Goal: Task Accomplishment & Management: Manage account settings

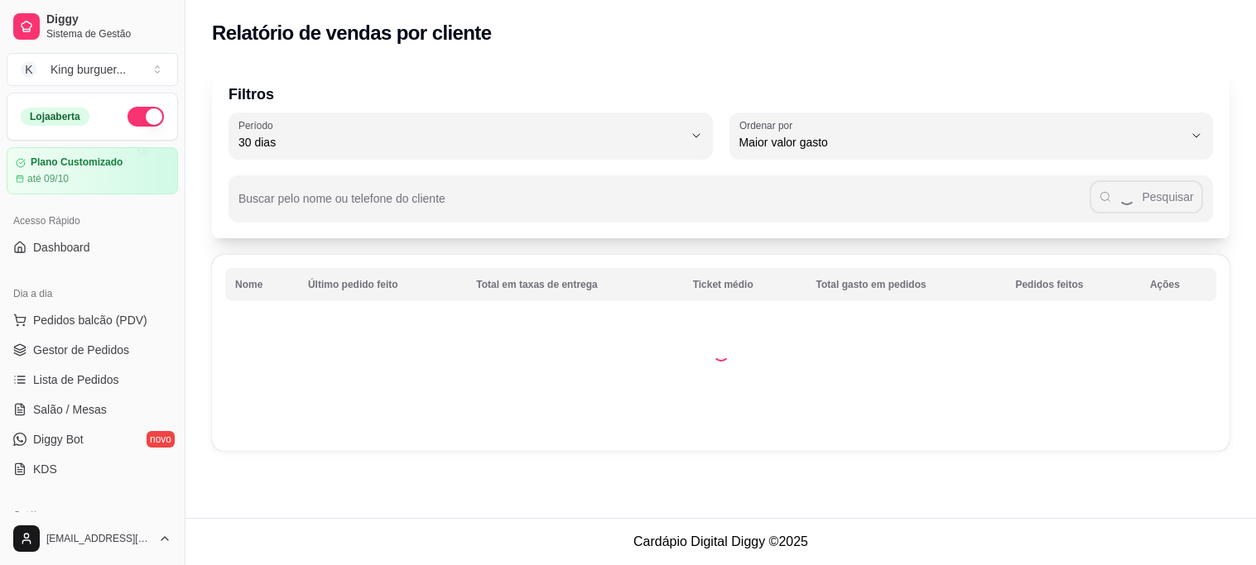
select select "30"
select select "HIGHEST_TOTAL_SPENT_WITH_ORDERS"
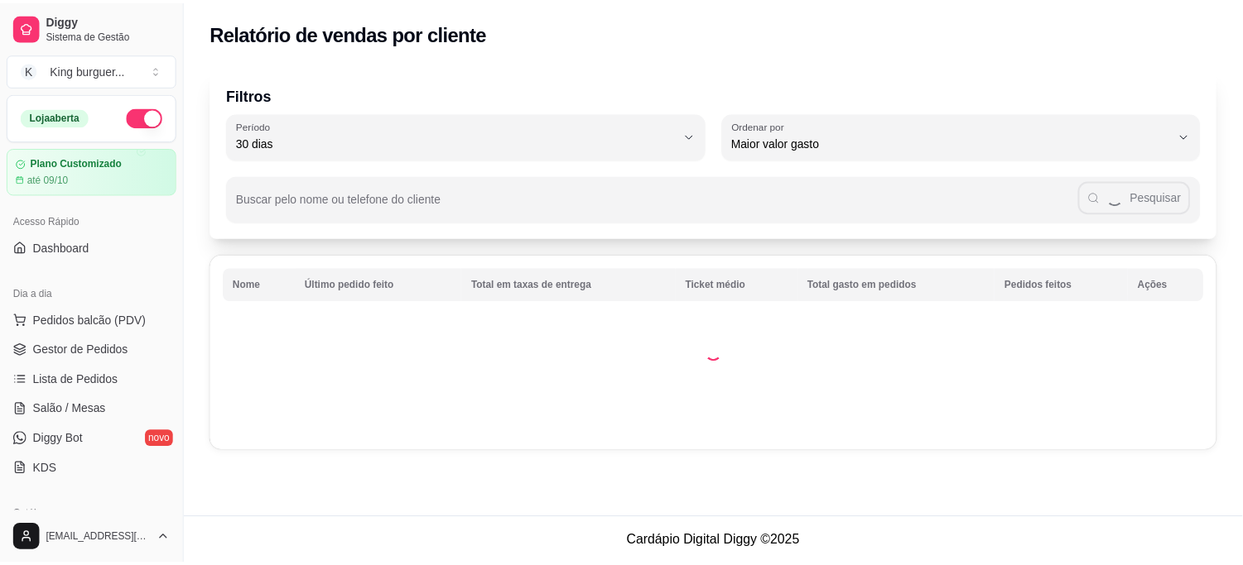
scroll to position [368, 0]
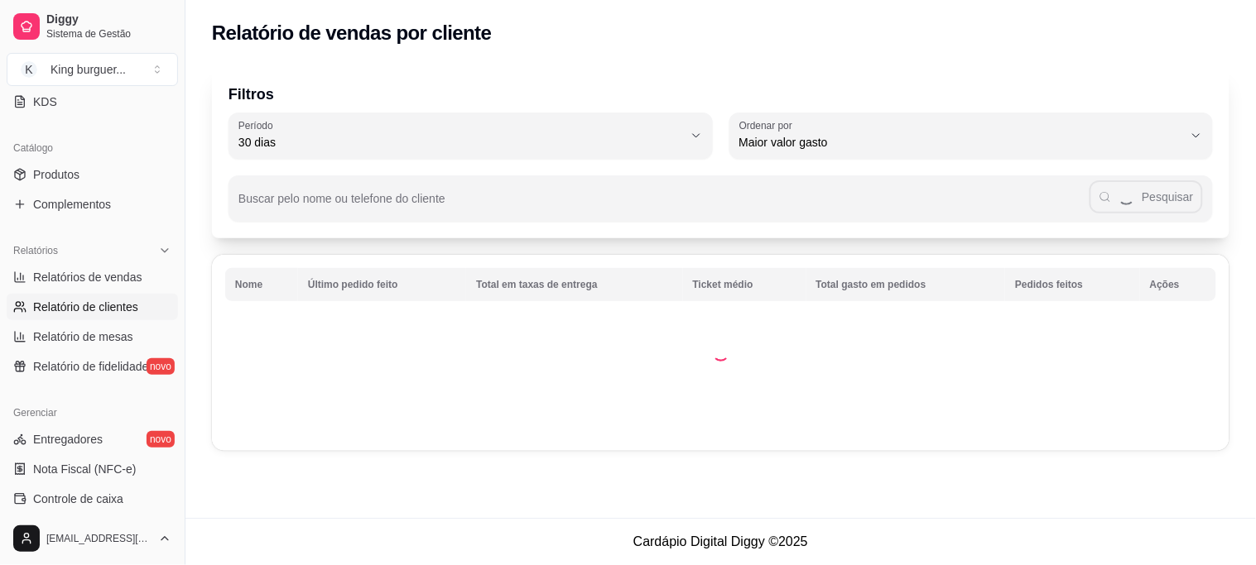
drag, startPoint x: 0, startPoint y: 0, endPoint x: 126, endPoint y: 278, distance: 305.3
click at [126, 278] on span "Relatórios de vendas" at bounding box center [87, 277] width 109 height 17
select select "ALL"
select select "0"
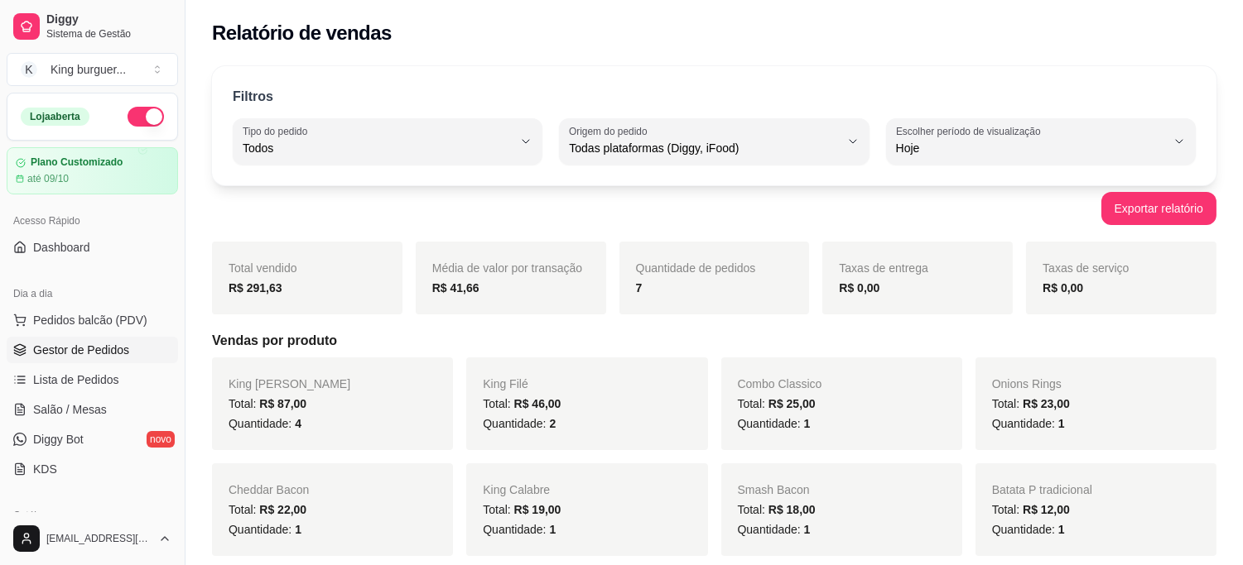
click at [101, 346] on span "Gestor de Pedidos" at bounding box center [81, 350] width 96 height 17
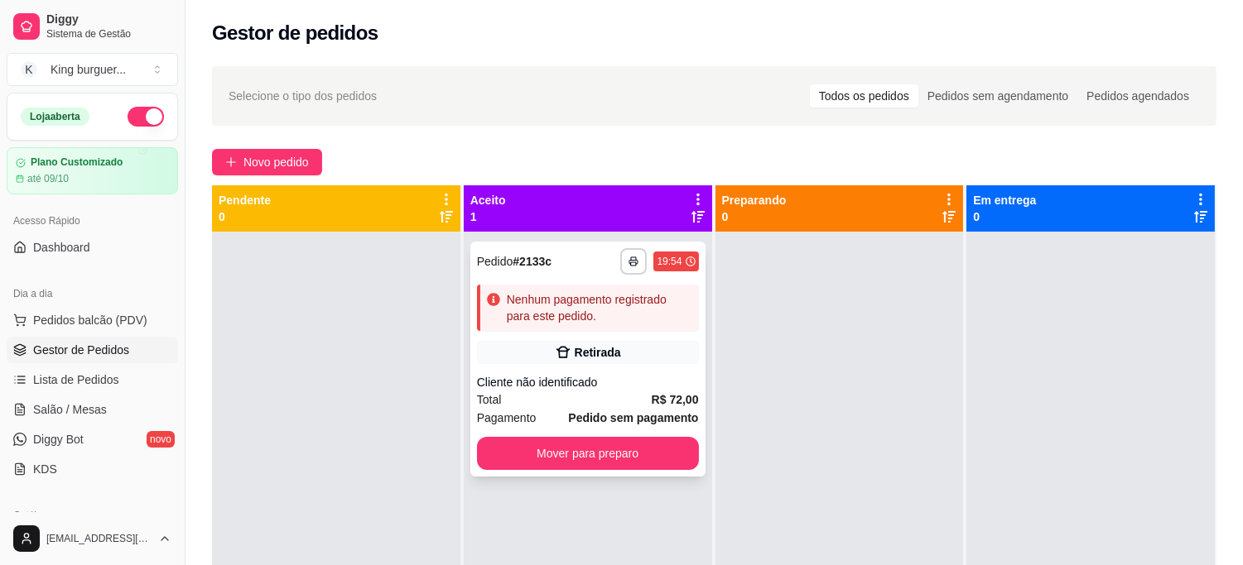
click at [629, 342] on div "Retirada" at bounding box center [588, 352] width 222 height 23
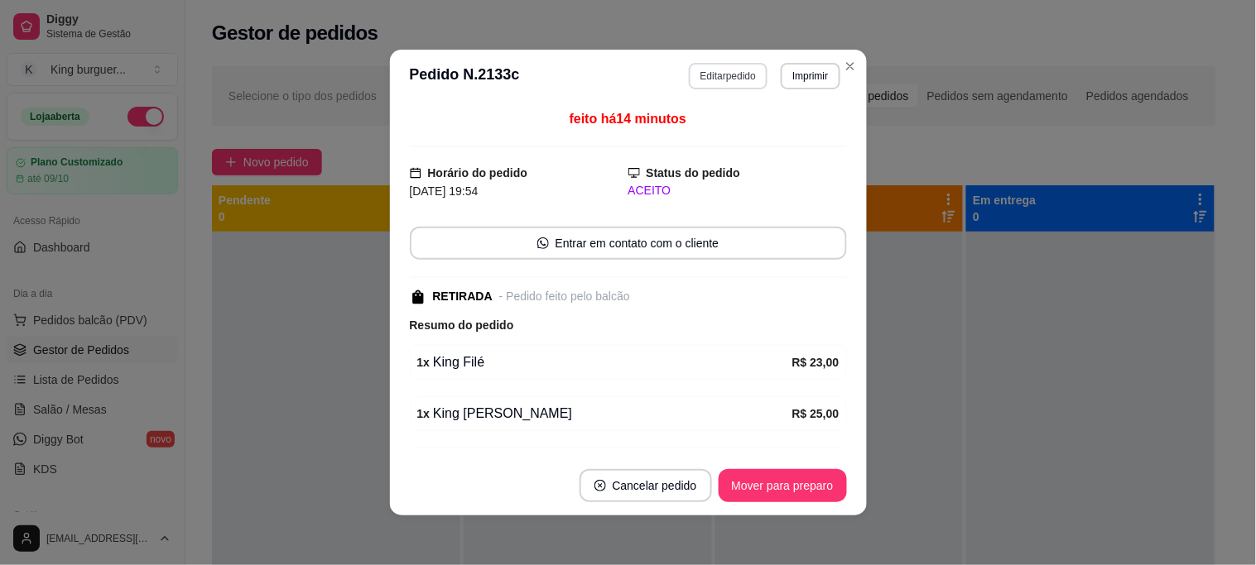
click at [734, 78] on button "Editar pedido" at bounding box center [728, 76] width 79 height 26
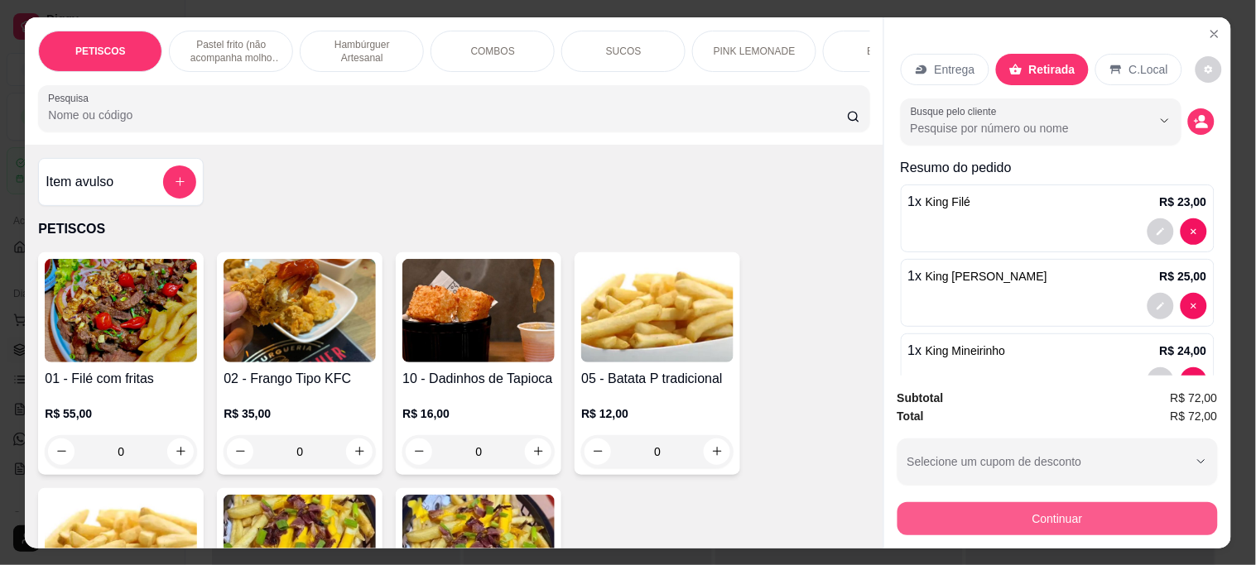
click at [947, 517] on button "Continuar" at bounding box center [1057, 518] width 320 height 33
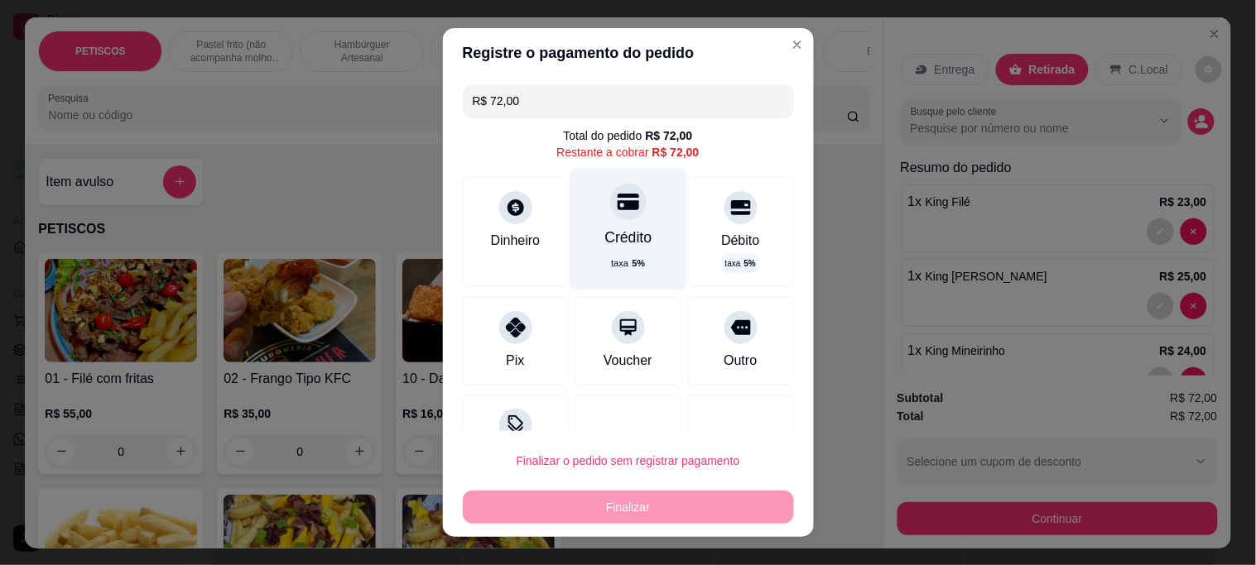
click at [614, 225] on div "Crédito taxa 5 %" at bounding box center [628, 229] width 117 height 121
type input "R$ 0,00"
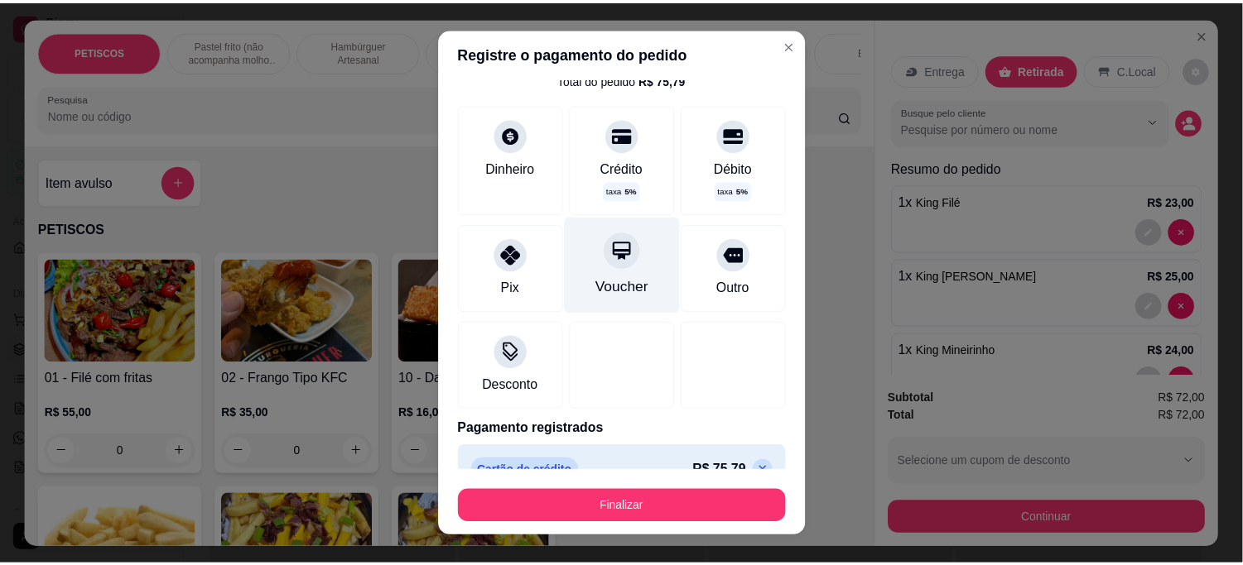
scroll to position [87, 0]
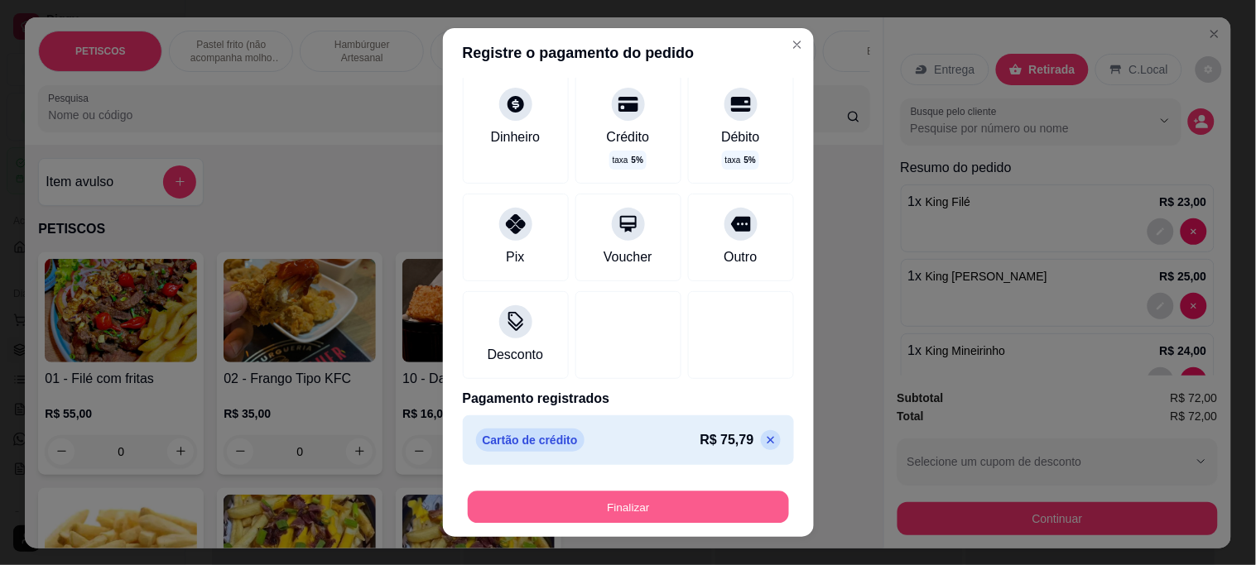
click at [701, 502] on button "Finalizar" at bounding box center [628, 507] width 321 height 32
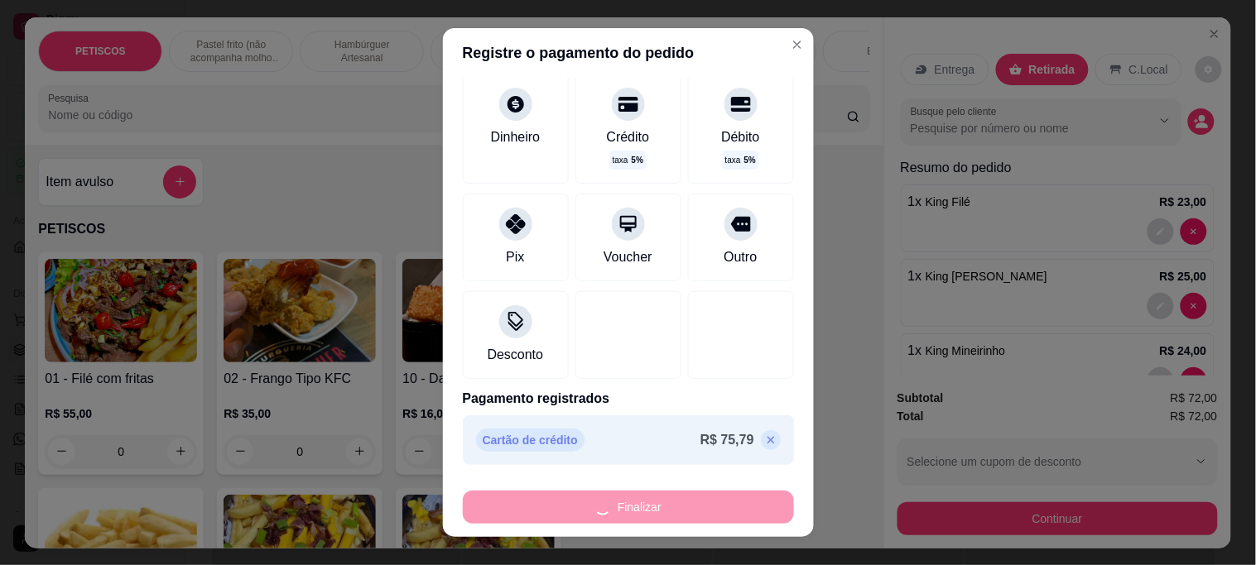
type input "0"
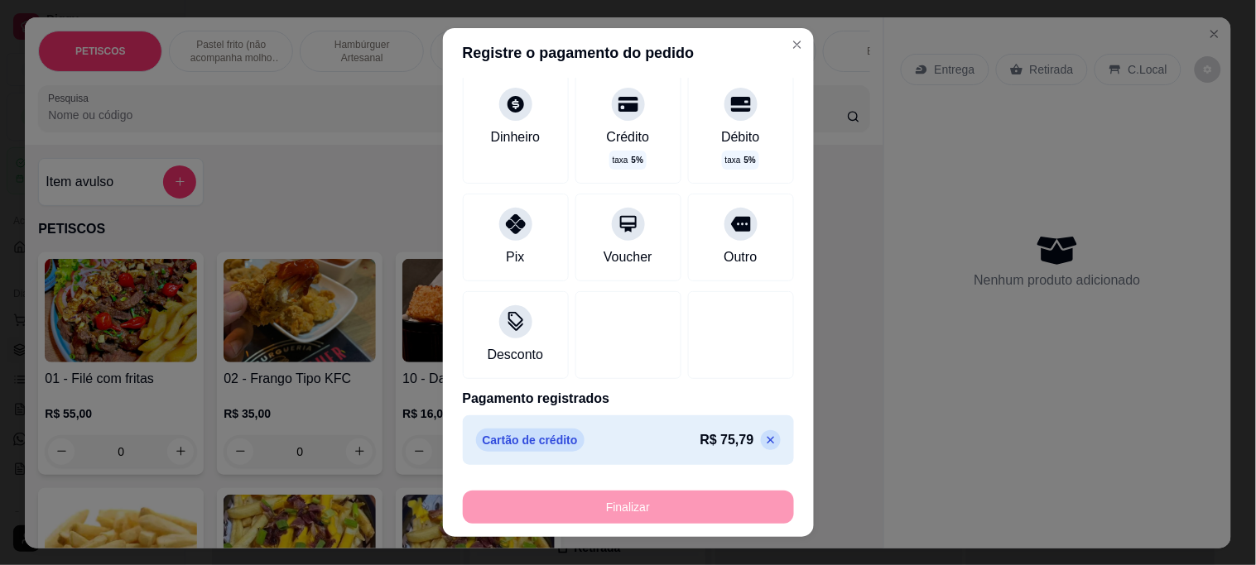
type input "-R$ 72,00"
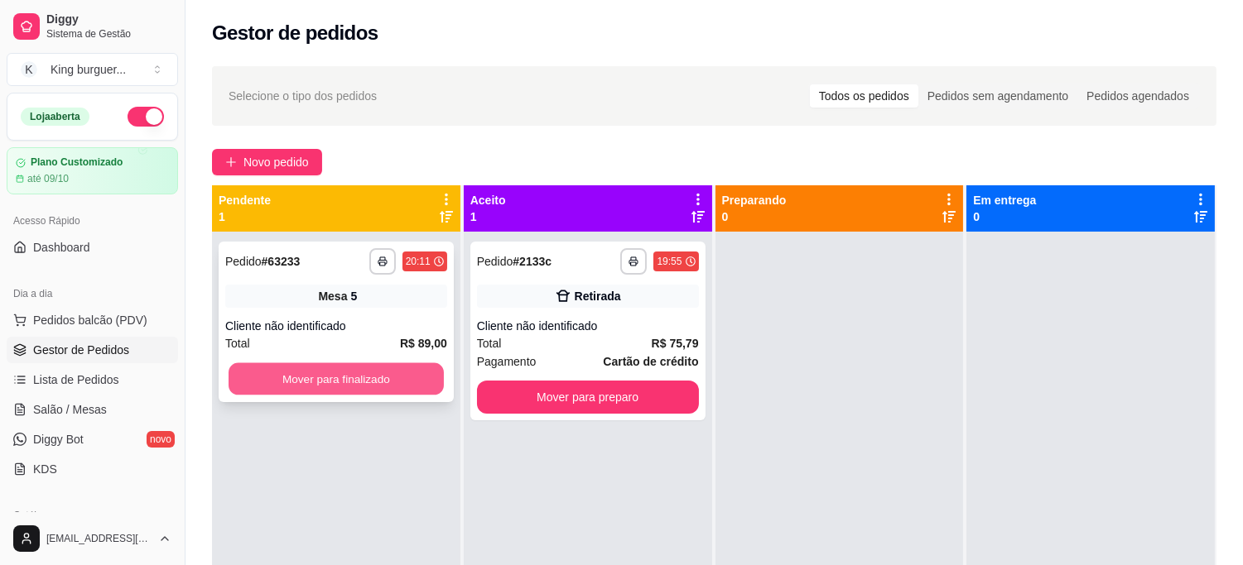
click at [402, 367] on button "Mover para finalizado" at bounding box center [335, 379] width 215 height 32
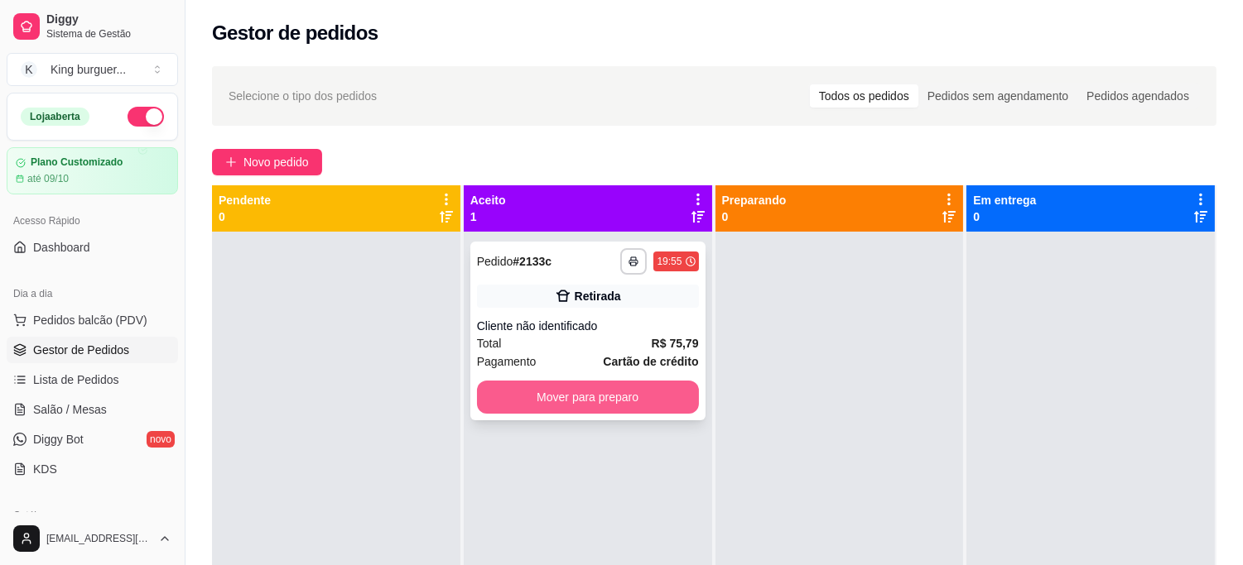
click at [606, 391] on button "Mover para preparo" at bounding box center [588, 397] width 222 height 33
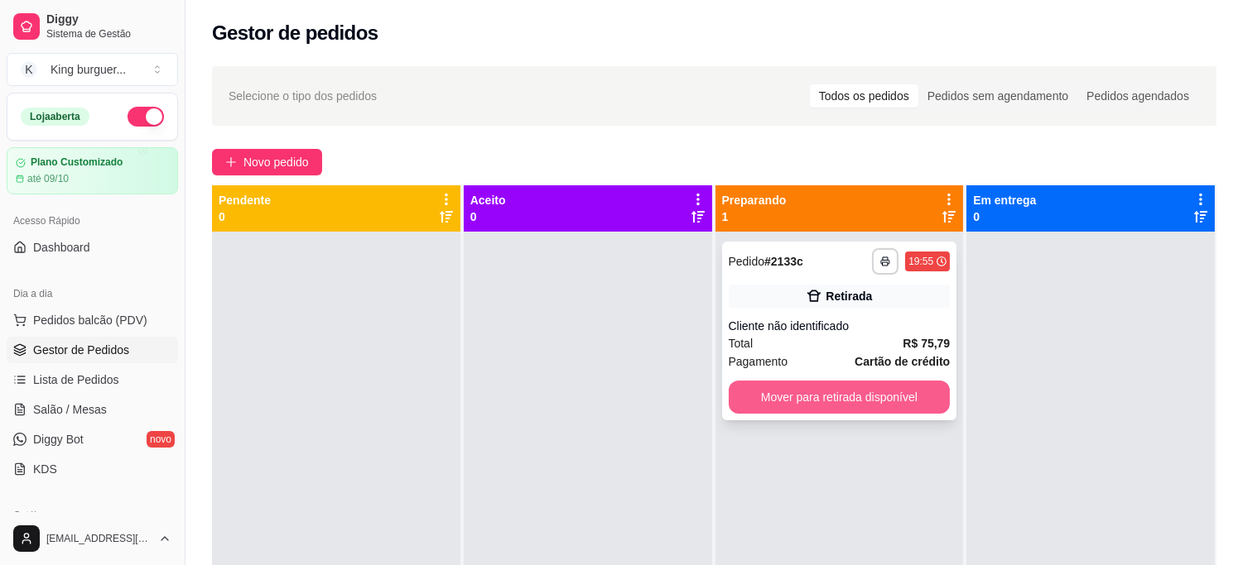
click at [848, 395] on button "Mover para retirada disponível" at bounding box center [839, 397] width 222 height 33
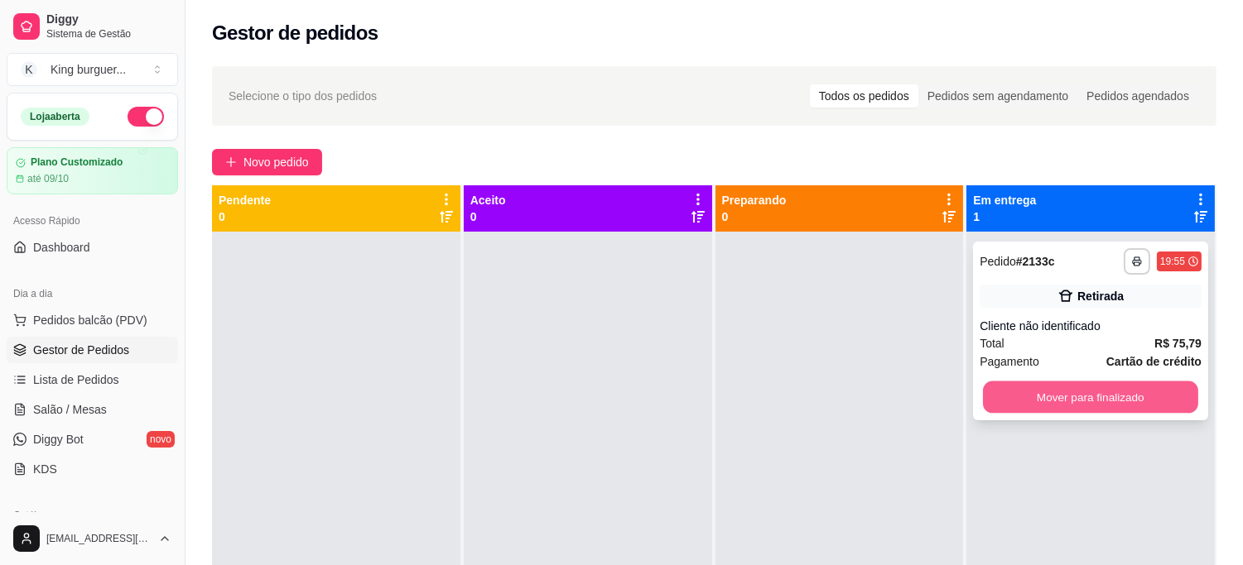
click at [1028, 403] on button "Mover para finalizado" at bounding box center [1090, 398] width 215 height 32
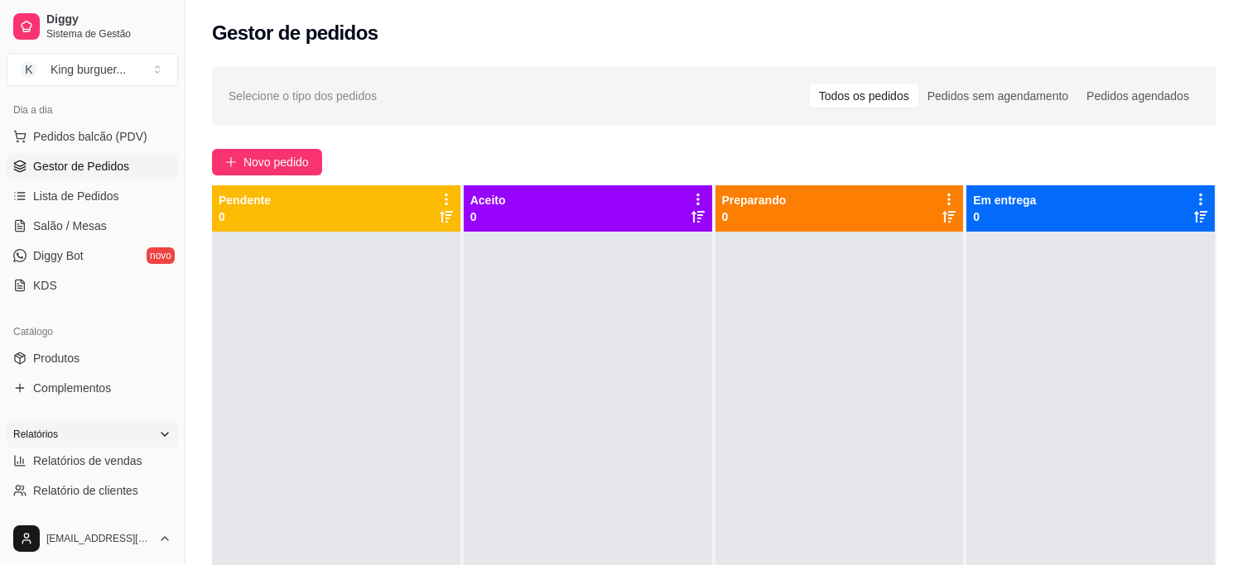
scroll to position [276, 0]
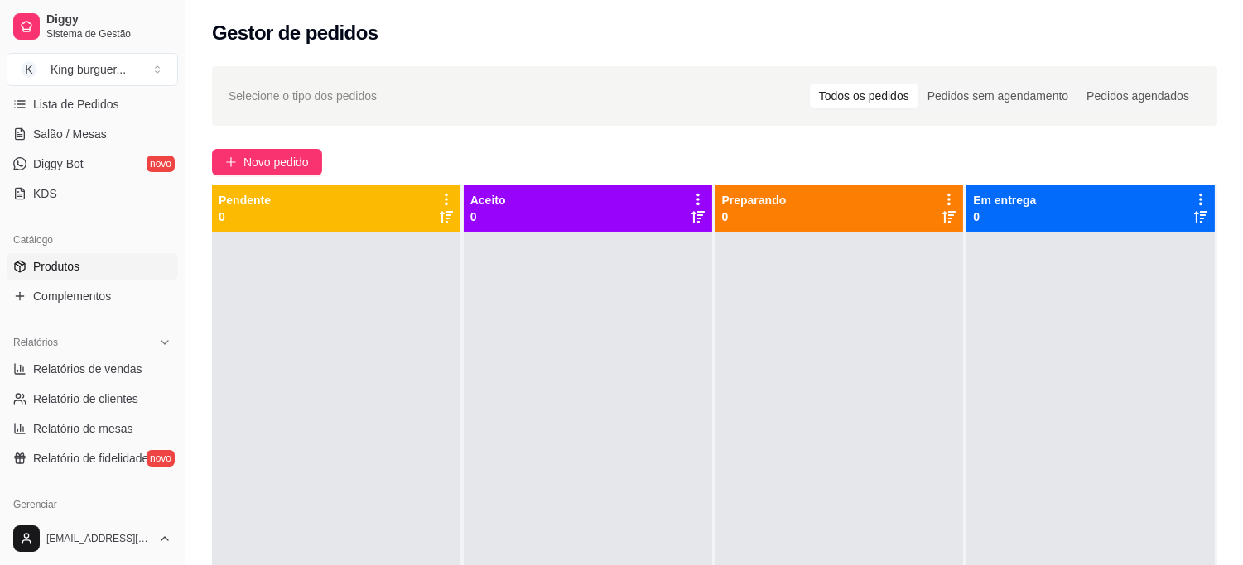
click at [85, 273] on link "Produtos" at bounding box center [92, 266] width 171 height 26
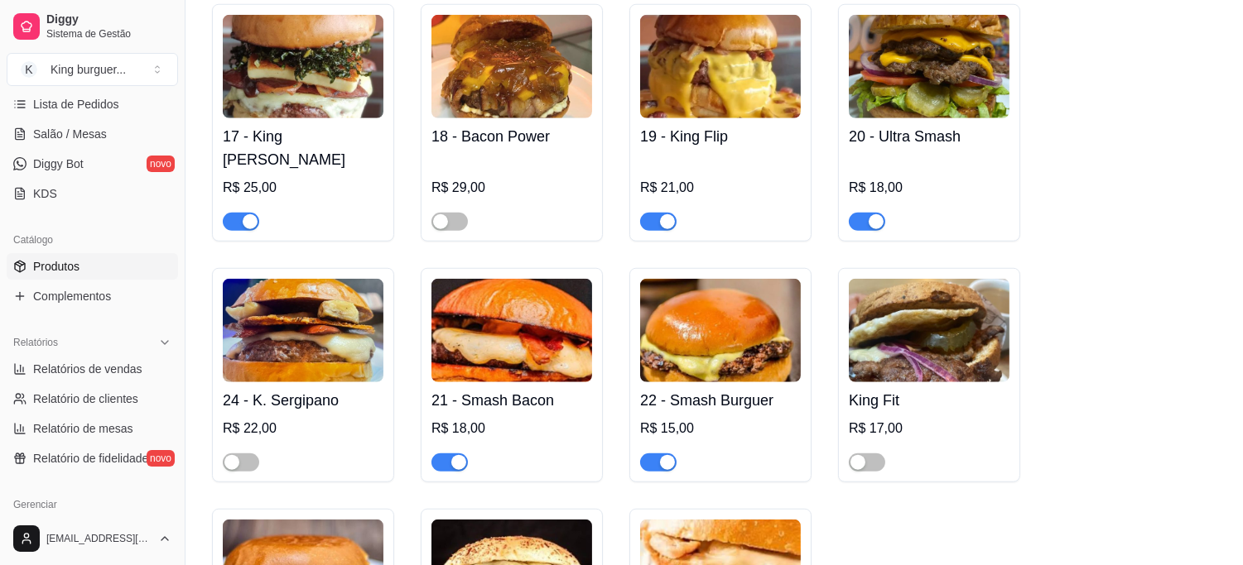
scroll to position [2575, 0]
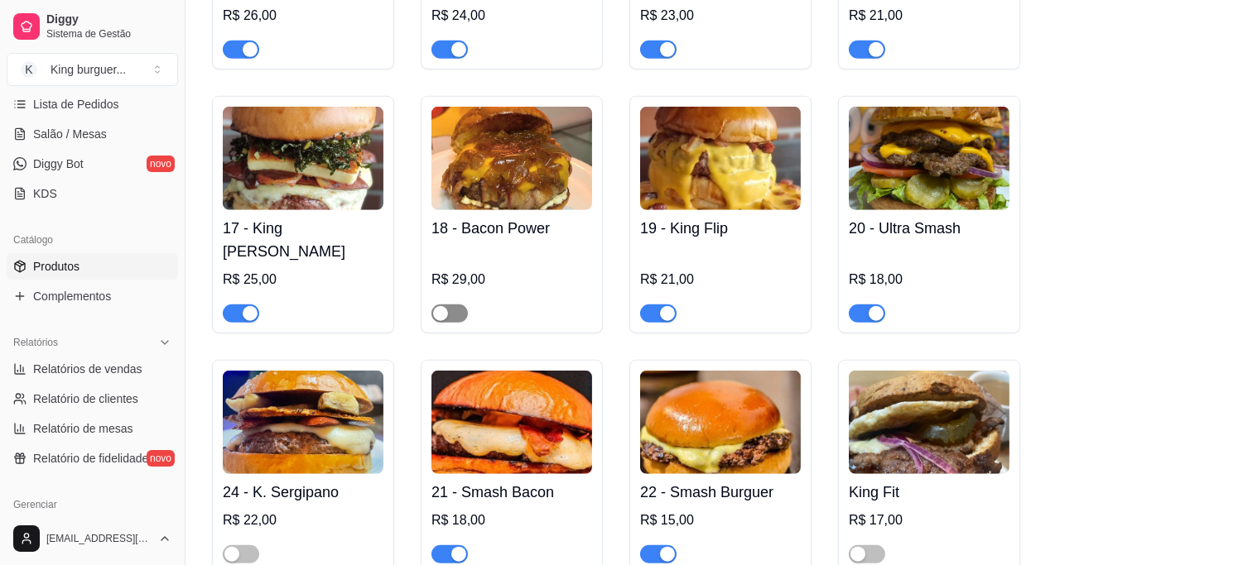
click at [458, 305] on span "button" at bounding box center [449, 314] width 36 height 18
click at [92, 121] on link "Salão / Mesas" at bounding box center [92, 134] width 171 height 26
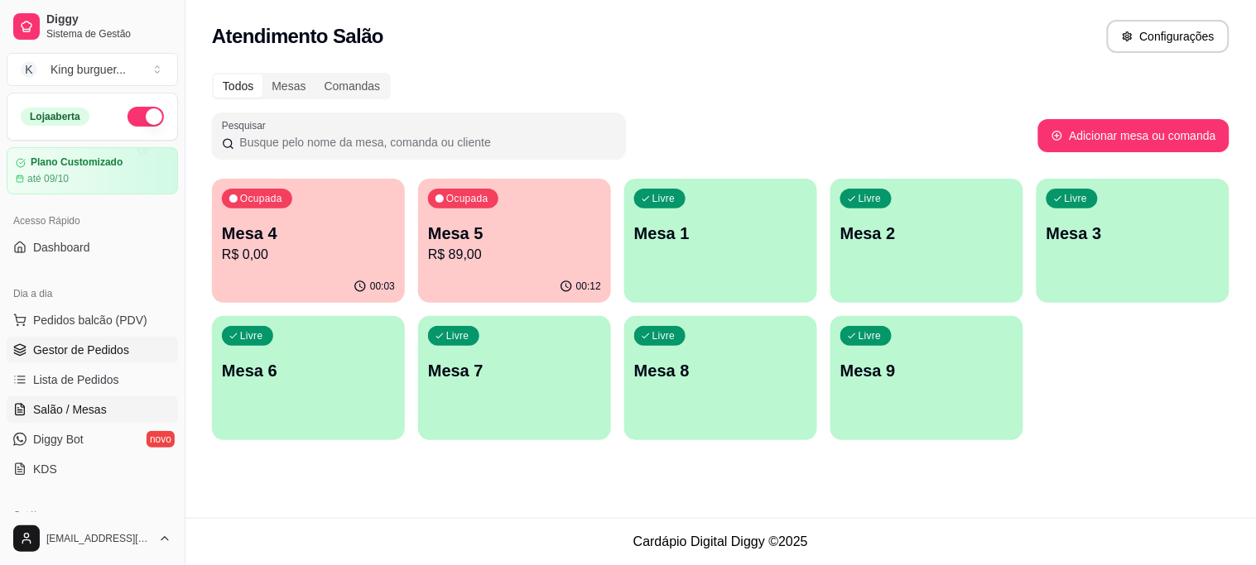
click at [95, 342] on span "Gestor de Pedidos" at bounding box center [81, 350] width 96 height 17
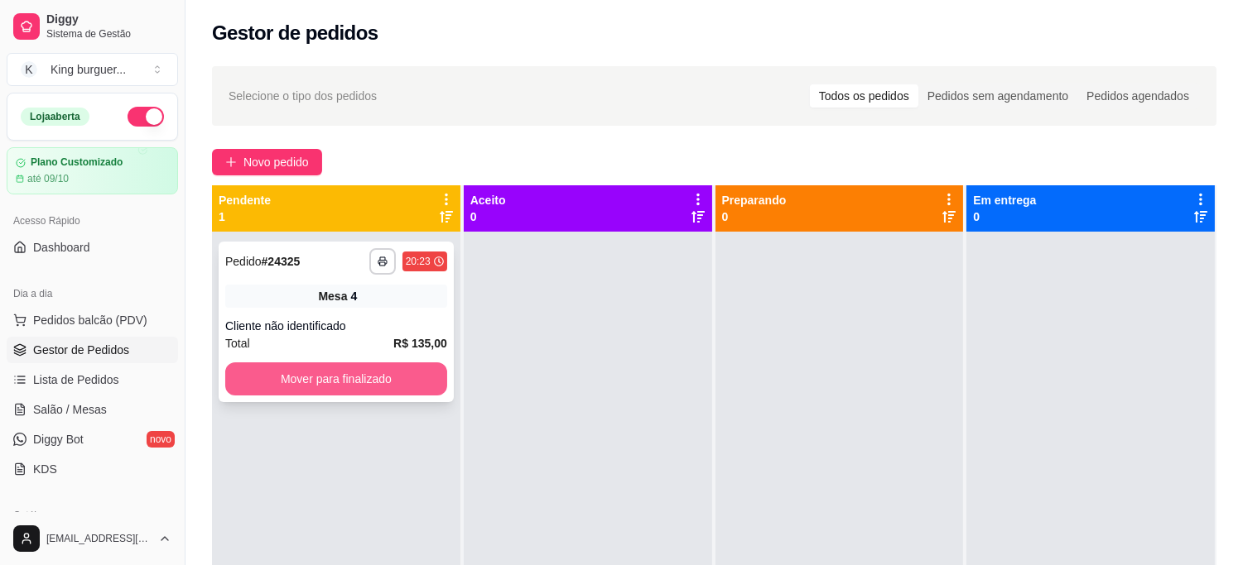
click at [364, 377] on button "Mover para finalizado" at bounding box center [336, 379] width 222 height 33
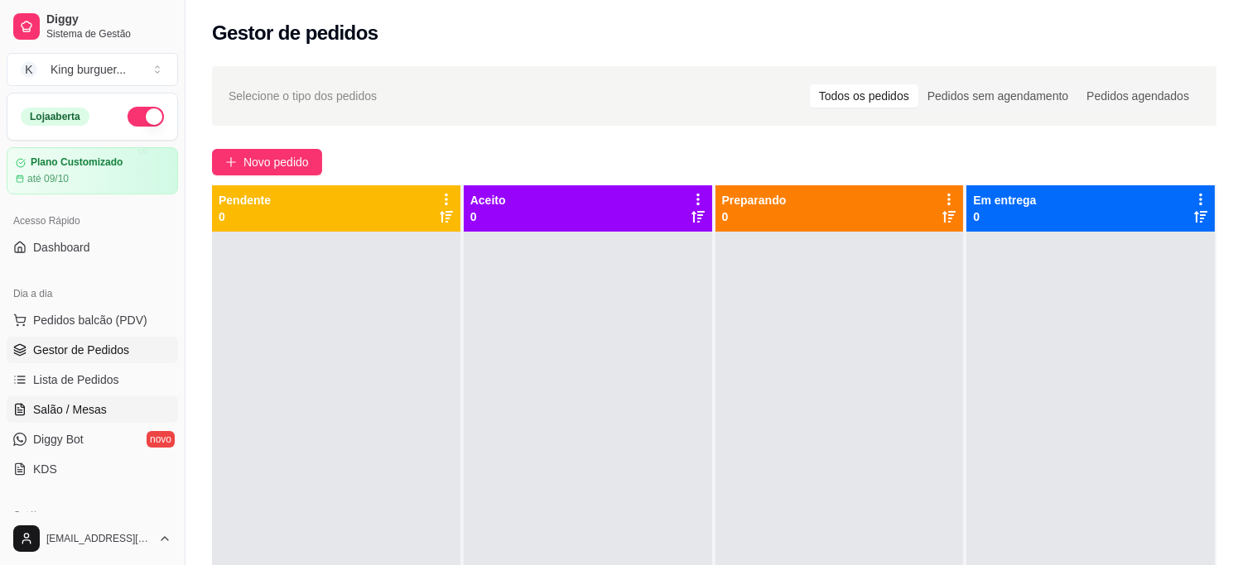
click at [92, 403] on span "Salão / Mesas" at bounding box center [70, 409] width 74 height 17
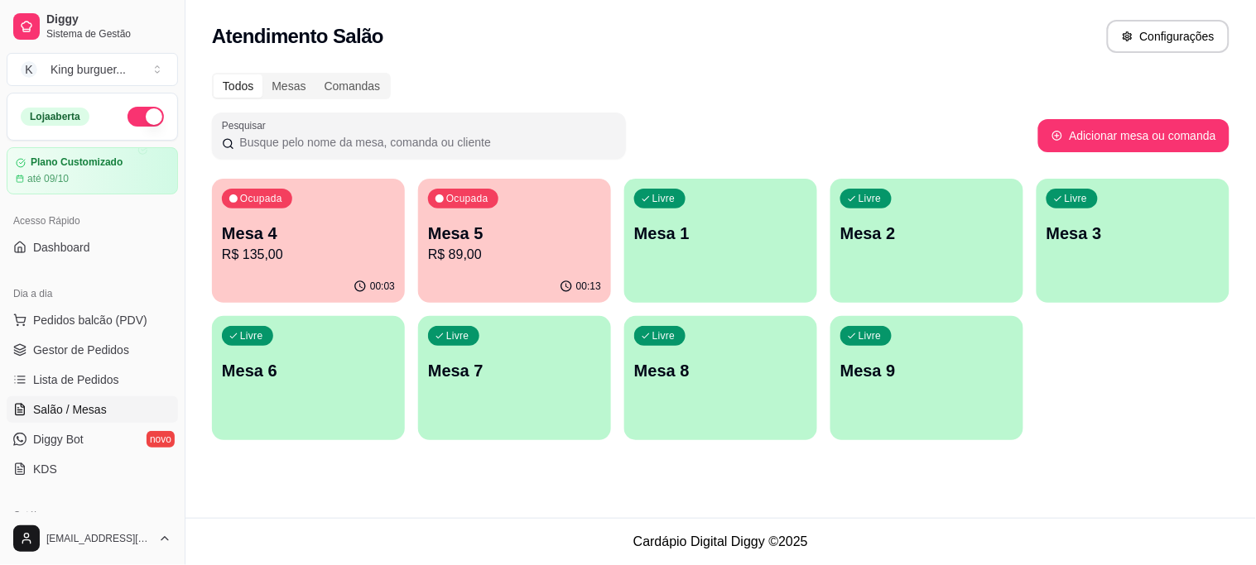
click at [318, 238] on p "Mesa 4" at bounding box center [308, 233] width 173 height 23
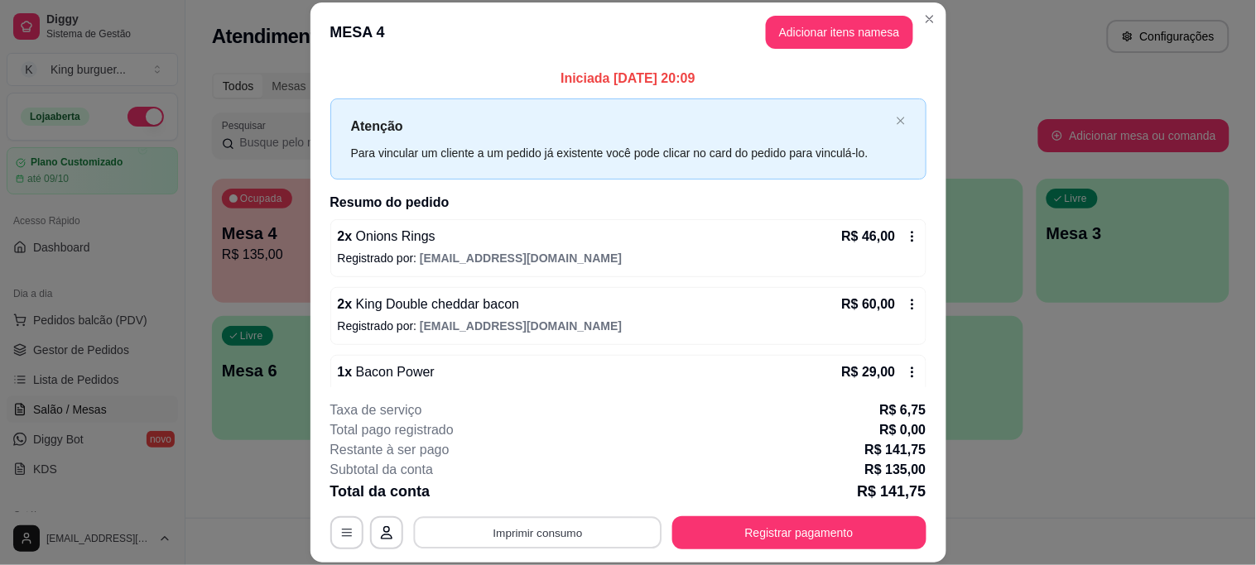
click at [565, 532] on button "Imprimir consumo" at bounding box center [537, 533] width 248 height 32
click at [556, 491] on button "IMPRESSORA" at bounding box center [536, 495] width 116 height 26
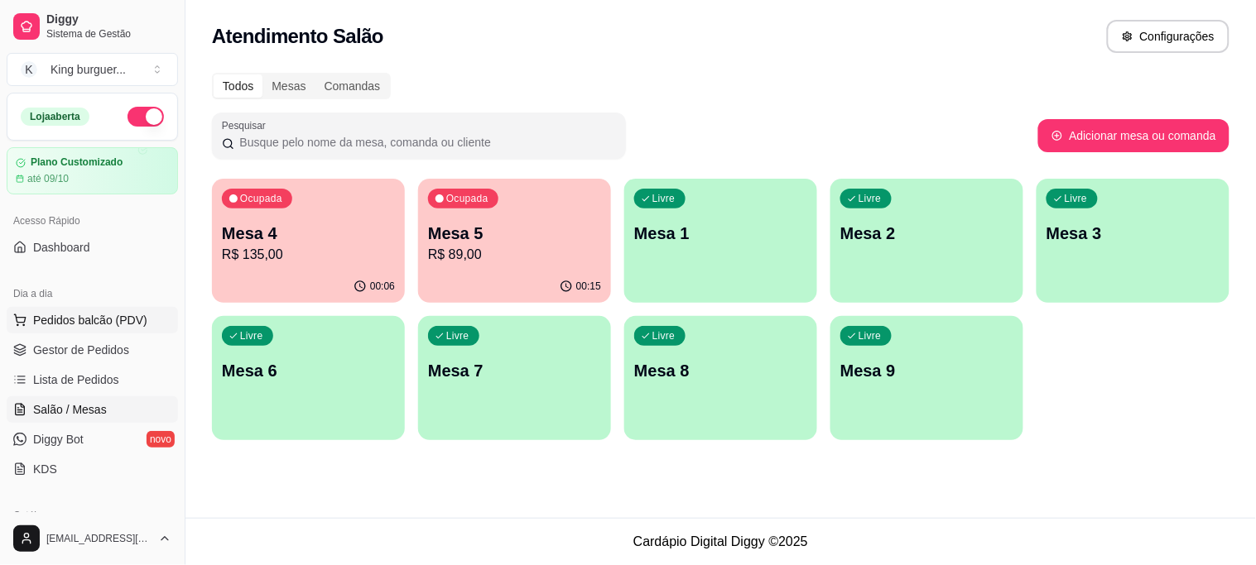
click at [103, 319] on span "Pedidos balcão (PDV)" at bounding box center [90, 320] width 114 height 17
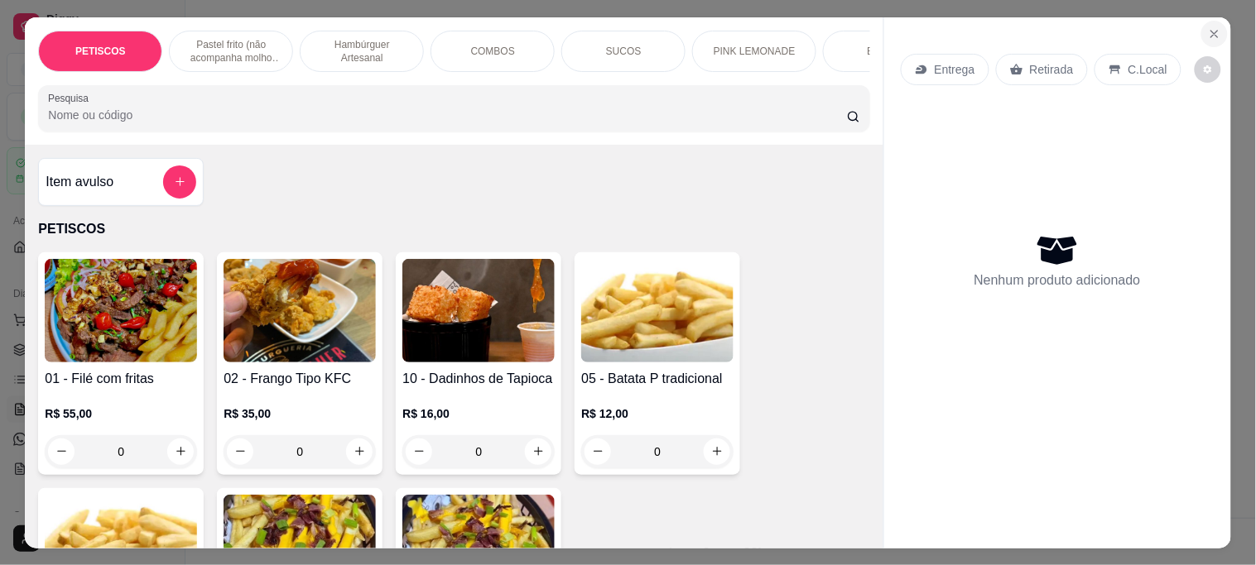
click at [1208, 27] on icon "Close" at bounding box center [1214, 33] width 13 height 13
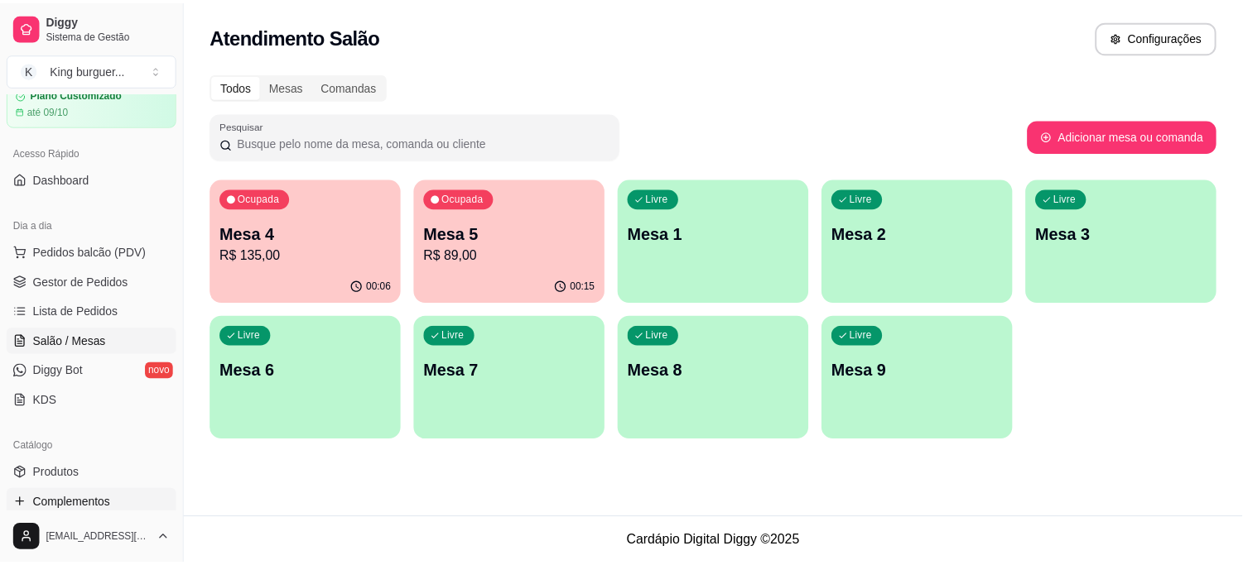
scroll to position [184, 0]
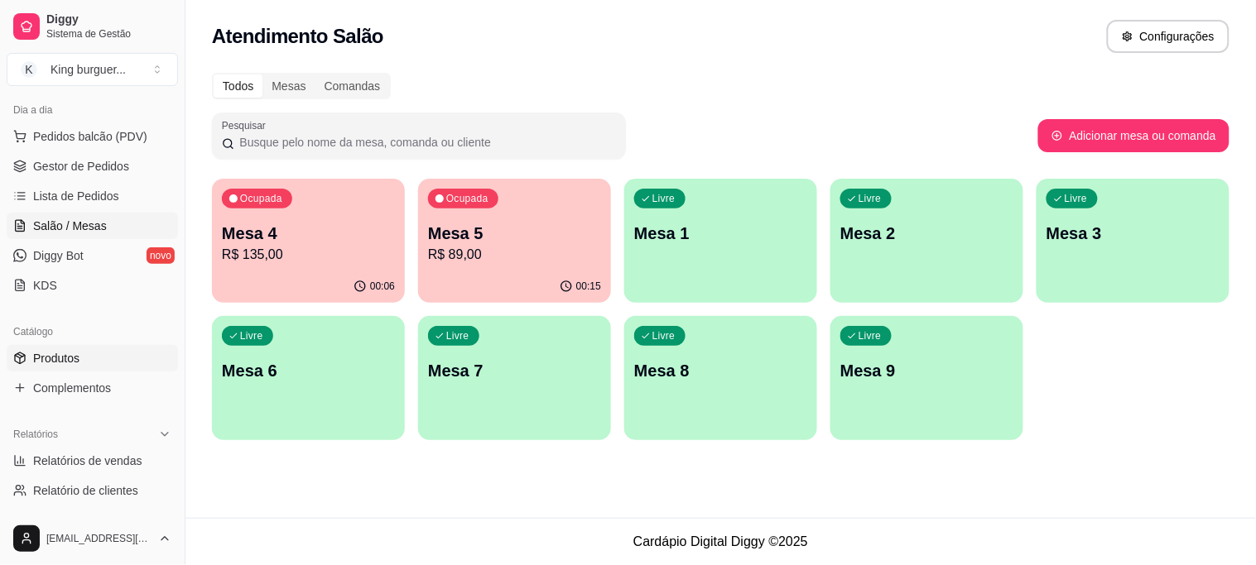
click at [84, 358] on link "Produtos" at bounding box center [92, 358] width 171 height 26
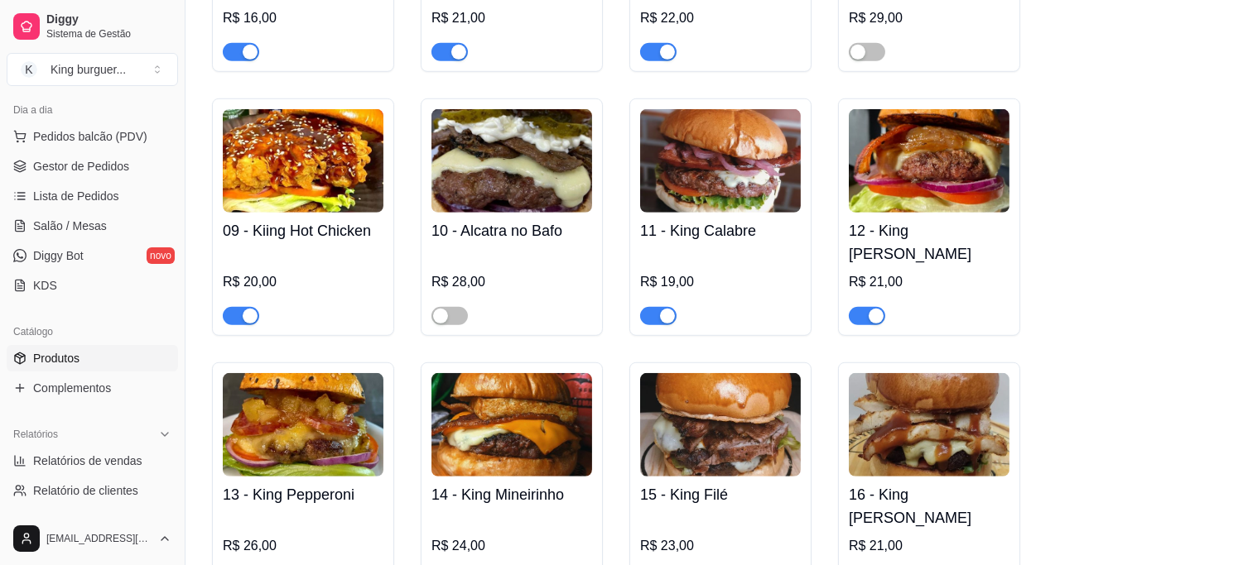
scroll to position [2299, 0]
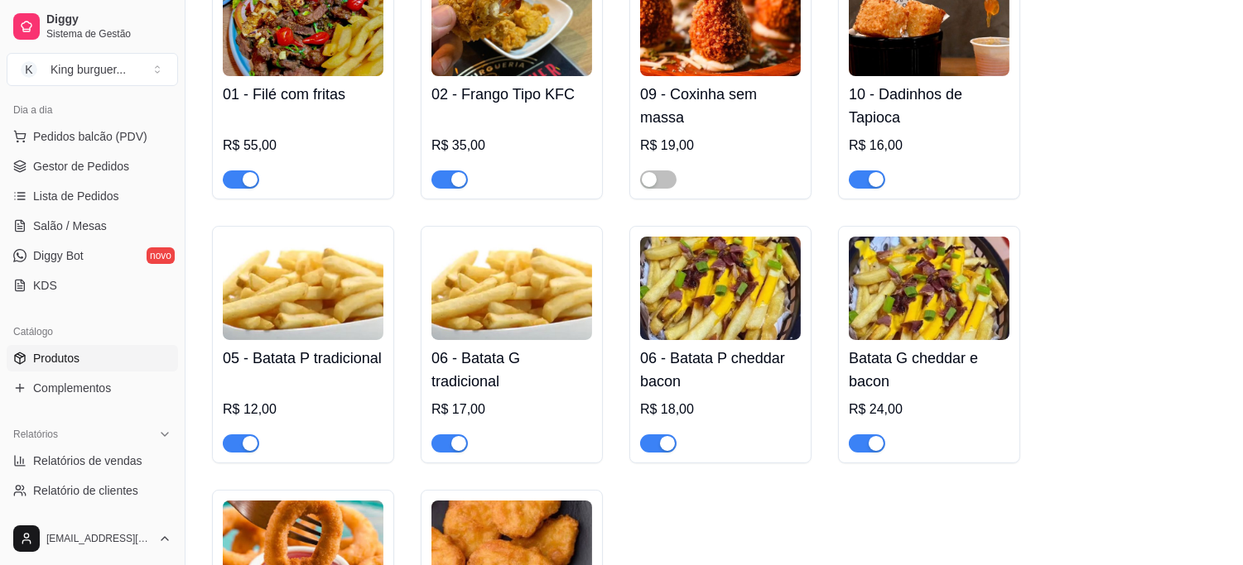
scroll to position [184, 0]
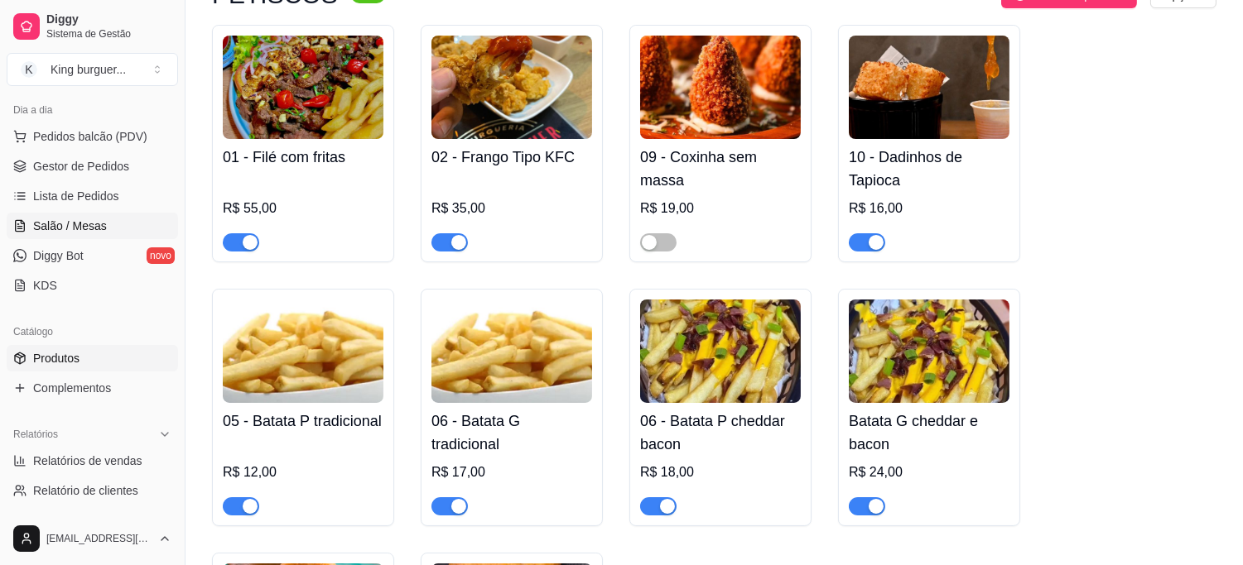
click at [103, 227] on link "Salão / Mesas" at bounding box center [92, 226] width 171 height 26
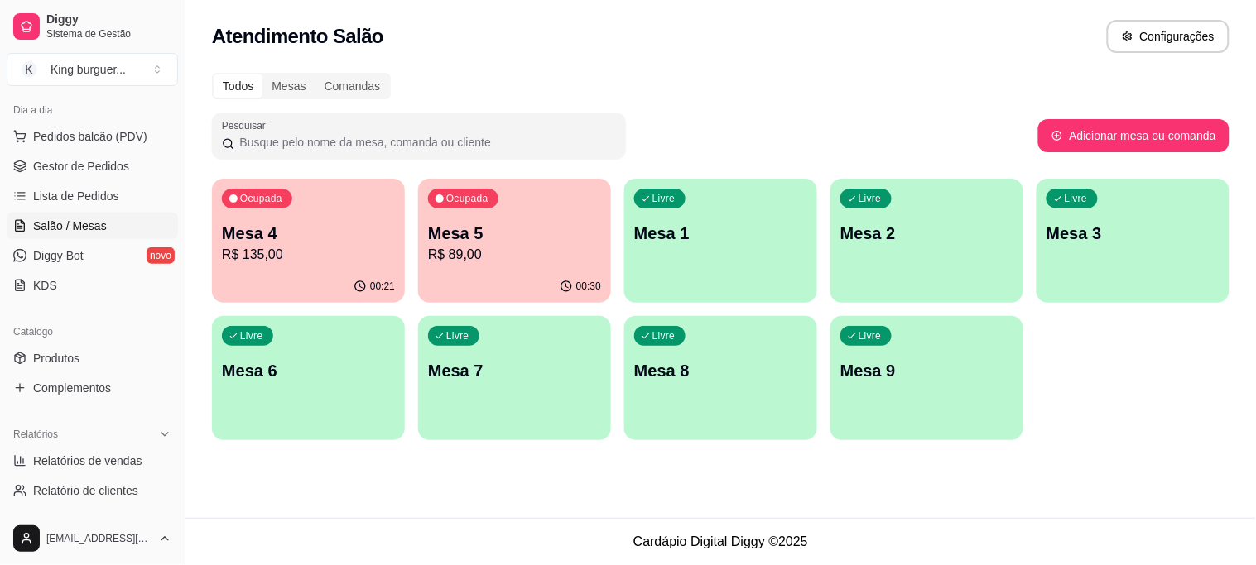
click at [733, 252] on div "Livre Mesa 1" at bounding box center [720, 231] width 193 height 104
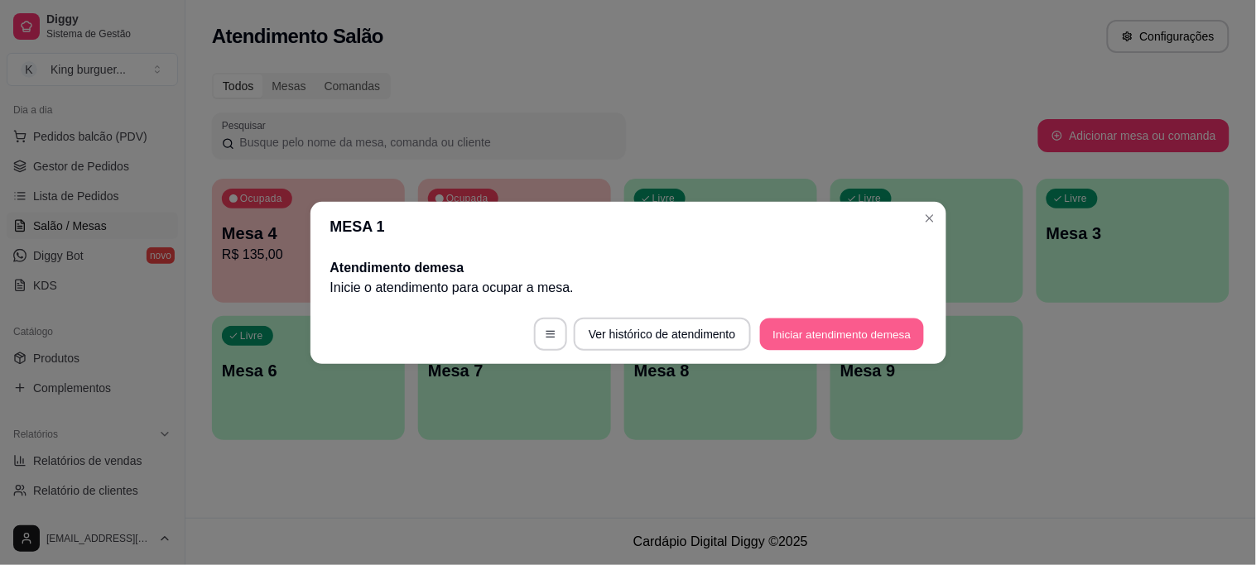
click at [856, 337] on button "Iniciar atendimento de mesa" at bounding box center [842, 334] width 164 height 32
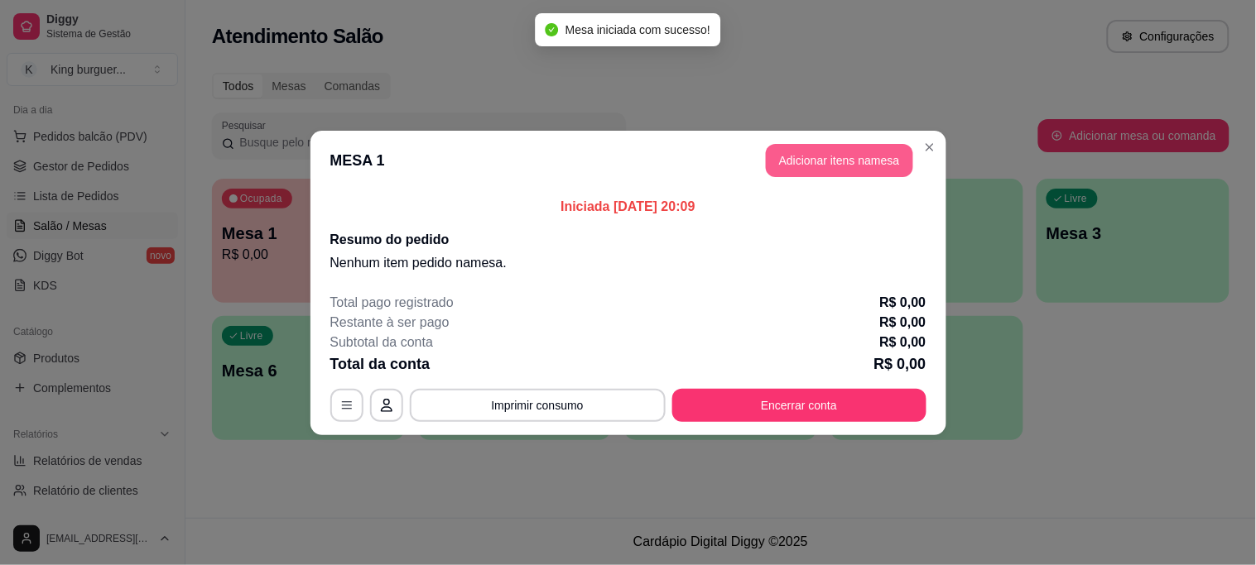
click at [839, 166] on button "Adicionar itens na mesa" at bounding box center [839, 160] width 147 height 33
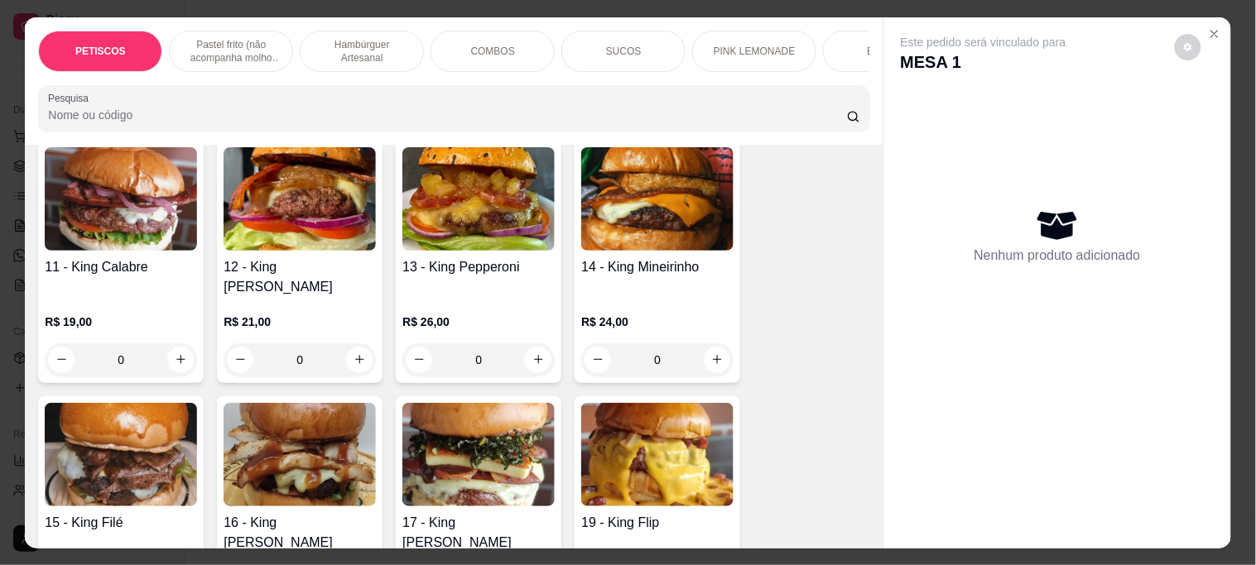
scroll to position [1656, 0]
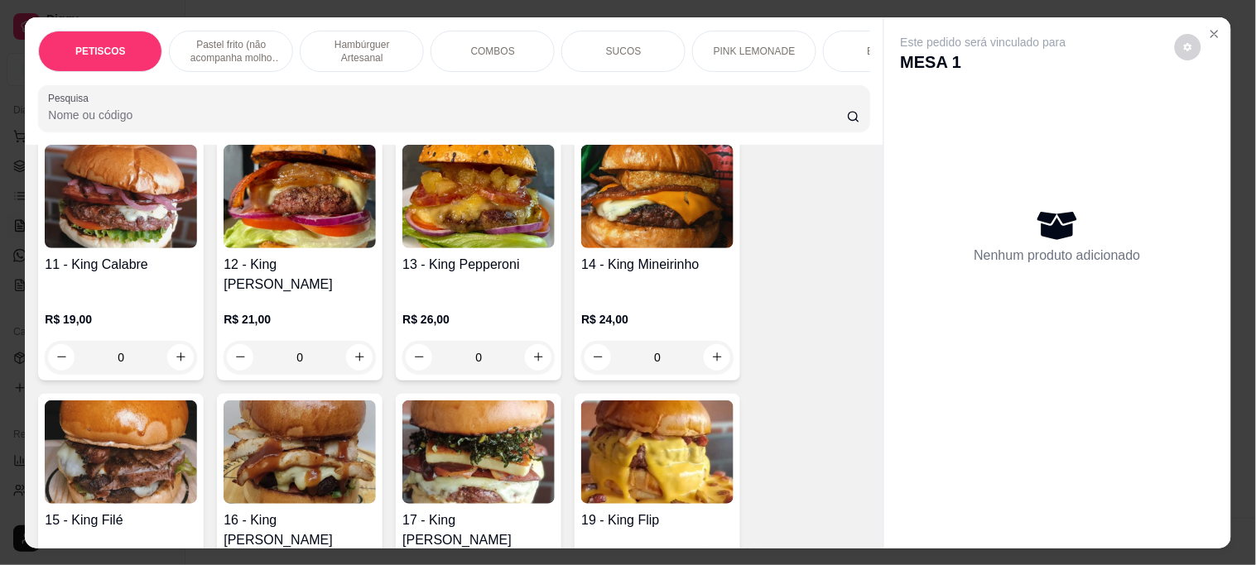
click at [618, 205] on img at bounding box center [657, 196] width 152 height 103
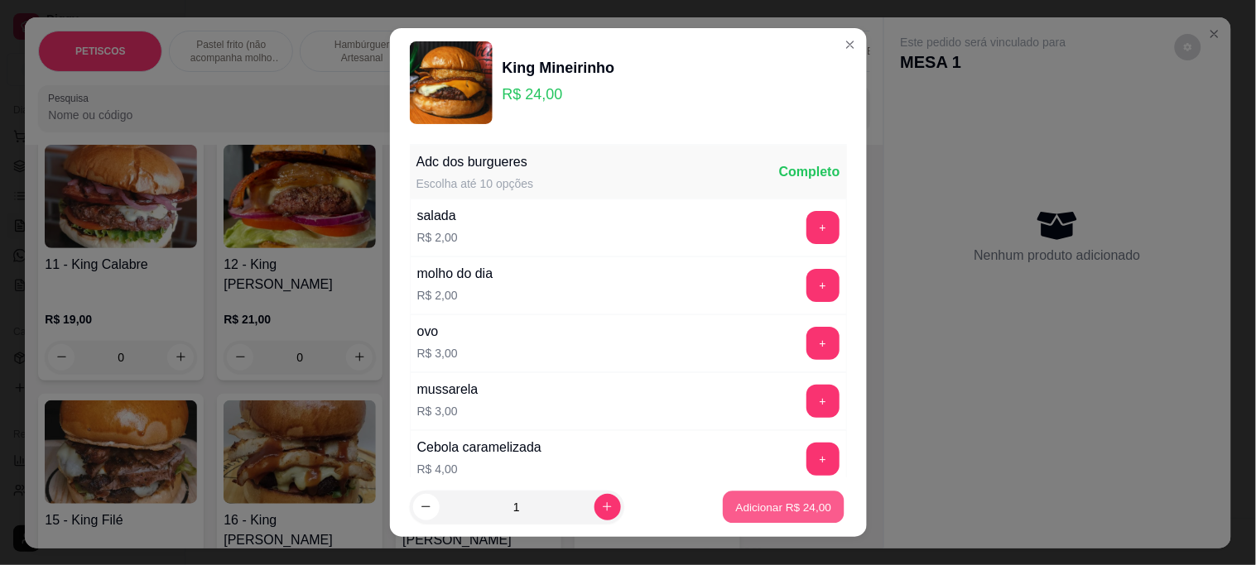
click at [746, 516] on button "Adicionar R$ 24,00" at bounding box center [784, 507] width 122 height 32
type input "1"
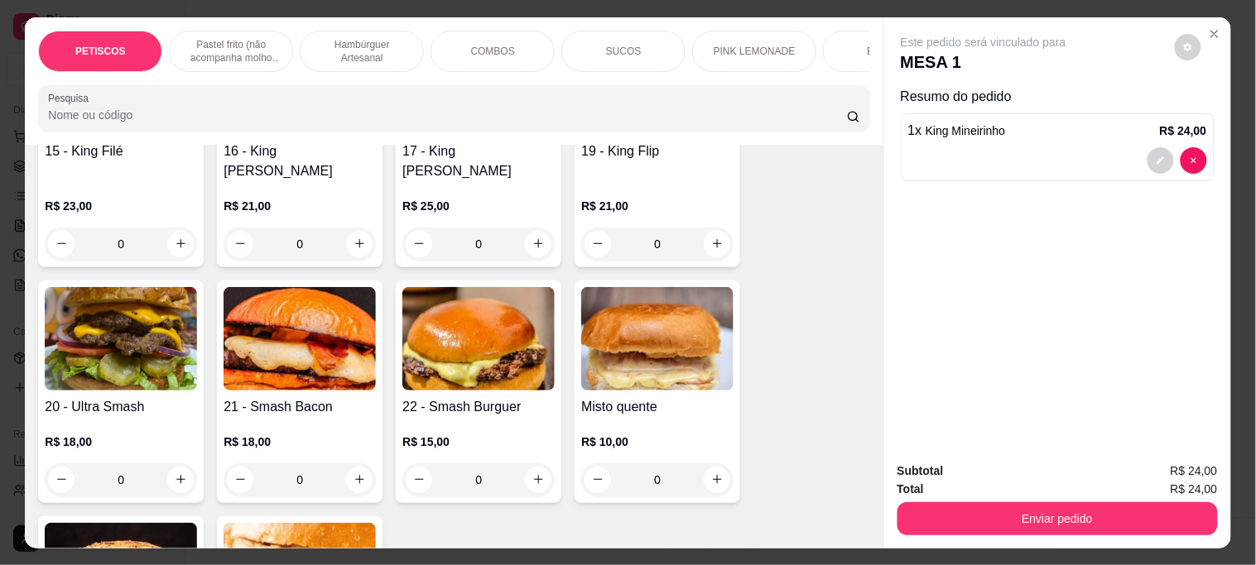
scroll to position [2023, 0]
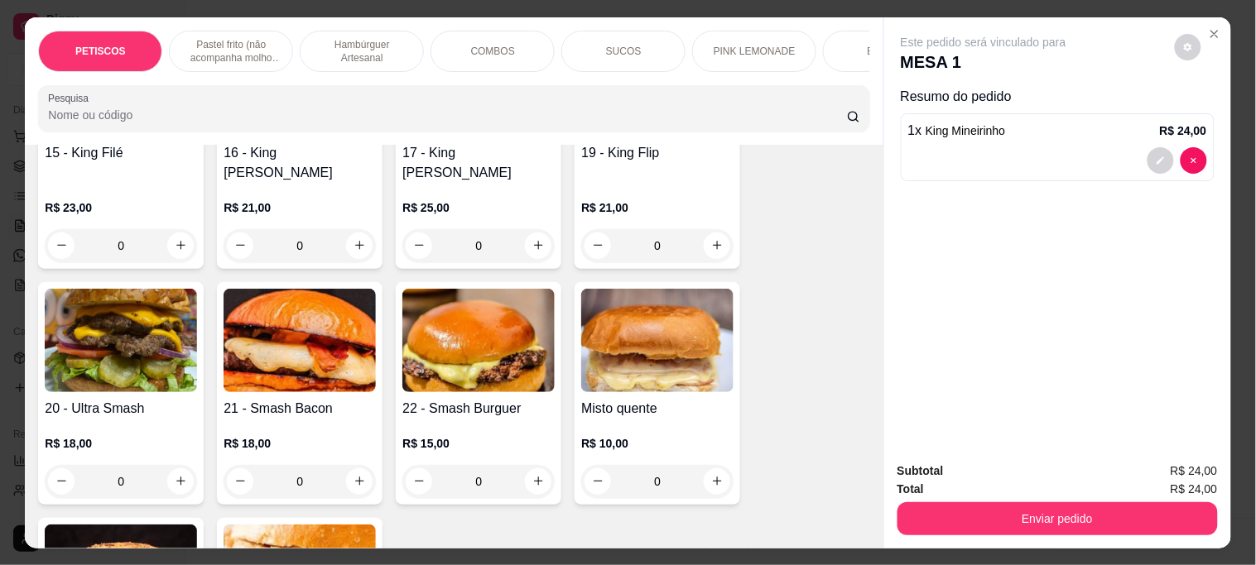
click at [103, 318] on img at bounding box center [121, 340] width 152 height 103
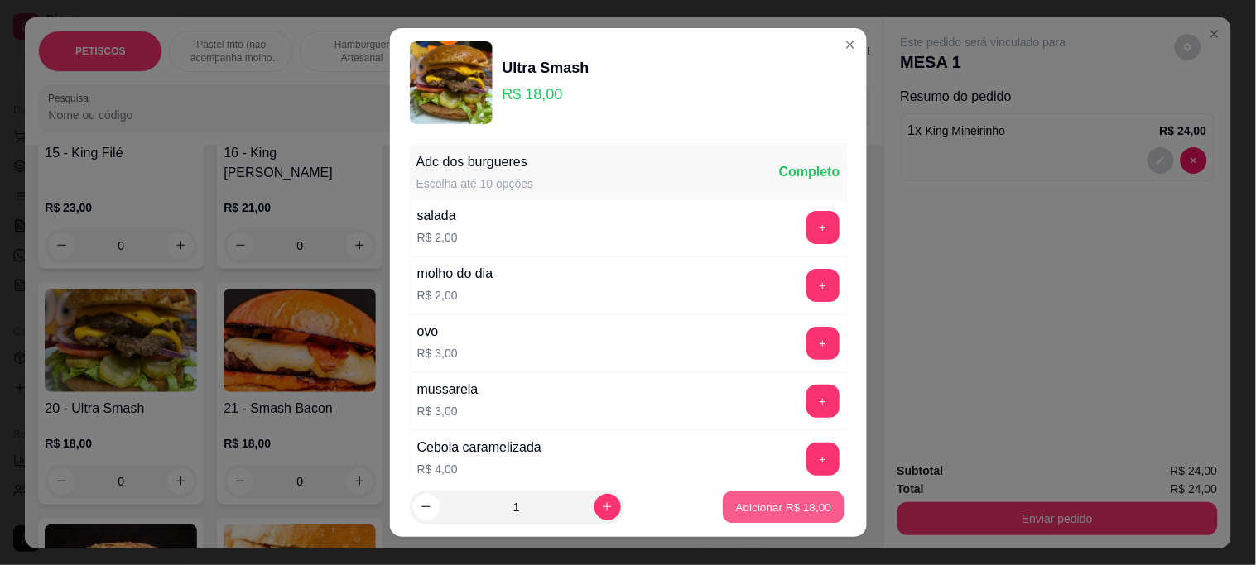
click at [751, 507] on p "Adicionar R$ 18,00" at bounding box center [784, 507] width 96 height 16
type input "1"
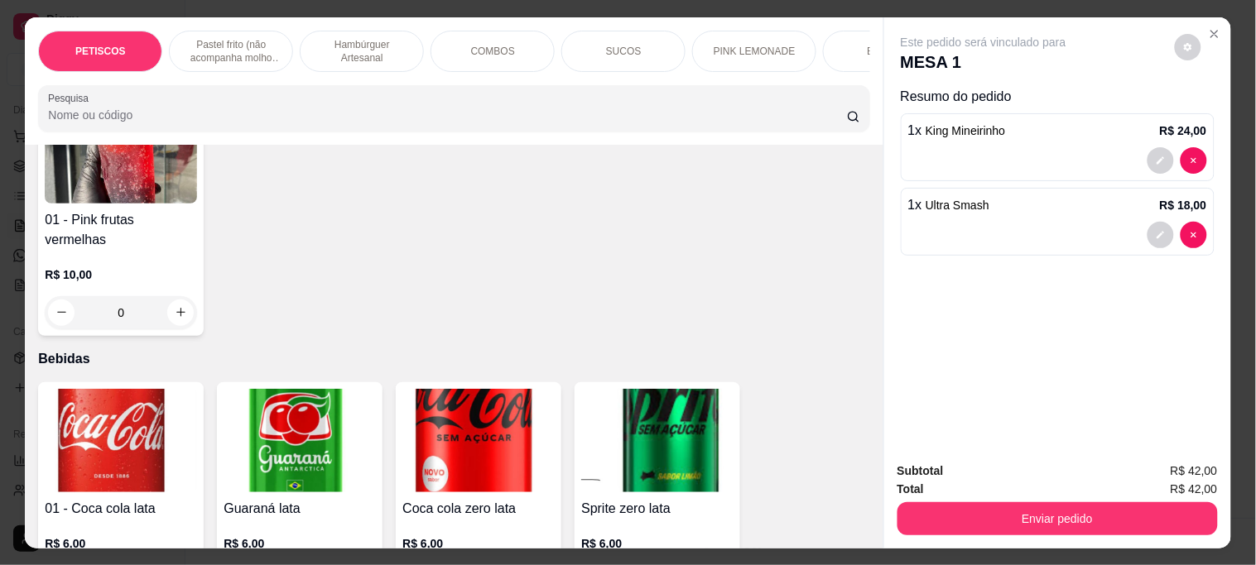
scroll to position [3771, 0]
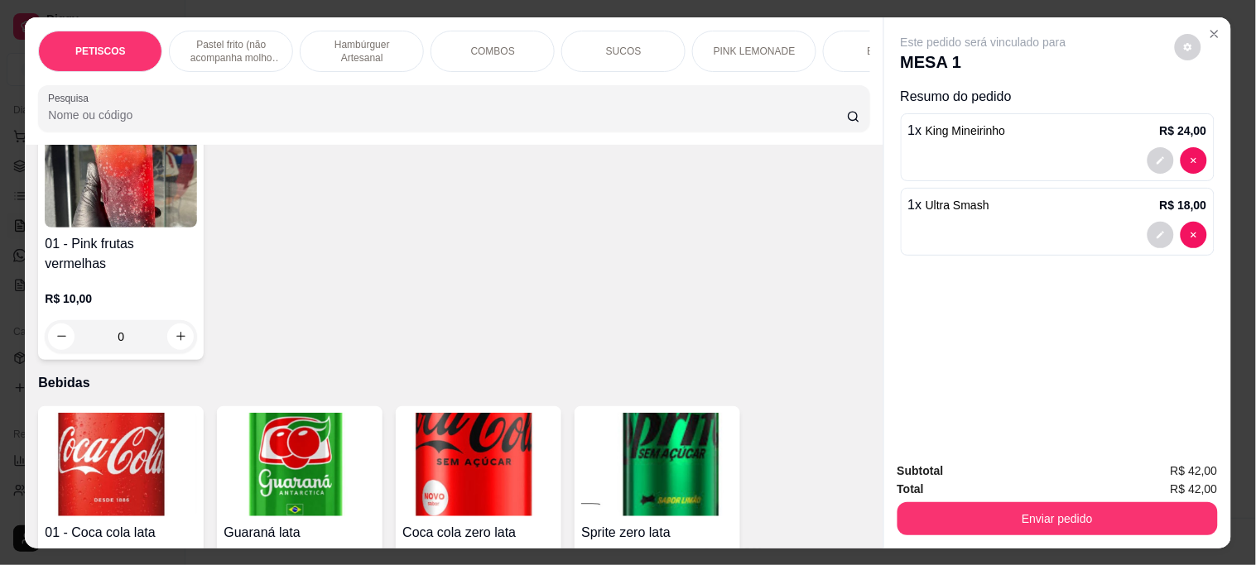
click at [123, 413] on img at bounding box center [121, 464] width 152 height 103
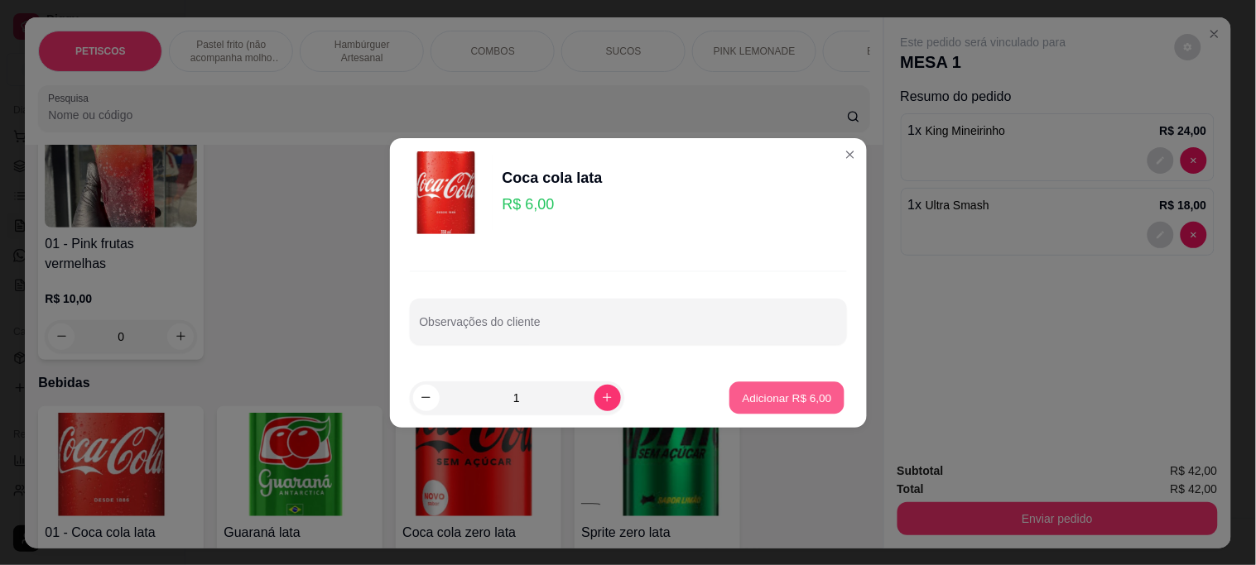
click at [753, 399] on p "Adicionar R$ 6,00" at bounding box center [787, 398] width 89 height 16
type input "1"
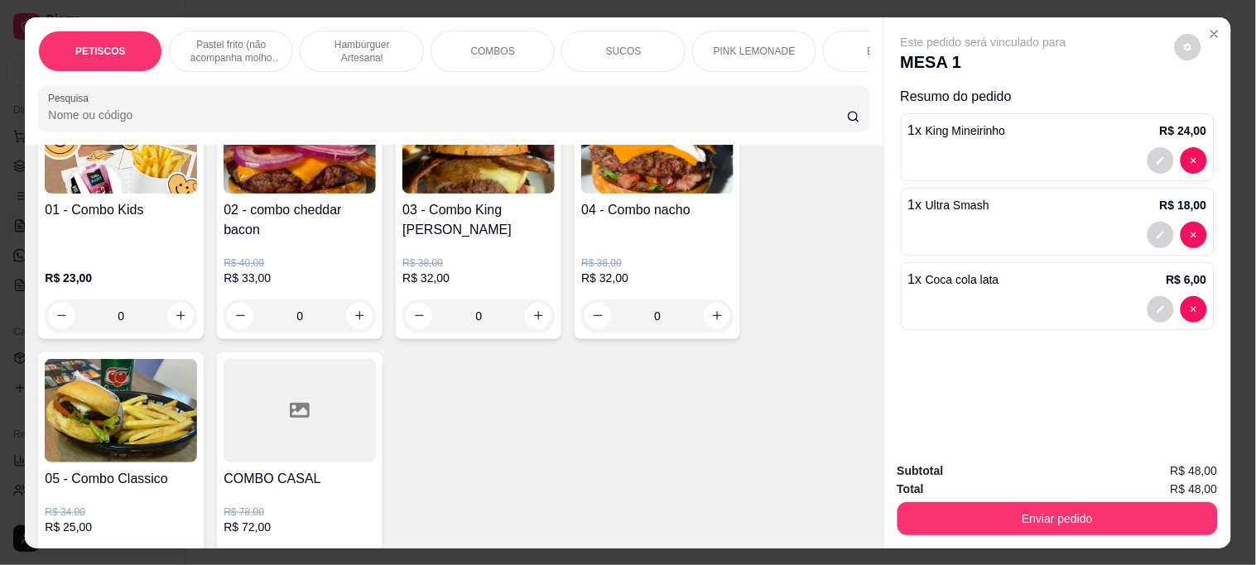
scroll to position [3057, 0]
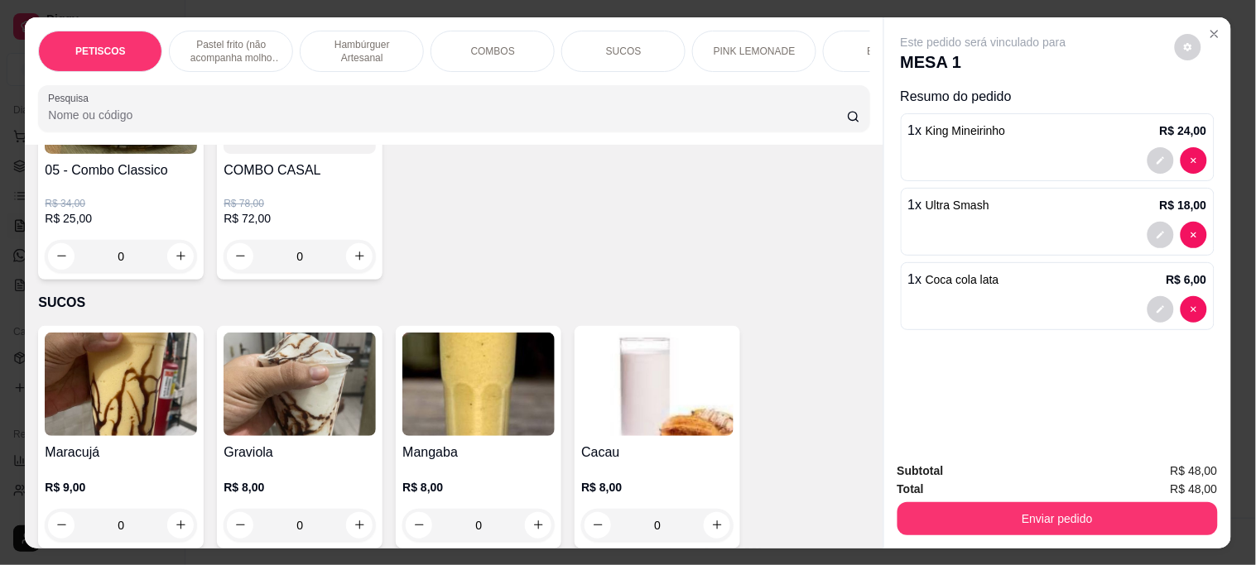
click at [119, 359] on img at bounding box center [121, 384] width 152 height 103
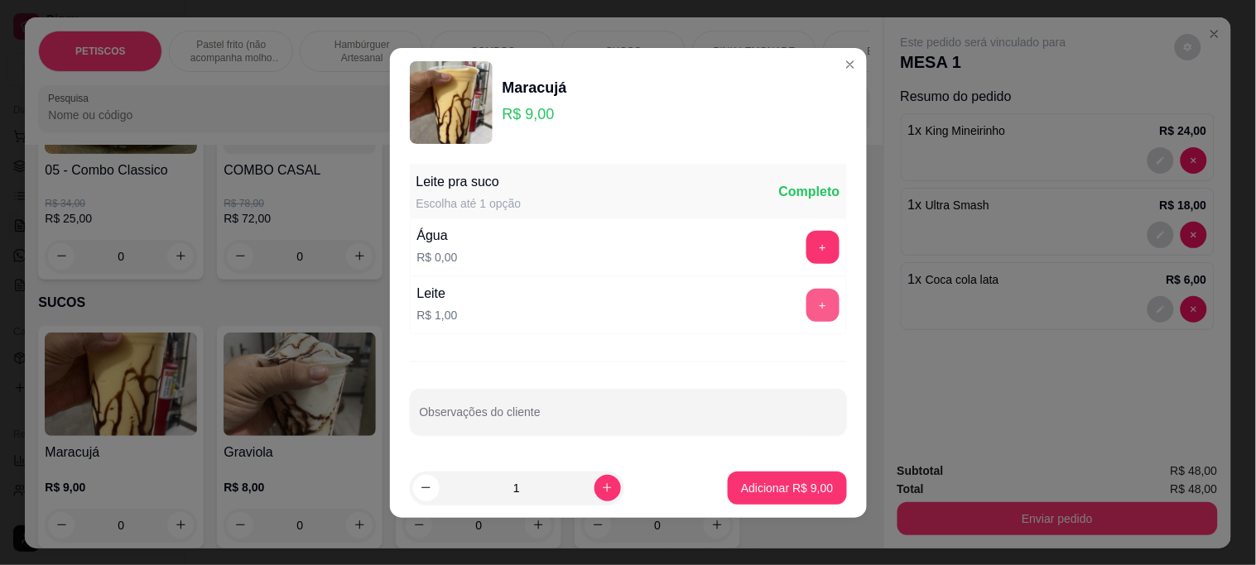
click at [806, 315] on button "+" at bounding box center [822, 305] width 33 height 33
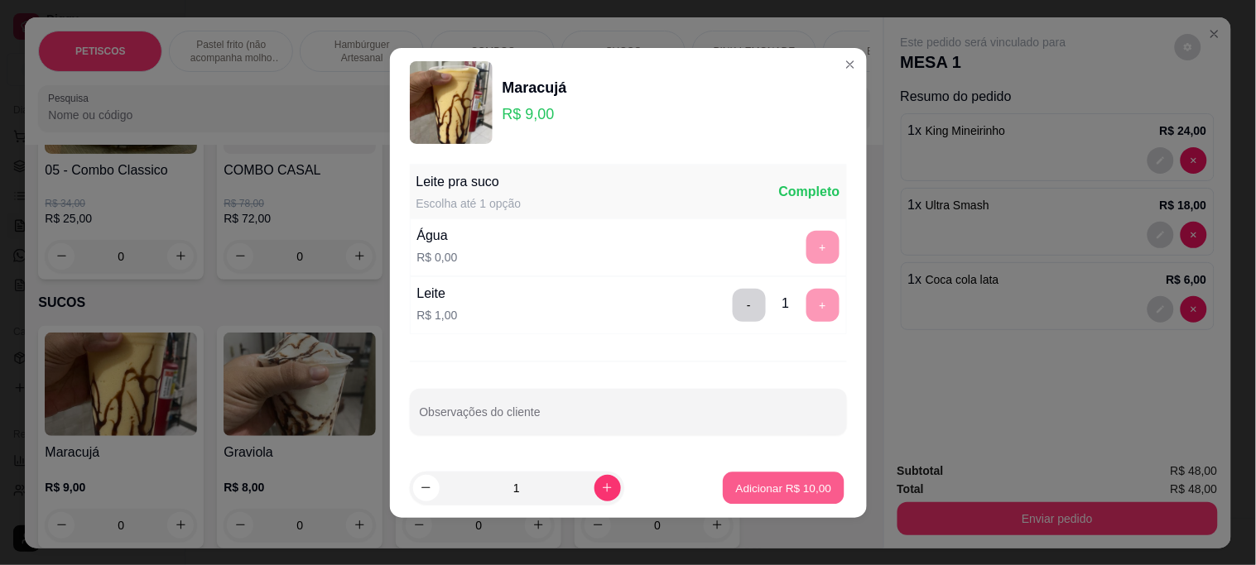
click at [768, 485] on p "Adicionar R$ 10,00" at bounding box center [784, 488] width 96 height 16
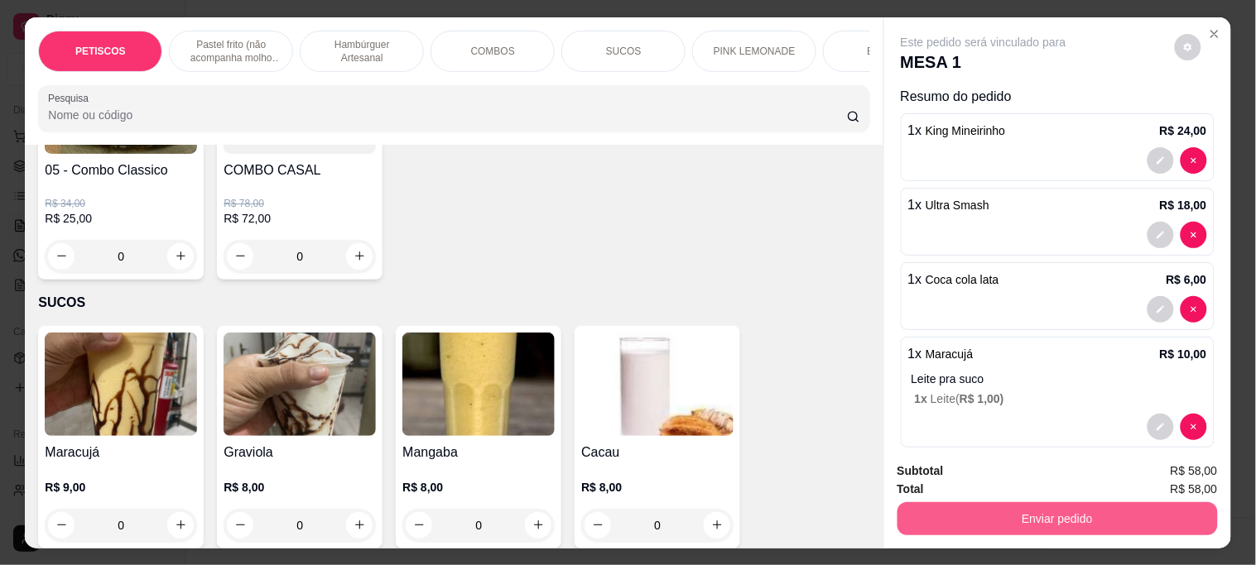
click at [987, 505] on button "Enviar pedido" at bounding box center [1057, 518] width 320 height 33
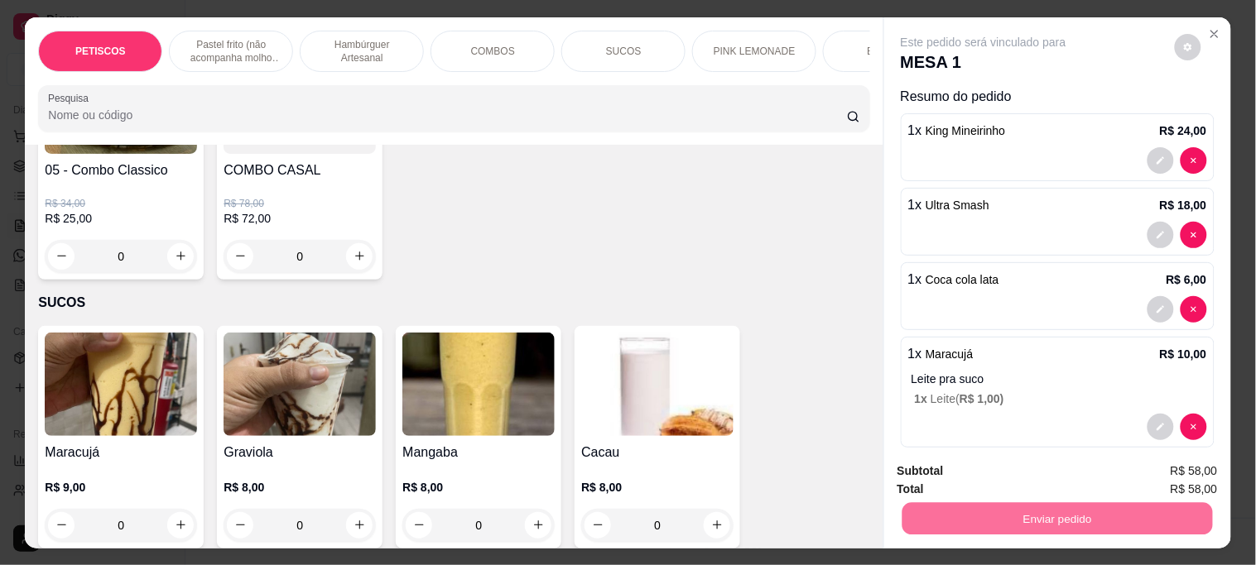
click at [970, 469] on button "Não registrar e enviar pedido" at bounding box center [1002, 470] width 172 height 31
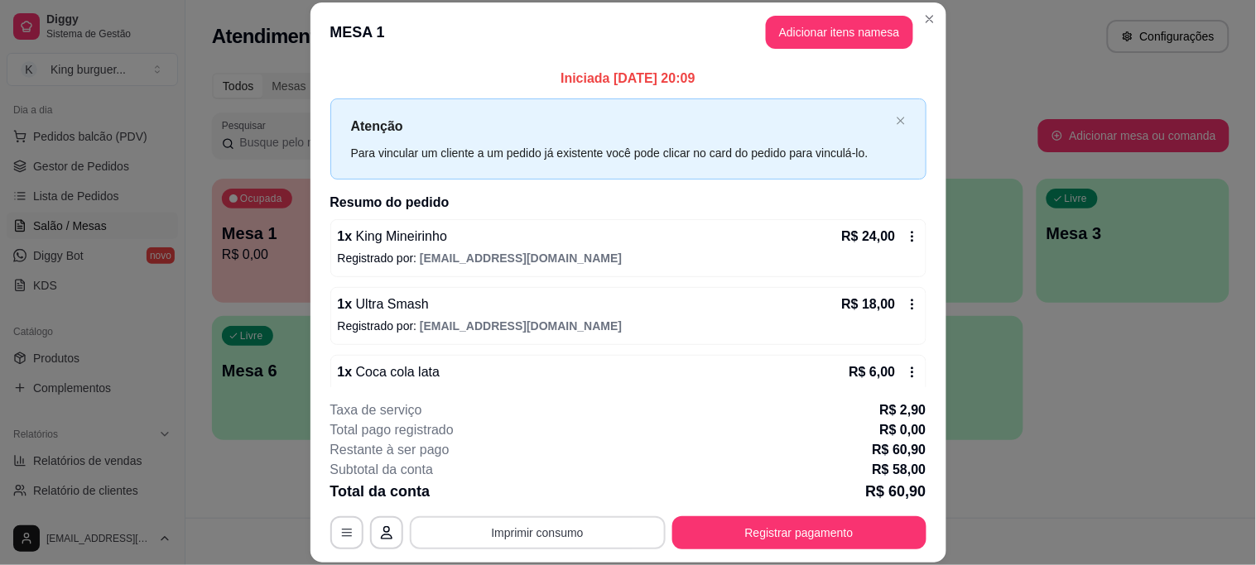
click at [551, 531] on button "Imprimir consumo" at bounding box center [538, 533] width 256 height 33
click at [568, 489] on button "IMPRESSORA" at bounding box center [536, 495] width 116 height 26
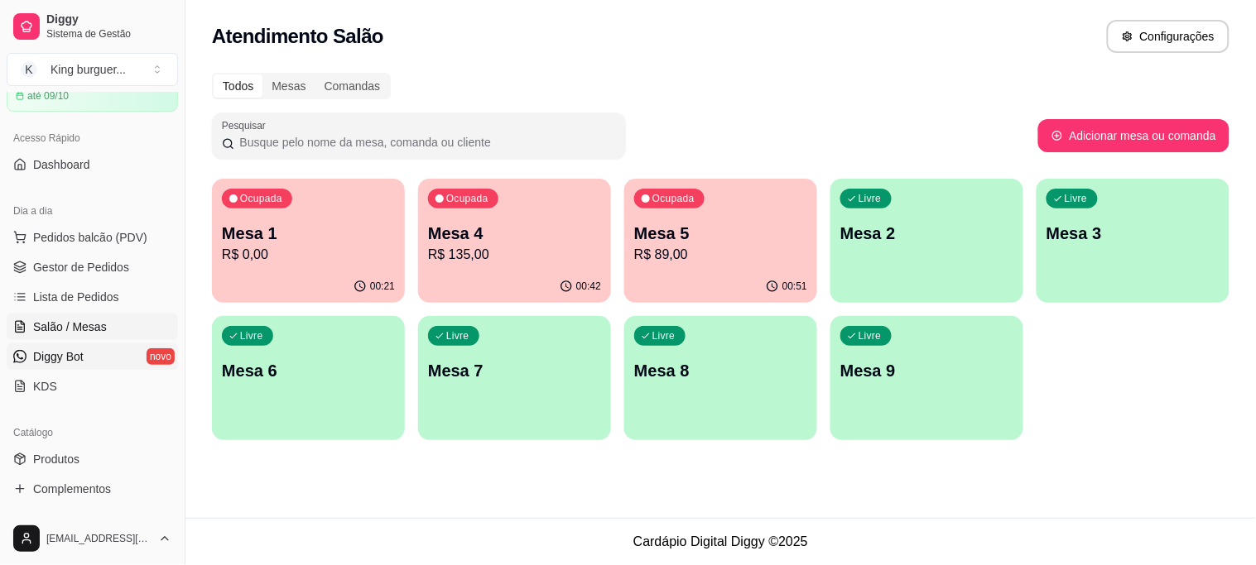
scroll to position [0, 0]
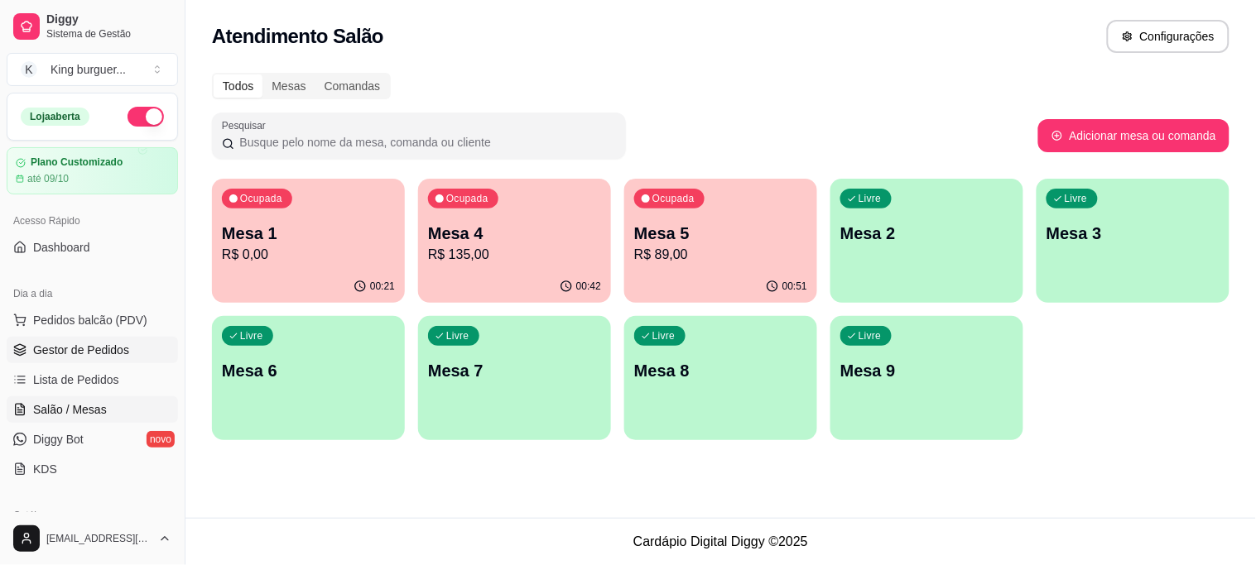
click at [128, 353] on link "Gestor de Pedidos" at bounding box center [92, 350] width 171 height 26
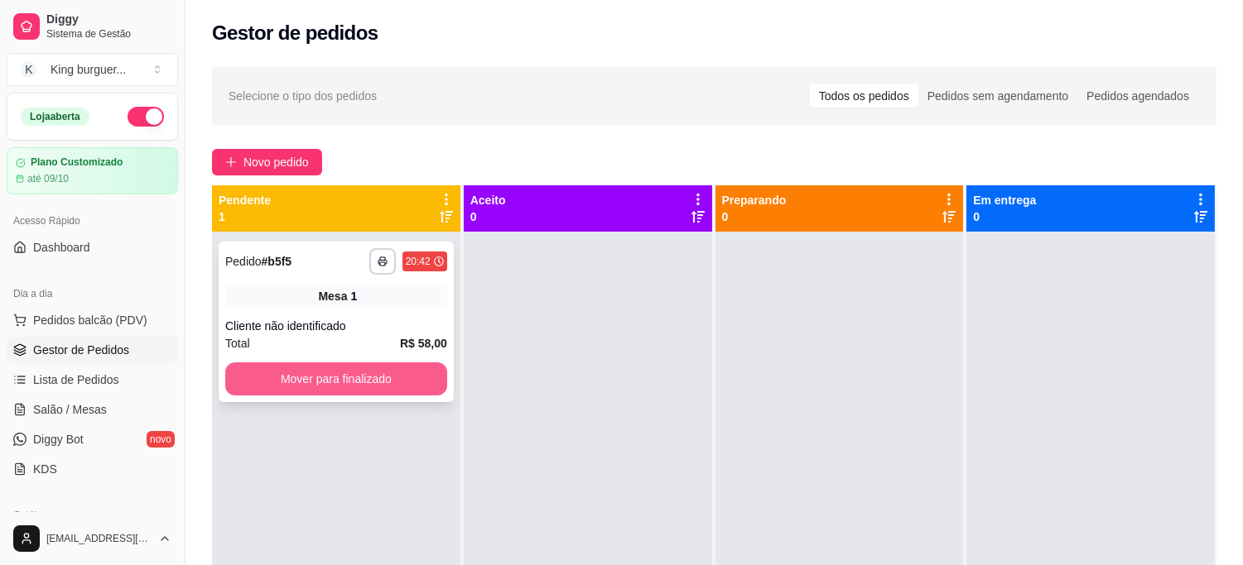
click at [358, 382] on button "Mover para finalizado" at bounding box center [336, 379] width 222 height 33
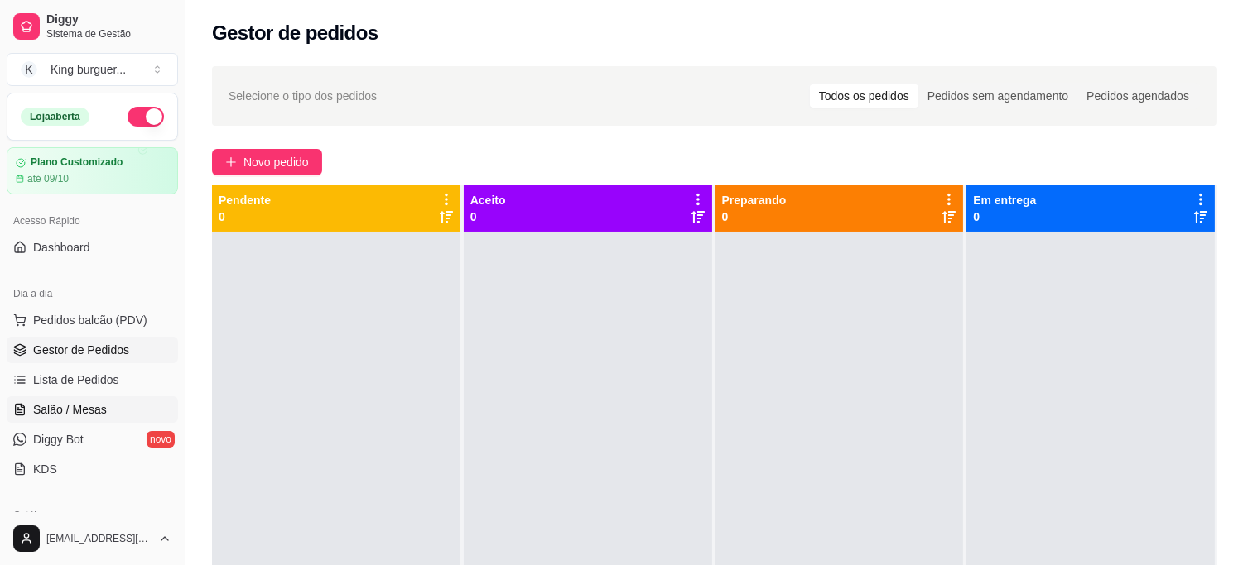
click at [105, 415] on link "Salão / Mesas" at bounding box center [92, 410] width 171 height 26
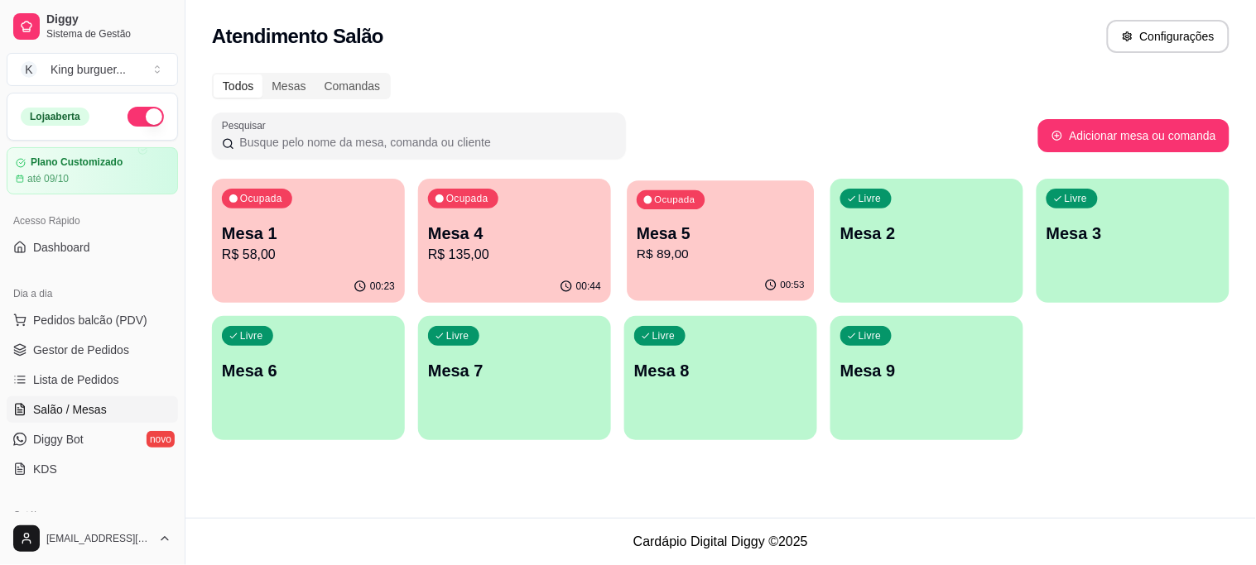
click at [691, 251] on p "R$ 89,00" at bounding box center [721, 254] width 168 height 19
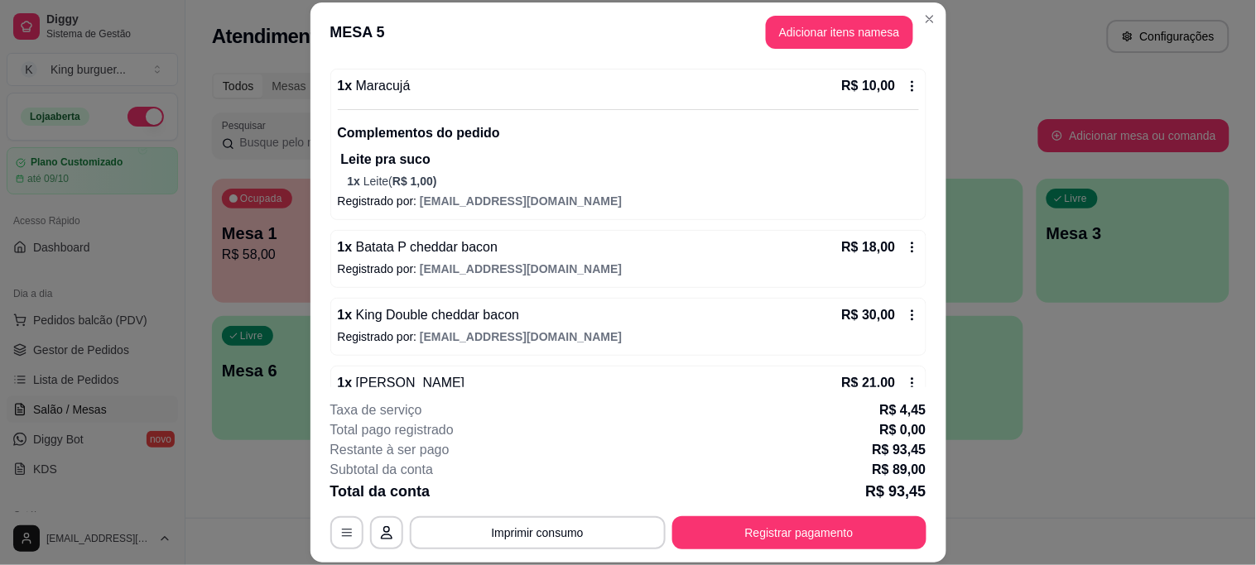
scroll to position [262, 0]
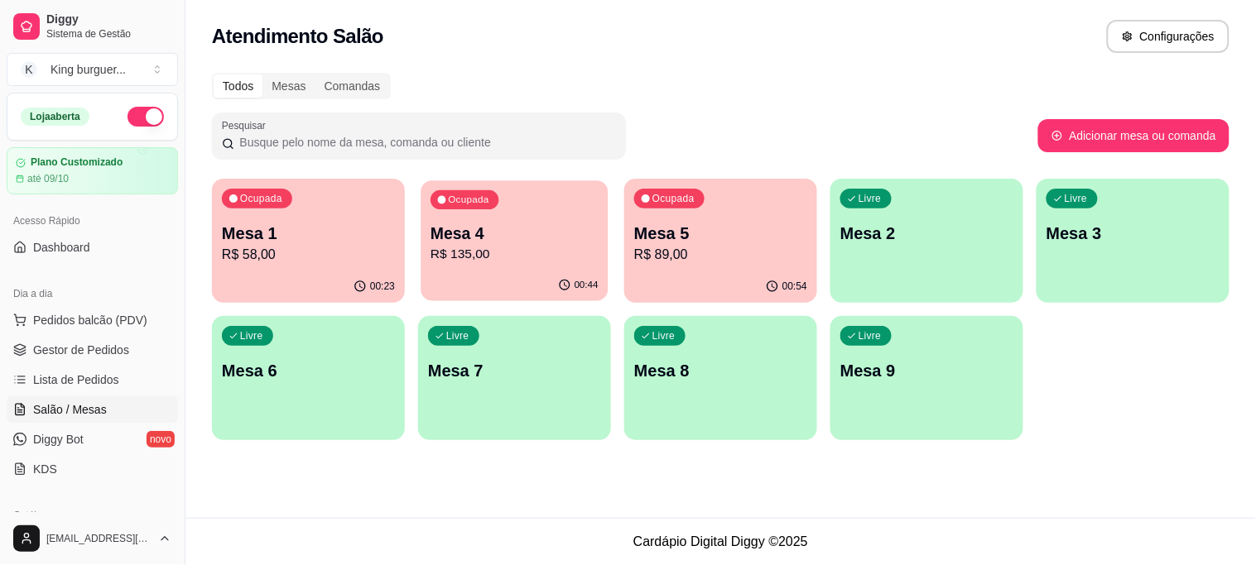
click at [502, 253] on p "R$ 135,00" at bounding box center [514, 254] width 168 height 19
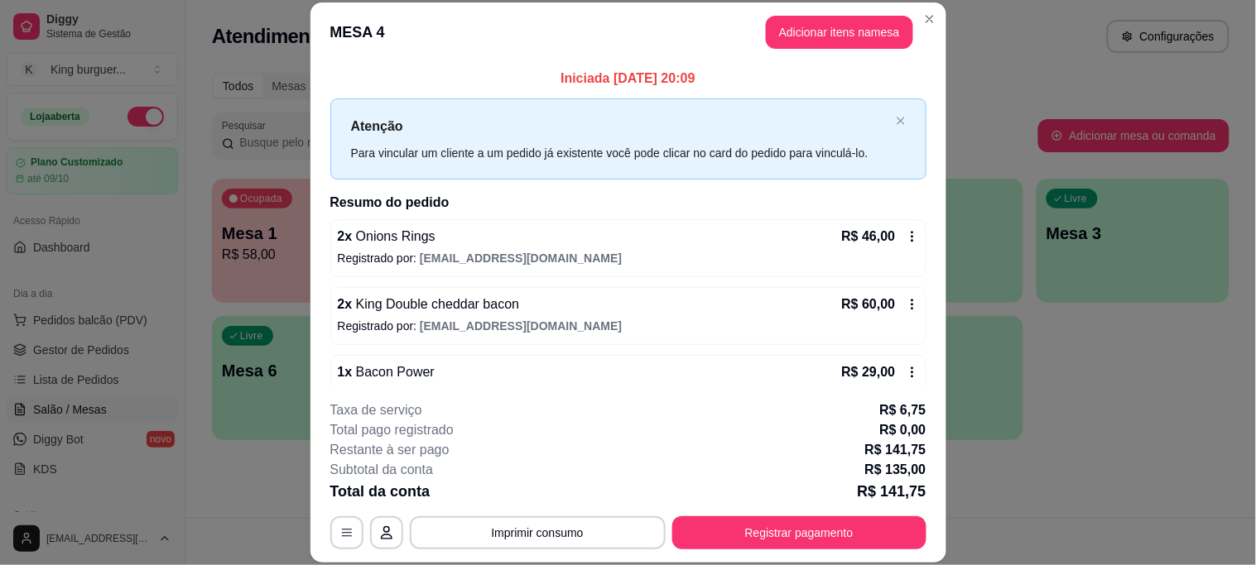
scroll to position [33, 0]
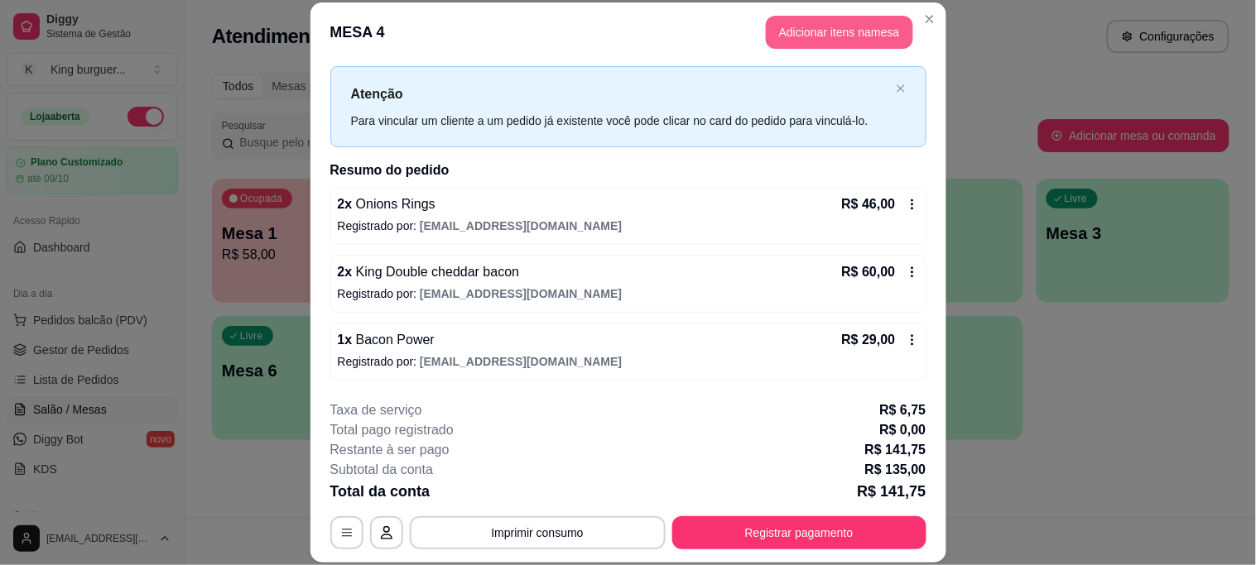
click at [846, 40] on button "Adicionar itens na mesa" at bounding box center [839, 32] width 147 height 33
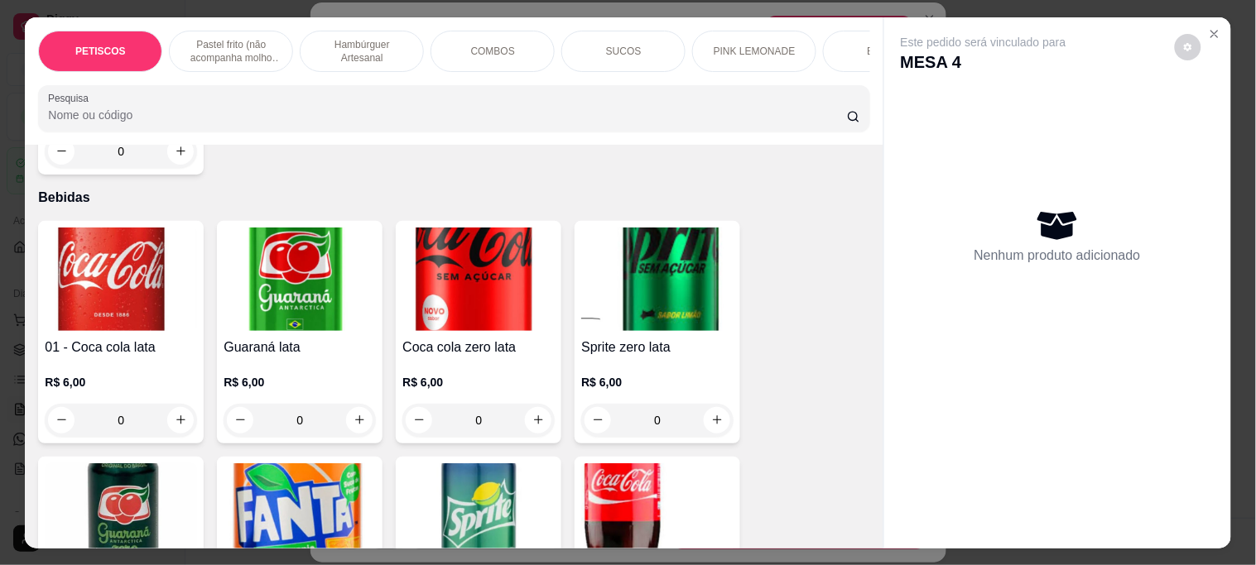
scroll to position [4323, 0]
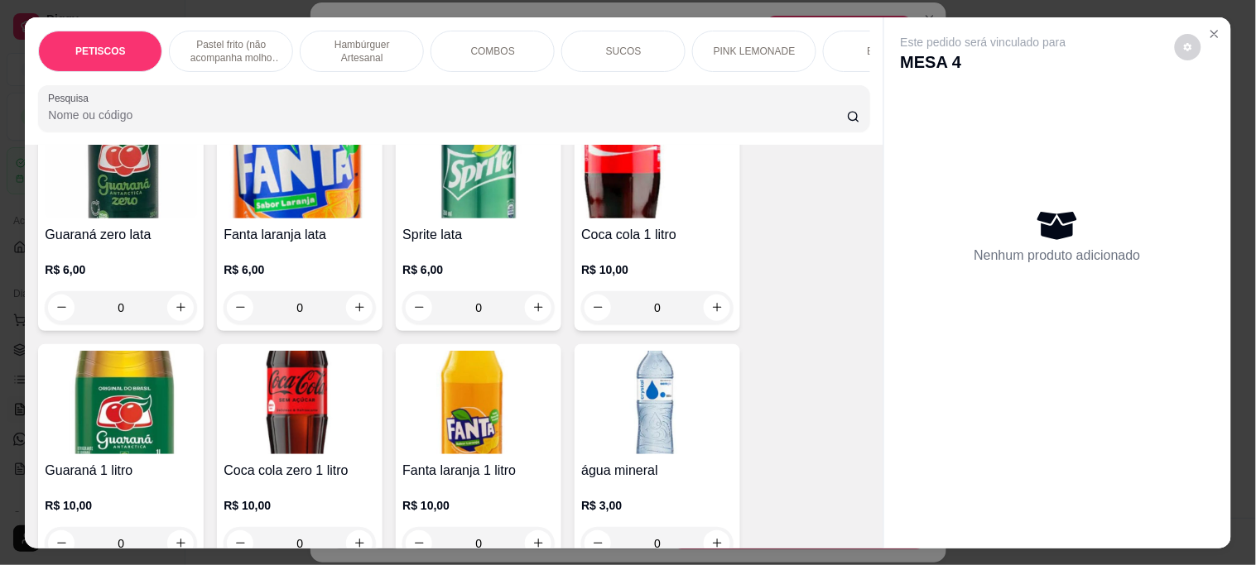
click at [286, 351] on img at bounding box center [300, 402] width 152 height 103
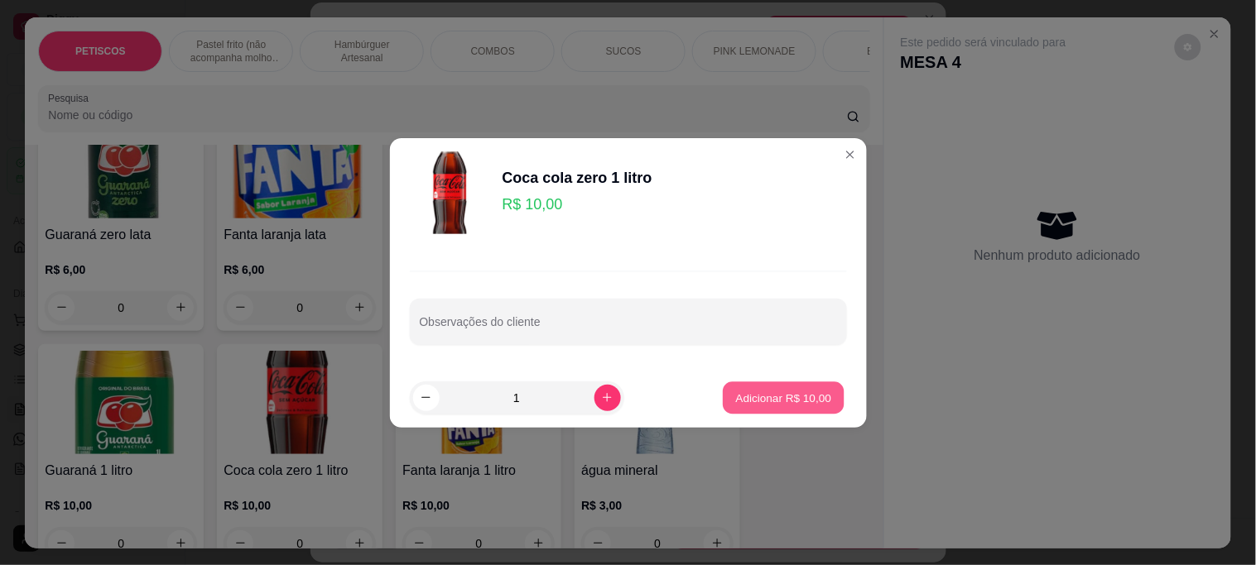
click at [758, 382] on button "Adicionar R$ 10,00" at bounding box center [784, 398] width 122 height 32
type input "1"
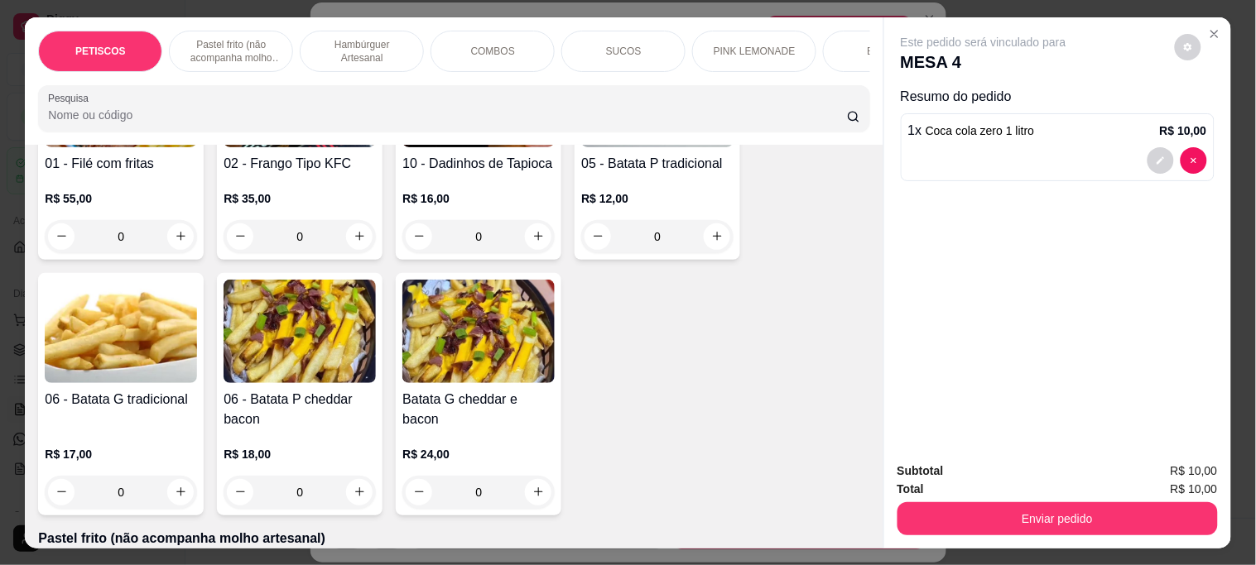
scroll to position [92, 0]
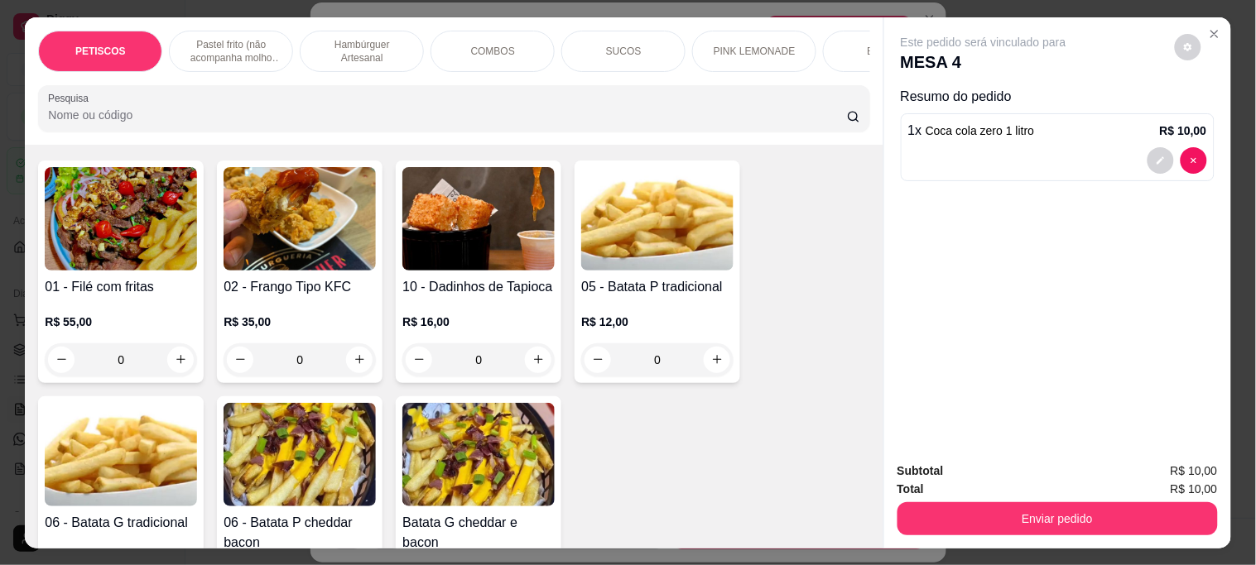
click at [667, 224] on img at bounding box center [657, 218] width 152 height 103
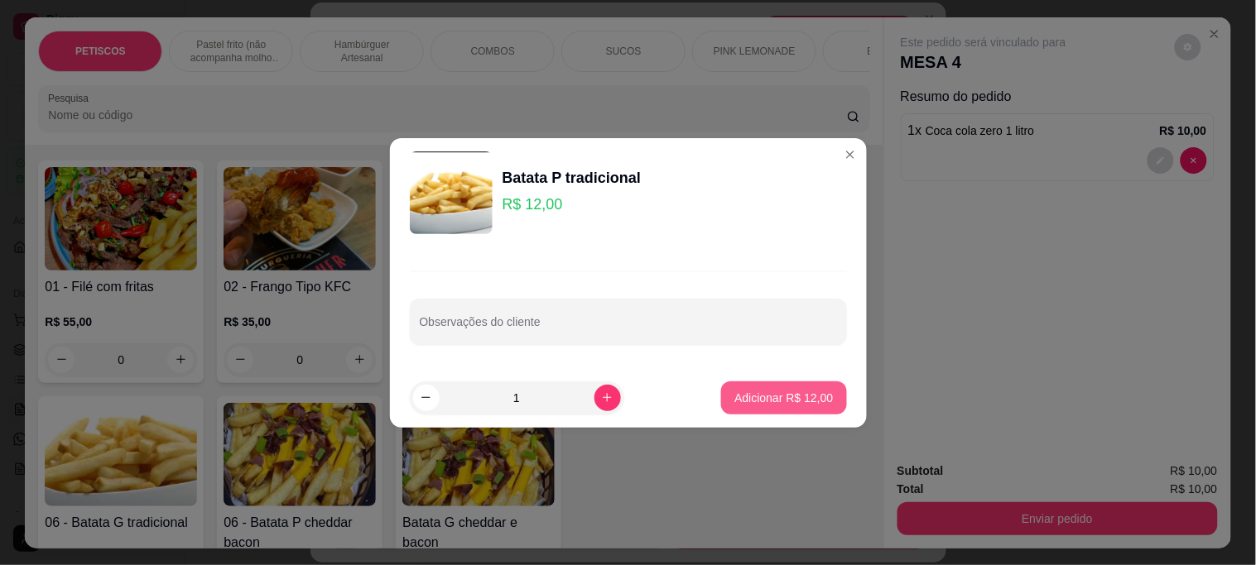
click at [790, 393] on p "Adicionar R$ 12,00" at bounding box center [783, 398] width 99 height 17
type input "1"
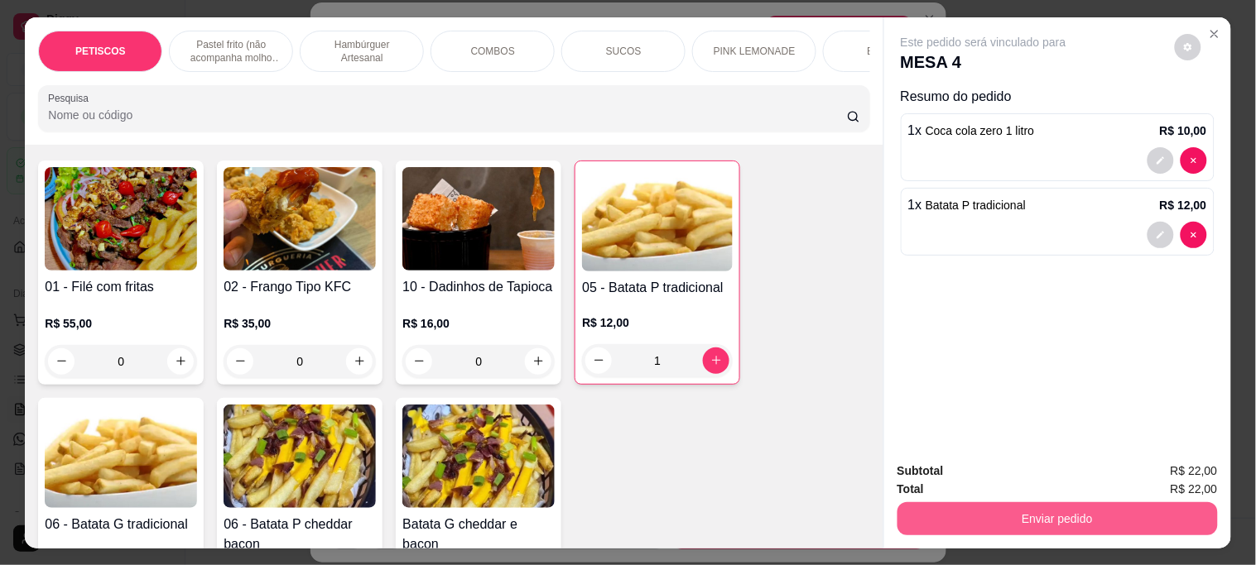
click at [1021, 519] on button "Enviar pedido" at bounding box center [1057, 518] width 320 height 33
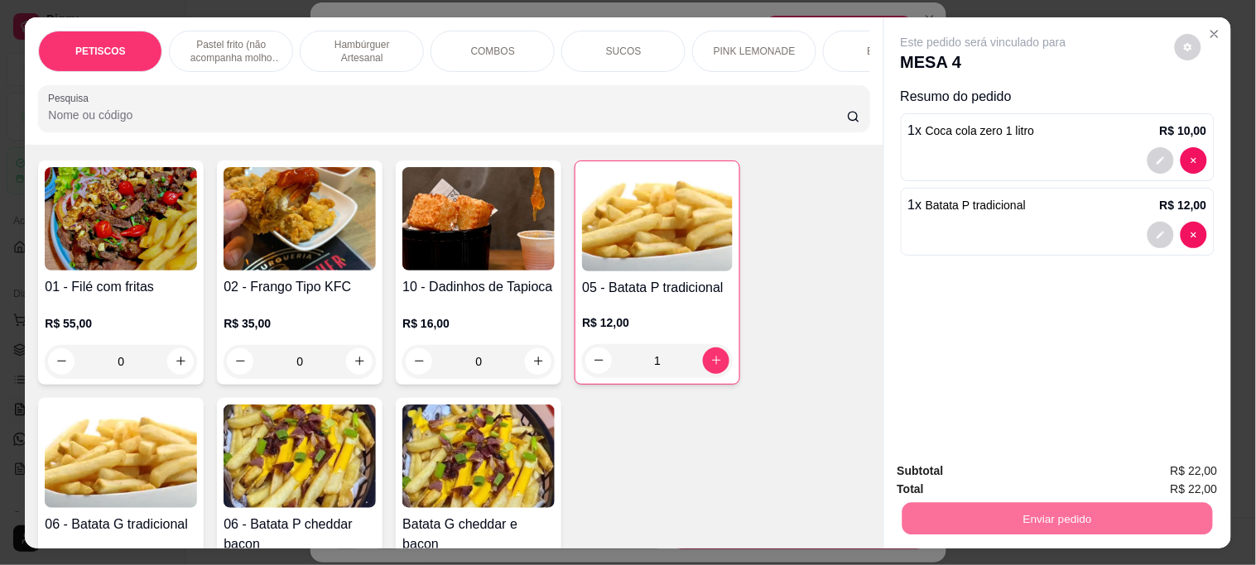
click at [954, 456] on button "Não registrar e enviar pedido" at bounding box center [1002, 470] width 172 height 31
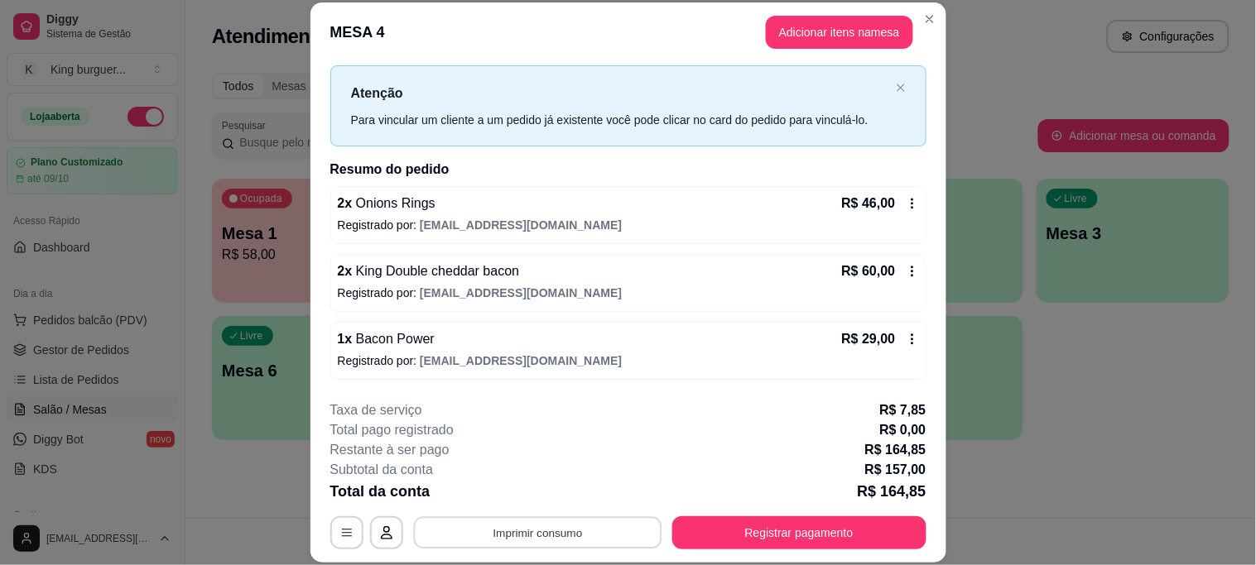
click at [560, 535] on button "Imprimir consumo" at bounding box center [537, 533] width 248 height 32
click at [551, 497] on button "IMPRESSORA" at bounding box center [536, 495] width 120 height 26
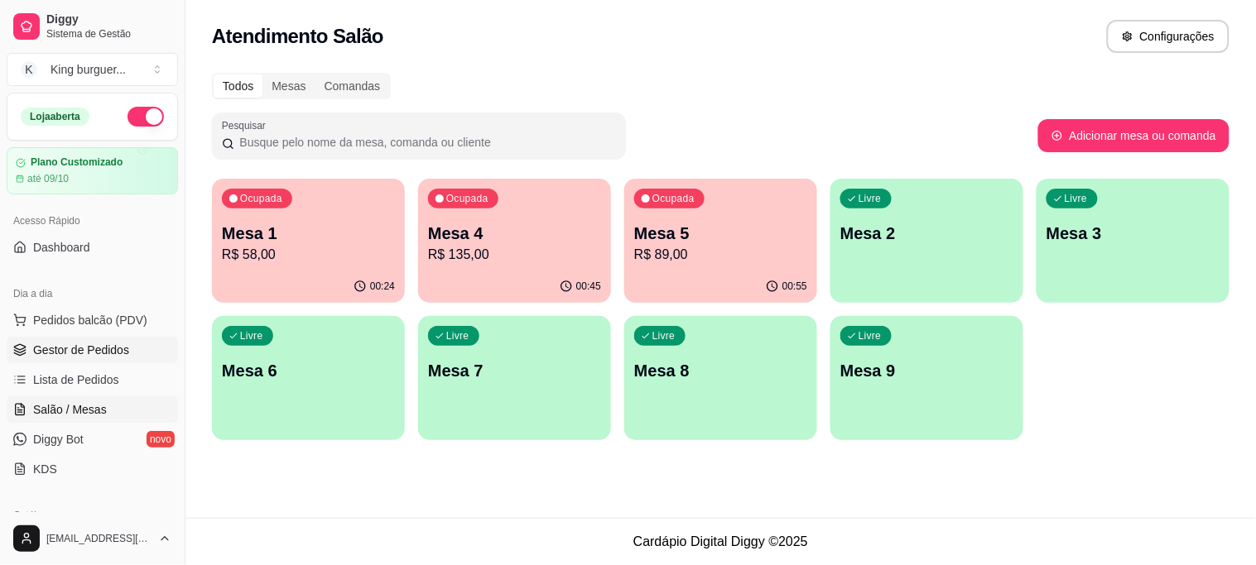
click at [124, 342] on link "Gestor de Pedidos" at bounding box center [92, 350] width 171 height 26
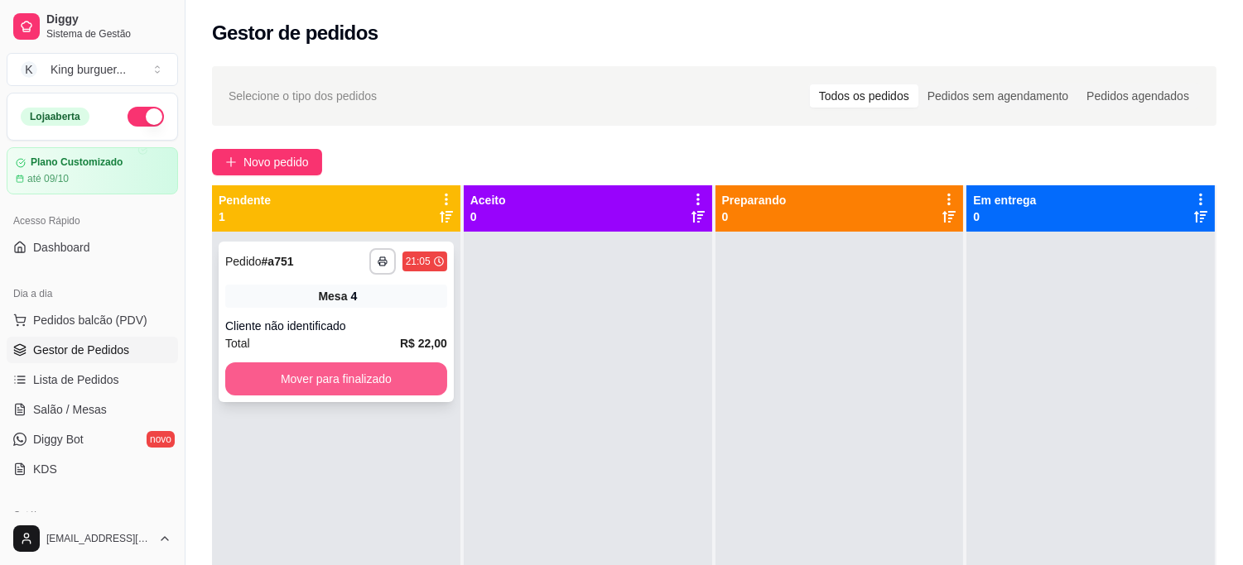
click at [300, 387] on button "Mover para finalizado" at bounding box center [336, 379] width 222 height 33
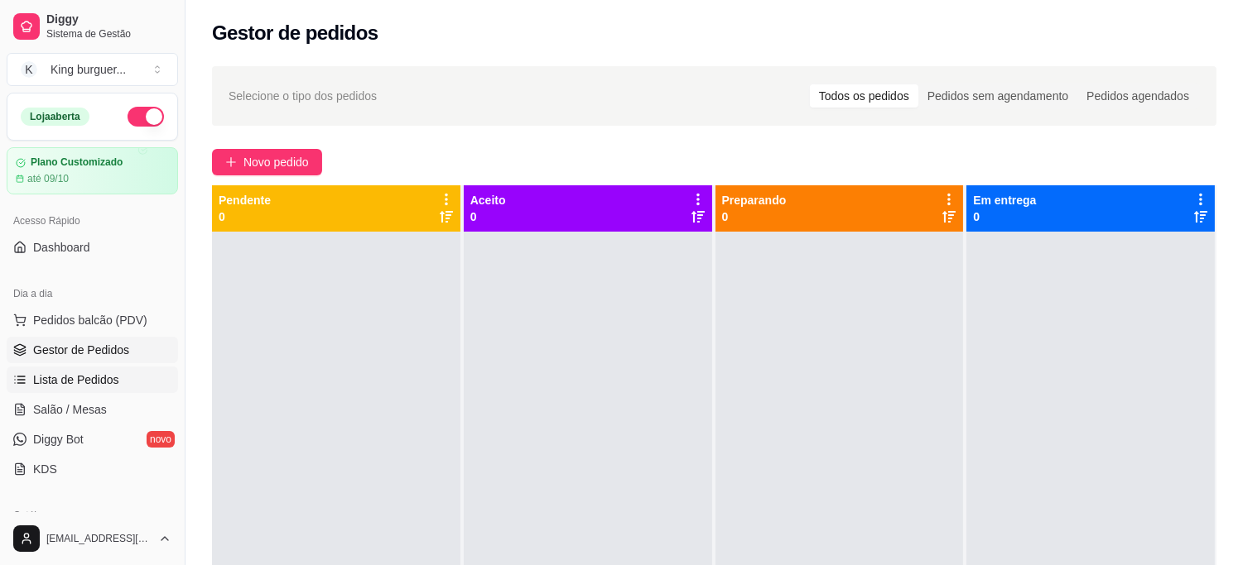
click at [122, 373] on link "Lista de Pedidos" at bounding box center [92, 380] width 171 height 26
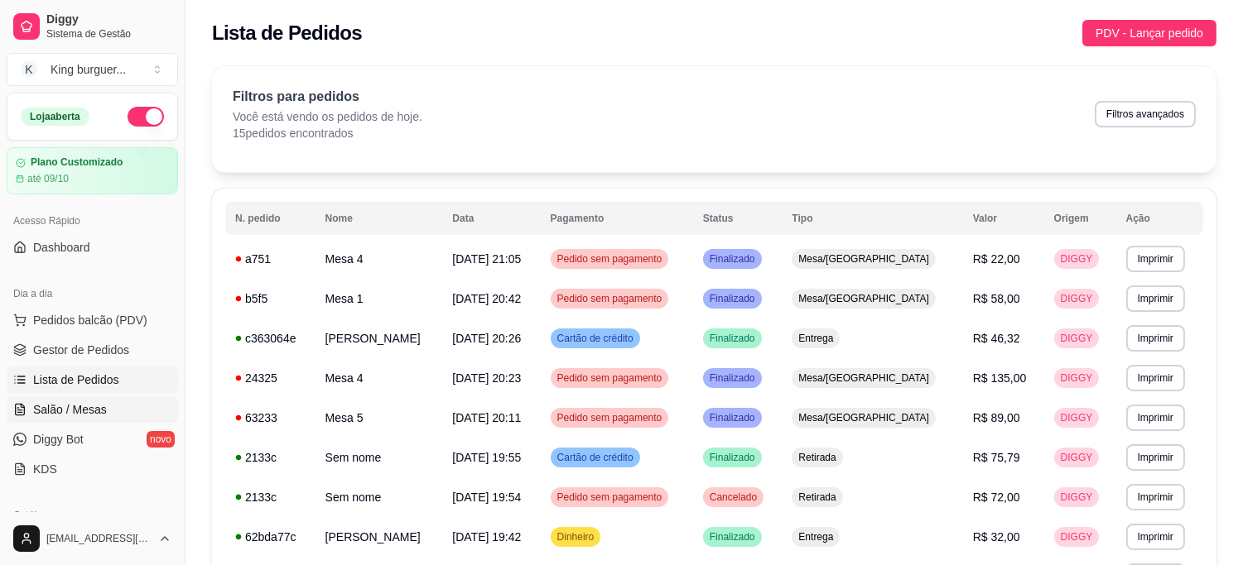
click at [98, 410] on span "Salão / Mesas" at bounding box center [70, 409] width 74 height 17
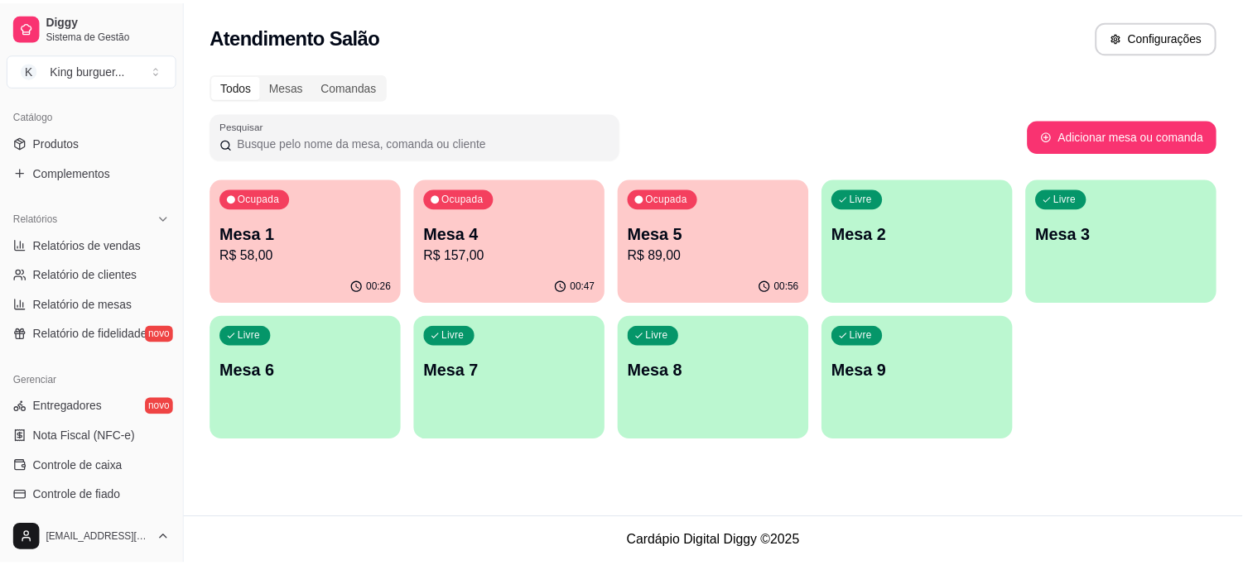
scroll to position [368, 0]
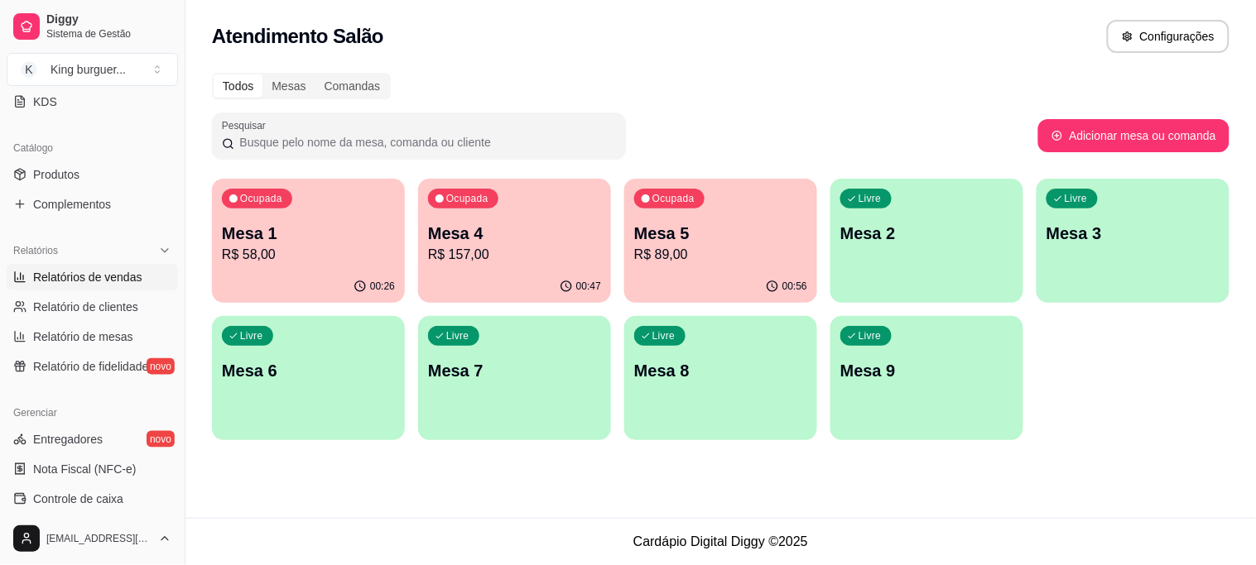
click at [117, 278] on span "Relatórios de vendas" at bounding box center [87, 277] width 109 height 17
select select "ALL"
select select "0"
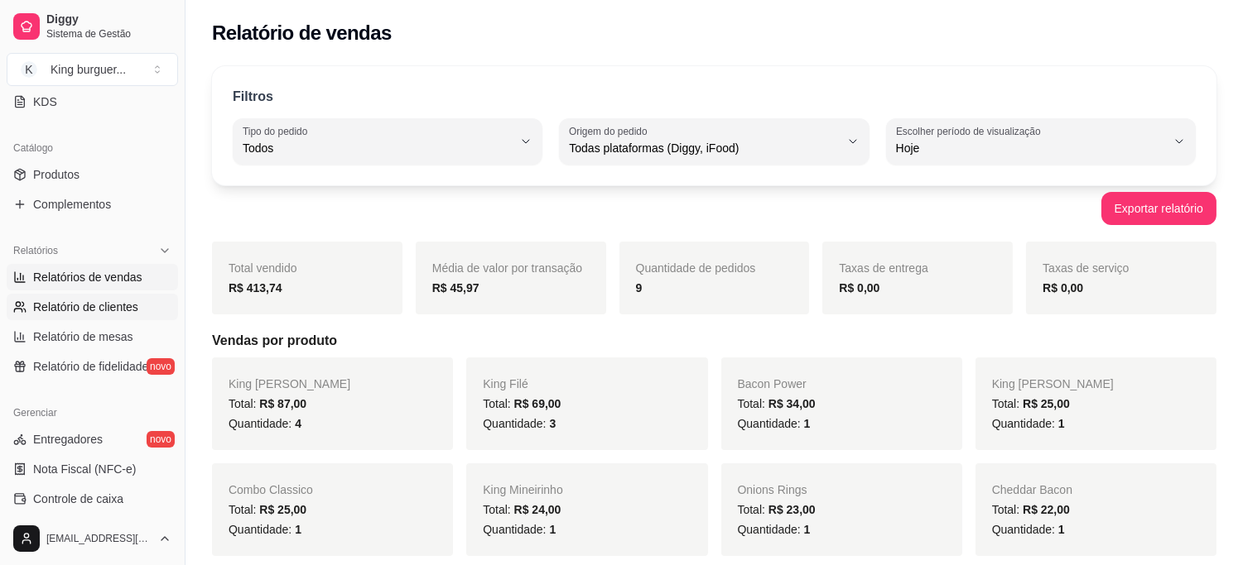
scroll to position [184, 0]
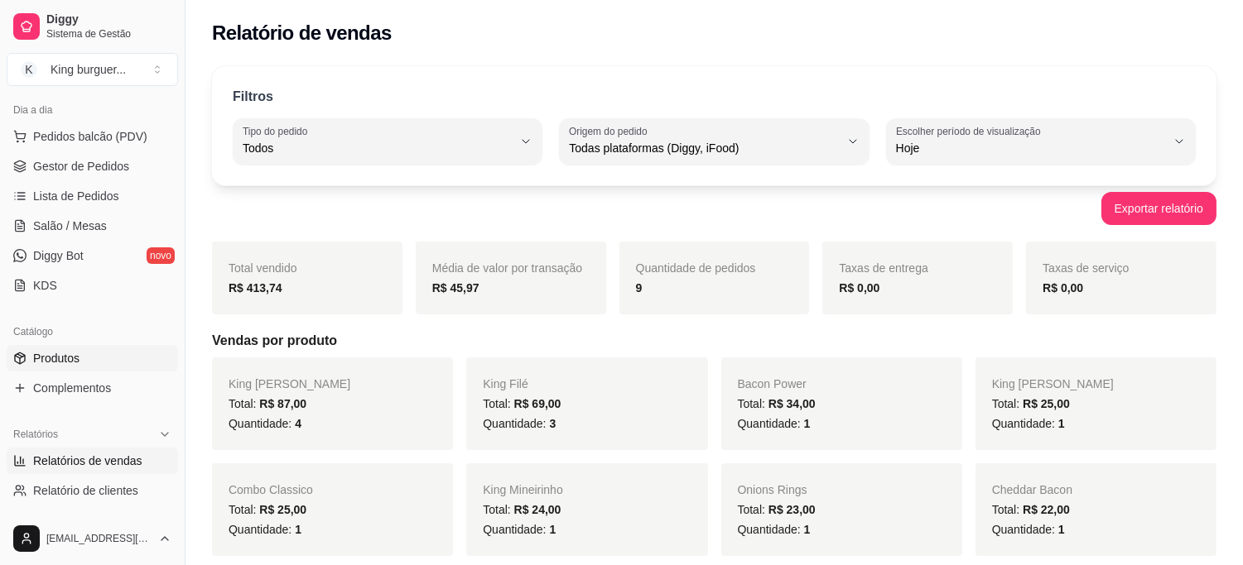
click at [103, 346] on link "Produtos" at bounding box center [92, 358] width 171 height 26
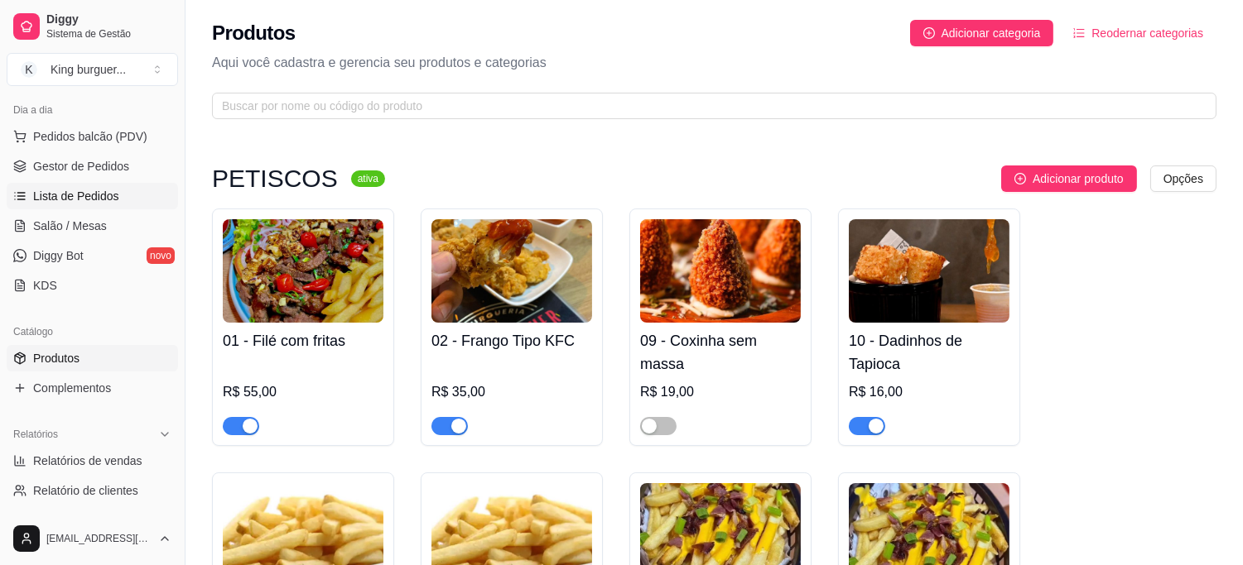
click at [108, 199] on span "Lista de Pedidos" at bounding box center [76, 196] width 86 height 17
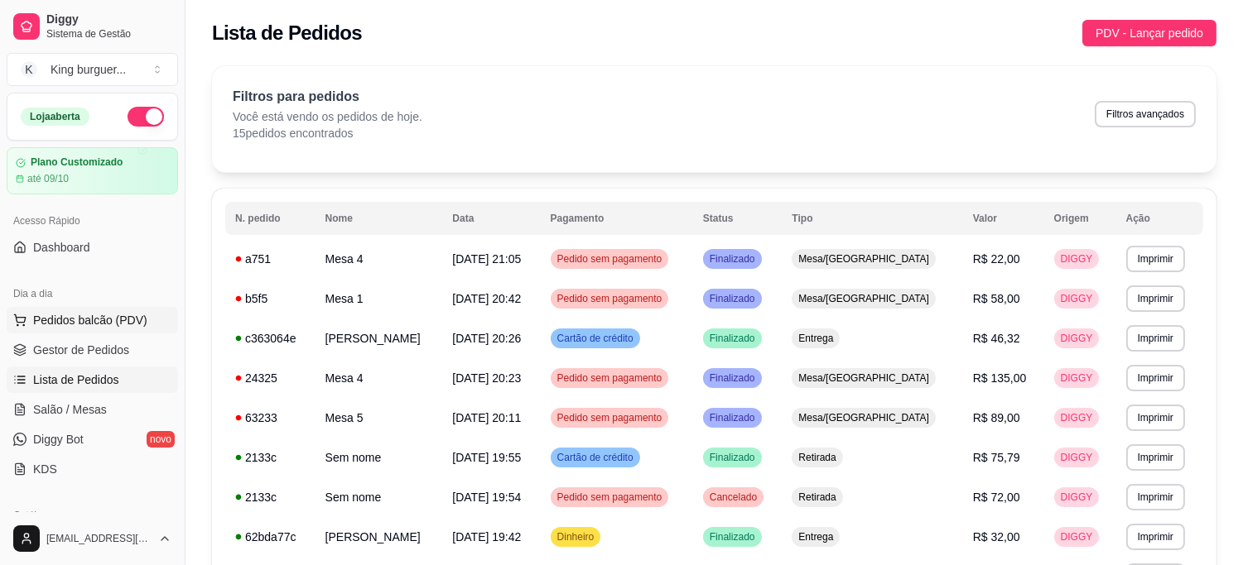
click at [122, 320] on span "Pedidos balcão (PDV)" at bounding box center [90, 320] width 114 height 17
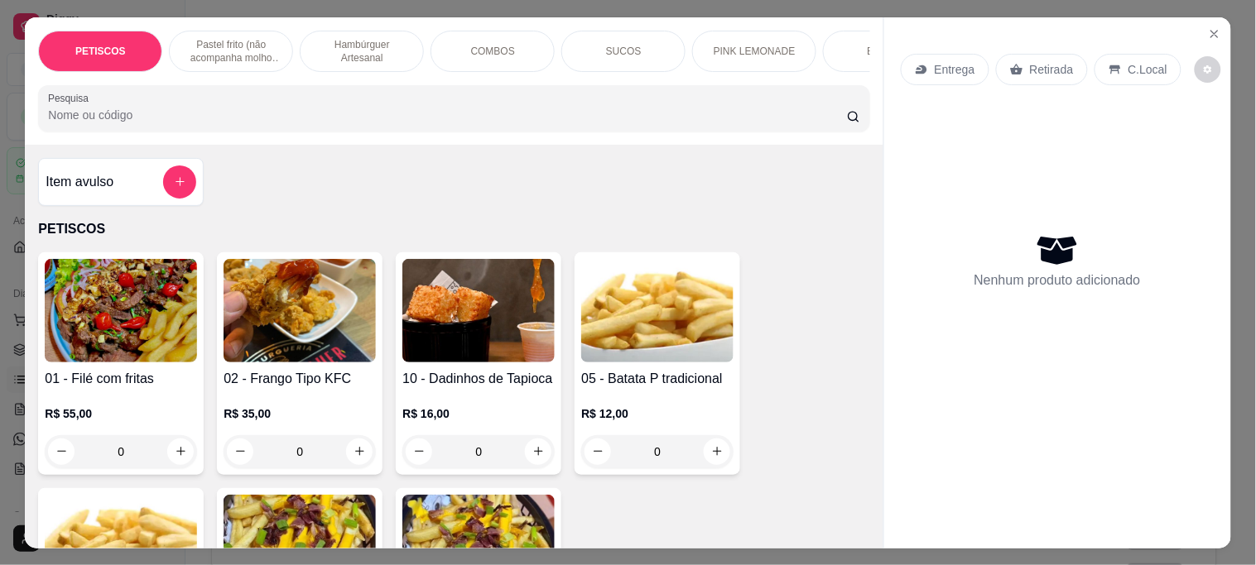
click at [1041, 62] on p "Retirada" at bounding box center [1052, 69] width 44 height 17
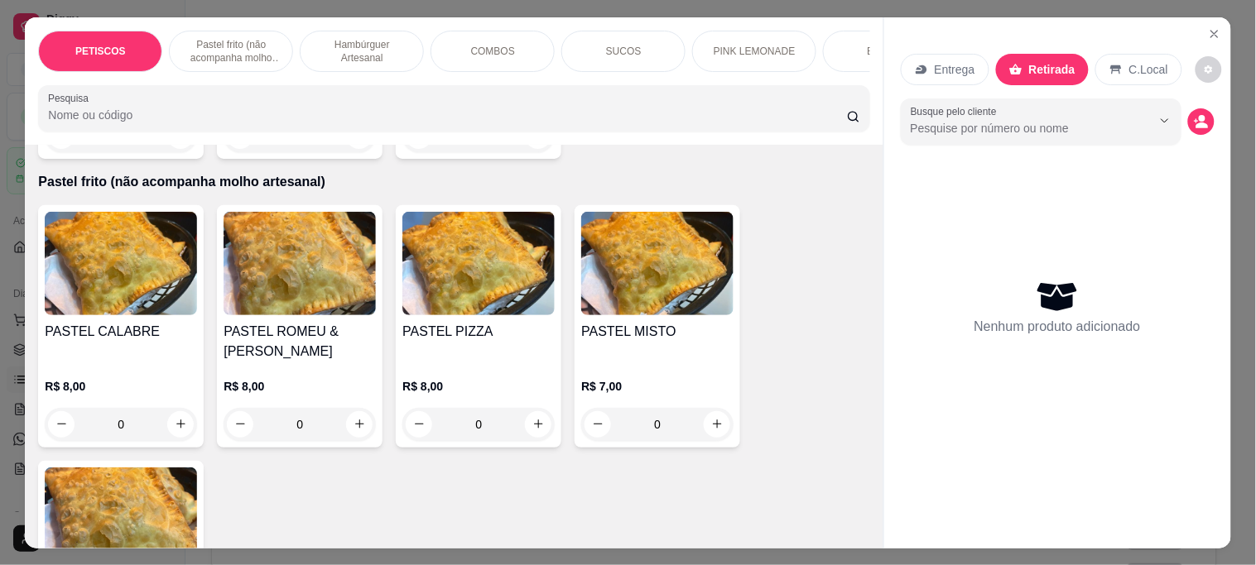
scroll to position [589, 0]
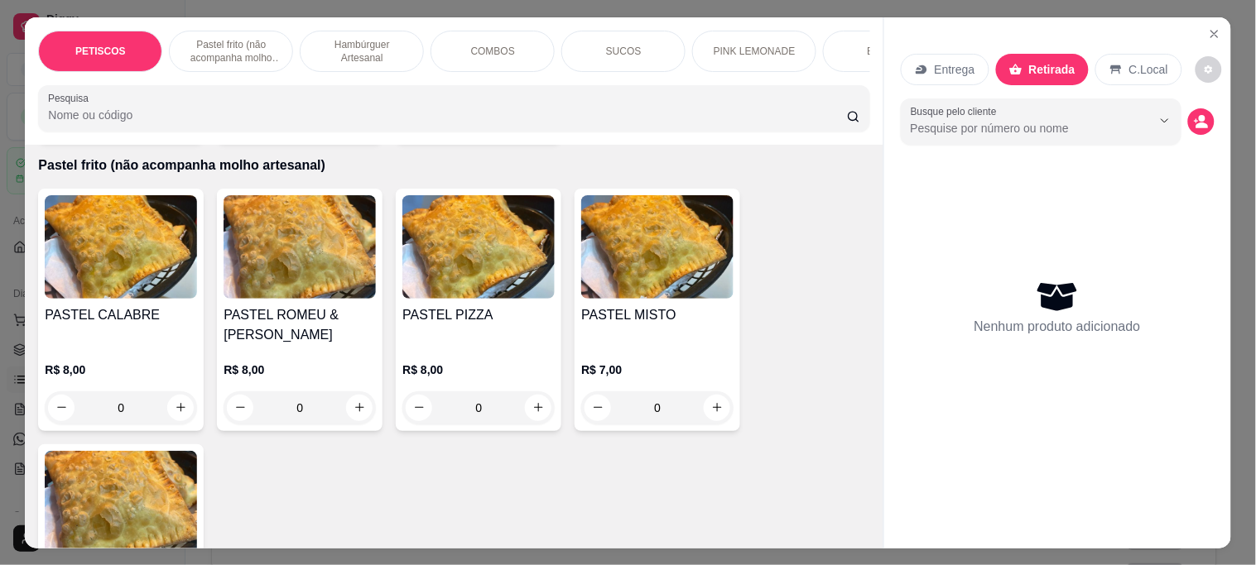
click at [300, 258] on img at bounding box center [300, 246] width 152 height 103
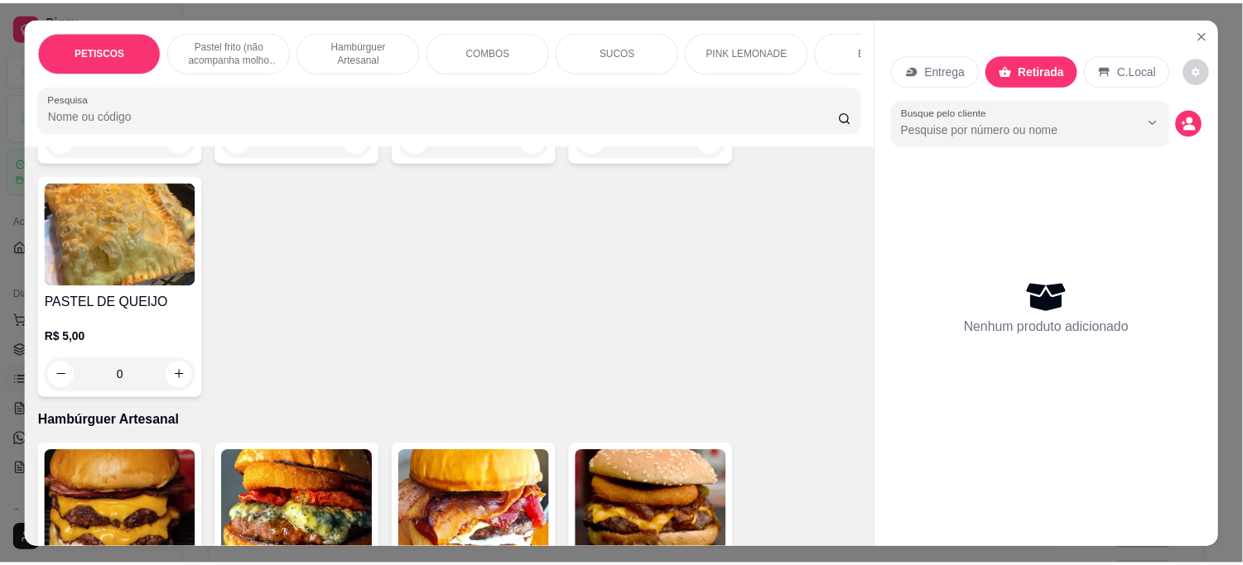
scroll to position [864, 0]
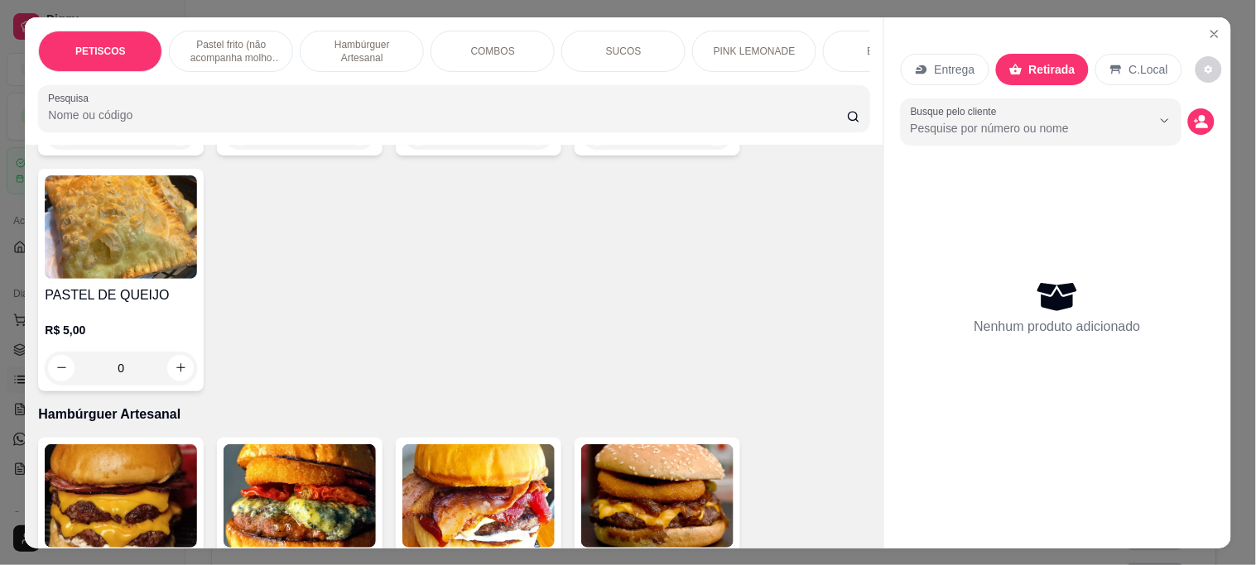
click at [121, 243] on img at bounding box center [121, 226] width 152 height 103
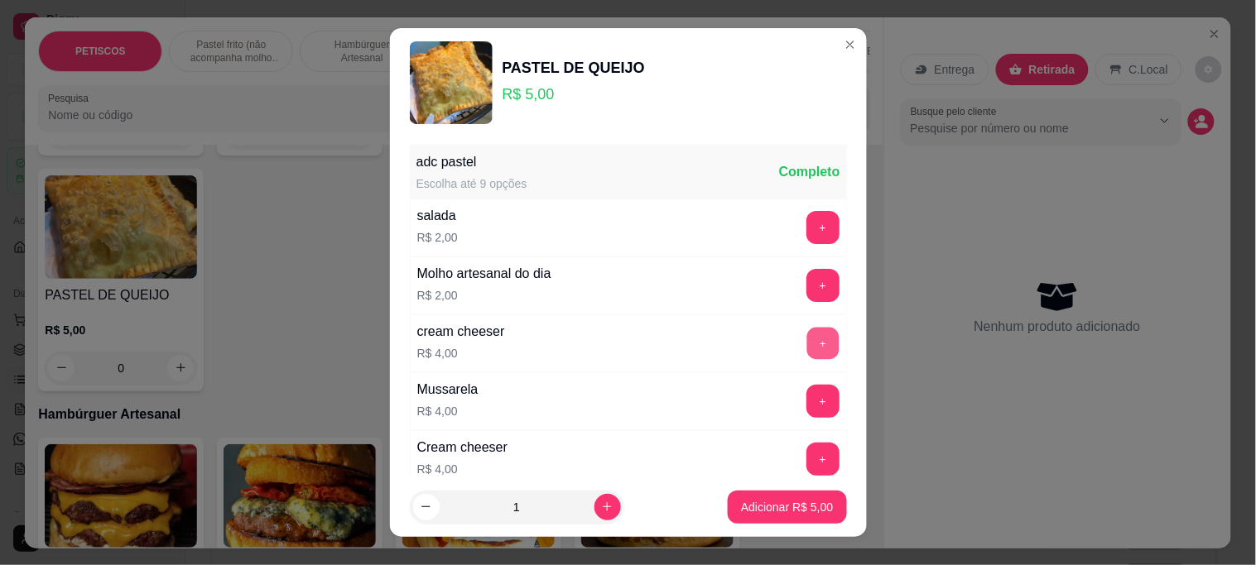
click at [806, 342] on button "+" at bounding box center [822, 344] width 32 height 32
click at [782, 512] on p "Adicionar R$ 9,00" at bounding box center [787, 507] width 92 height 17
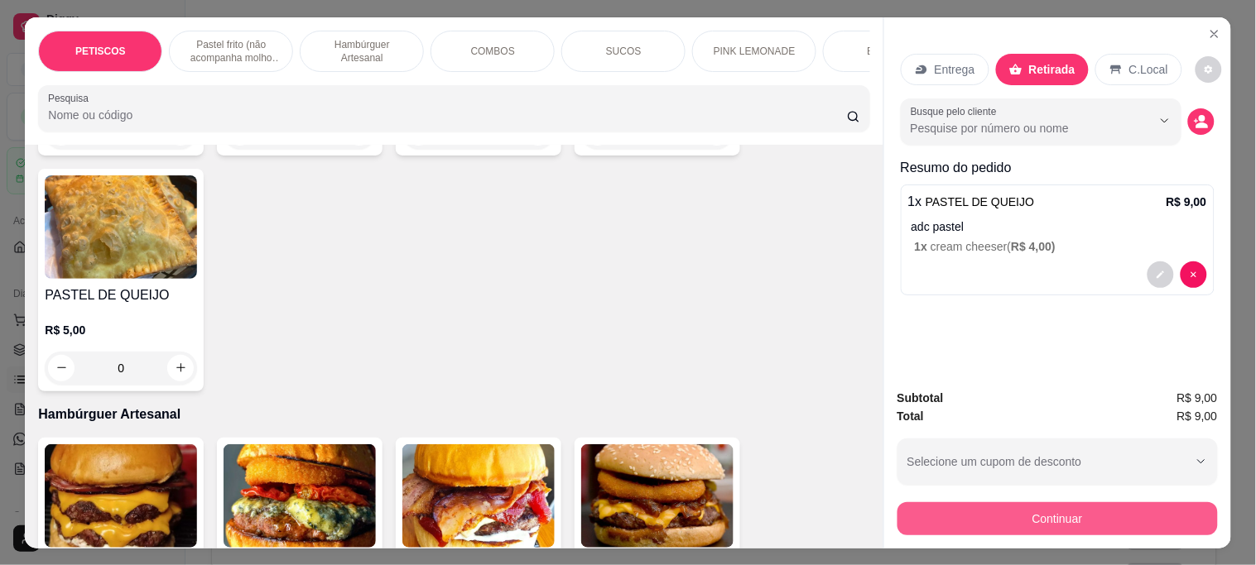
click at [1037, 507] on button "Continuar" at bounding box center [1057, 518] width 320 height 33
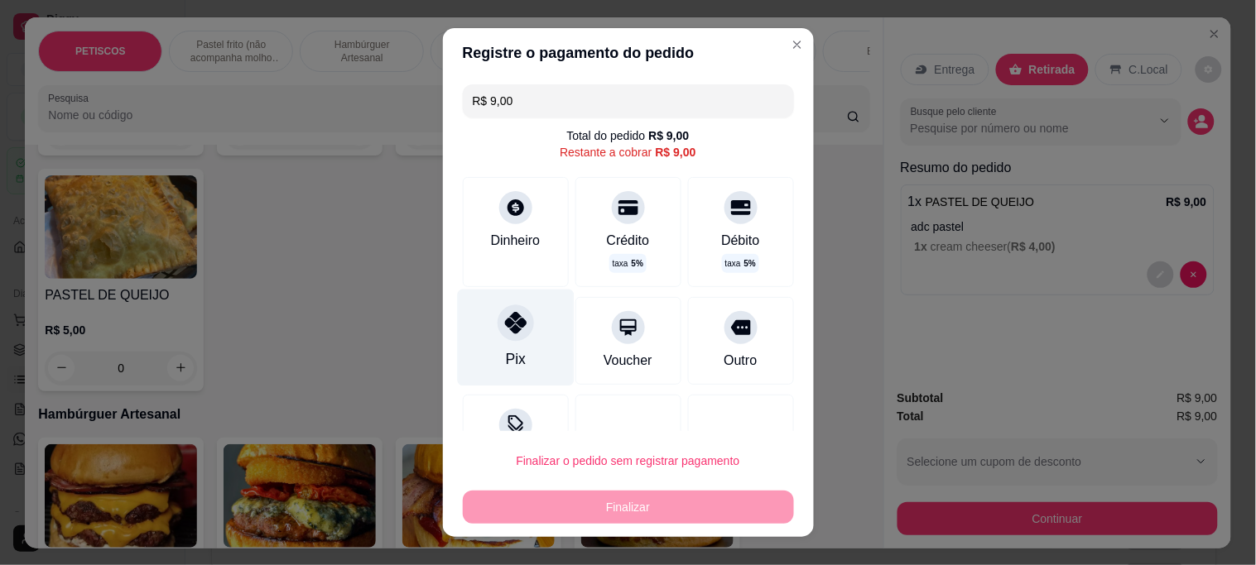
click at [484, 331] on div "Pix" at bounding box center [515, 338] width 117 height 97
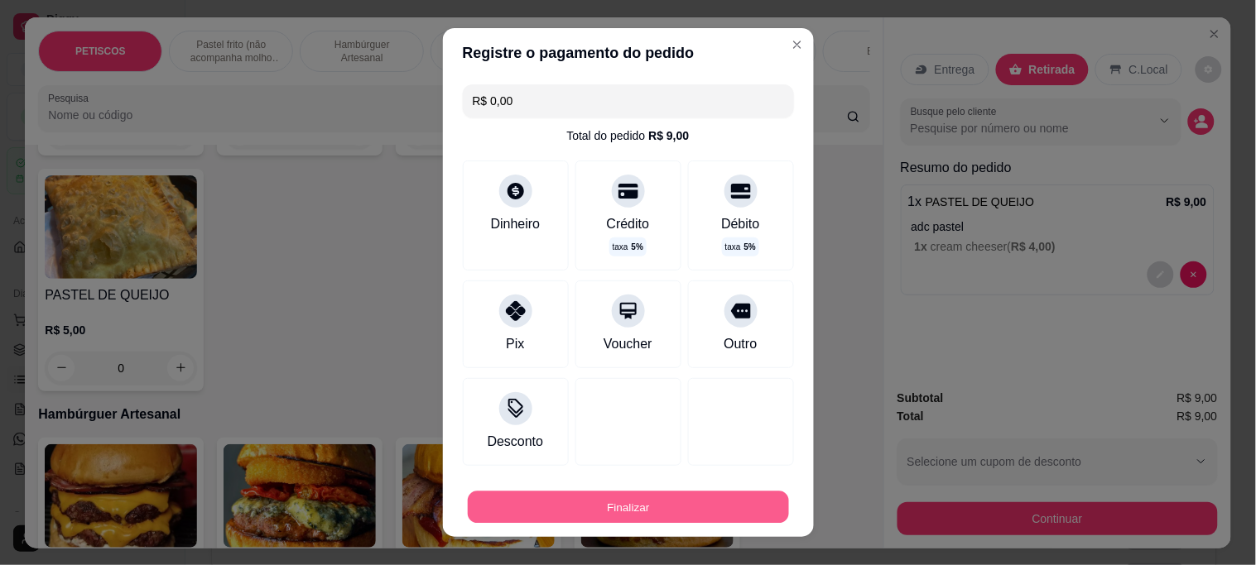
click at [599, 511] on button "Finalizar" at bounding box center [628, 507] width 321 height 32
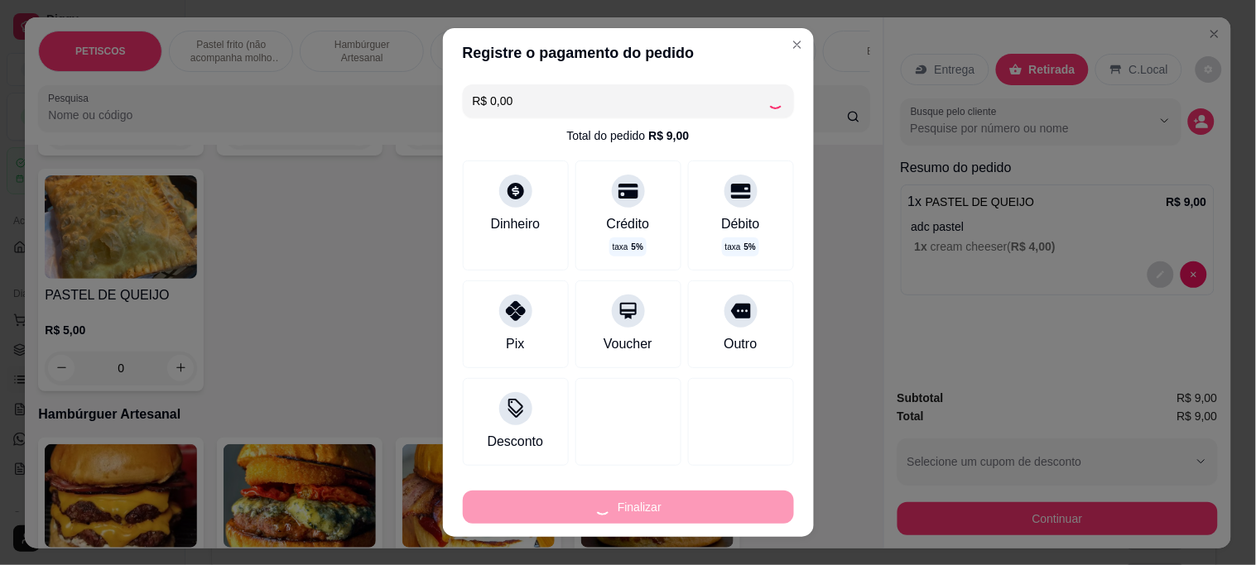
type input "-R$ 9,00"
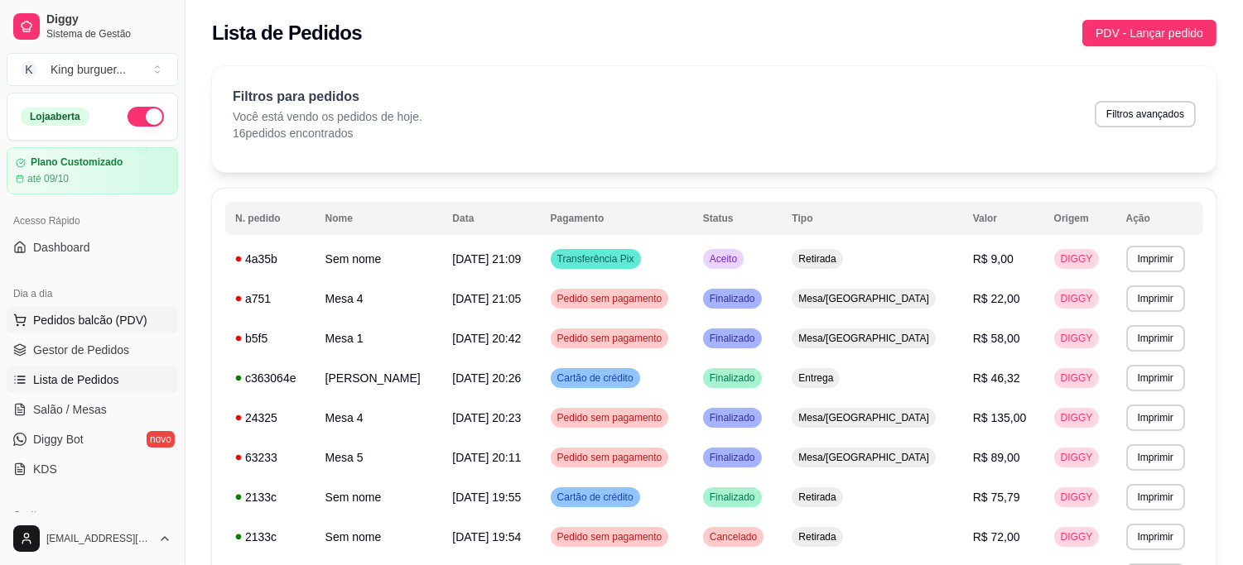
click at [124, 325] on span "Pedidos balcão (PDV)" at bounding box center [90, 320] width 114 height 17
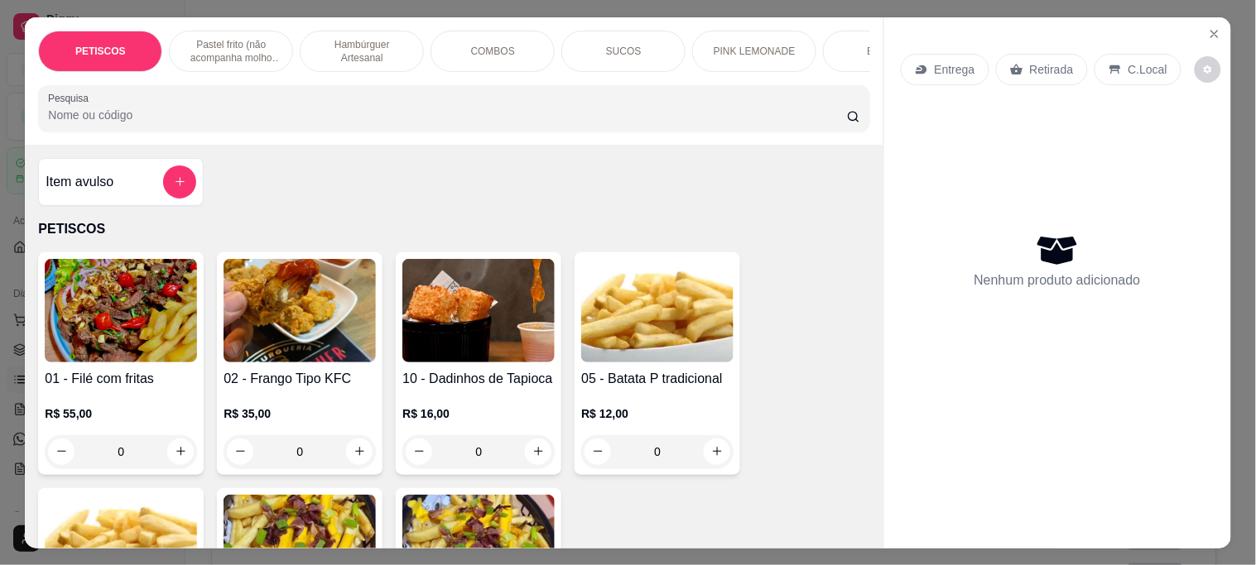
click at [1201, 21] on button "Close" at bounding box center [1214, 34] width 26 height 26
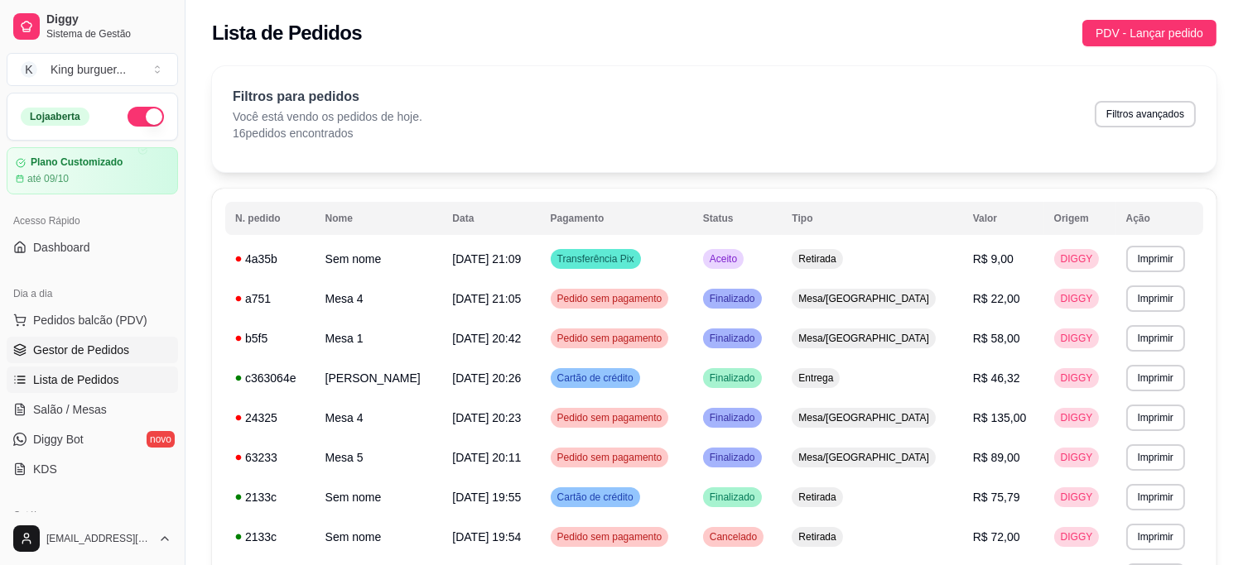
click at [118, 353] on span "Gestor de Pedidos" at bounding box center [81, 350] width 96 height 17
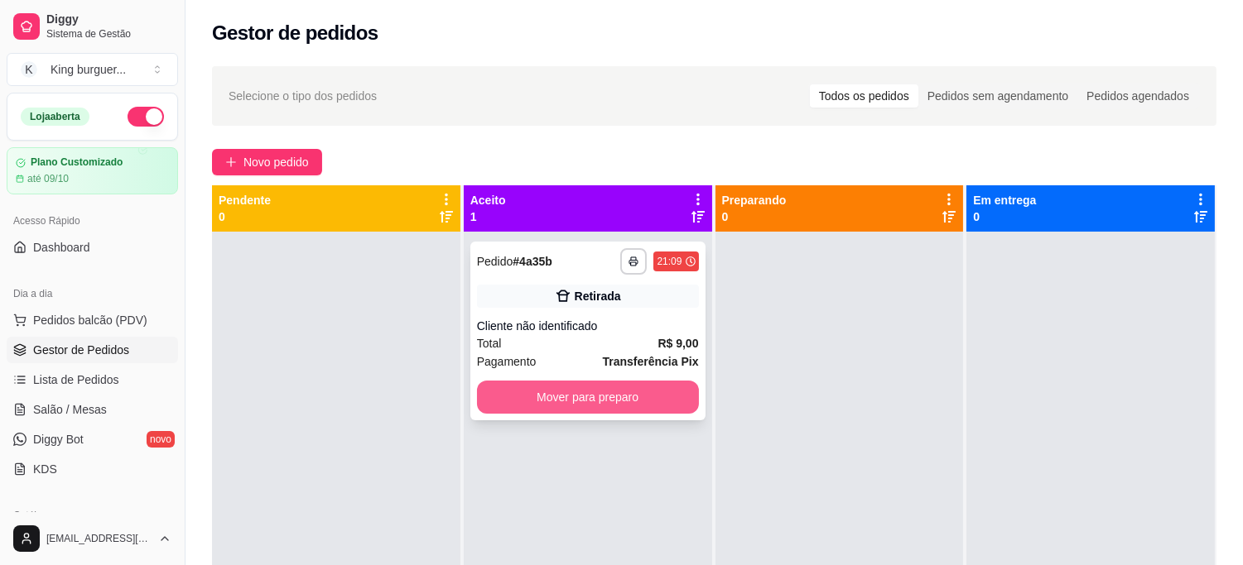
click at [532, 393] on button "Mover para preparo" at bounding box center [588, 397] width 222 height 33
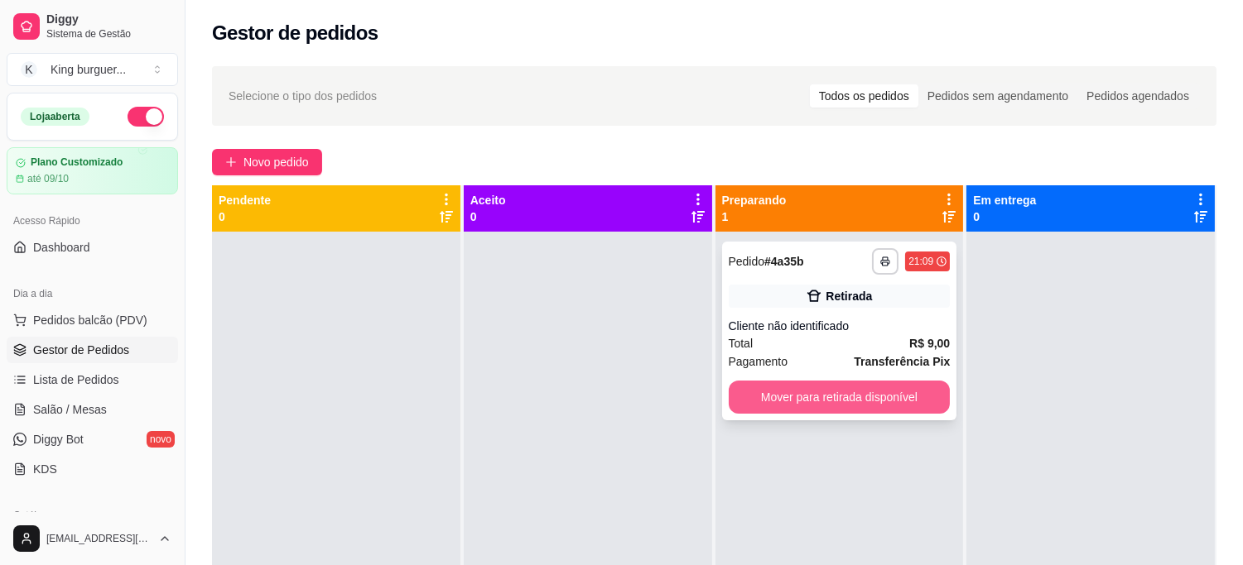
click at [778, 392] on button "Mover para retirada disponível" at bounding box center [839, 397] width 222 height 33
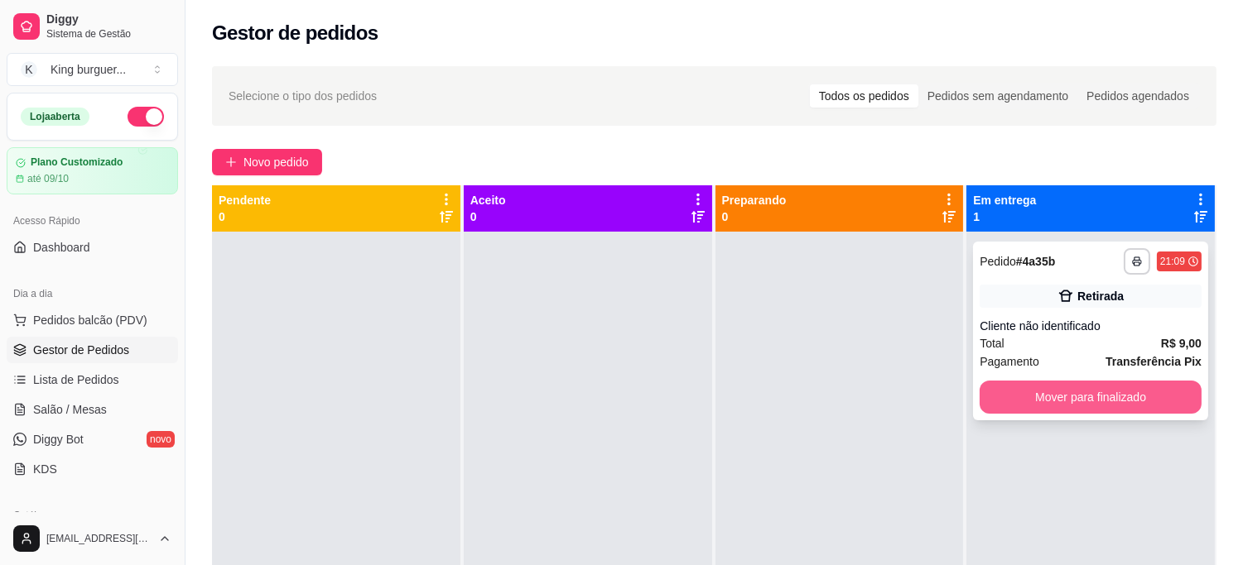
click at [985, 397] on button "Mover para finalizado" at bounding box center [1090, 397] width 222 height 33
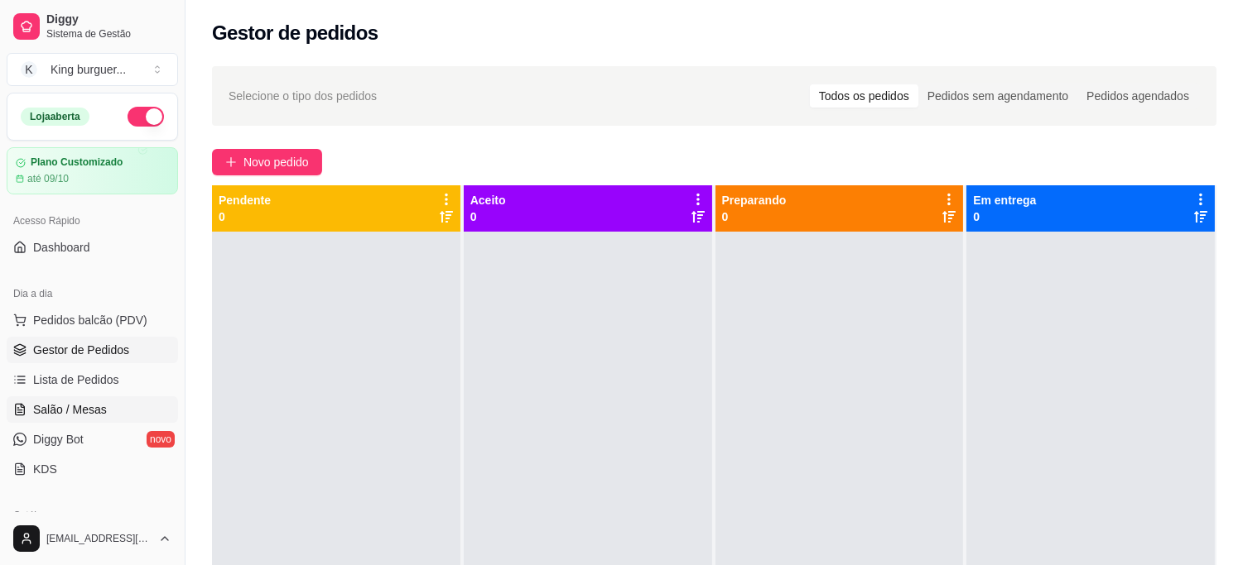
click at [89, 406] on span "Salão / Mesas" at bounding box center [70, 409] width 74 height 17
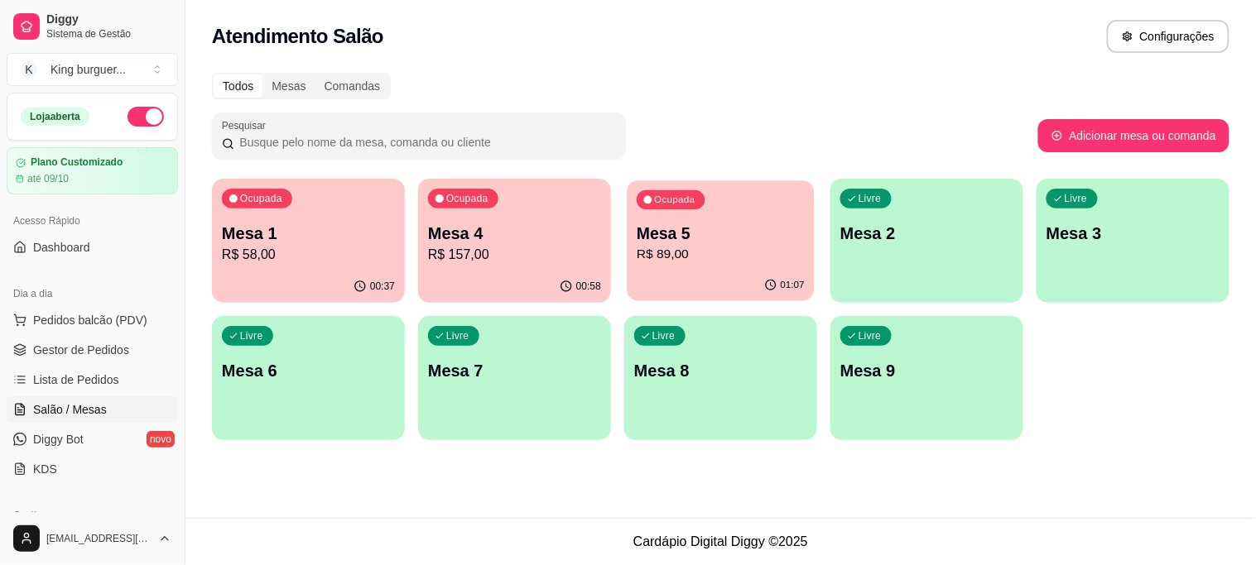
click at [679, 245] on p "R$ 89,00" at bounding box center [721, 254] width 168 height 19
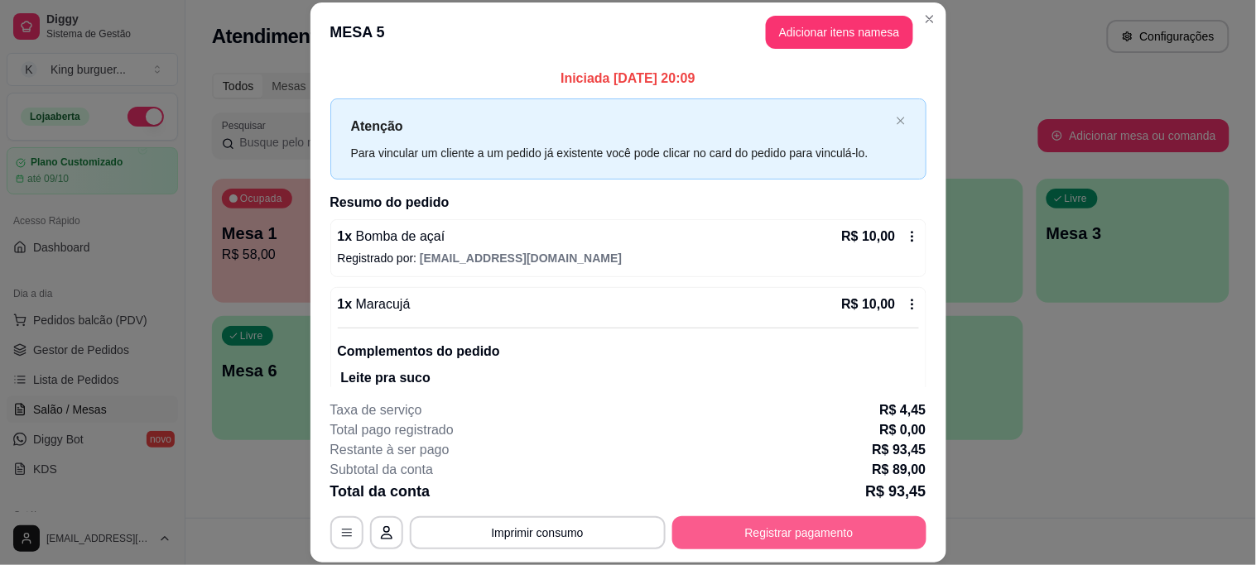
click at [815, 531] on button "Registrar pagamento" at bounding box center [799, 533] width 254 height 33
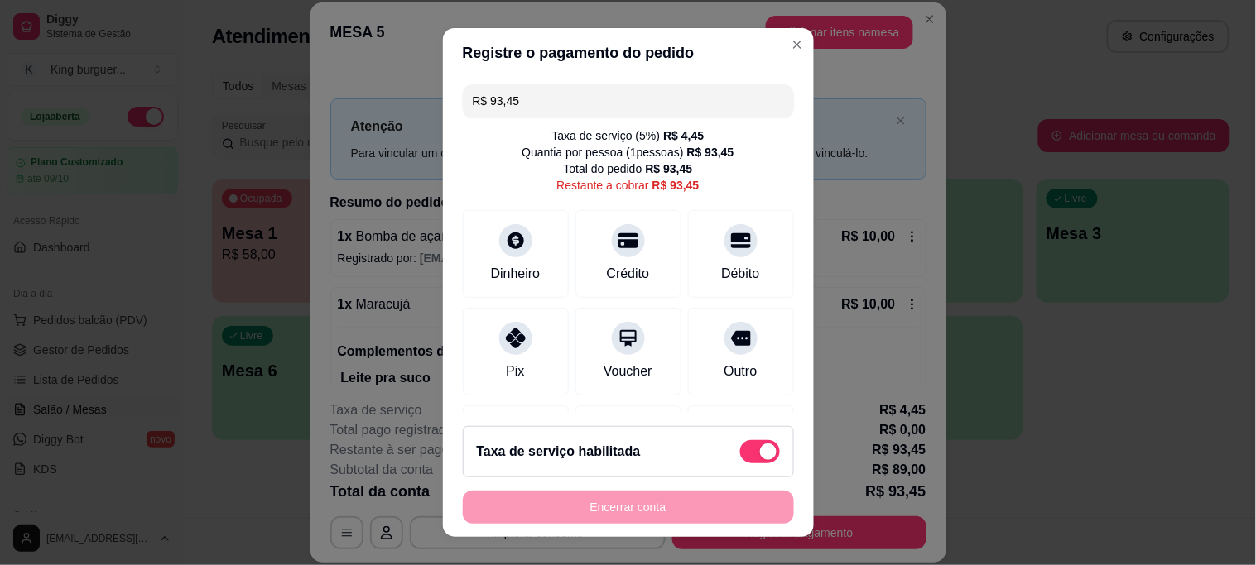
click at [740, 448] on span at bounding box center [760, 451] width 40 height 23
click at [739, 454] on input "checkbox" at bounding box center [744, 459] width 11 height 11
checkbox input "true"
type input "R$ 89,00"
checkbox input "false"
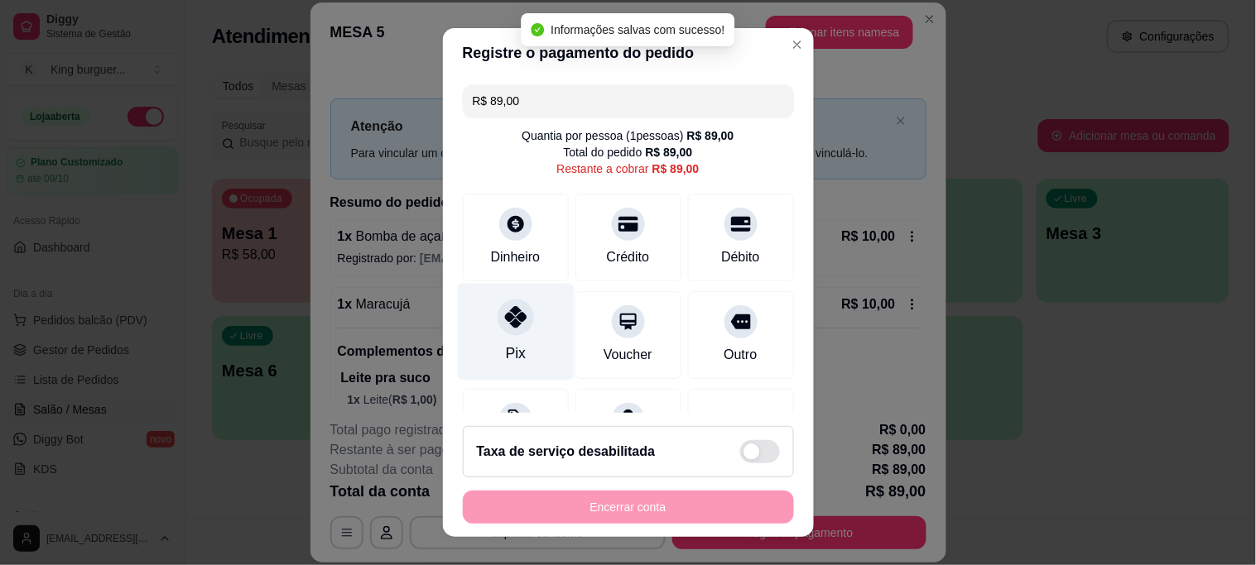
click at [504, 308] on icon at bounding box center [515, 317] width 22 height 22
type input "R$ 0,00"
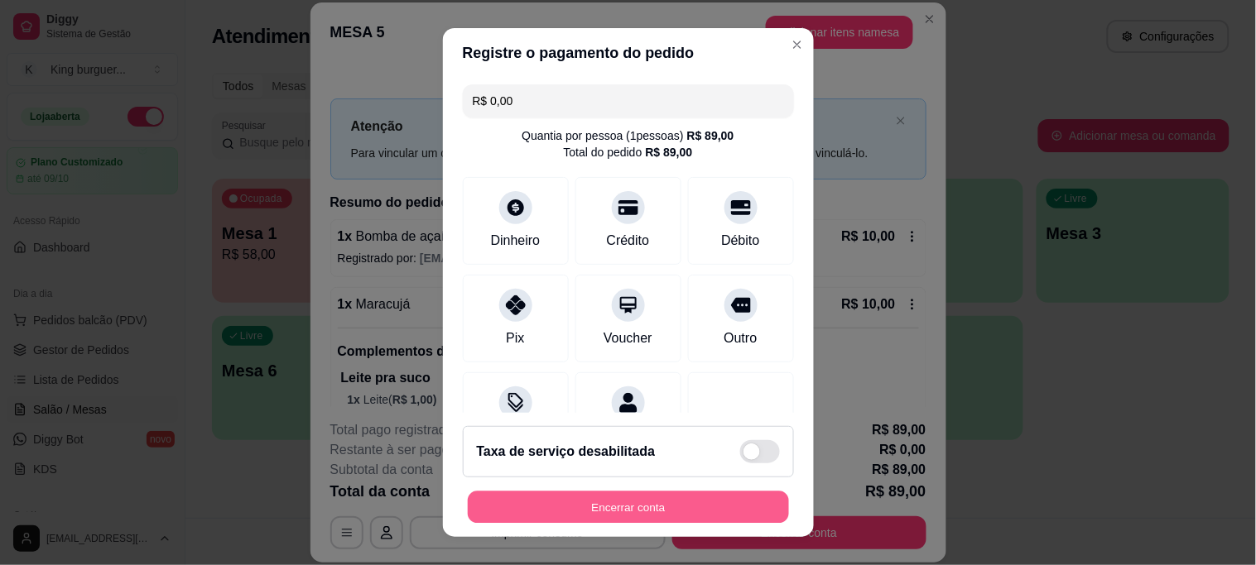
click at [682, 510] on button "Encerrar conta" at bounding box center [628, 507] width 321 height 32
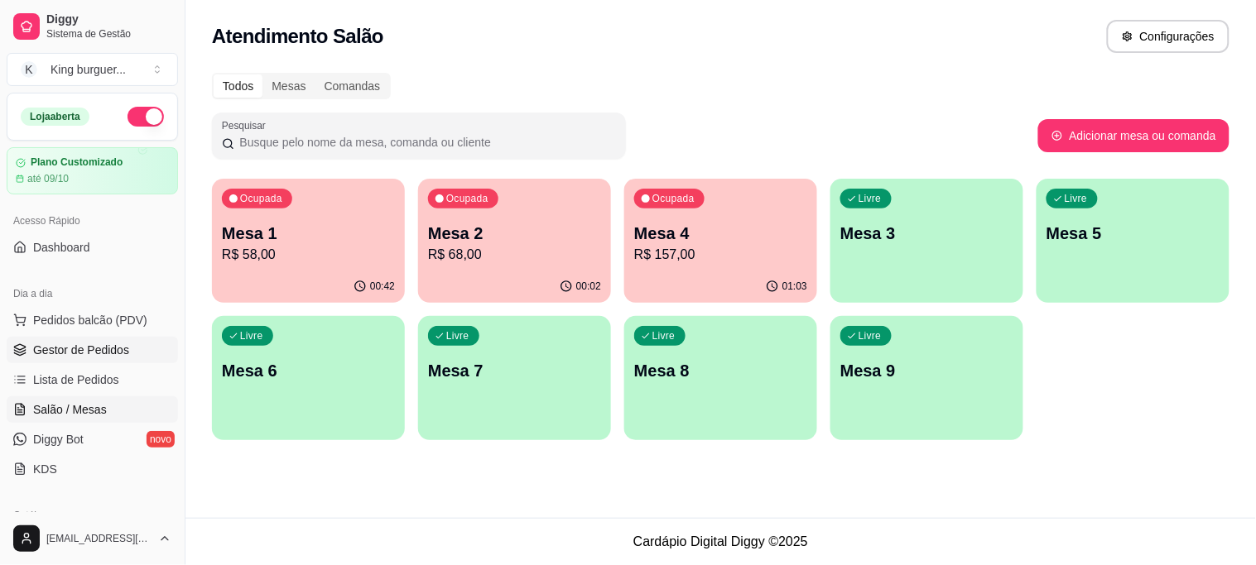
click at [101, 351] on span "Gestor de Pedidos" at bounding box center [81, 350] width 96 height 17
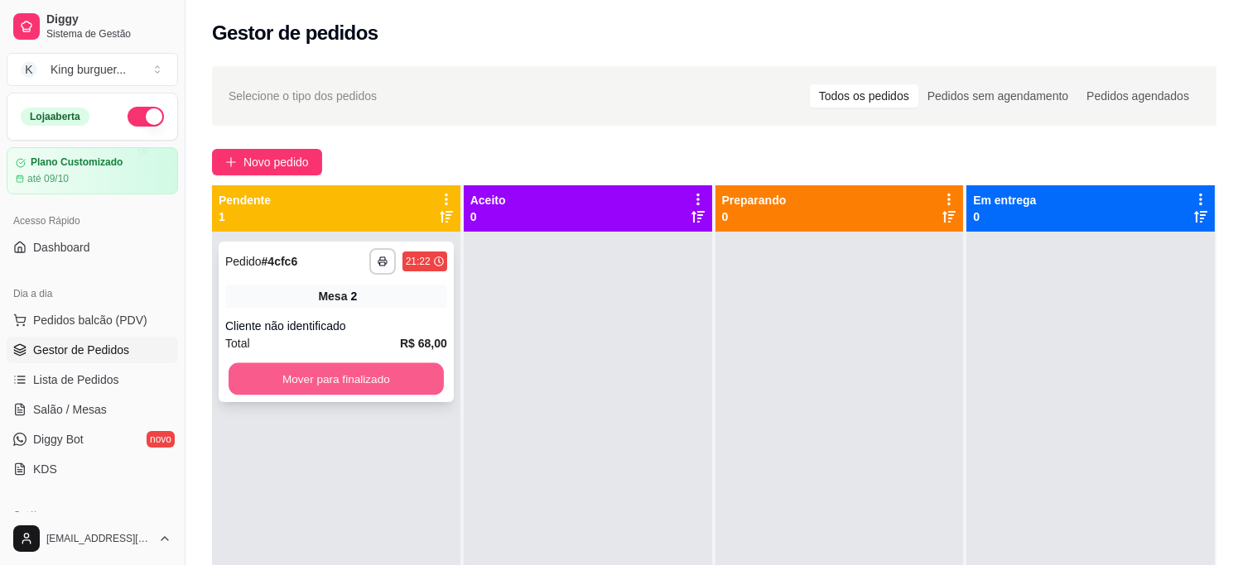
click at [312, 377] on button "Mover para finalizado" at bounding box center [335, 379] width 215 height 32
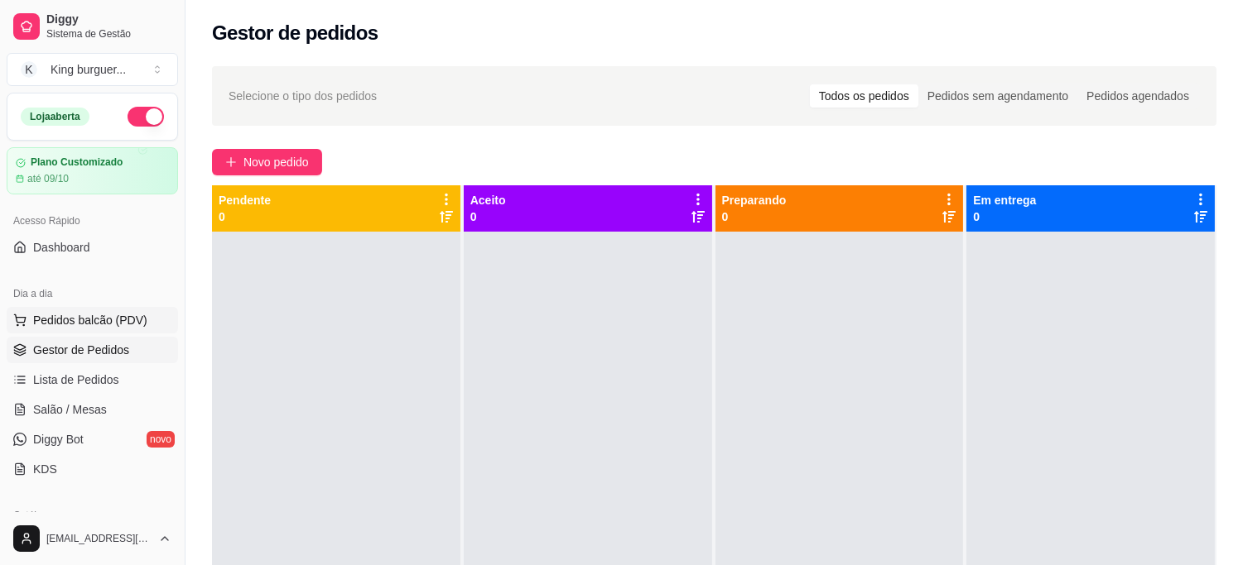
click at [108, 312] on span "Pedidos balcão (PDV)" at bounding box center [90, 320] width 114 height 17
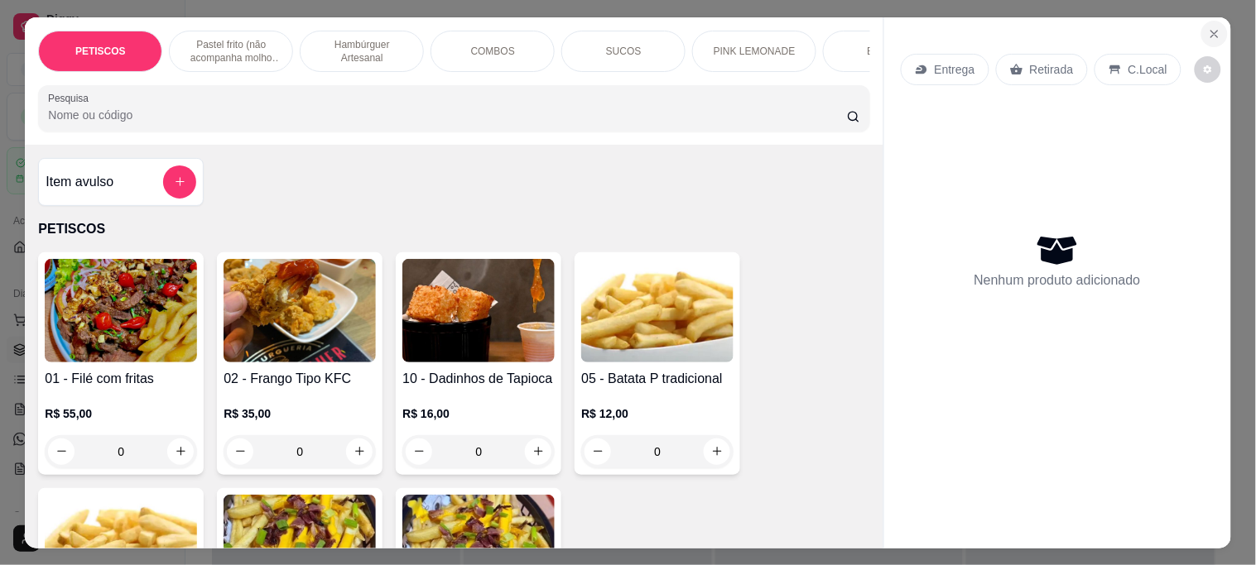
click at [1208, 31] on icon "Close" at bounding box center [1214, 33] width 13 height 13
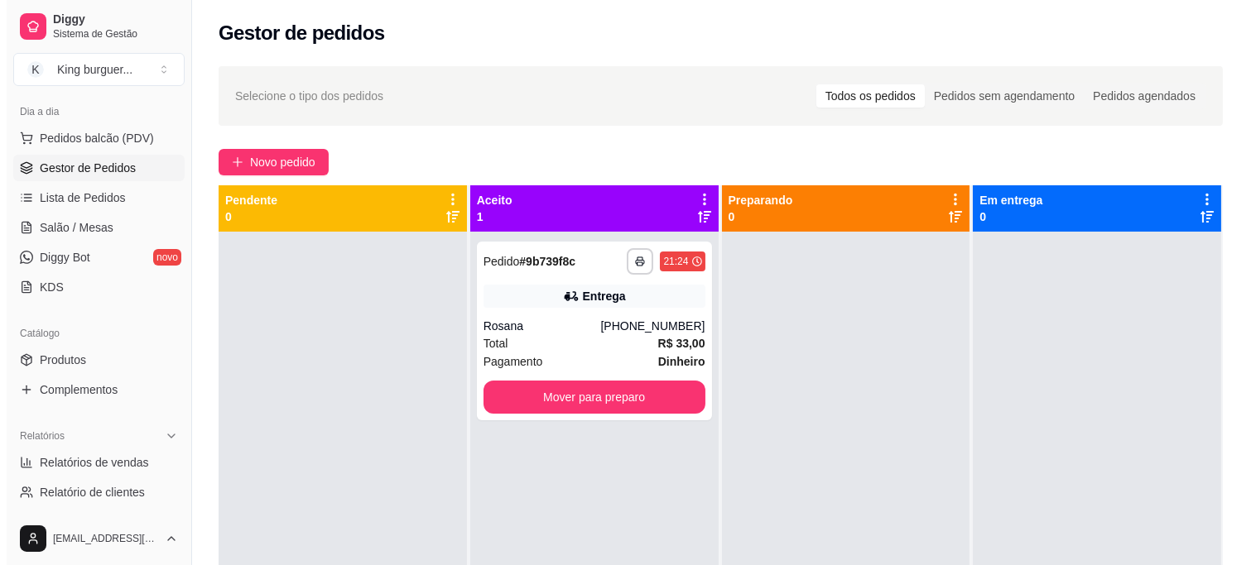
scroll to position [184, 0]
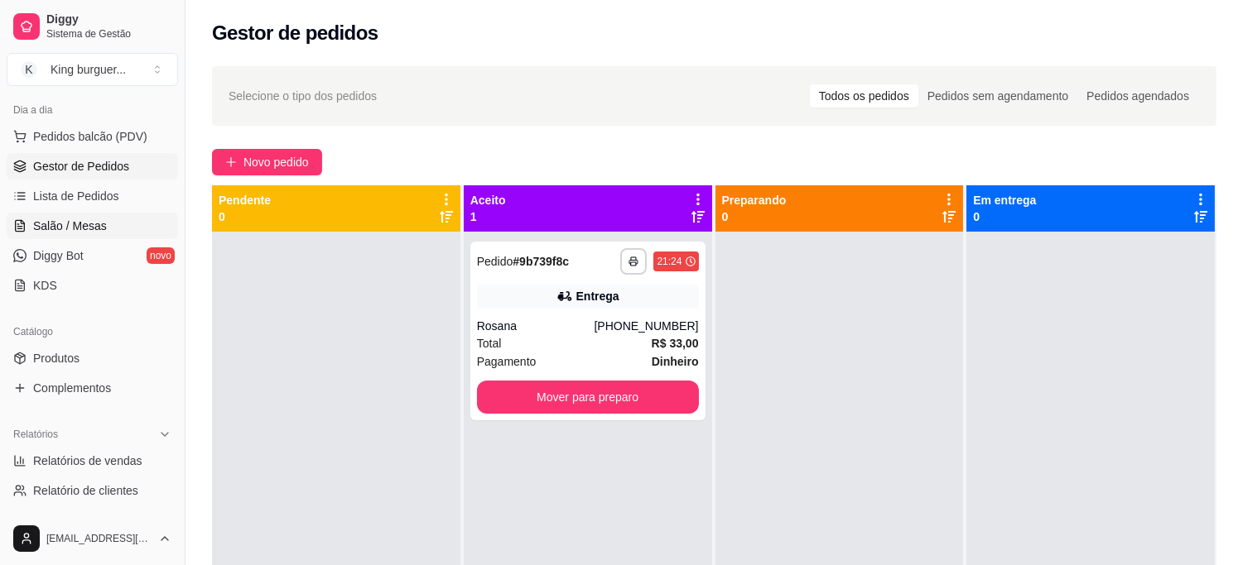
click at [129, 227] on link "Salão / Mesas" at bounding box center [92, 226] width 171 height 26
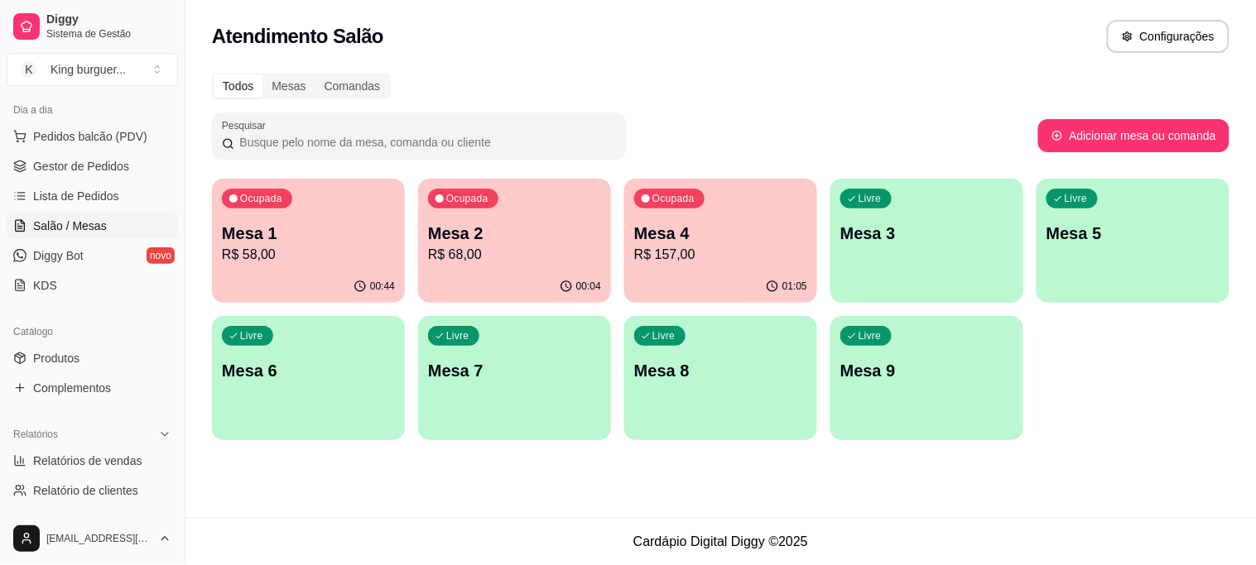
click at [699, 245] on p "R$ 157,00" at bounding box center [720, 255] width 173 height 20
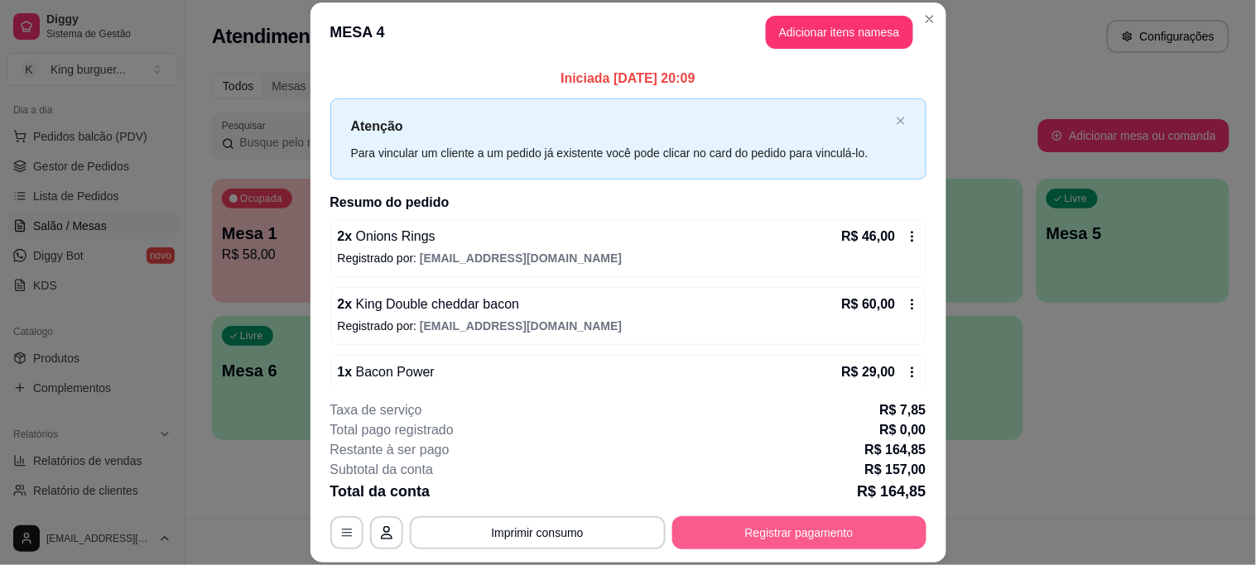
click at [850, 526] on button "Registrar pagamento" at bounding box center [799, 533] width 254 height 33
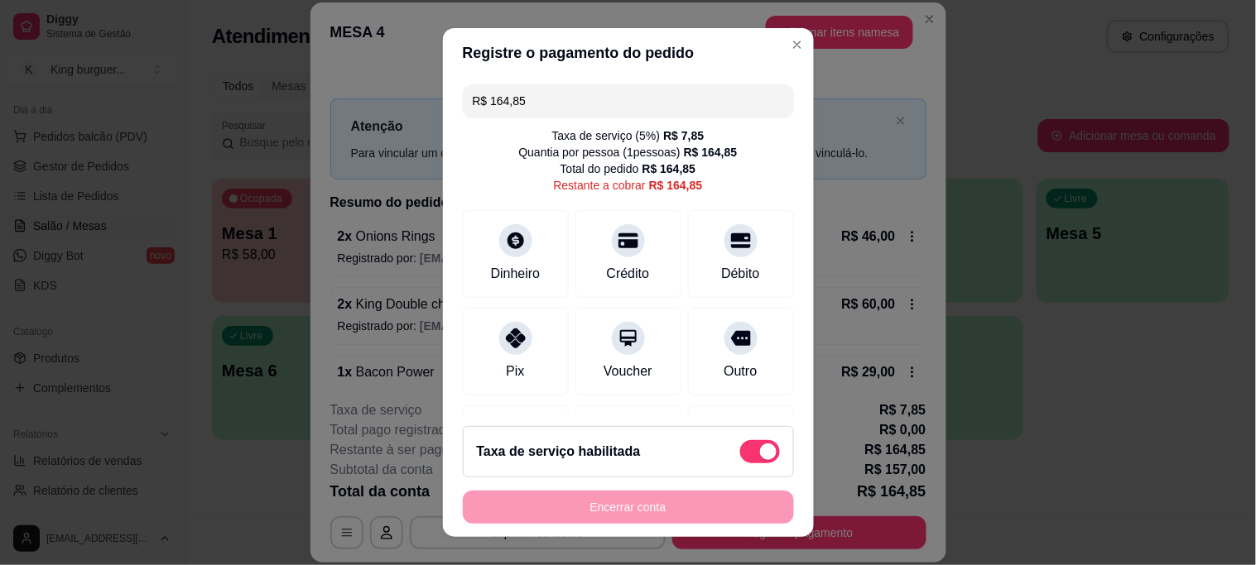
click at [740, 445] on span at bounding box center [760, 451] width 40 height 23
click at [739, 454] on input "checkbox" at bounding box center [744, 459] width 11 height 11
checkbox input "true"
type input "R$ 157,00"
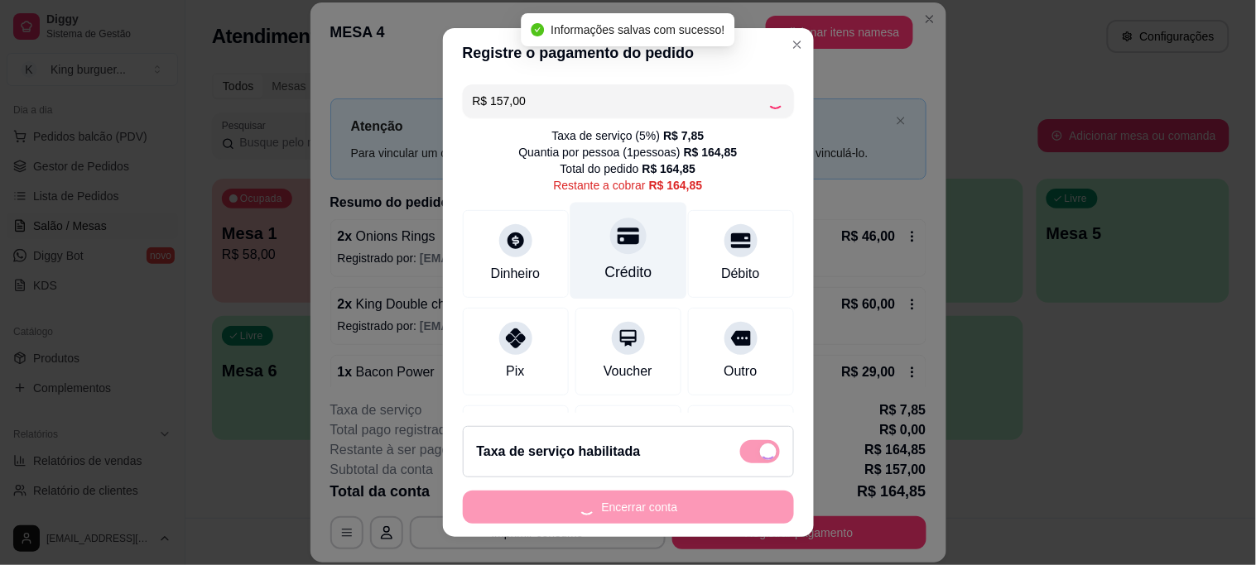
checkbox input "false"
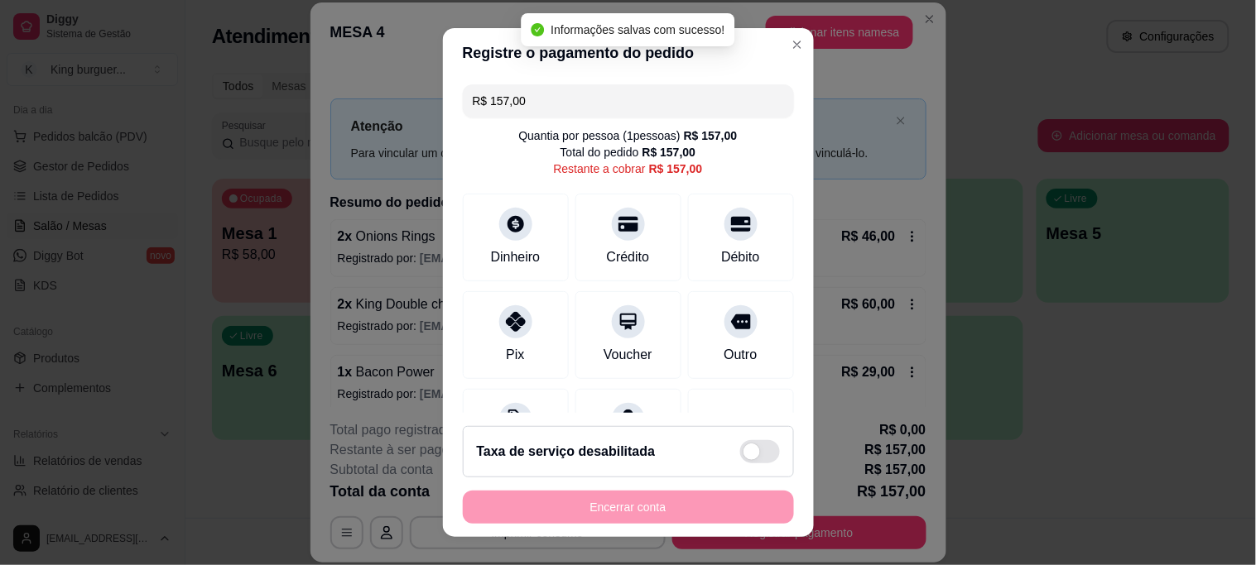
drag, startPoint x: 550, startPoint y: 103, endPoint x: 351, endPoint y: 104, distance: 198.7
click at [353, 104] on div "Registre o pagamento do pedido R$ 157,00 Quantia por pessoa ( 1 pessoas) R$ 157…" at bounding box center [628, 282] width 1256 height 565
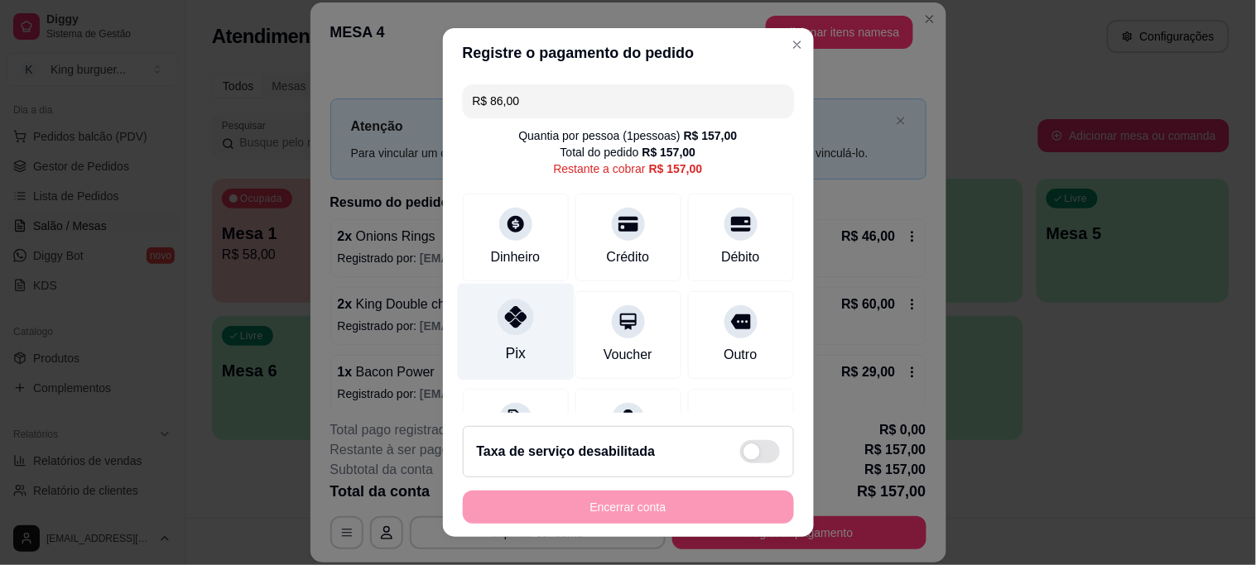
click at [512, 317] on icon at bounding box center [515, 317] width 22 height 22
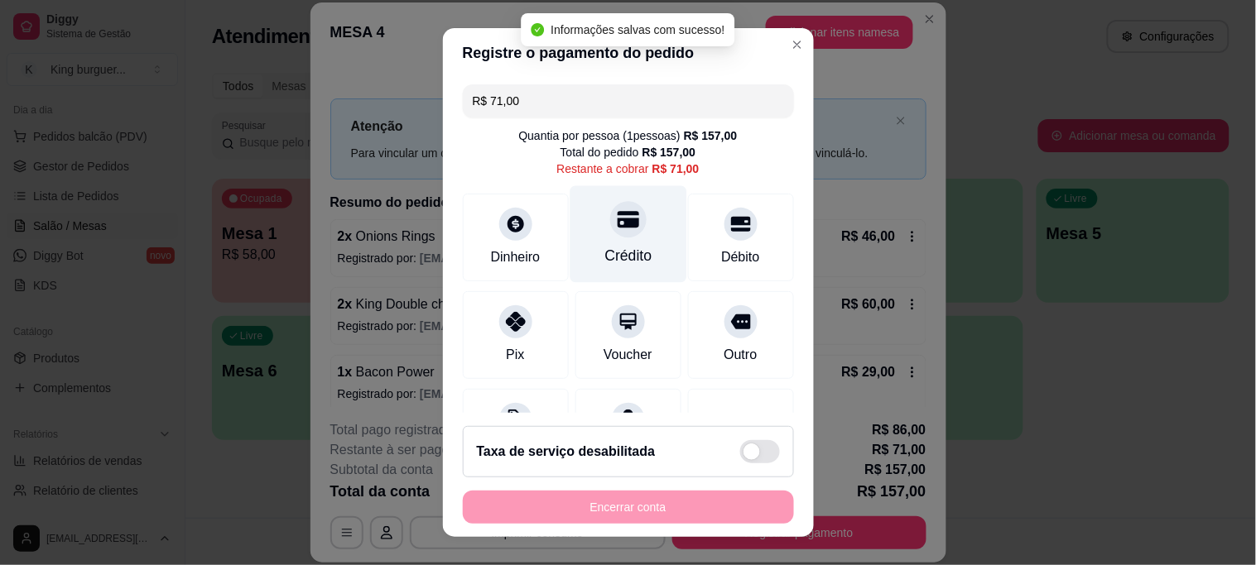
click at [617, 224] on icon at bounding box center [628, 220] width 22 height 22
type input "R$ 0,00"
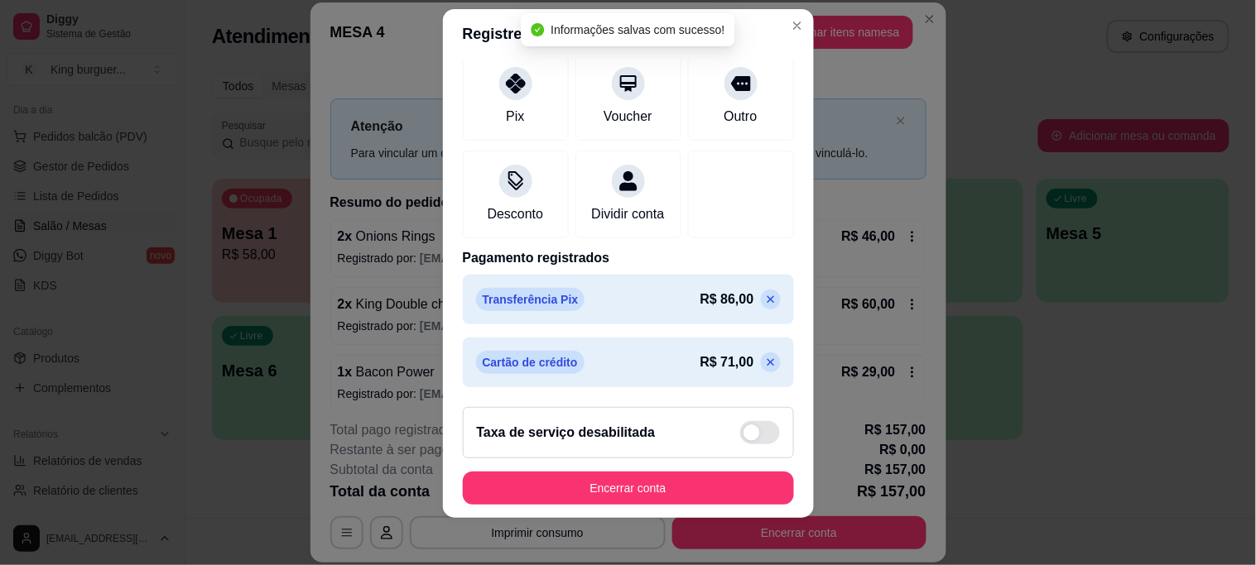
scroll to position [25, 0]
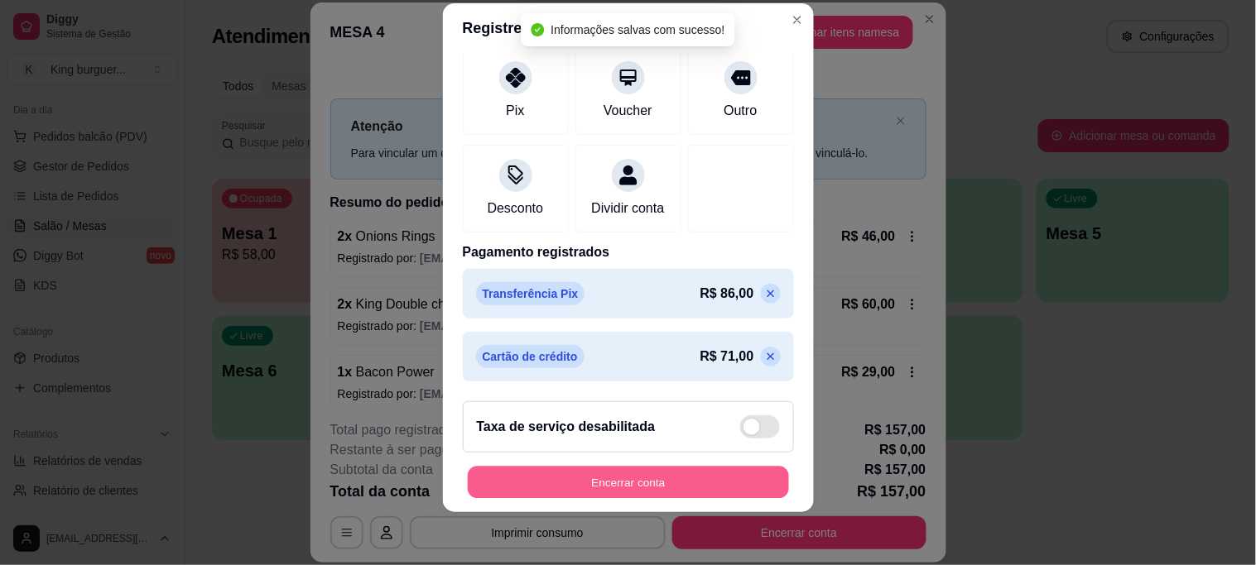
click at [637, 477] on button "Encerrar conta" at bounding box center [628, 482] width 321 height 32
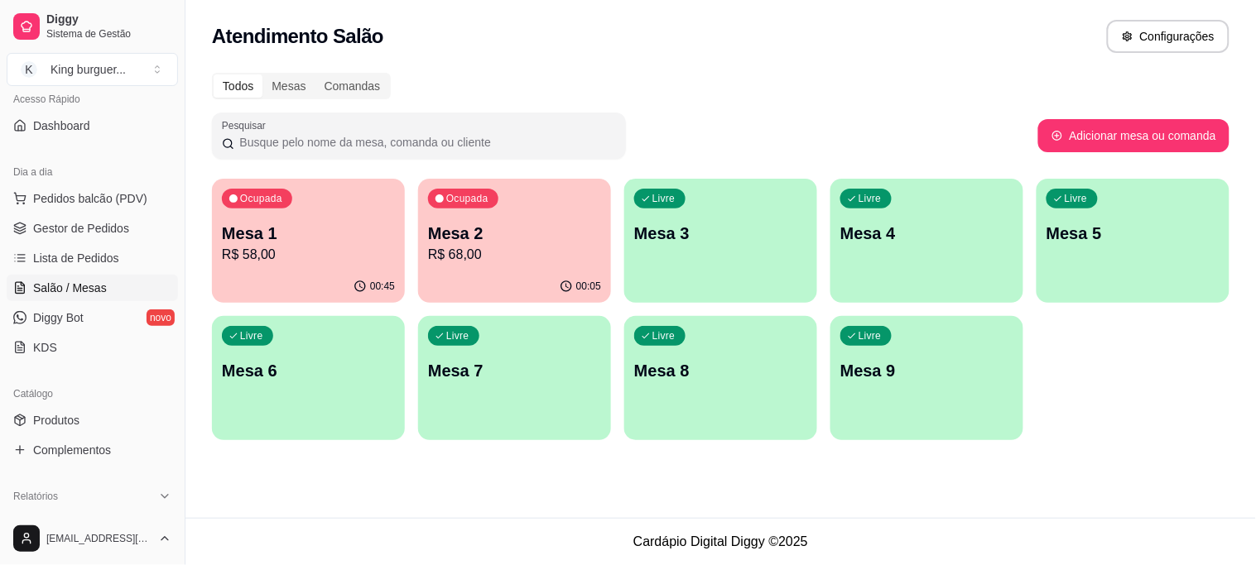
scroll to position [92, 0]
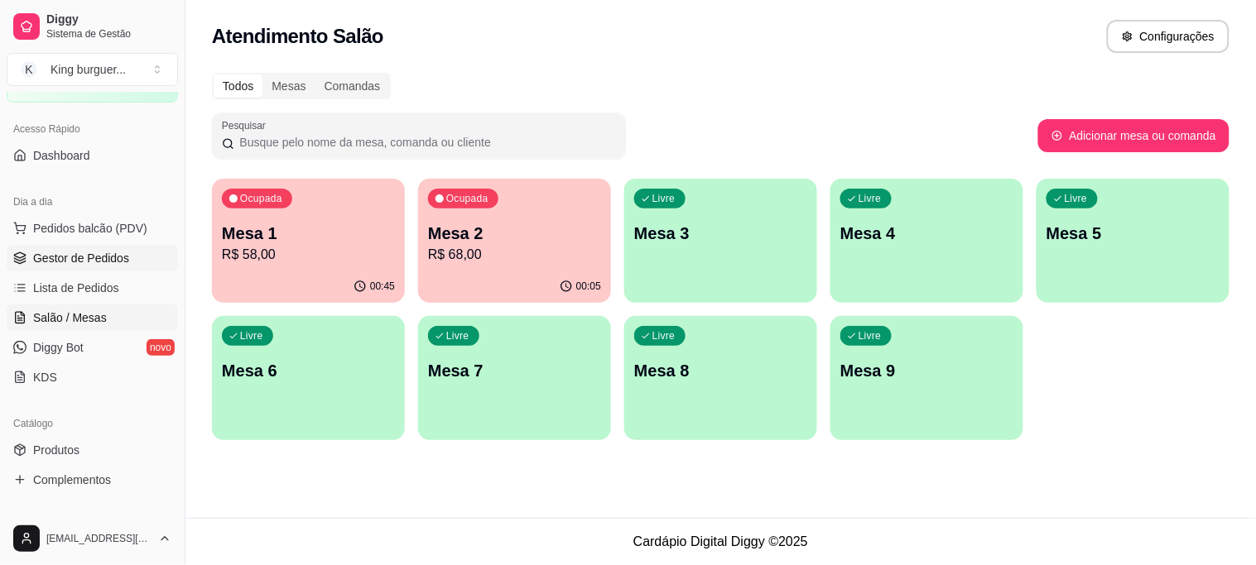
click at [118, 258] on span "Gestor de Pedidos" at bounding box center [81, 258] width 96 height 17
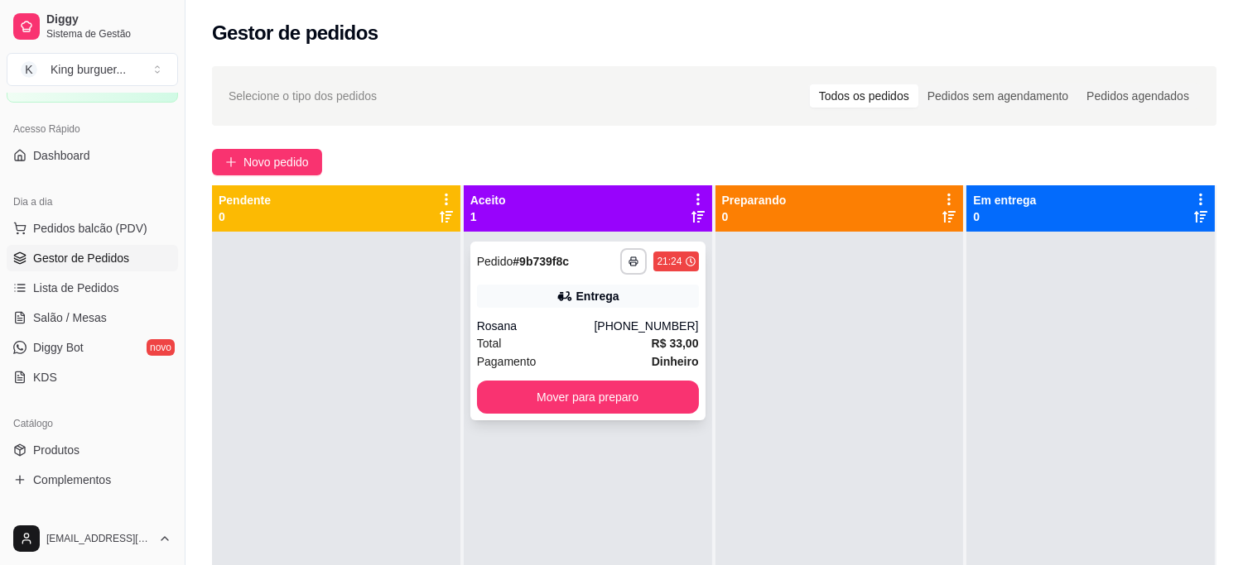
click at [594, 329] on div "Rosana" at bounding box center [536, 326] width 118 height 17
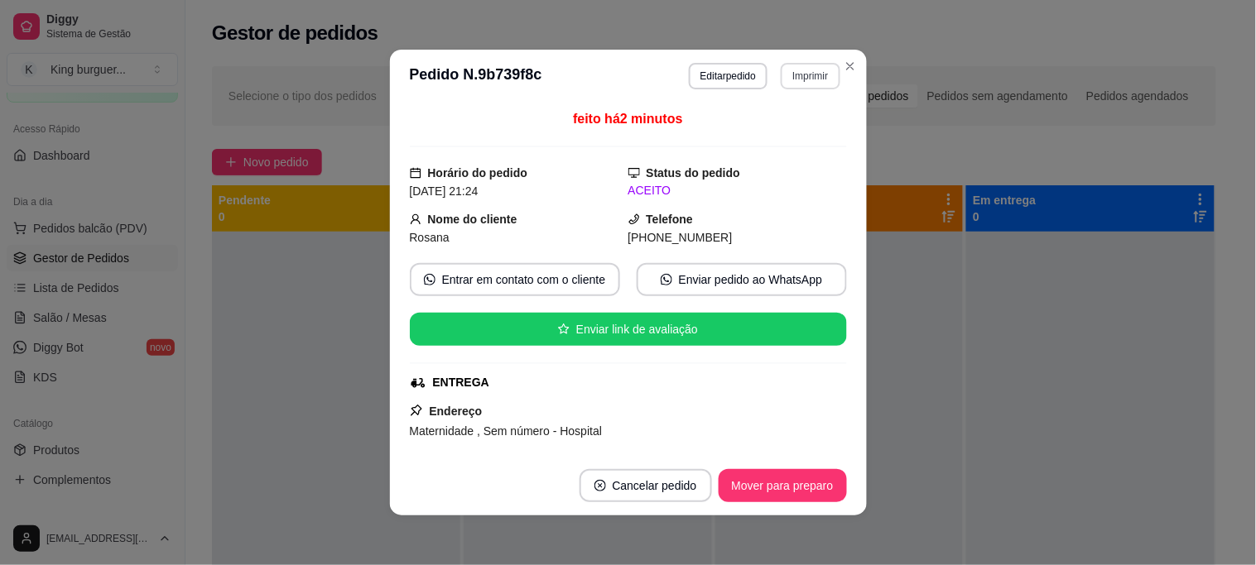
click at [805, 83] on button "Imprimir" at bounding box center [810, 76] width 59 height 26
click at [800, 137] on button "IMPRESSORA" at bounding box center [775, 135] width 120 height 26
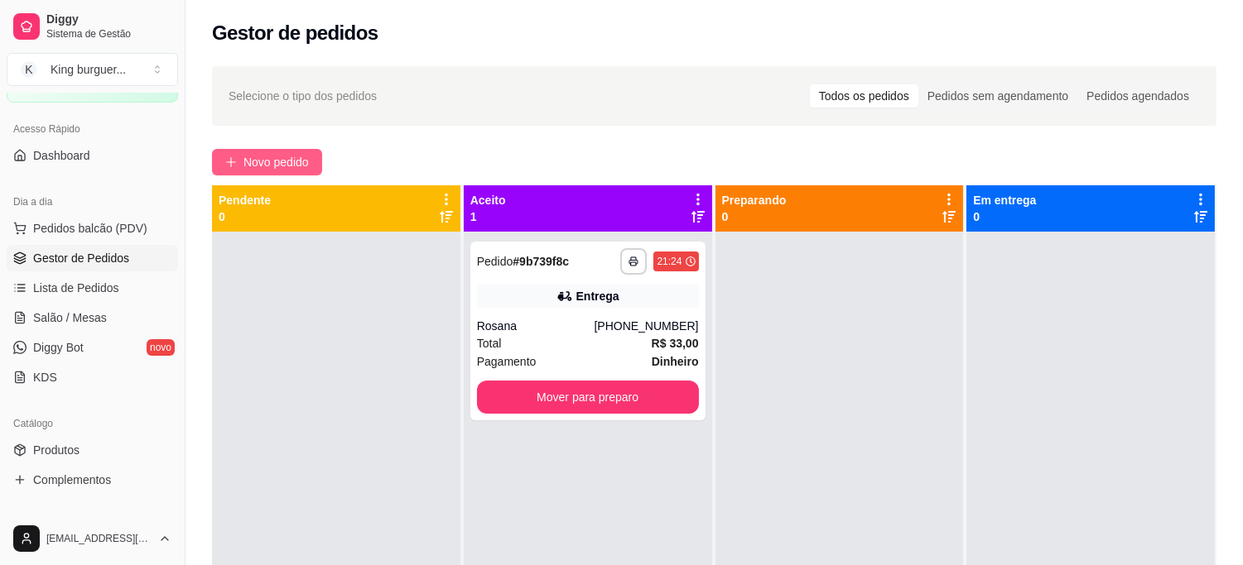
click at [304, 153] on span "Novo pedido" at bounding box center [275, 162] width 65 height 18
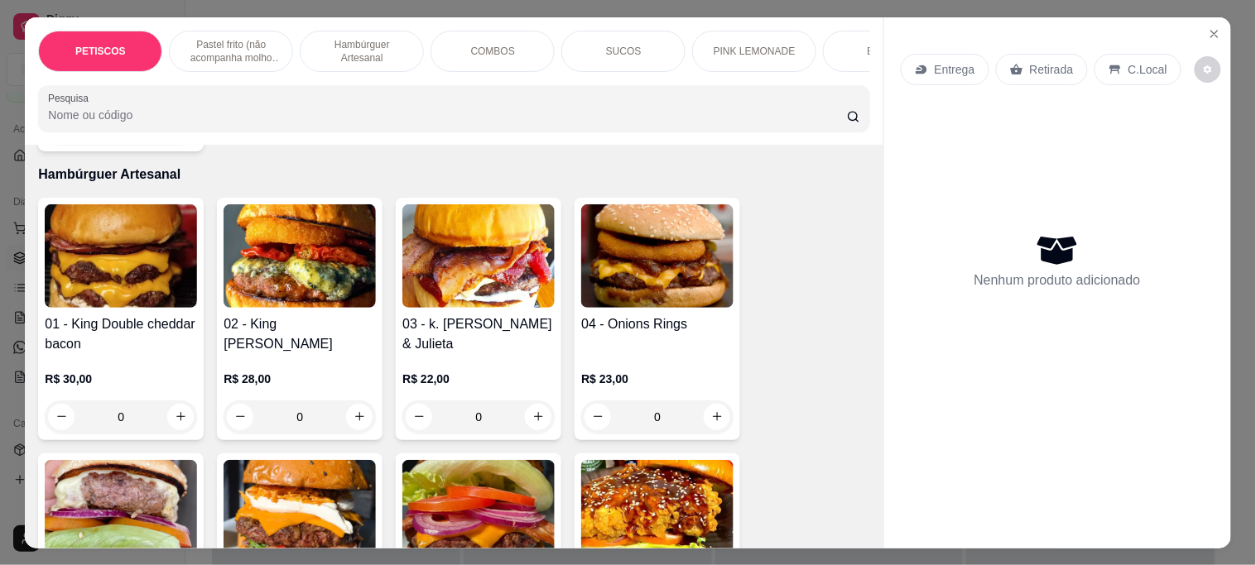
scroll to position [1103, 0]
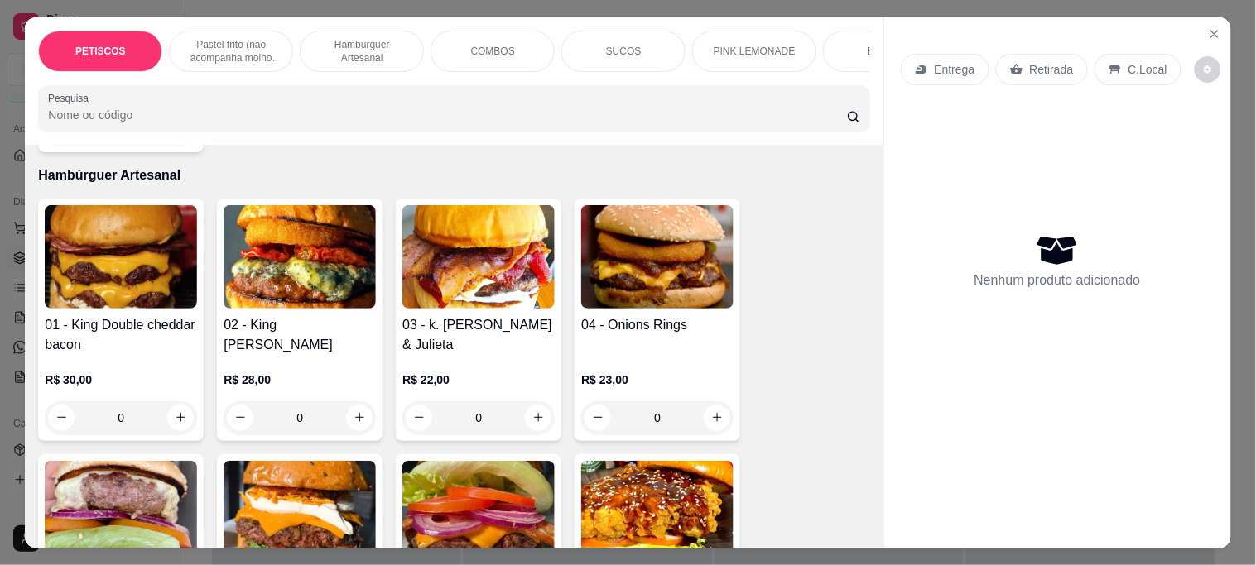
click at [489, 271] on img at bounding box center [478, 256] width 152 height 103
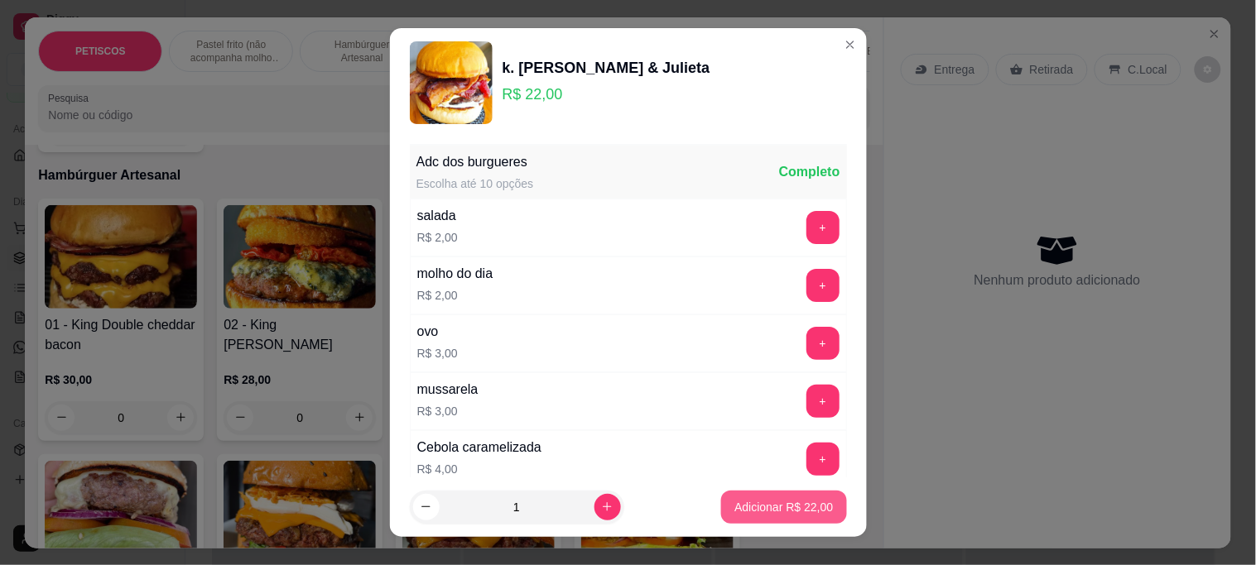
click at [734, 503] on p "Adicionar R$ 22,00" at bounding box center [783, 507] width 99 height 17
type input "1"
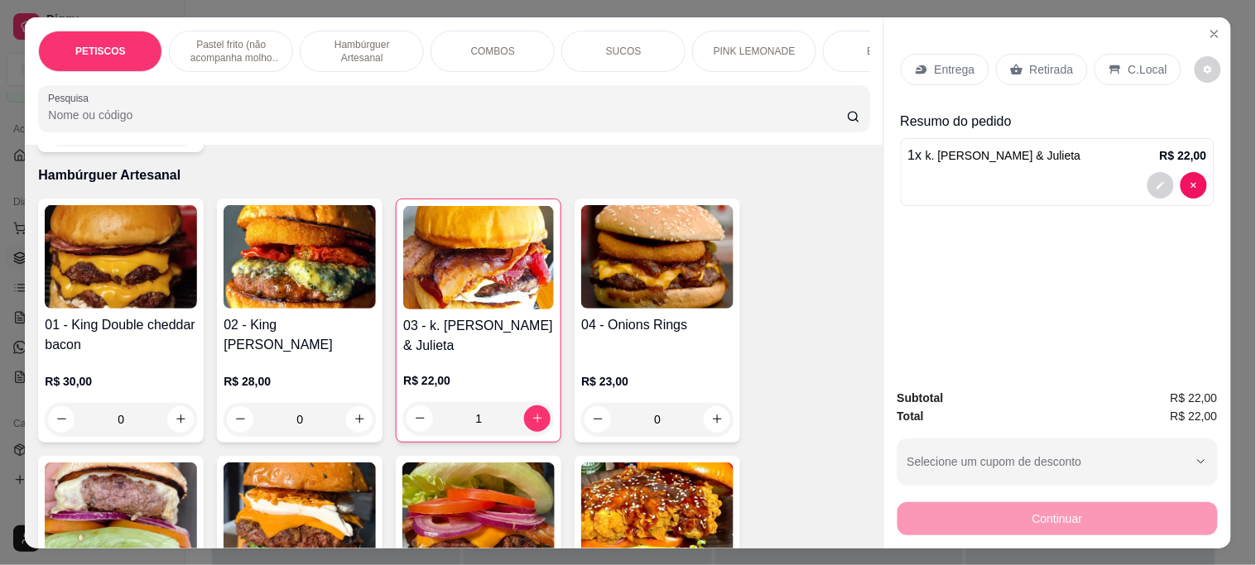
click at [944, 61] on p "Entrega" at bounding box center [955, 69] width 41 height 17
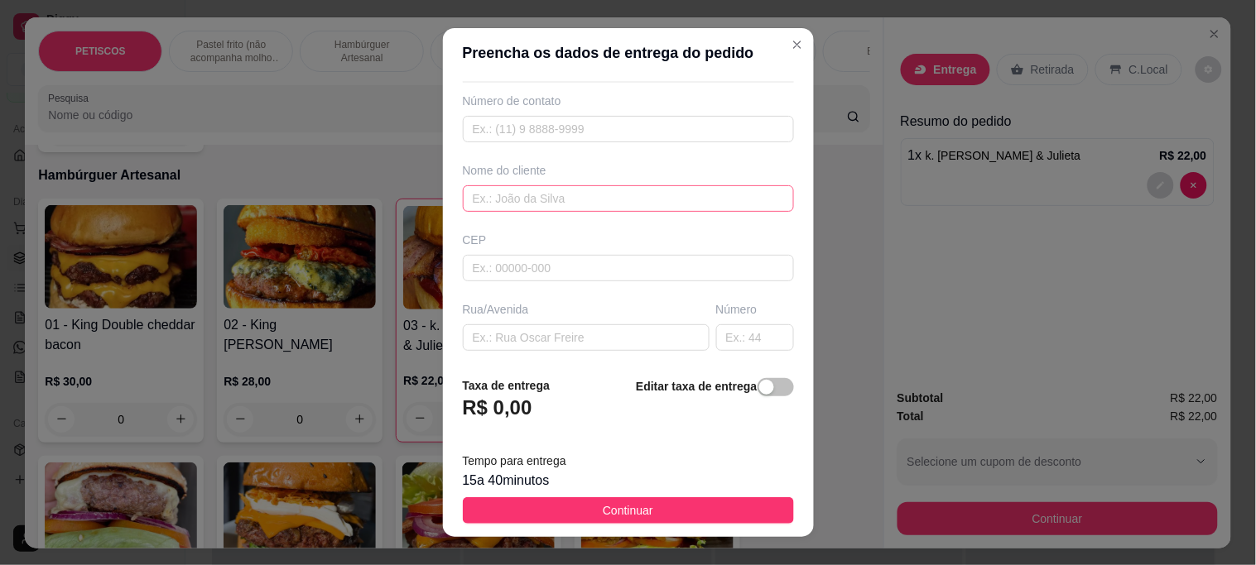
scroll to position [92, 0]
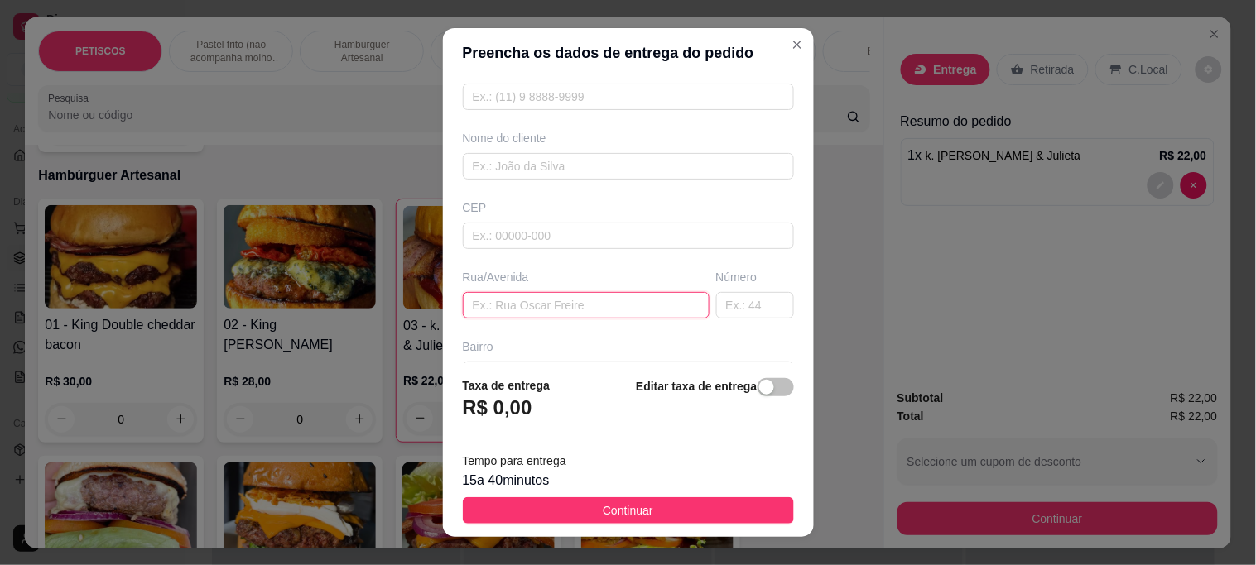
click at [493, 304] on input "text" at bounding box center [586, 305] width 247 height 26
paste input "onjunto [PERSON_NAME], [STREET_ADDRESS]"
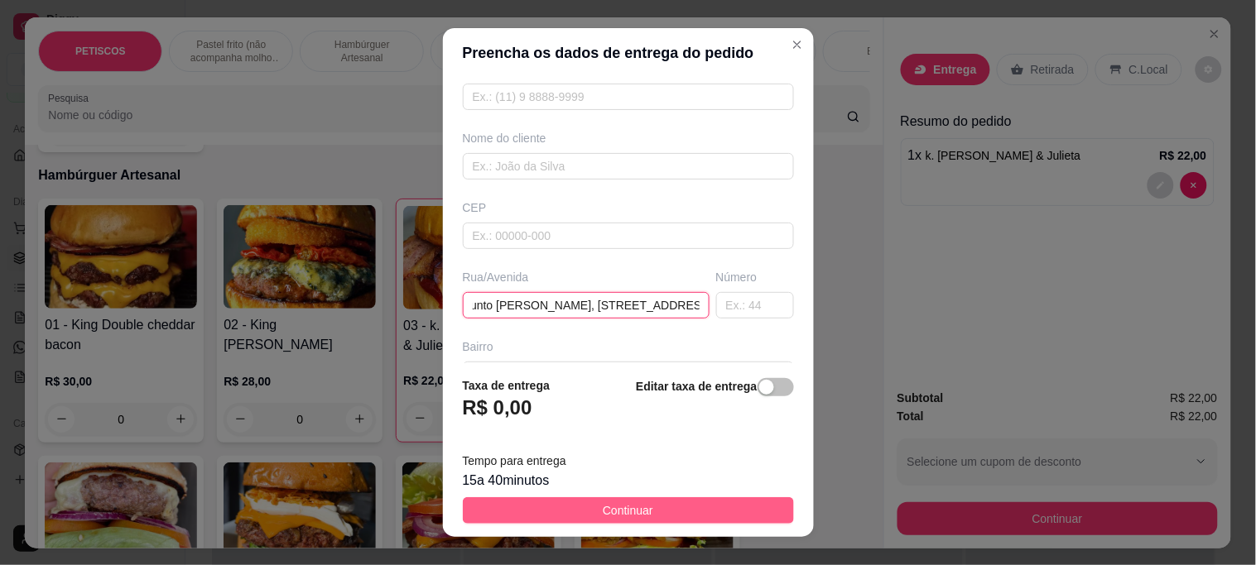
type input "onjunto [PERSON_NAME], [STREET_ADDRESS]"
click at [611, 507] on span "Continuar" at bounding box center [628, 511] width 50 height 18
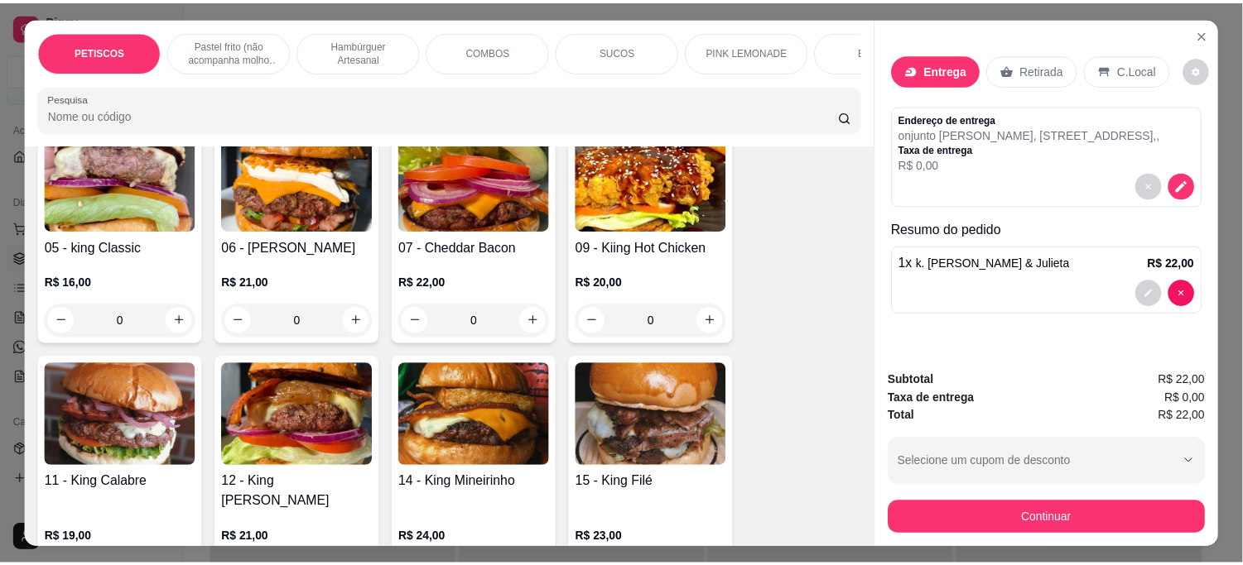
scroll to position [1444, 0]
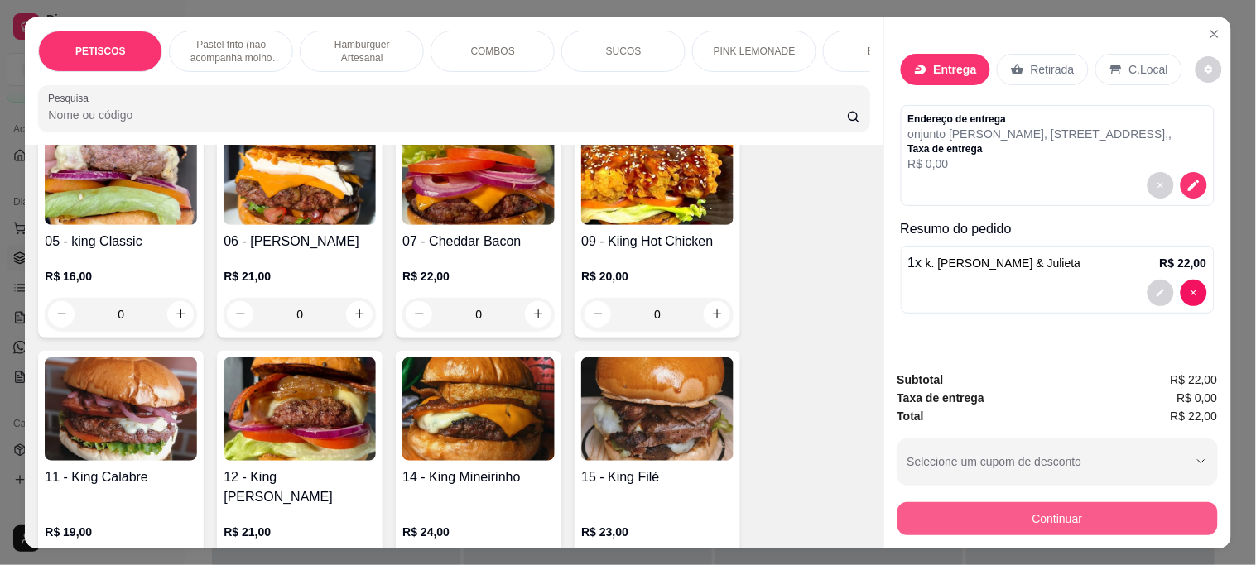
click at [925, 514] on button "Continuar" at bounding box center [1057, 518] width 320 height 33
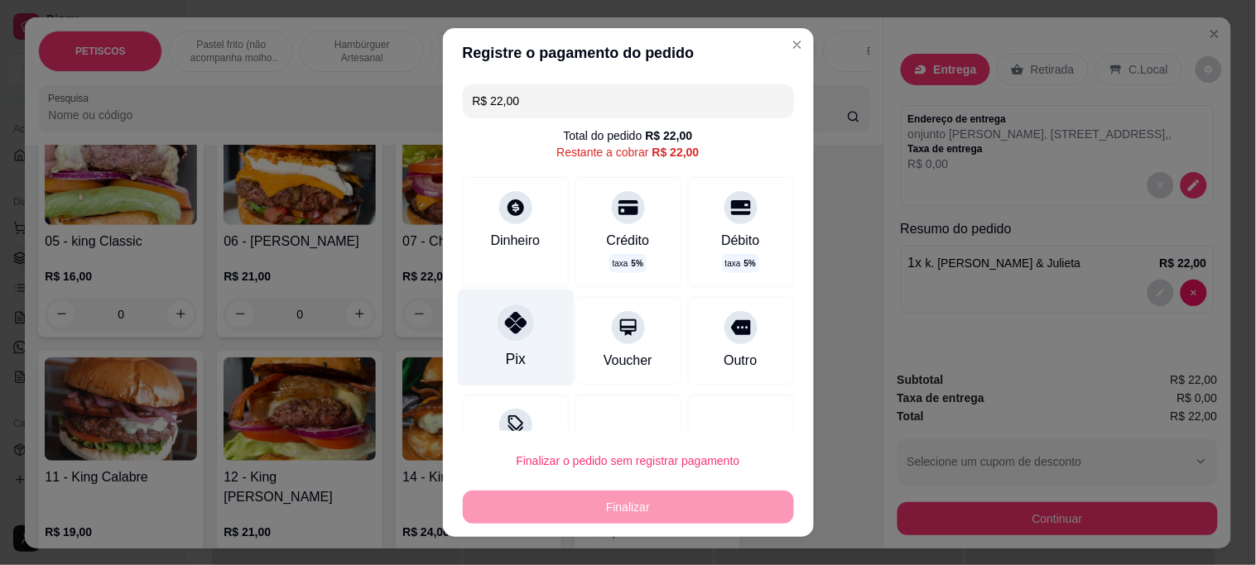
click at [504, 324] on icon at bounding box center [515, 323] width 22 height 22
type input "R$ 0,00"
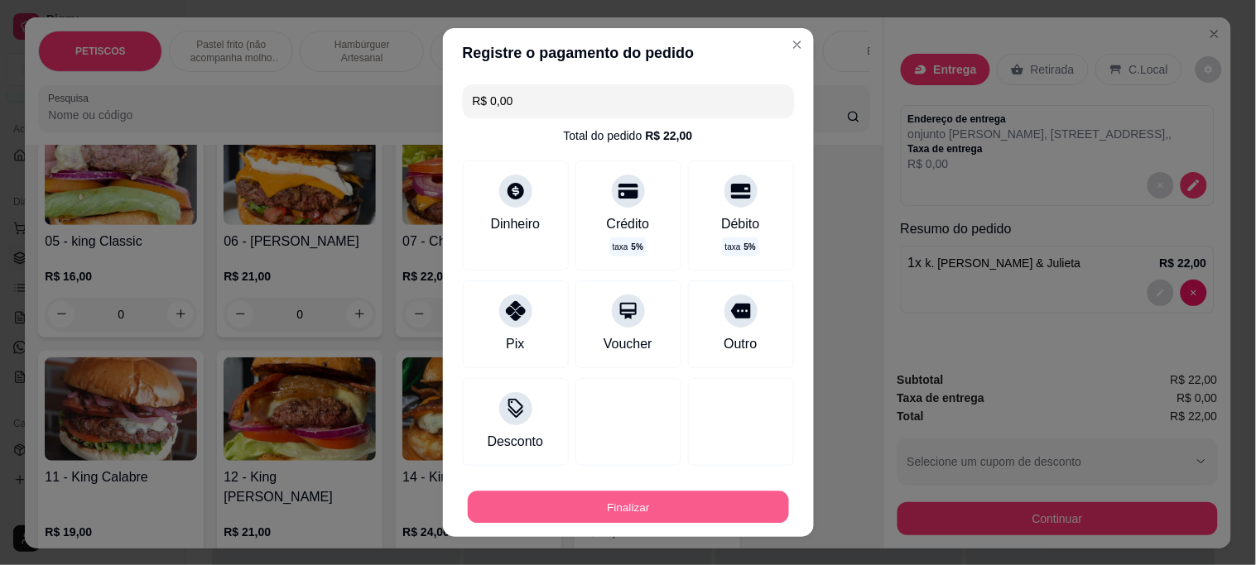
click at [634, 502] on button "Finalizar" at bounding box center [628, 507] width 321 height 32
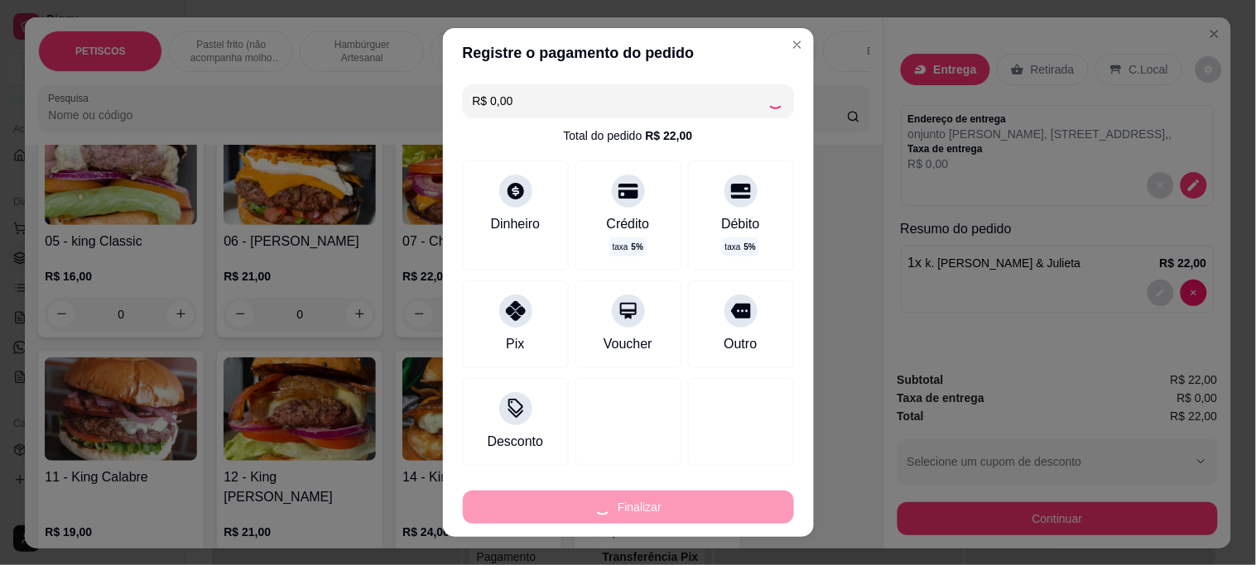
type input "0"
type input "-R$ 22,00"
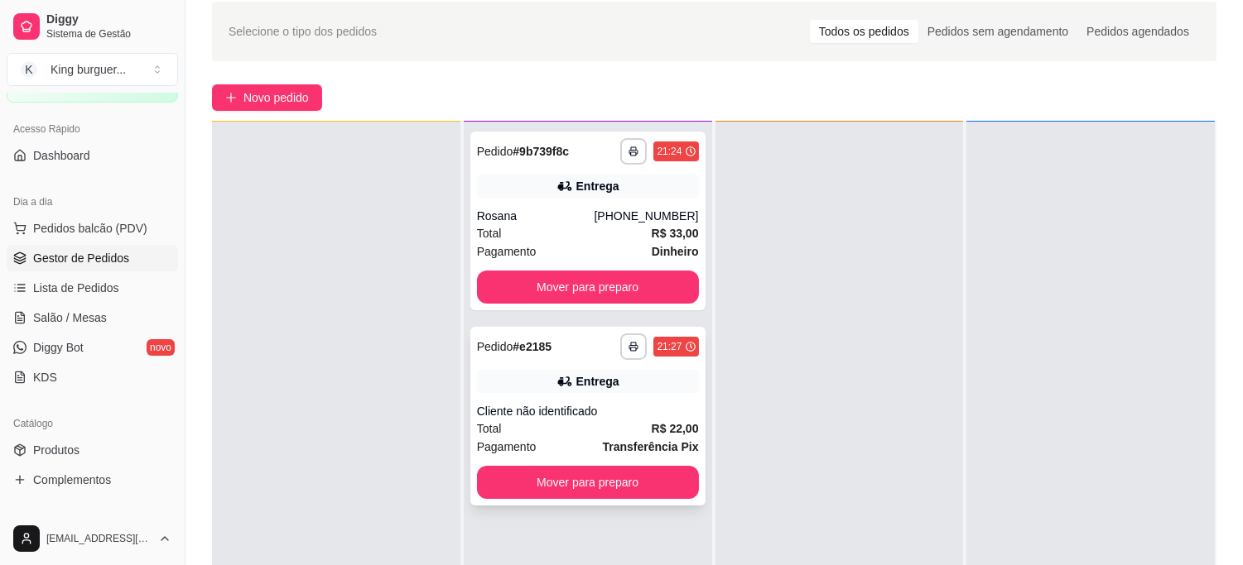
scroll to position [92, 0]
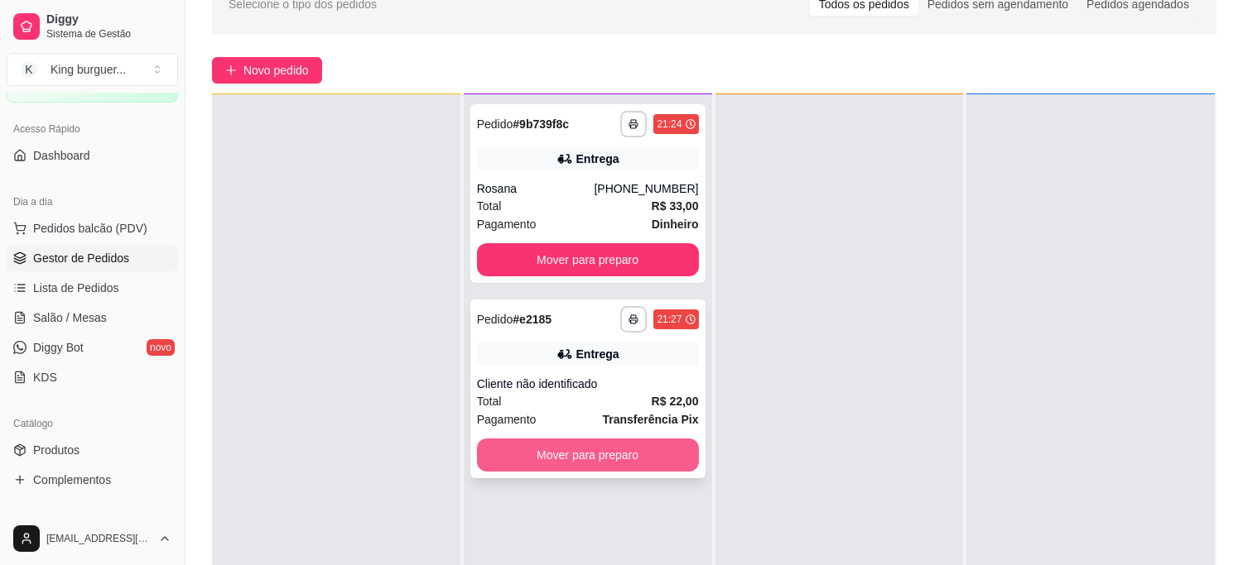
click at [651, 464] on button "Mover para preparo" at bounding box center [588, 455] width 222 height 33
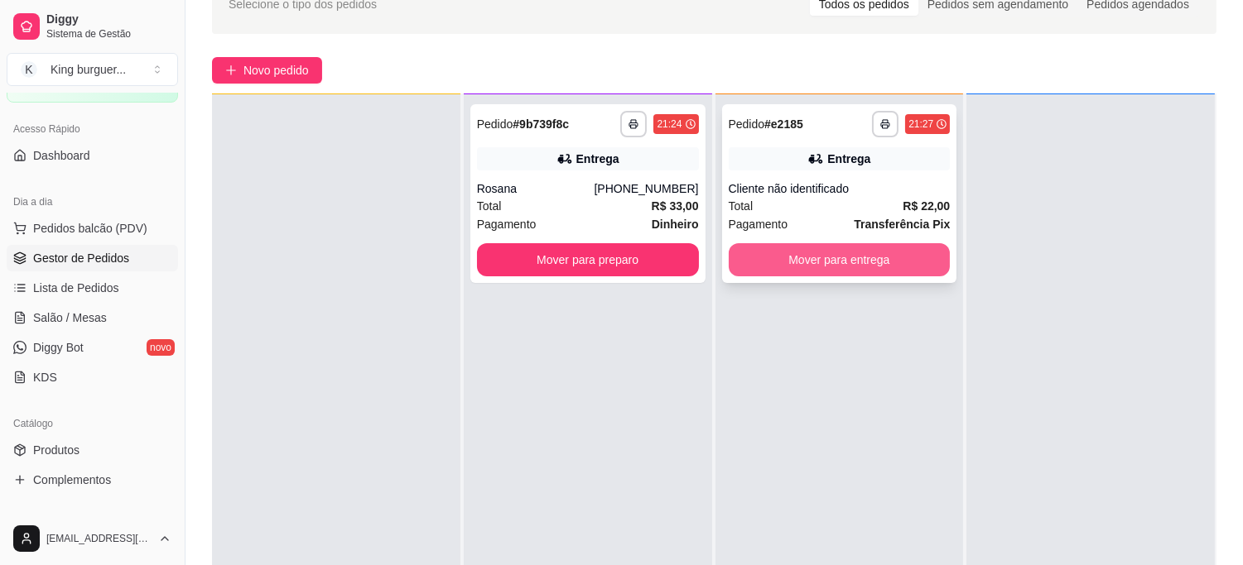
click at [894, 263] on button "Mover para entrega" at bounding box center [839, 259] width 222 height 33
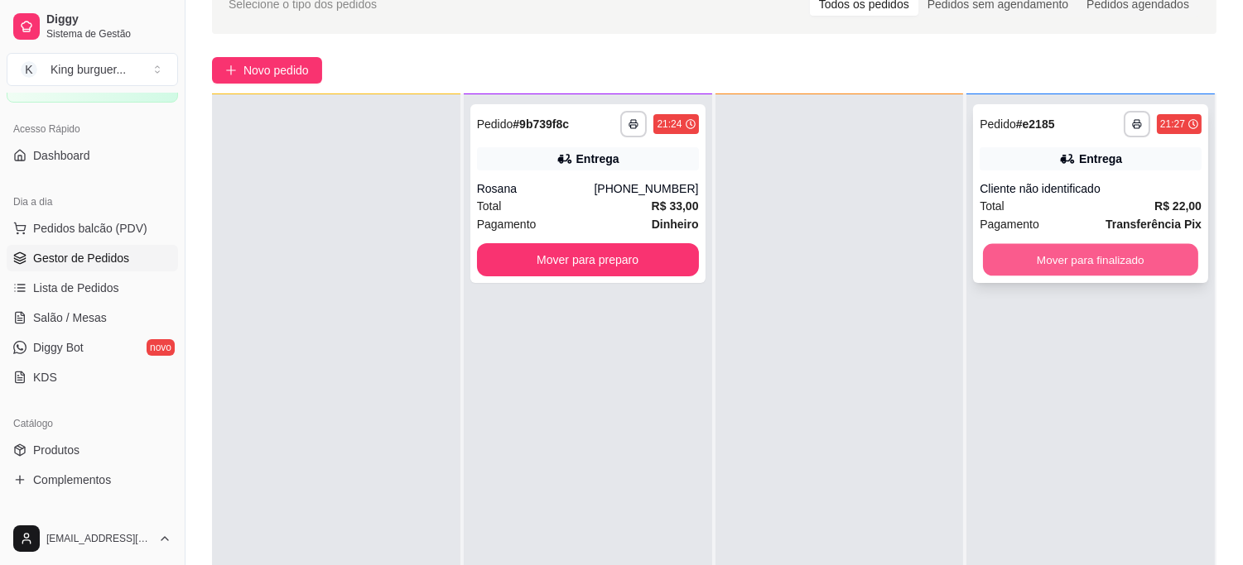
click at [1030, 253] on button "Mover para finalizado" at bounding box center [1090, 260] width 215 height 32
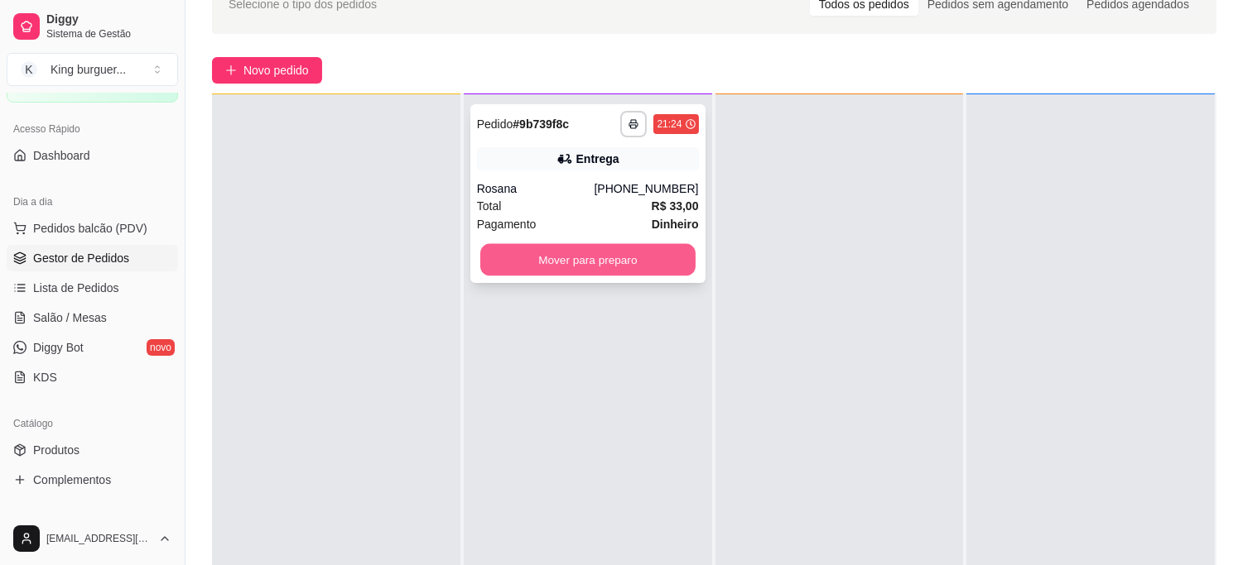
click at [685, 271] on button "Mover para preparo" at bounding box center [587, 260] width 215 height 32
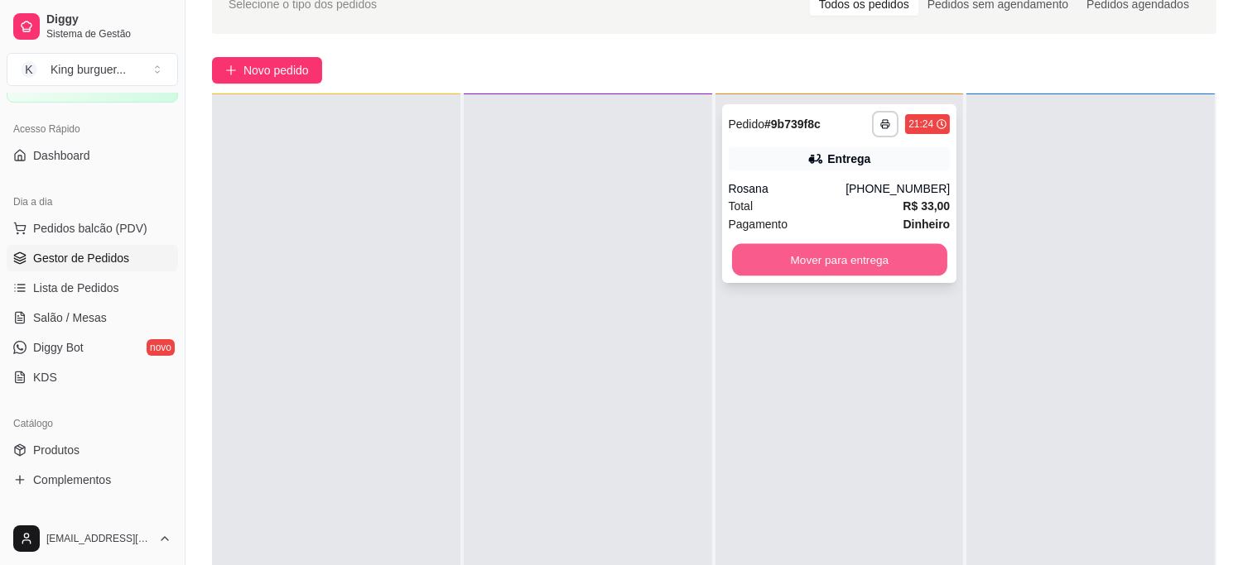
click at [821, 262] on button "Mover para entrega" at bounding box center [839, 260] width 215 height 32
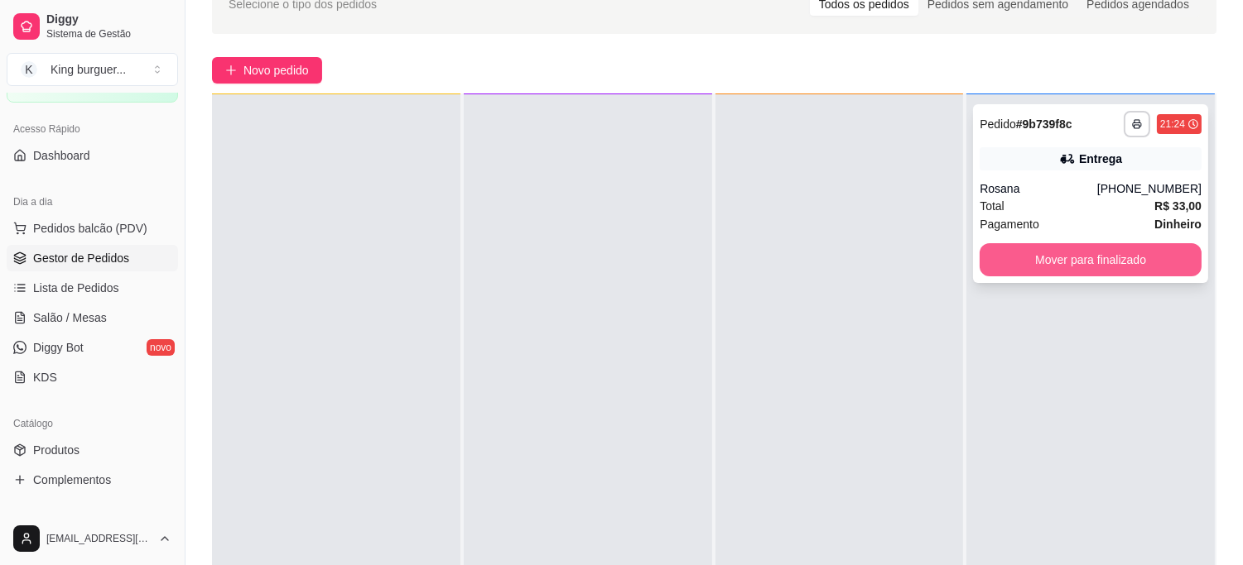
click at [1010, 261] on button "Mover para finalizado" at bounding box center [1090, 259] width 222 height 33
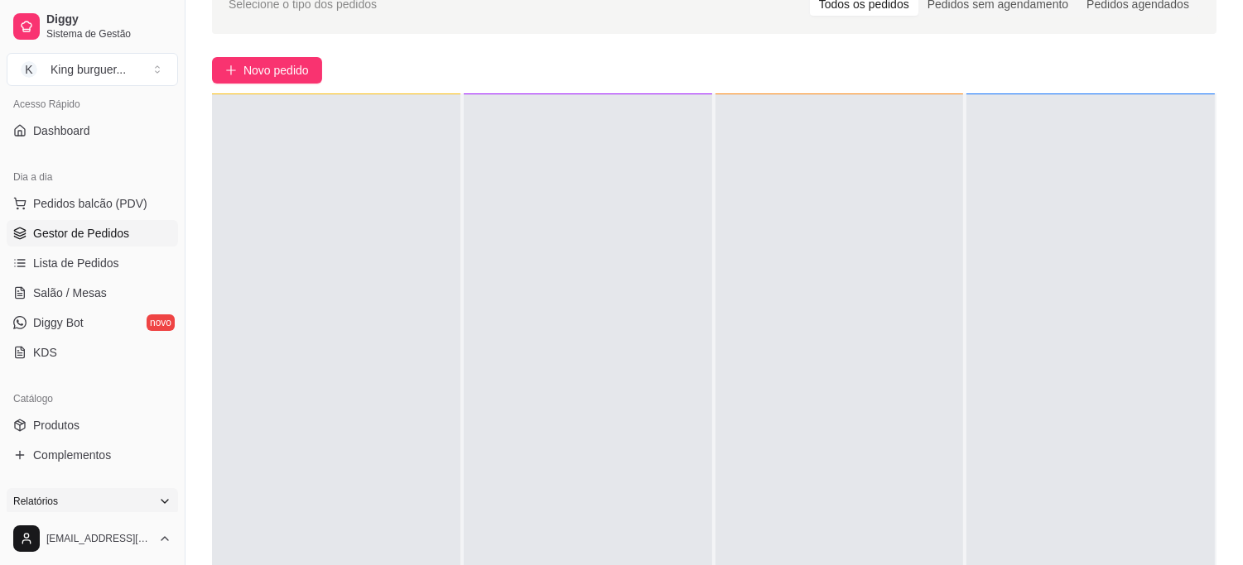
scroll to position [184, 0]
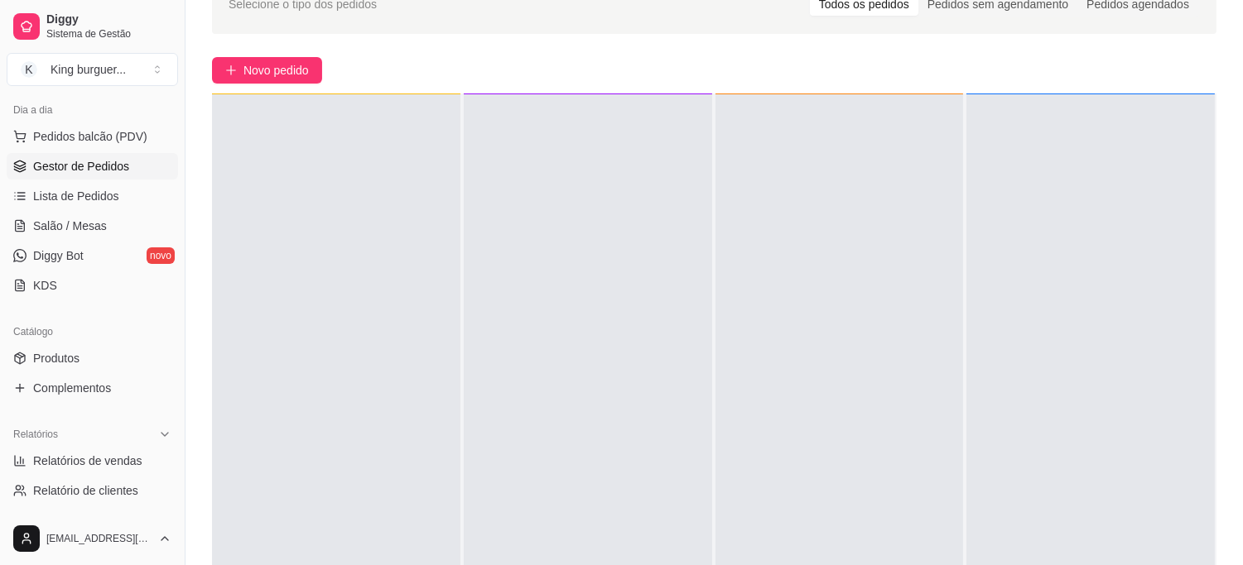
click at [88, 344] on div "Catálogo" at bounding box center [92, 332] width 171 height 26
click at [94, 353] on link "Produtos" at bounding box center [92, 358] width 171 height 26
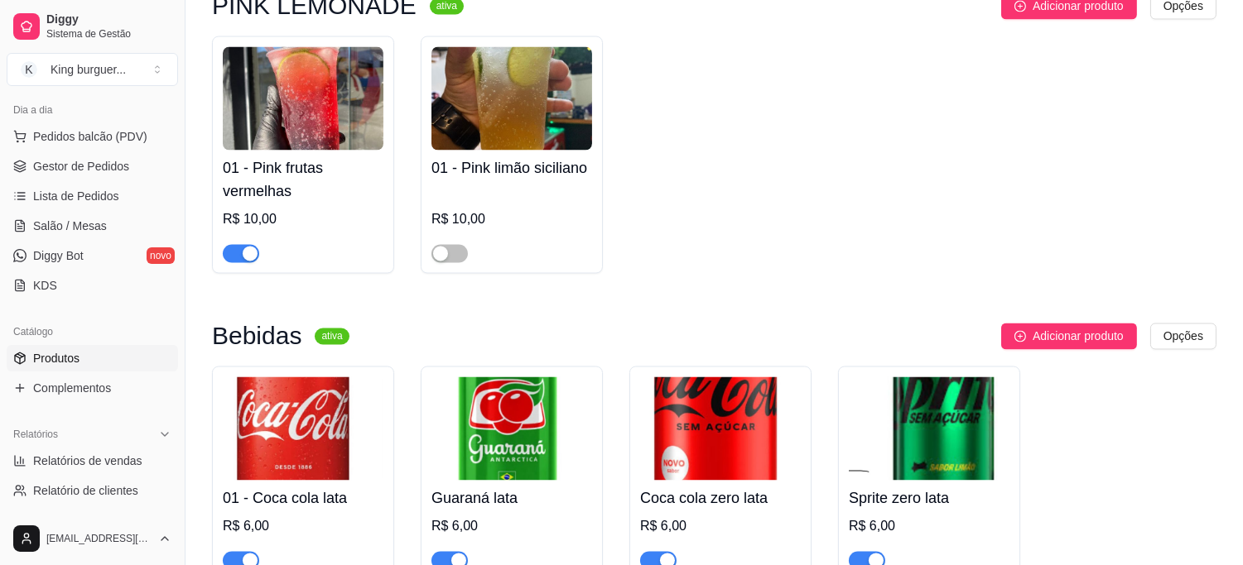
scroll to position [5886, 0]
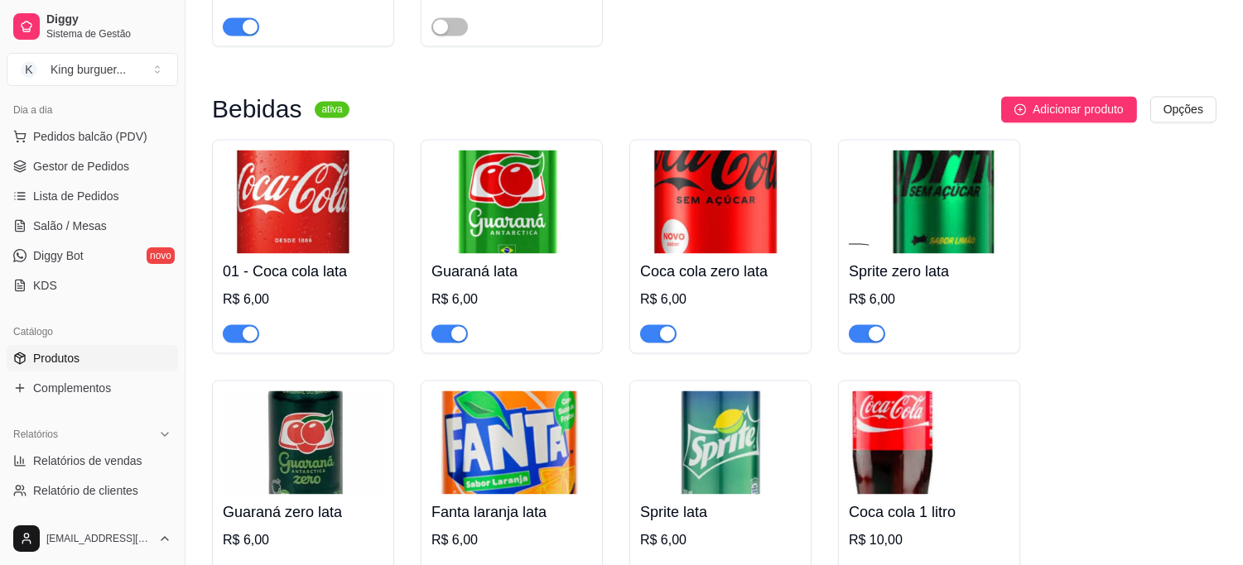
click at [445, 323] on div at bounding box center [449, 333] width 36 height 20
click at [444, 324] on span "button" at bounding box center [449, 333] width 36 height 18
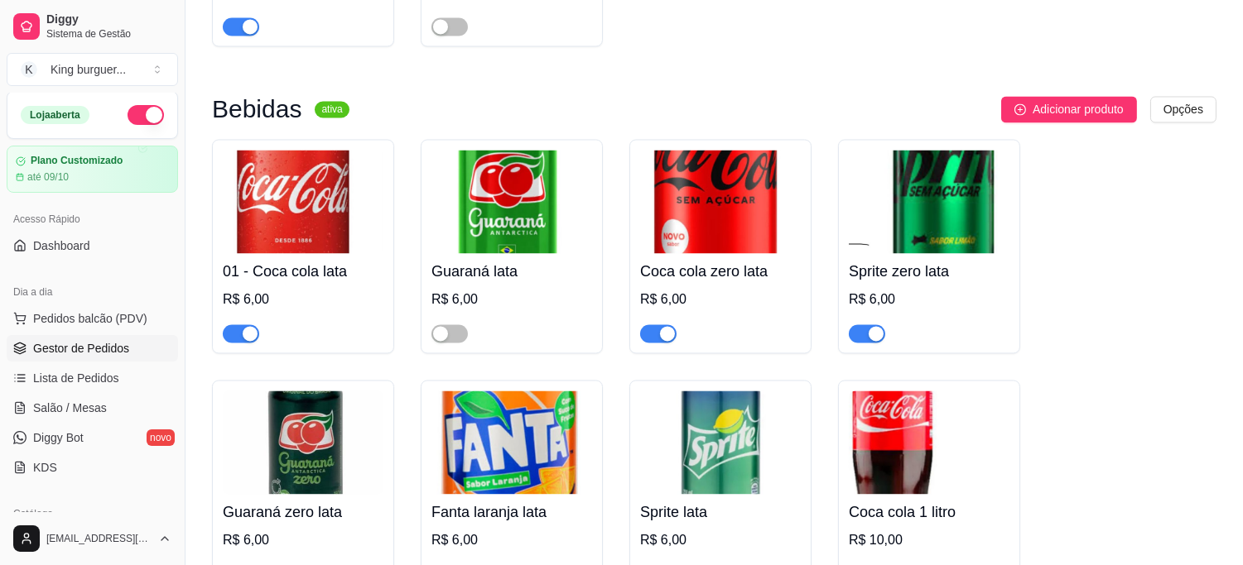
scroll to position [0, 0]
click at [93, 407] on span "Salão / Mesas" at bounding box center [70, 409] width 74 height 17
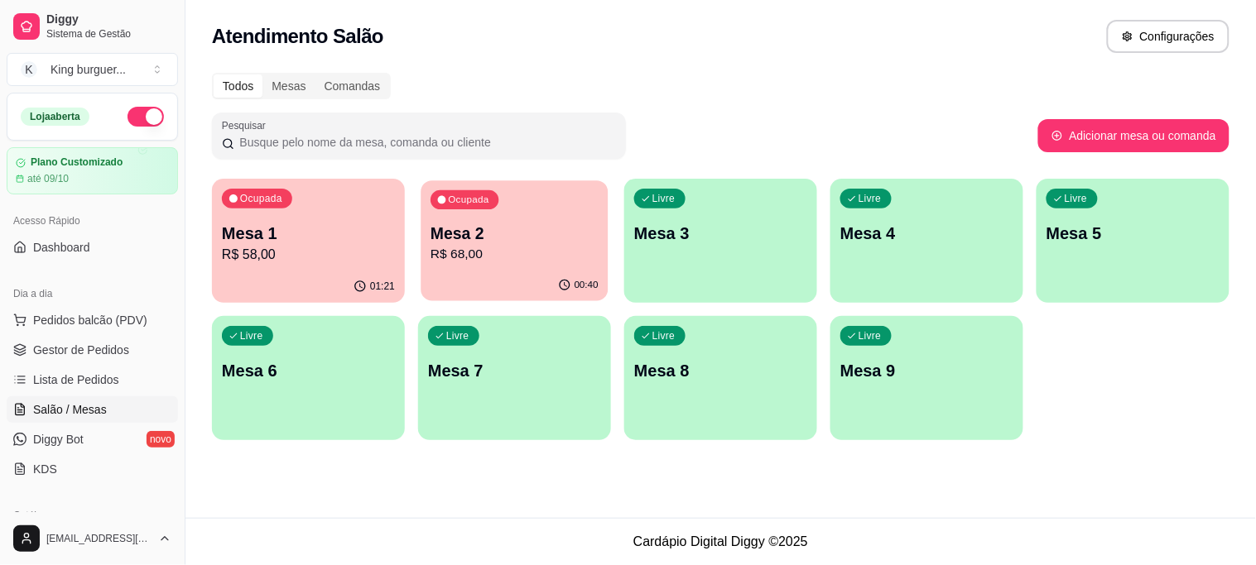
click at [548, 252] on p "R$ 68,00" at bounding box center [514, 254] width 168 height 19
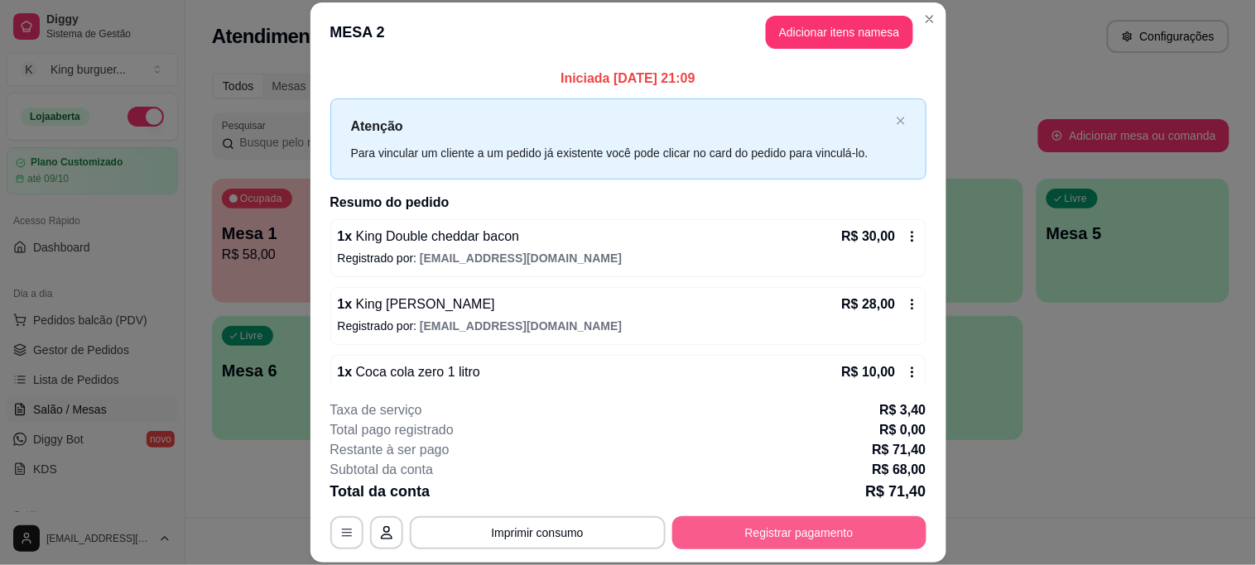
click at [749, 534] on button "Registrar pagamento" at bounding box center [799, 533] width 254 height 33
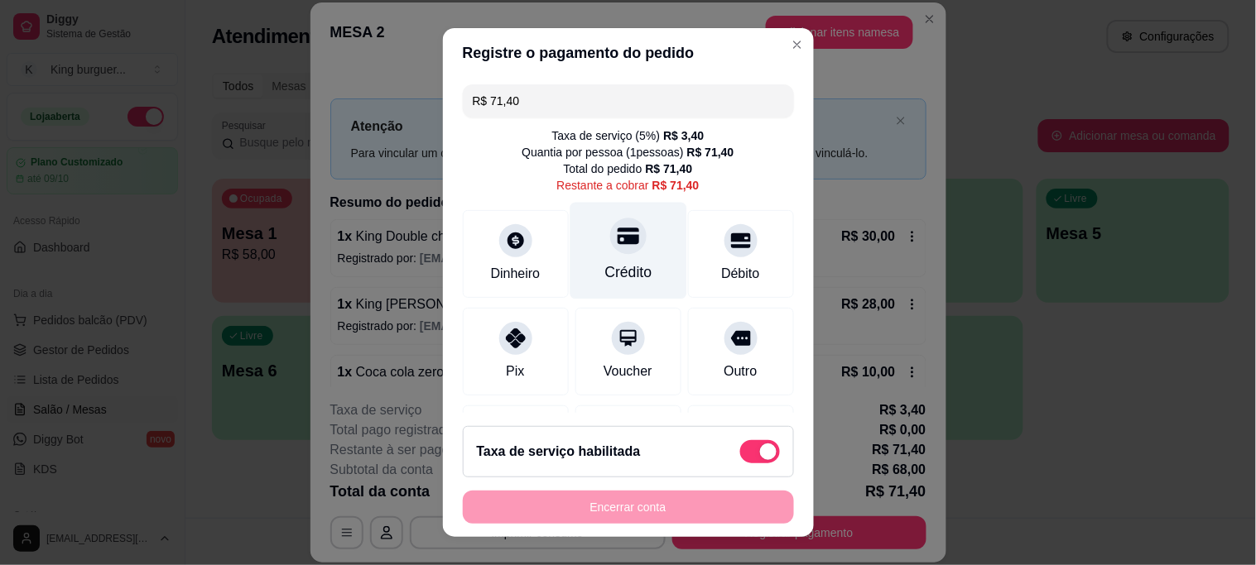
click at [610, 250] on div at bounding box center [628, 237] width 36 height 36
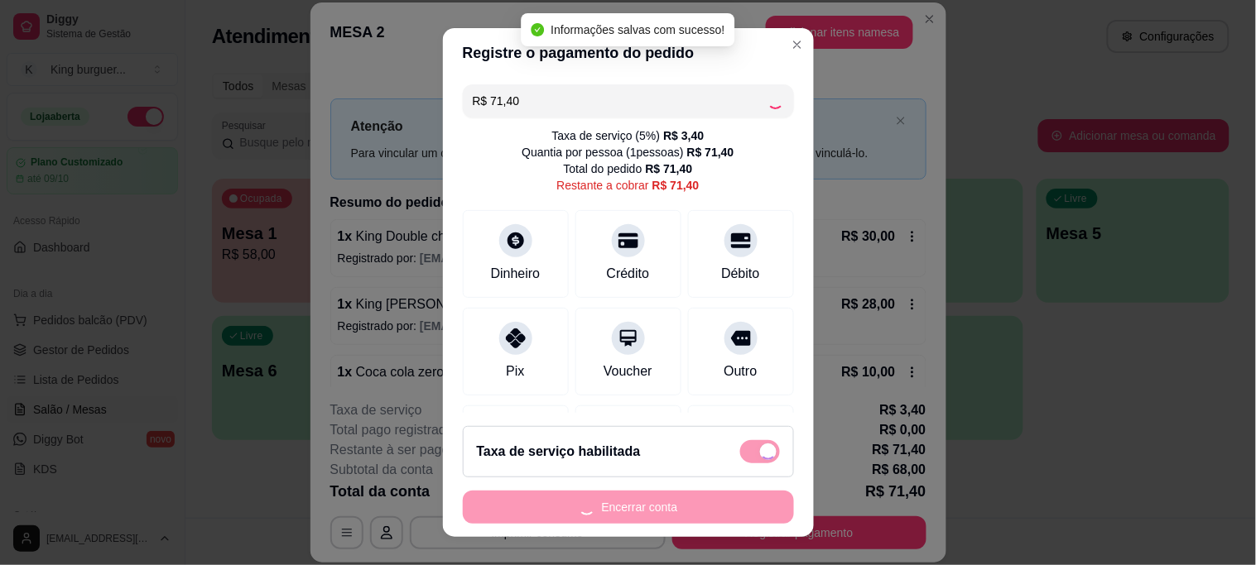
type input "R$ 0,00"
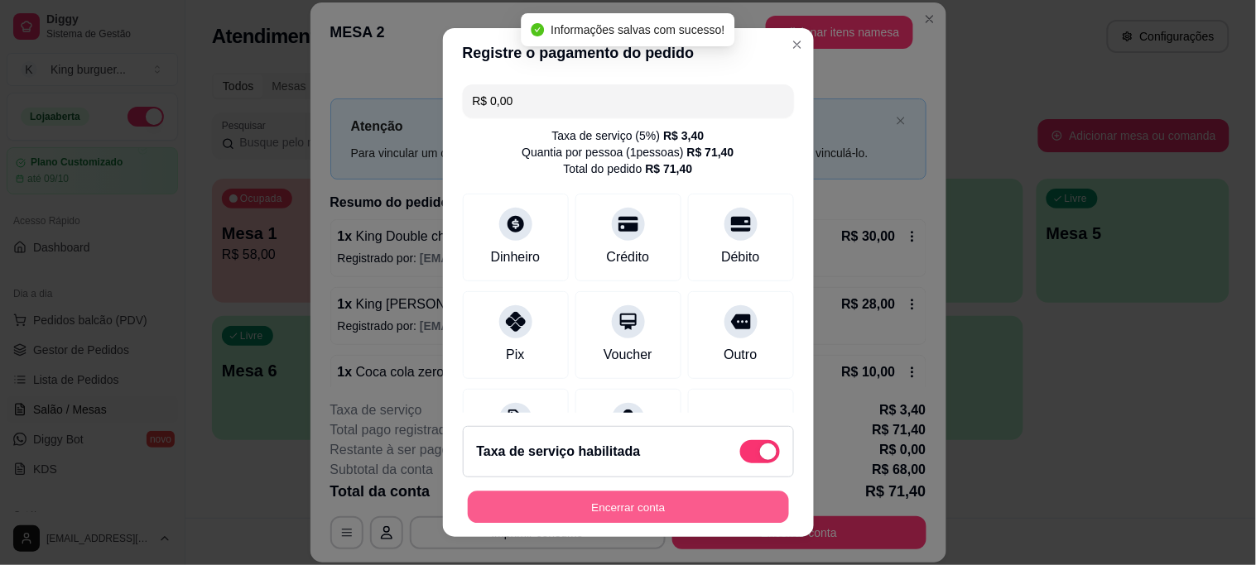
click at [669, 501] on button "Encerrar conta" at bounding box center [628, 507] width 321 height 32
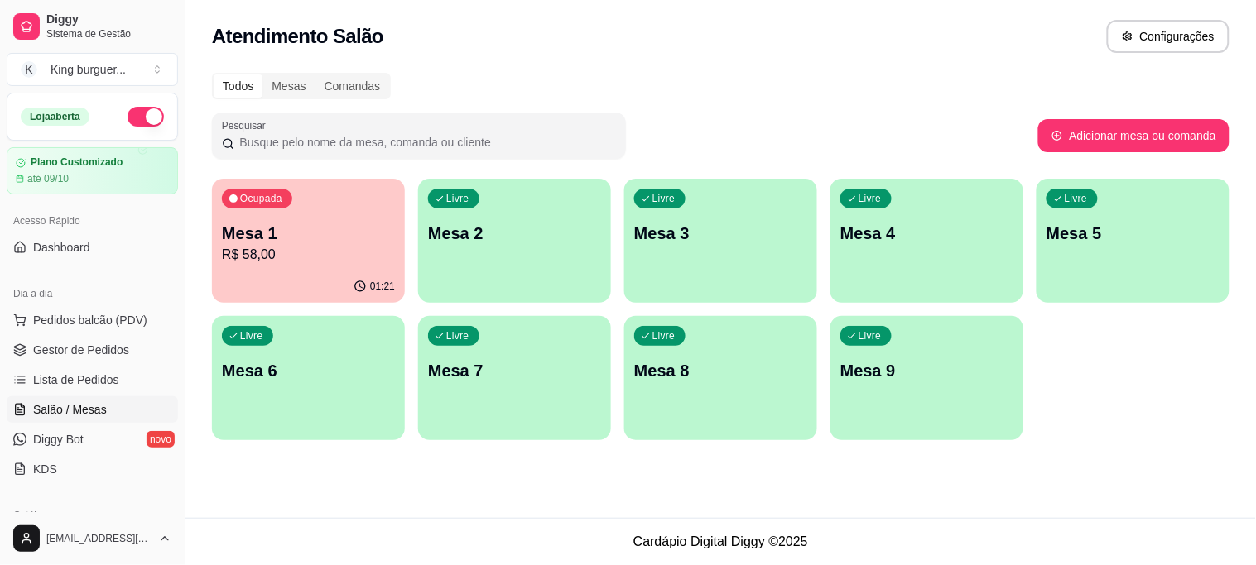
click at [320, 253] on p "R$ 58,00" at bounding box center [308, 255] width 173 height 20
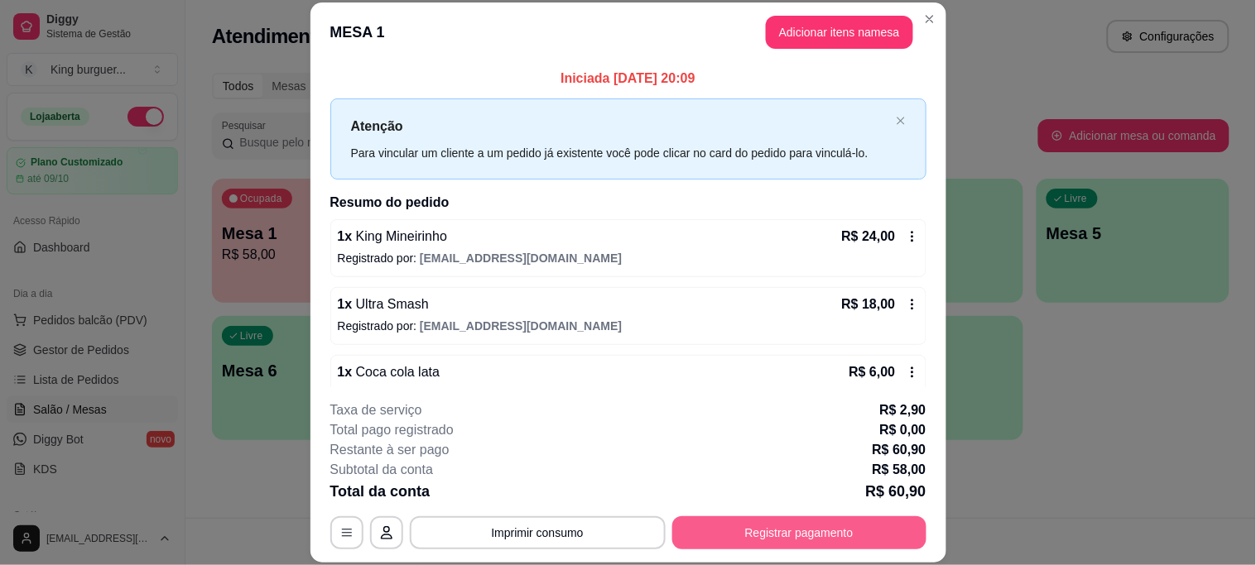
click at [724, 526] on button "Registrar pagamento" at bounding box center [799, 533] width 254 height 33
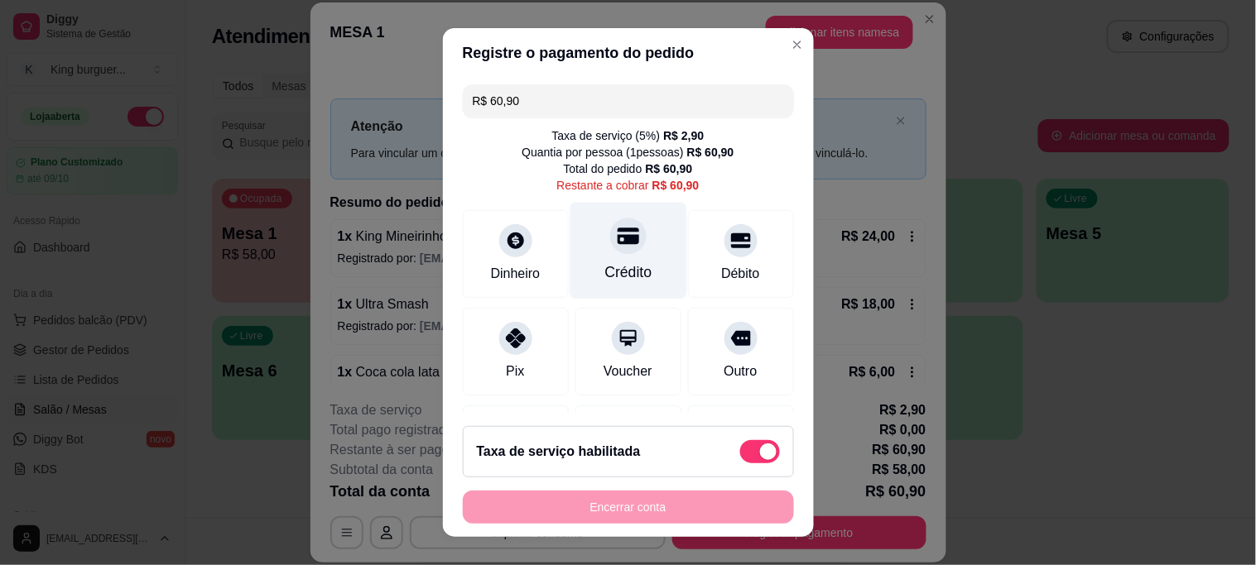
click at [610, 244] on div at bounding box center [628, 237] width 36 height 36
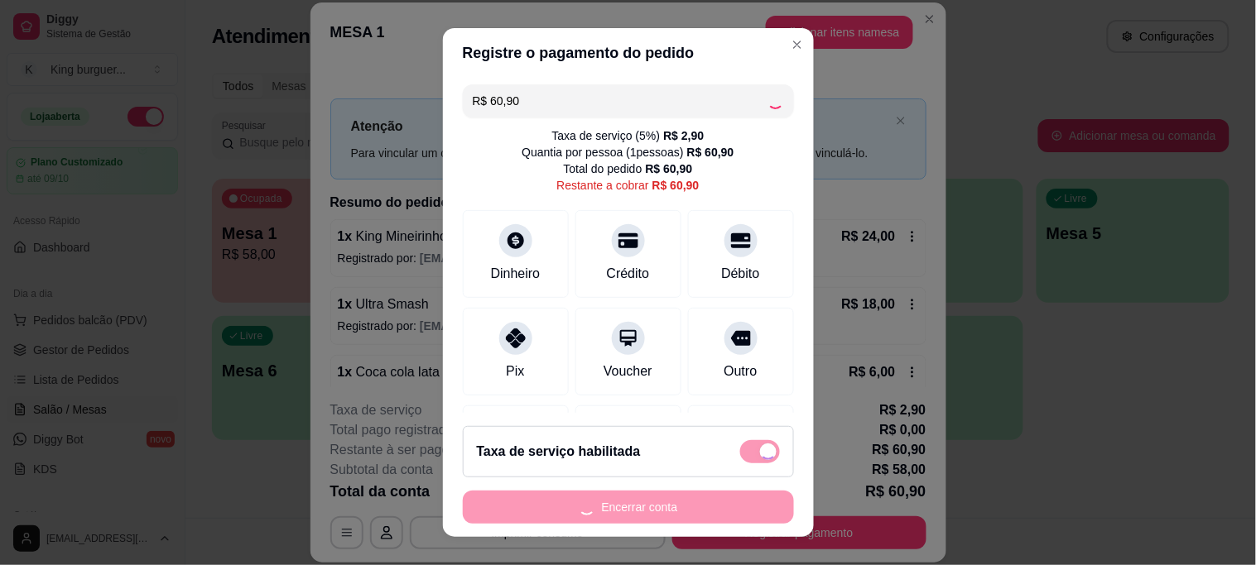
type input "R$ 0,00"
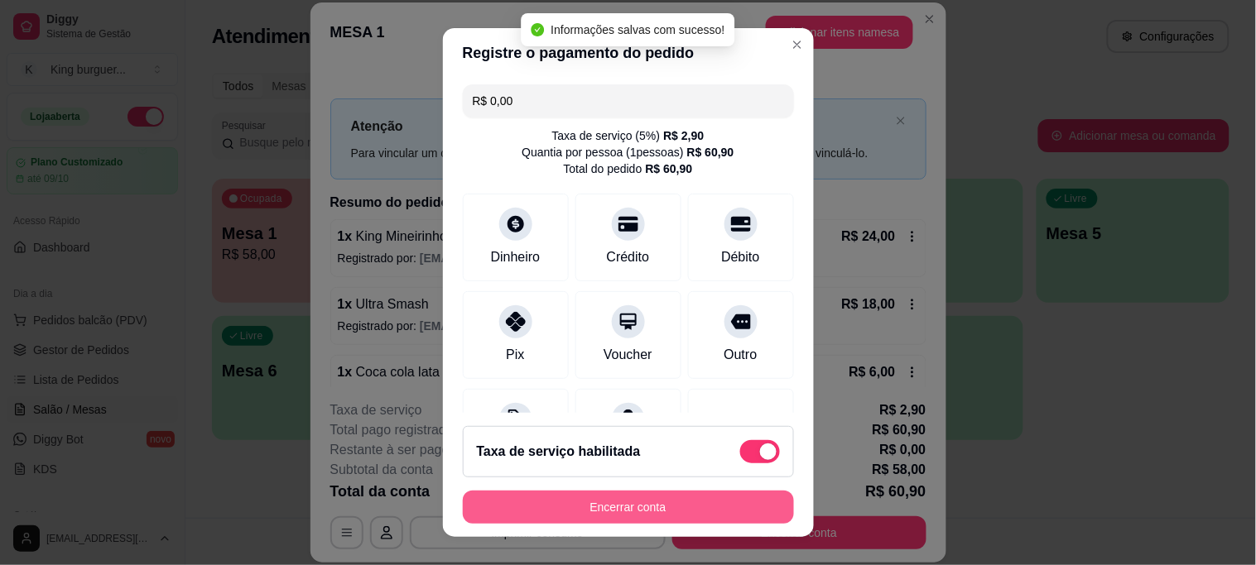
click at [699, 512] on button "Encerrar conta" at bounding box center [628, 507] width 331 height 33
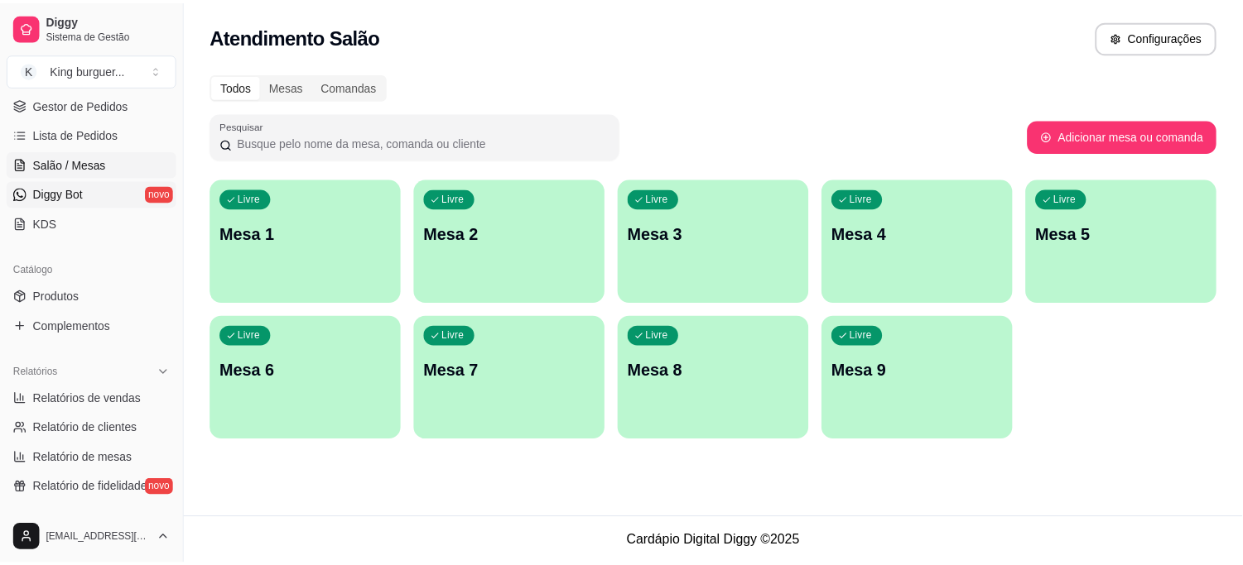
scroll to position [276, 0]
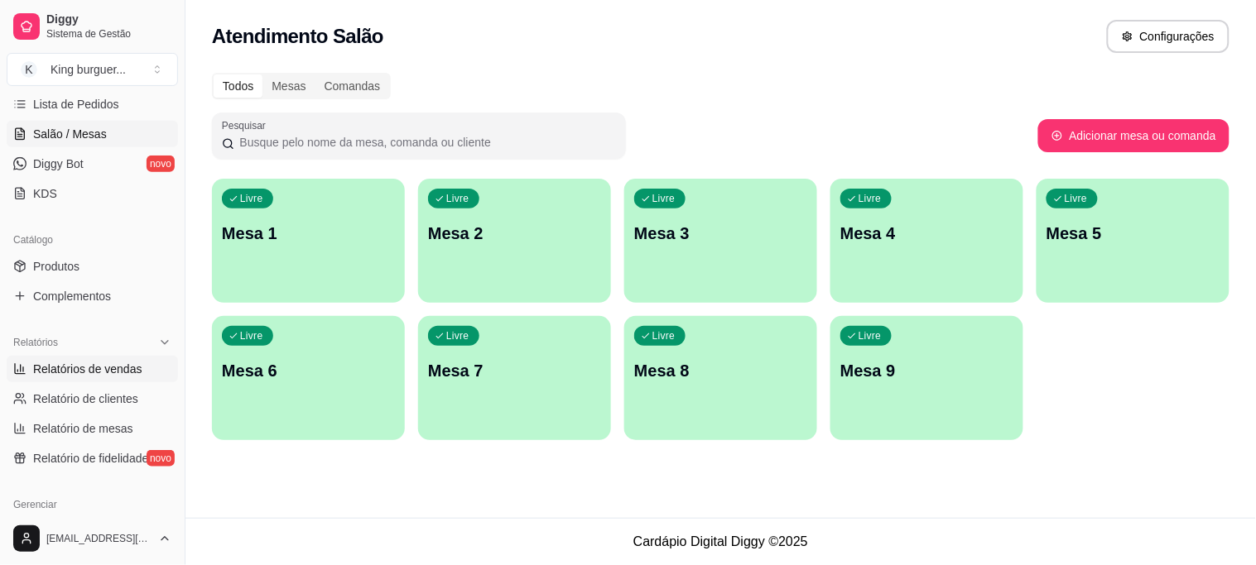
click at [133, 357] on link "Relatórios de vendas" at bounding box center [92, 369] width 171 height 26
select select "ALL"
select select "0"
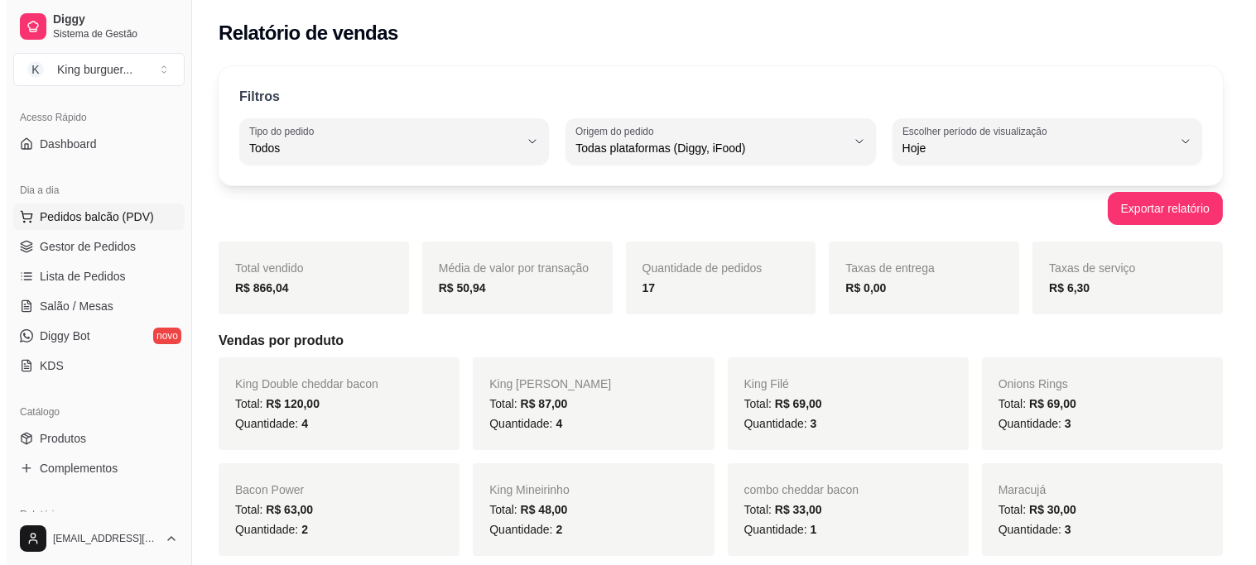
scroll to position [92, 0]
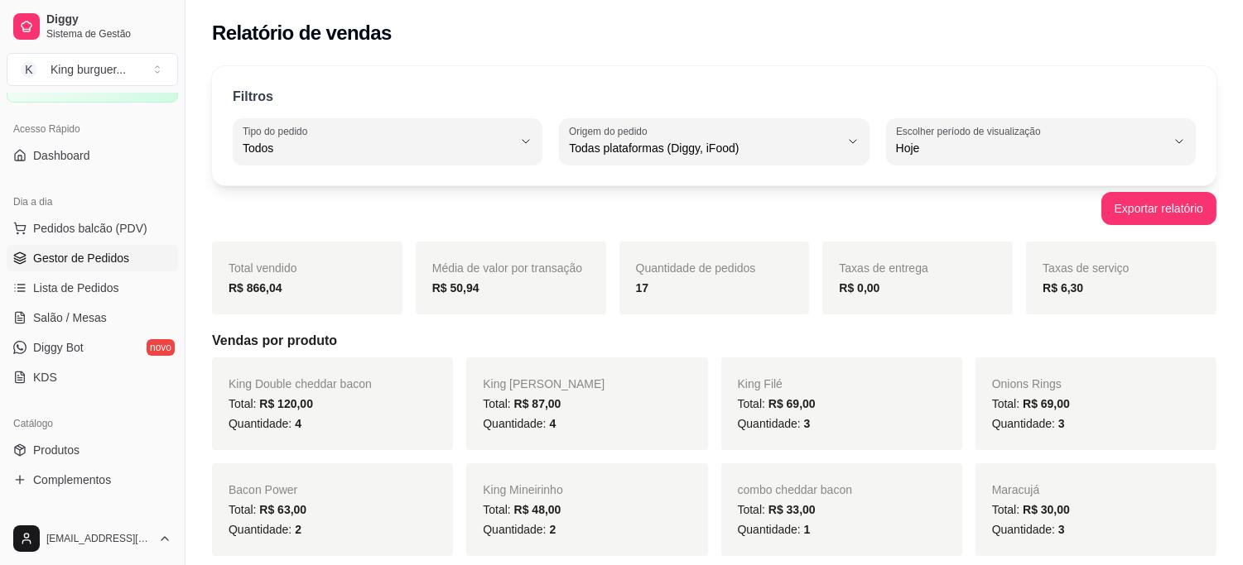
click at [99, 258] on span "Gestor de Pedidos" at bounding box center [81, 258] width 96 height 17
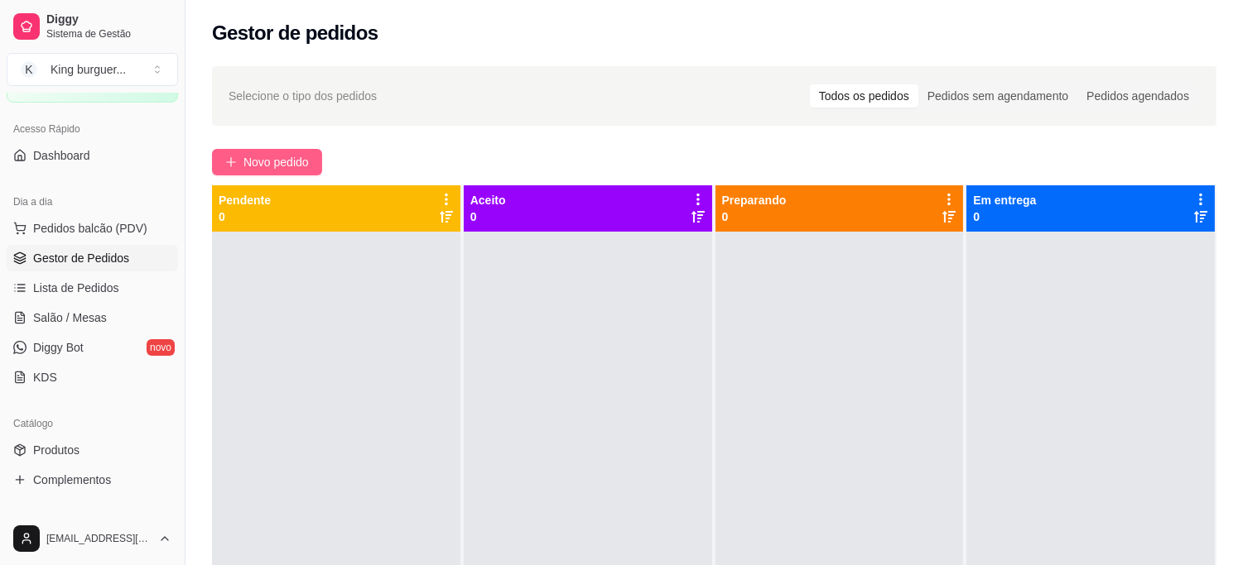
click at [305, 157] on span "Novo pedido" at bounding box center [275, 162] width 65 height 18
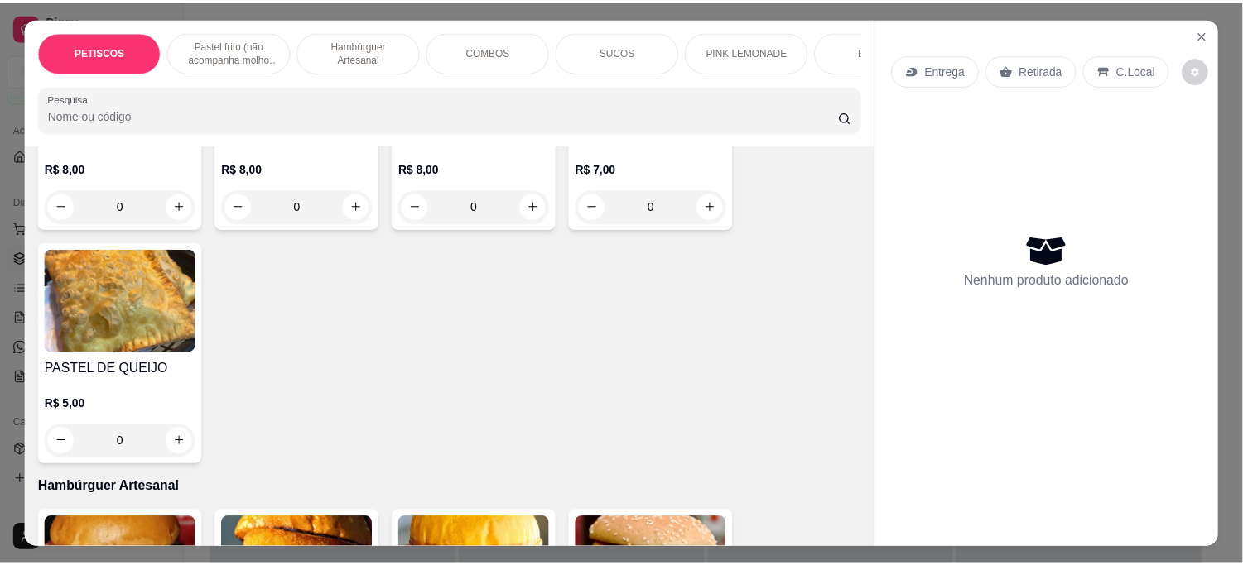
scroll to position [828, 0]
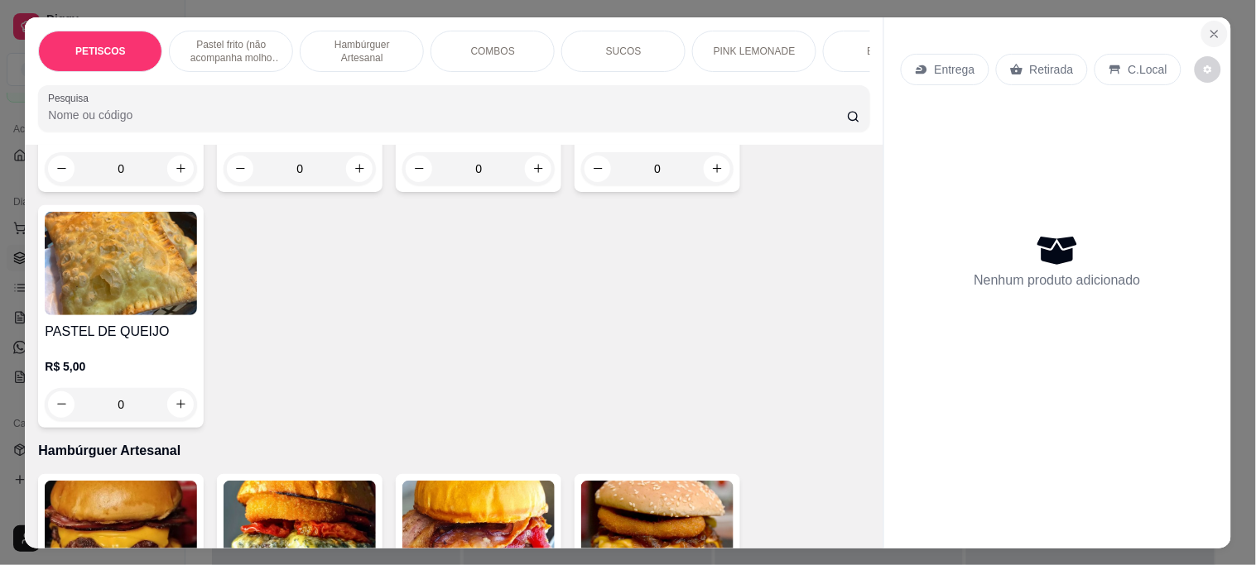
click at [1210, 31] on icon "Close" at bounding box center [1214, 33] width 13 height 13
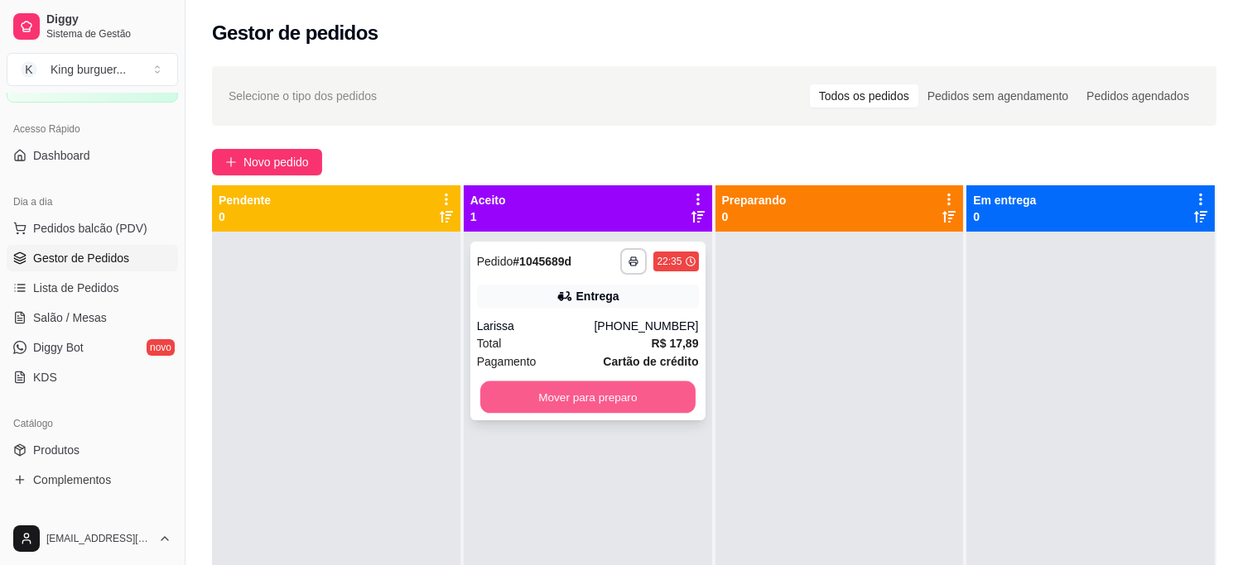
click at [632, 401] on button "Mover para preparo" at bounding box center [587, 398] width 215 height 32
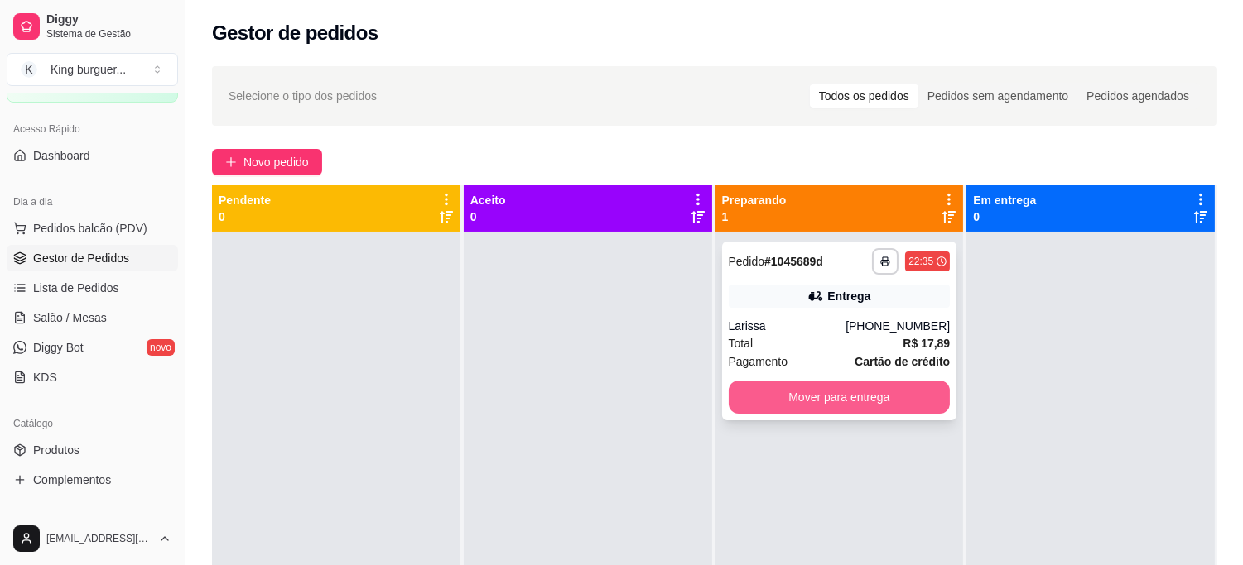
click at [890, 394] on button "Mover para entrega" at bounding box center [839, 397] width 222 height 33
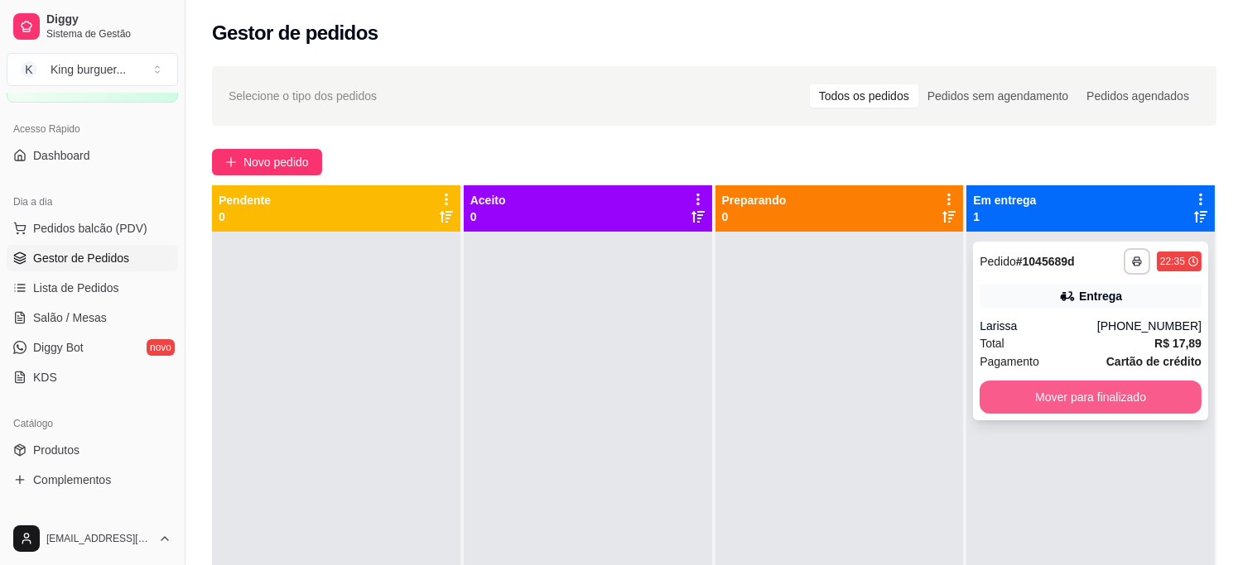
click at [1007, 396] on button "Mover para finalizado" at bounding box center [1090, 397] width 222 height 33
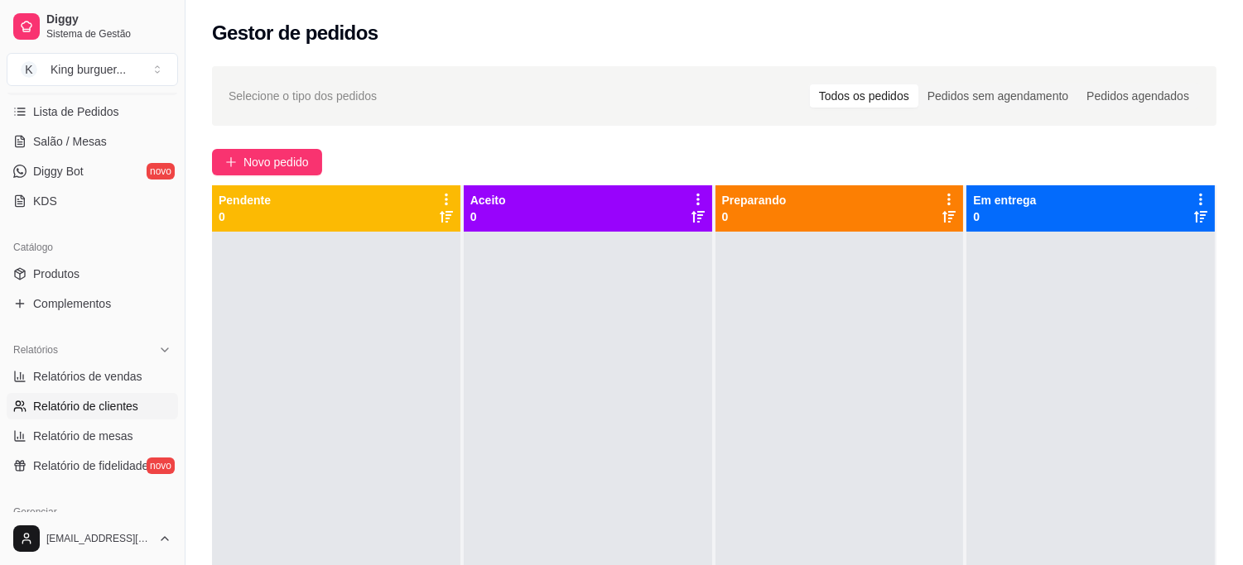
scroll to position [276, 0]
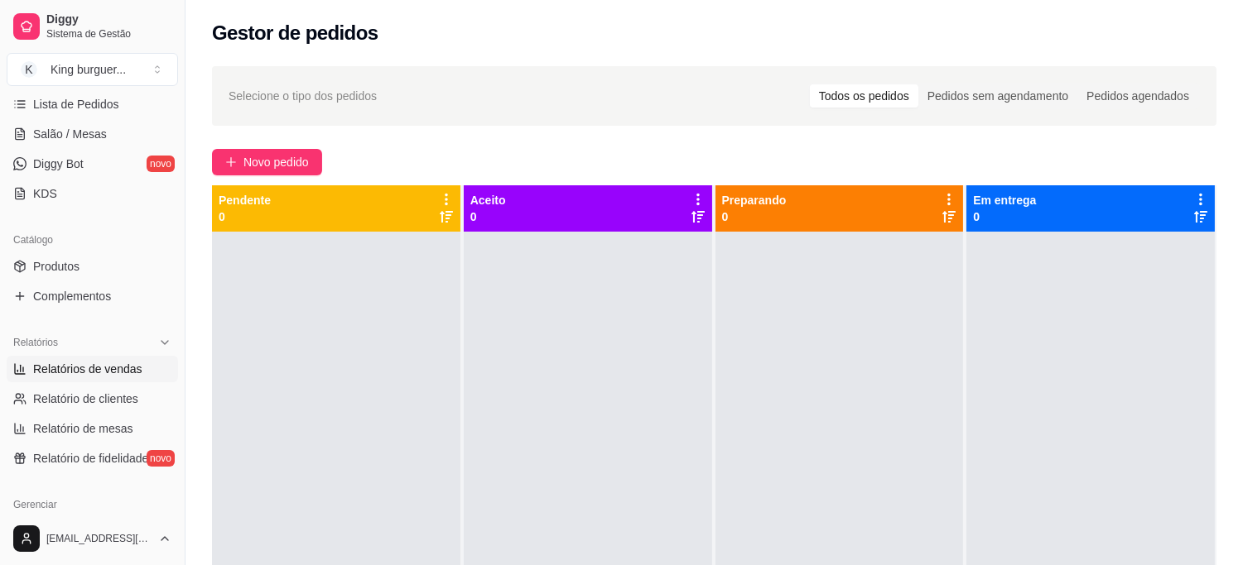
click at [121, 376] on span "Relatórios de vendas" at bounding box center [87, 369] width 109 height 17
select select "ALL"
select select "0"
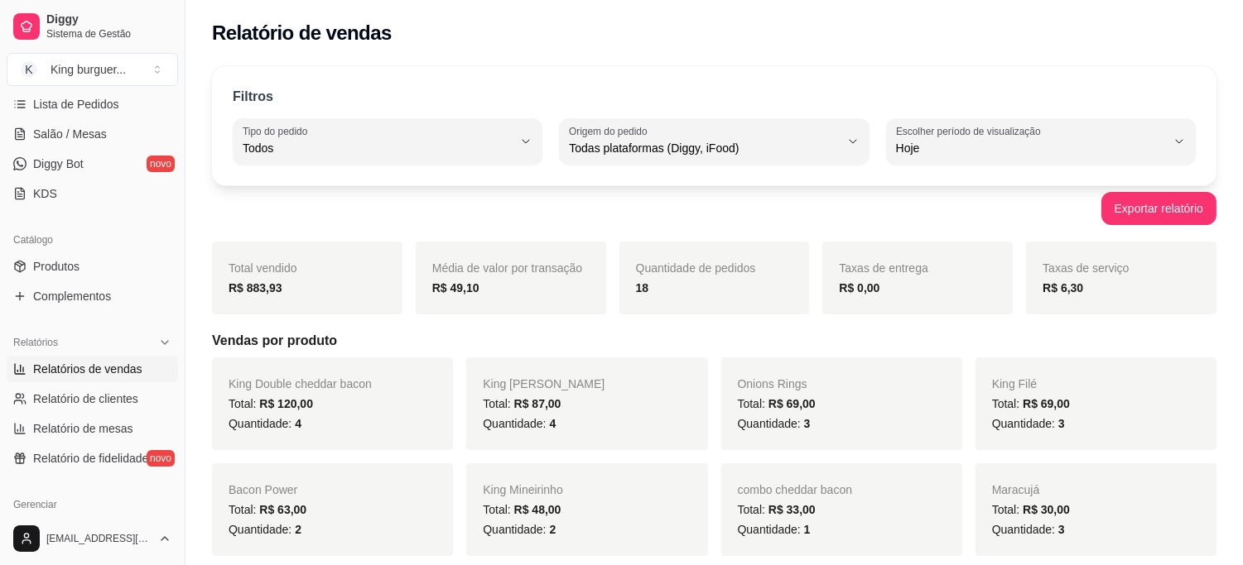
scroll to position [184, 0]
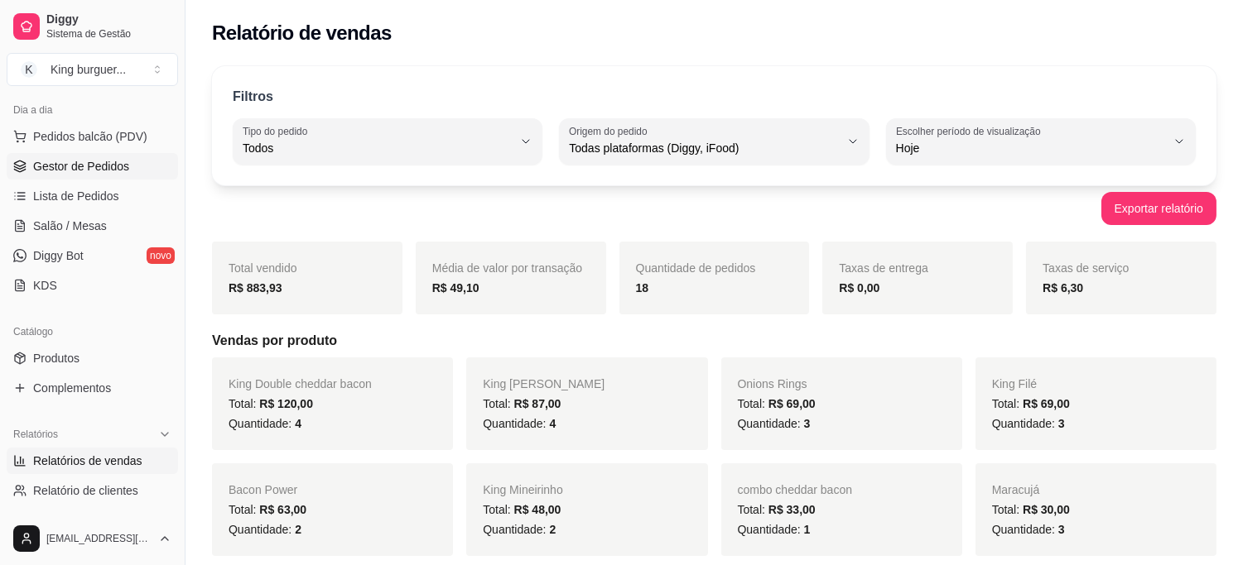
click at [103, 170] on span "Gestor de Pedidos" at bounding box center [81, 166] width 96 height 17
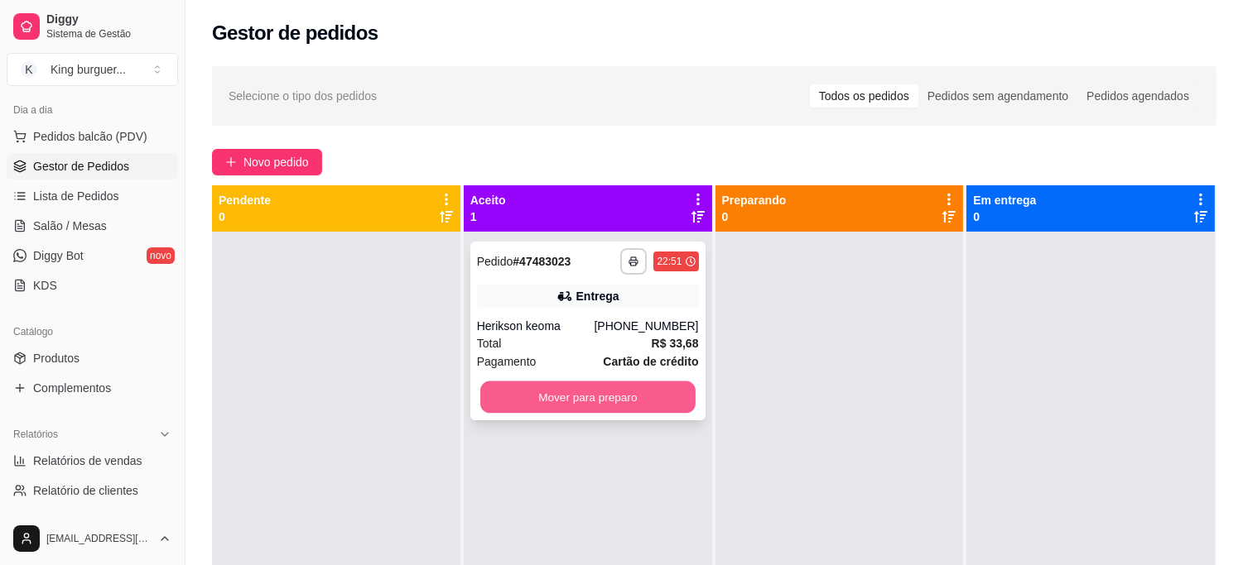
click at [658, 404] on button "Mover para preparo" at bounding box center [587, 398] width 215 height 32
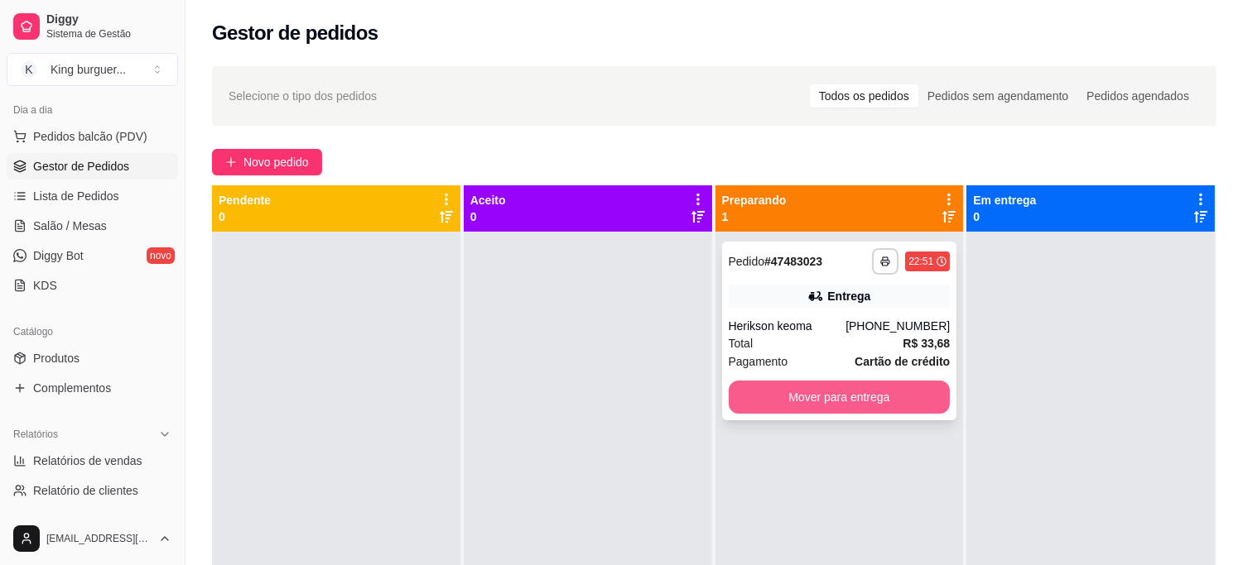
click at [859, 389] on button "Mover para entrega" at bounding box center [839, 397] width 222 height 33
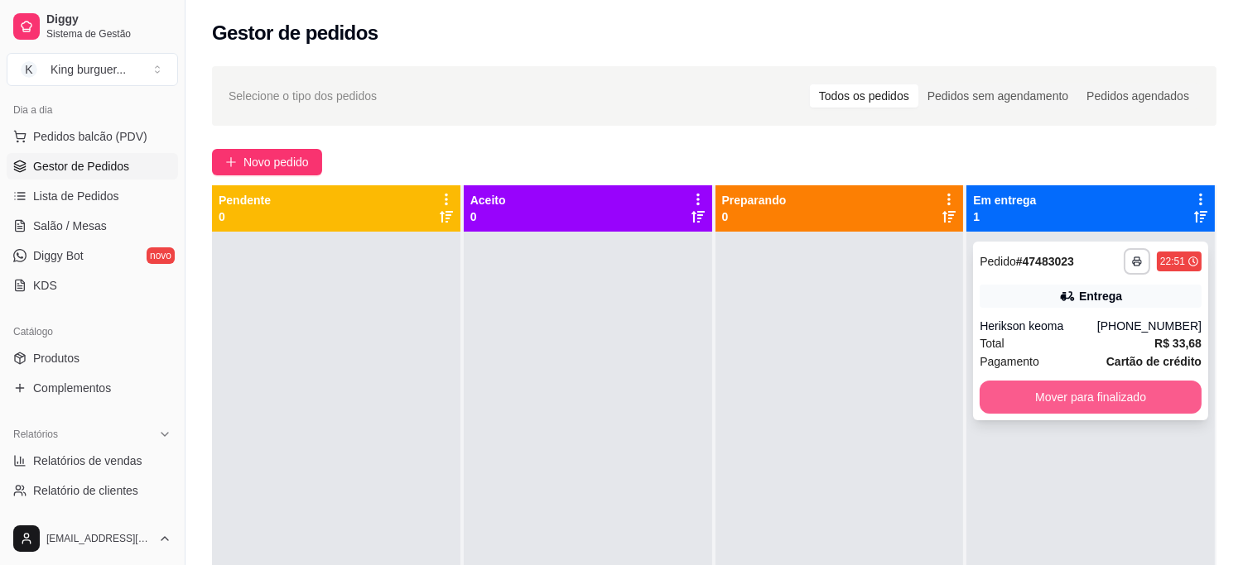
click at [1019, 407] on button "Mover para finalizado" at bounding box center [1090, 397] width 222 height 33
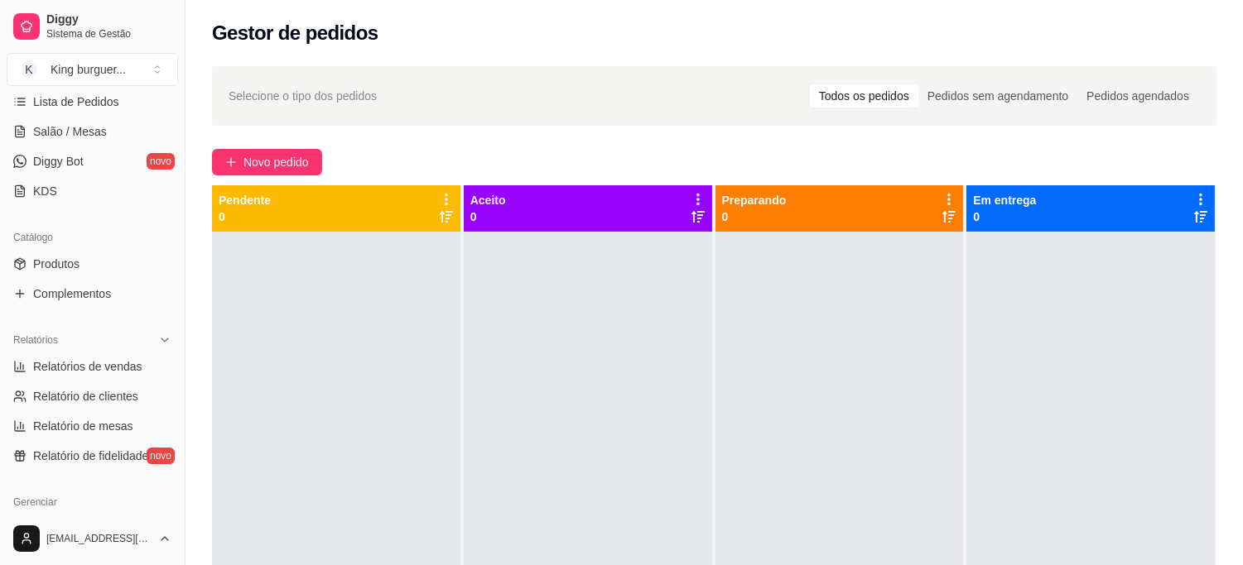
scroll to position [368, 0]
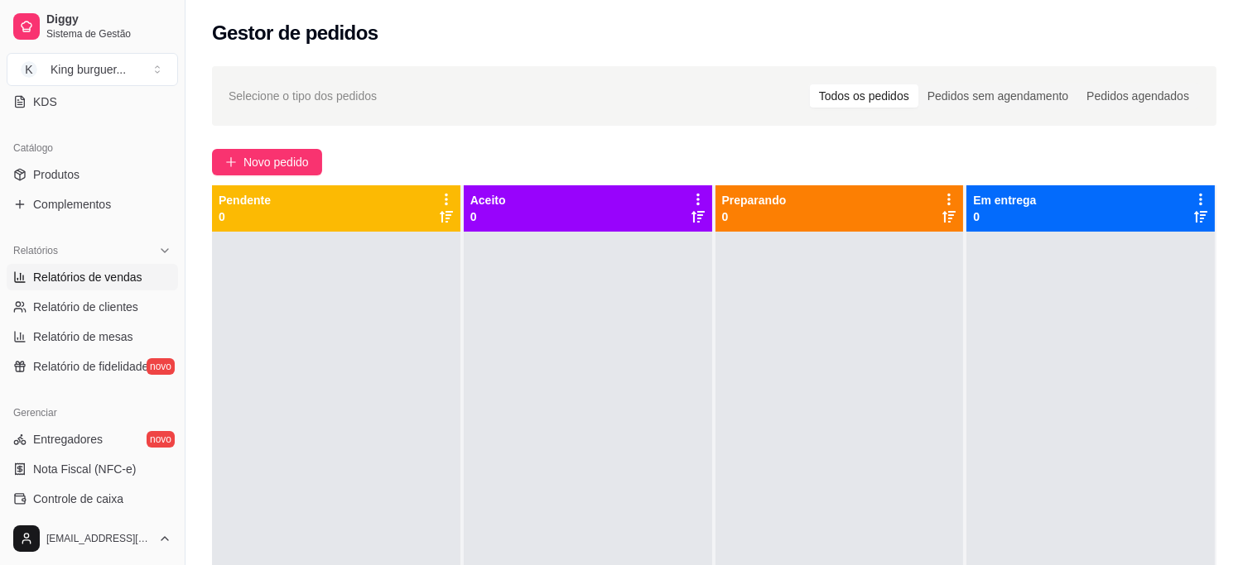
click at [134, 276] on span "Relatórios de vendas" at bounding box center [87, 277] width 109 height 17
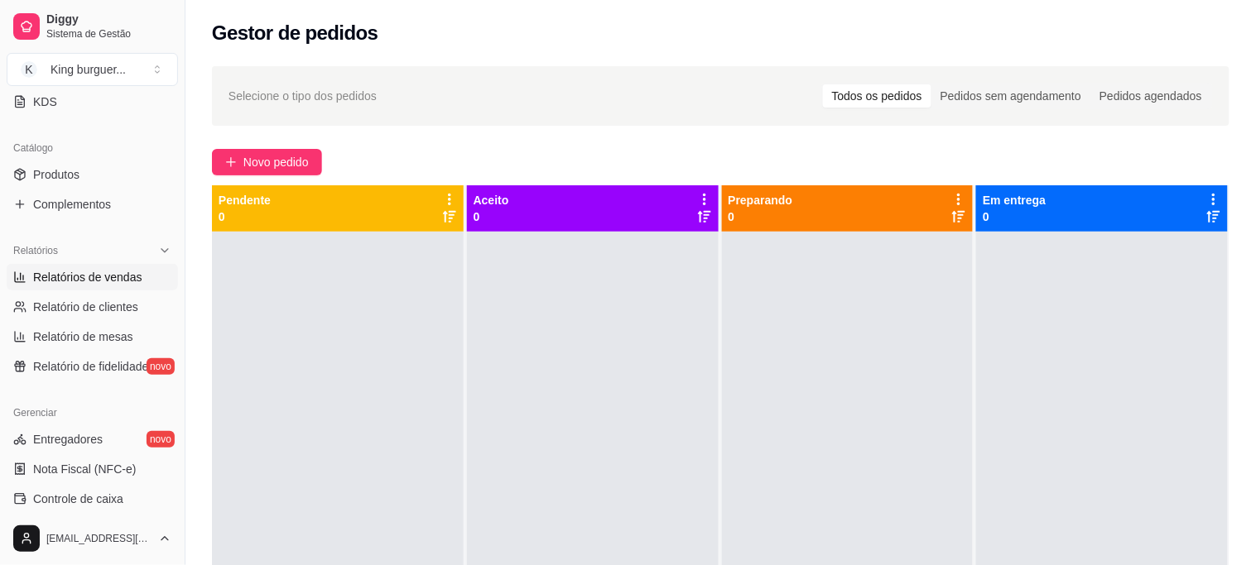
select select "ALL"
select select "0"
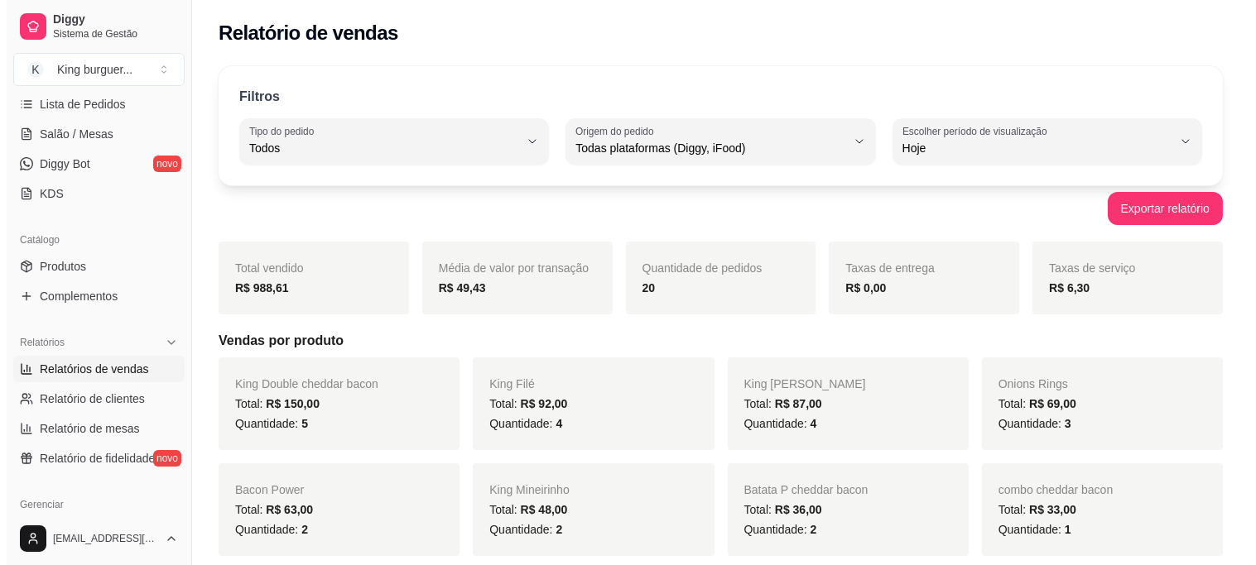
scroll to position [184, 0]
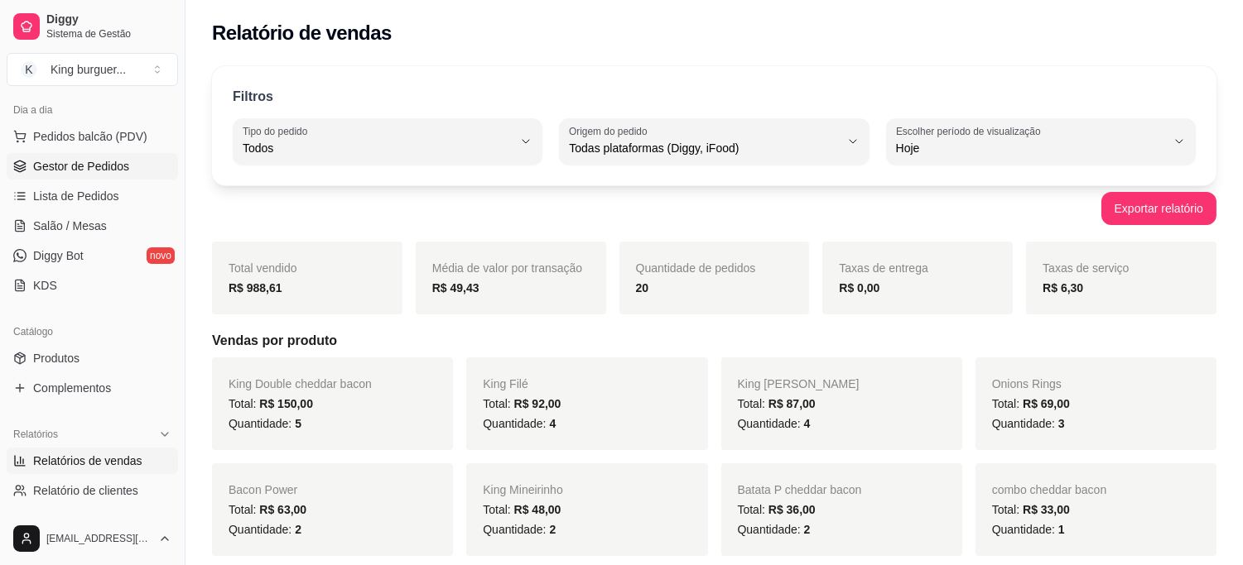
click at [122, 170] on span "Gestor de Pedidos" at bounding box center [81, 166] width 96 height 17
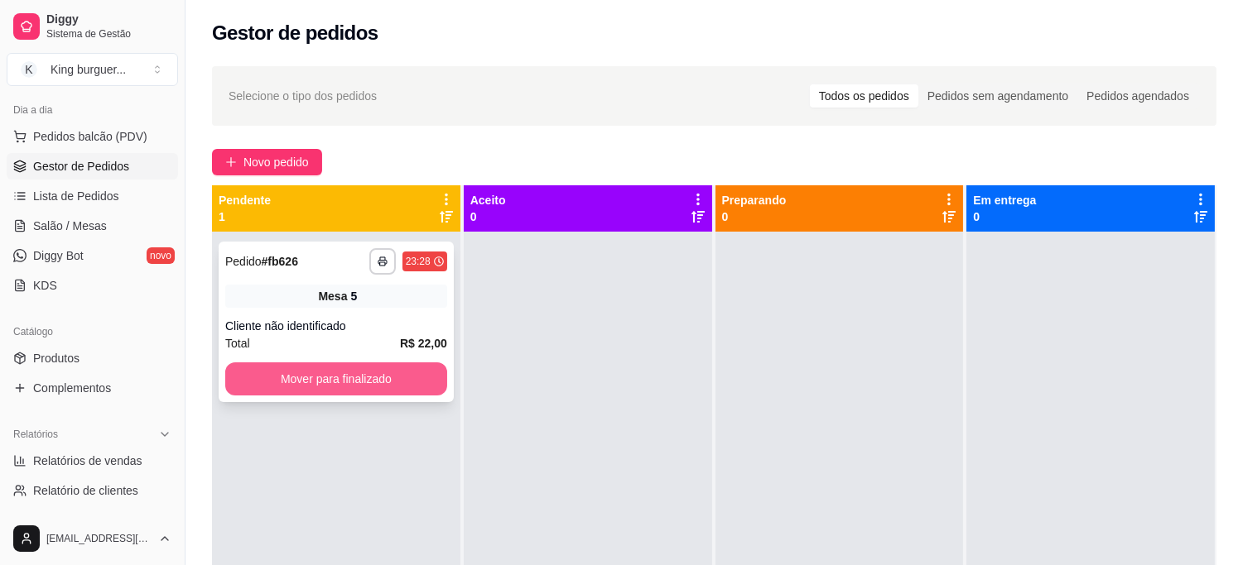
click at [379, 375] on button "Mover para finalizado" at bounding box center [336, 379] width 222 height 33
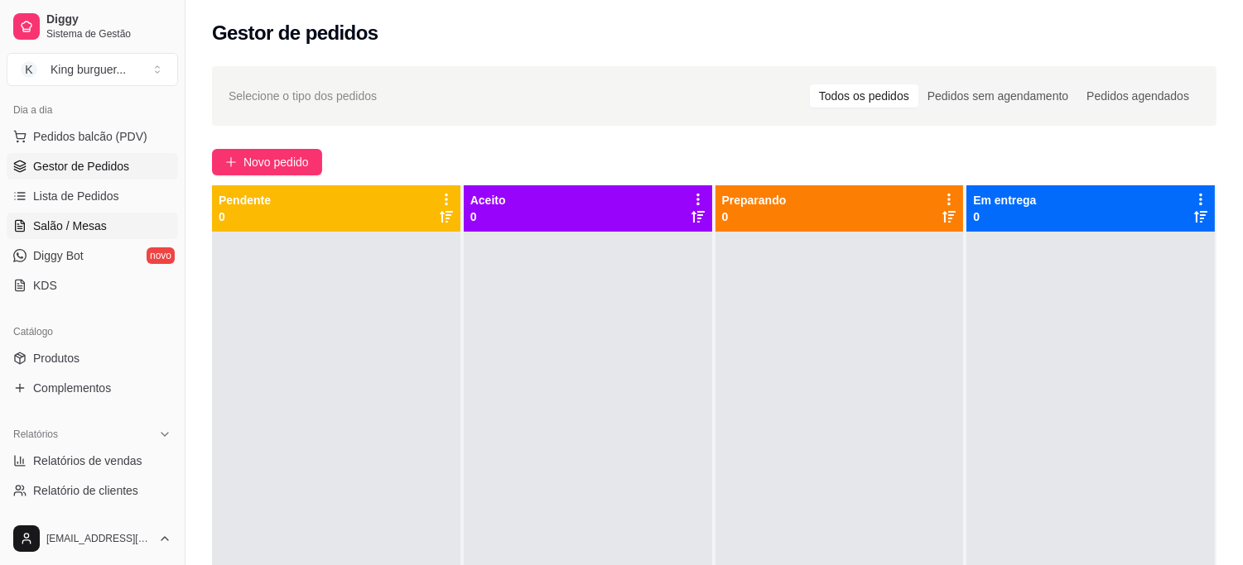
click at [89, 225] on span "Salão / Mesas" at bounding box center [70, 226] width 74 height 17
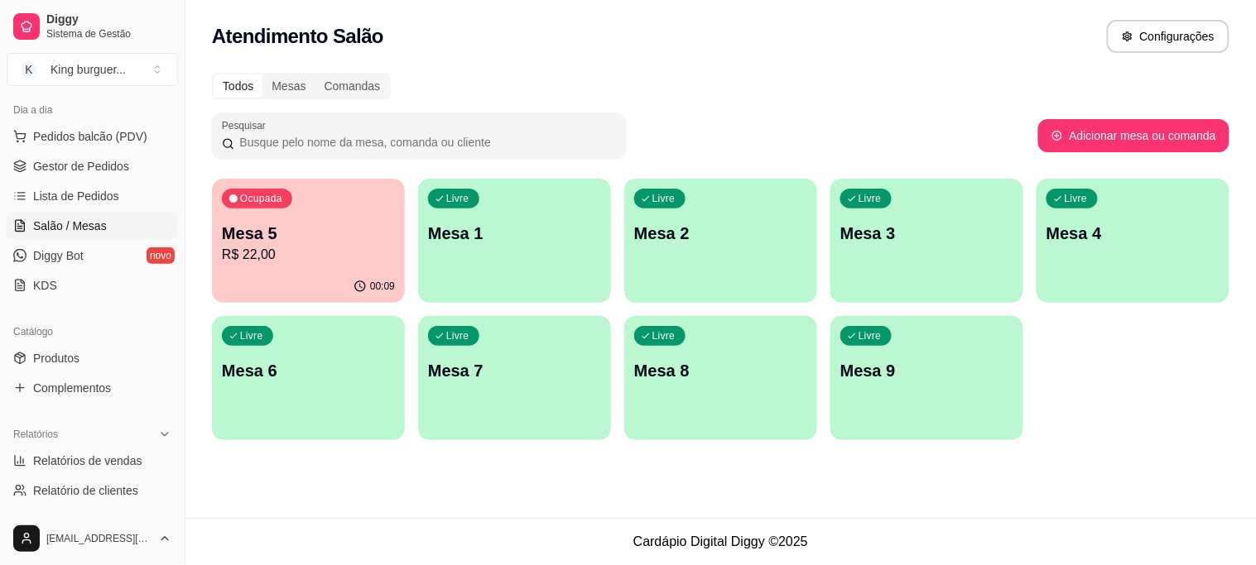
click at [310, 259] on p "R$ 22,00" at bounding box center [308, 255] width 173 height 20
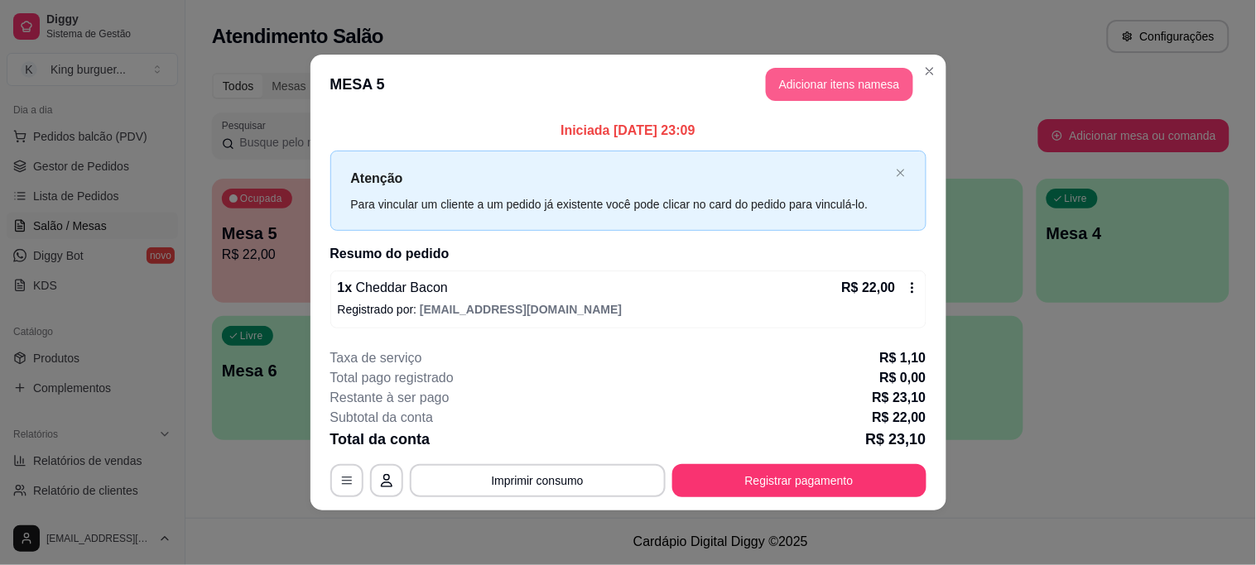
click at [815, 89] on button "Adicionar itens na mesa" at bounding box center [839, 84] width 147 height 33
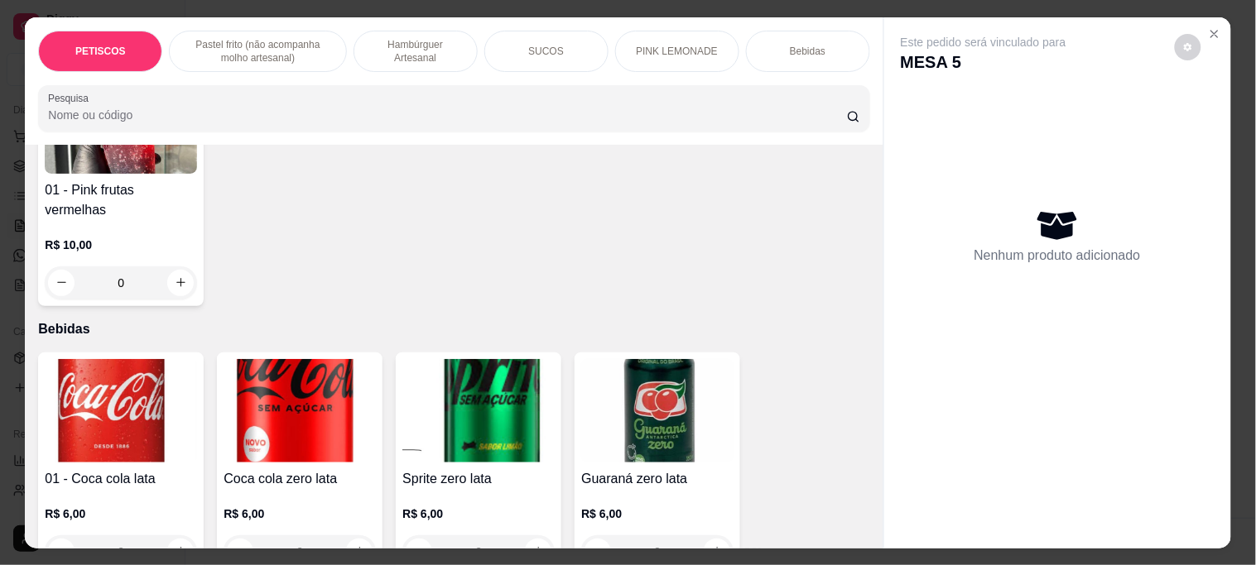
scroll to position [3035, 0]
click at [305, 360] on img at bounding box center [300, 411] width 152 height 103
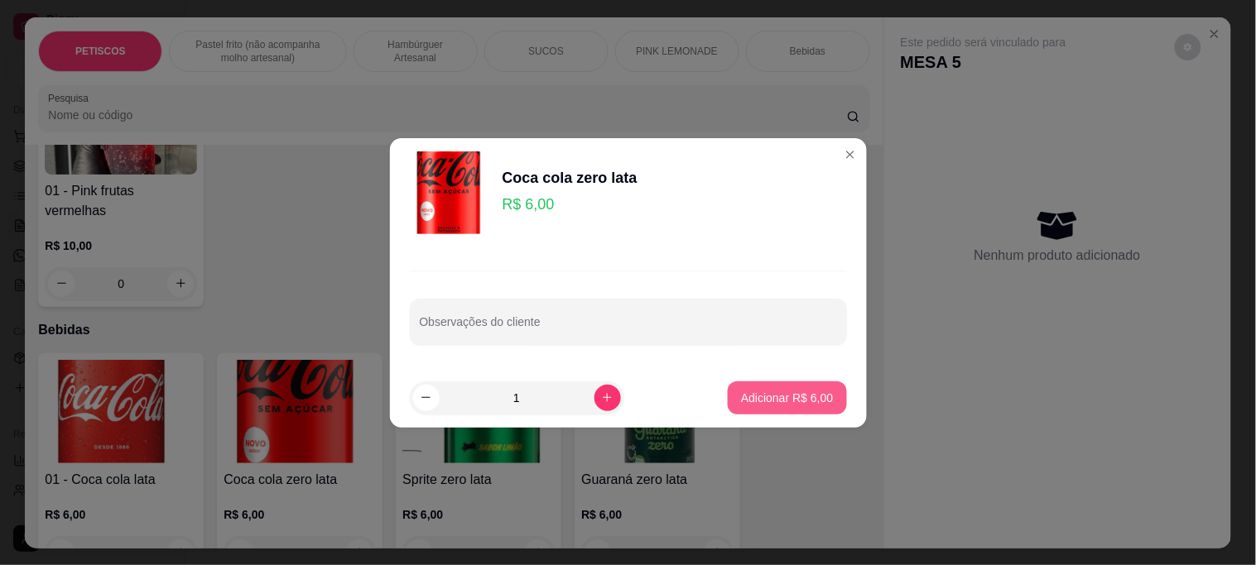
click at [754, 394] on p "Adicionar R$ 6,00" at bounding box center [787, 398] width 92 height 17
type input "1"
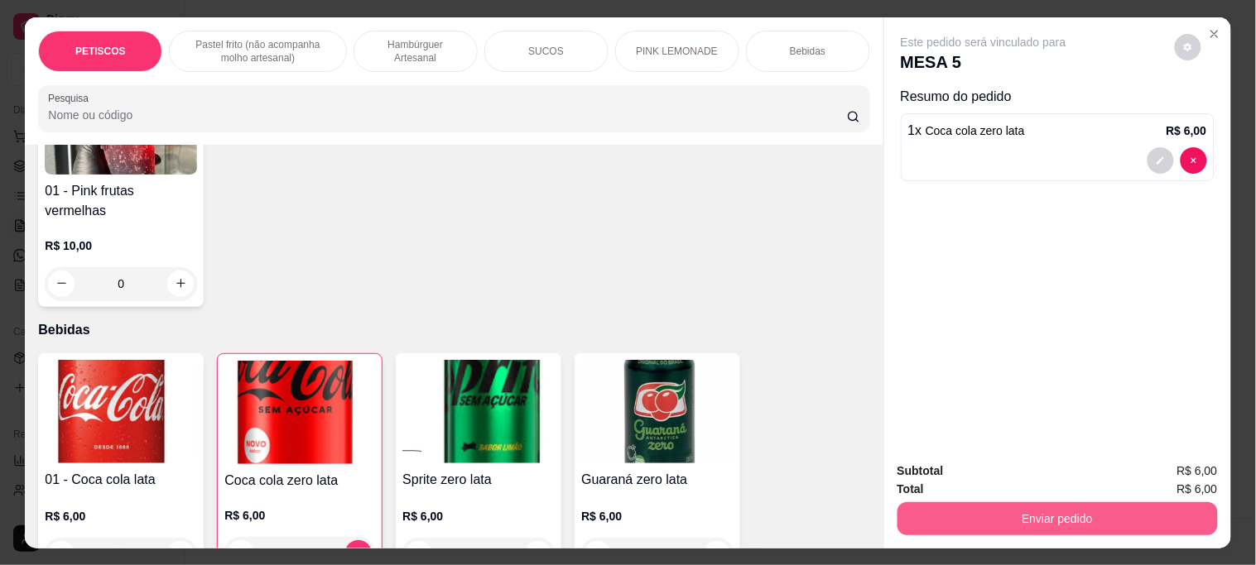
click at [949, 516] on button "Enviar pedido" at bounding box center [1057, 518] width 320 height 33
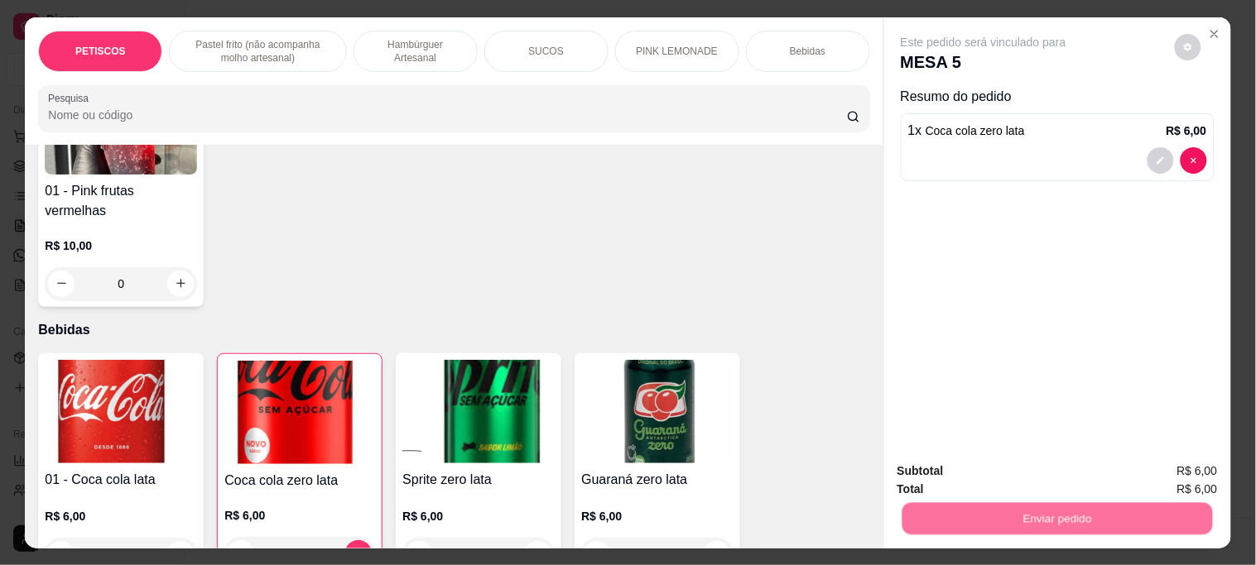
click at [949, 470] on button "Não registrar e enviar pedido" at bounding box center [1002, 470] width 167 height 31
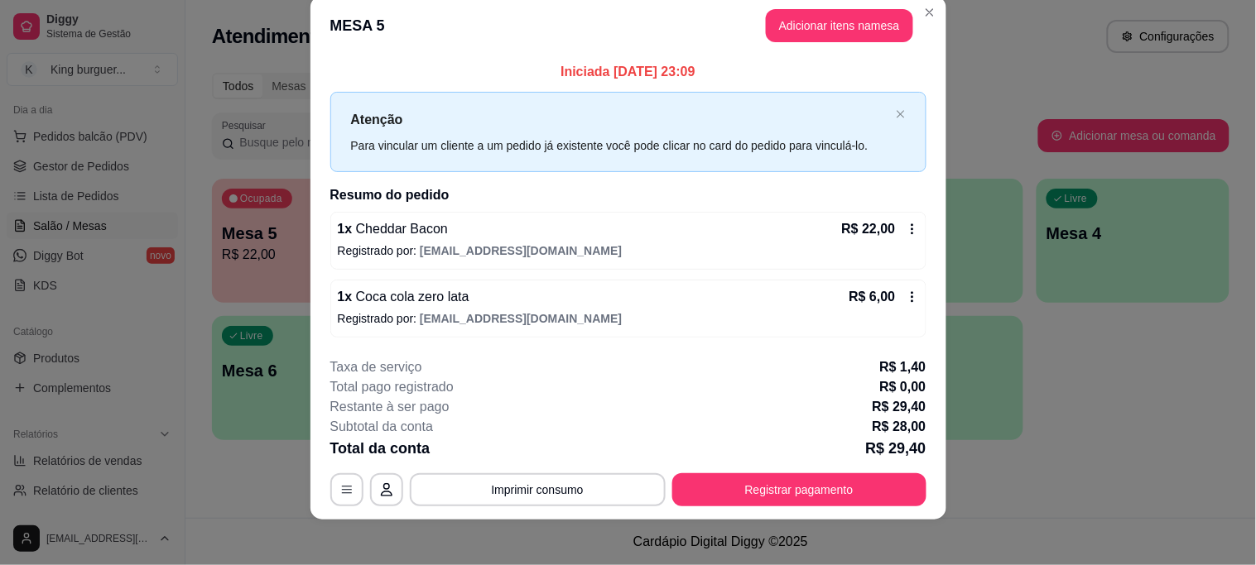
scroll to position [31, 0]
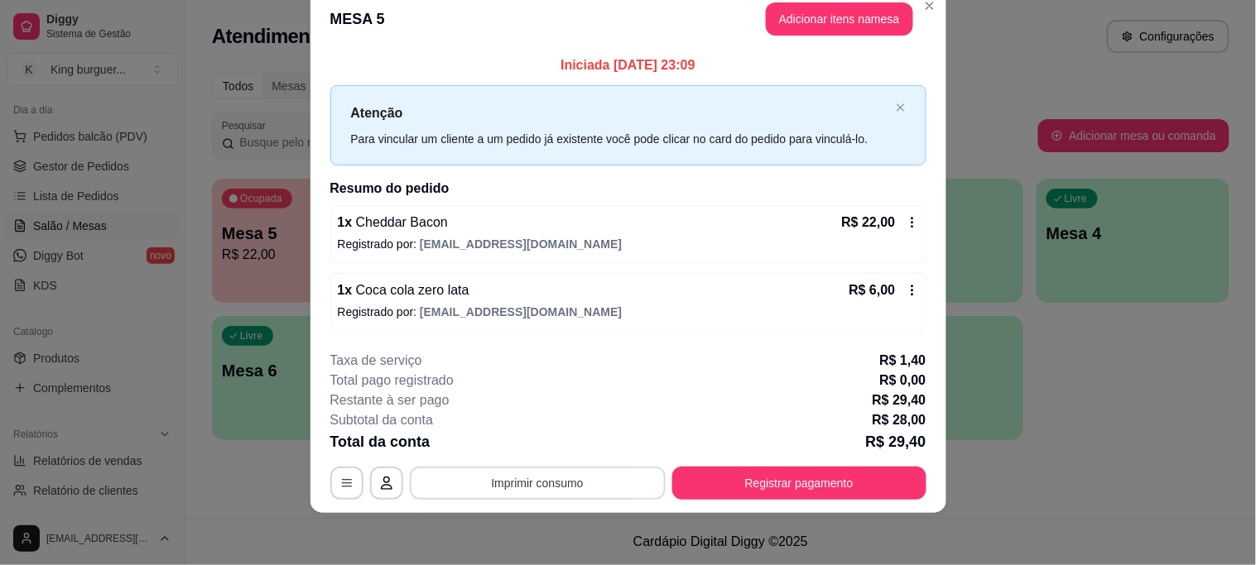
click at [536, 473] on button "Imprimir consumo" at bounding box center [538, 483] width 256 height 33
click at [568, 436] on button "IMPRESSORA" at bounding box center [536, 444] width 120 height 26
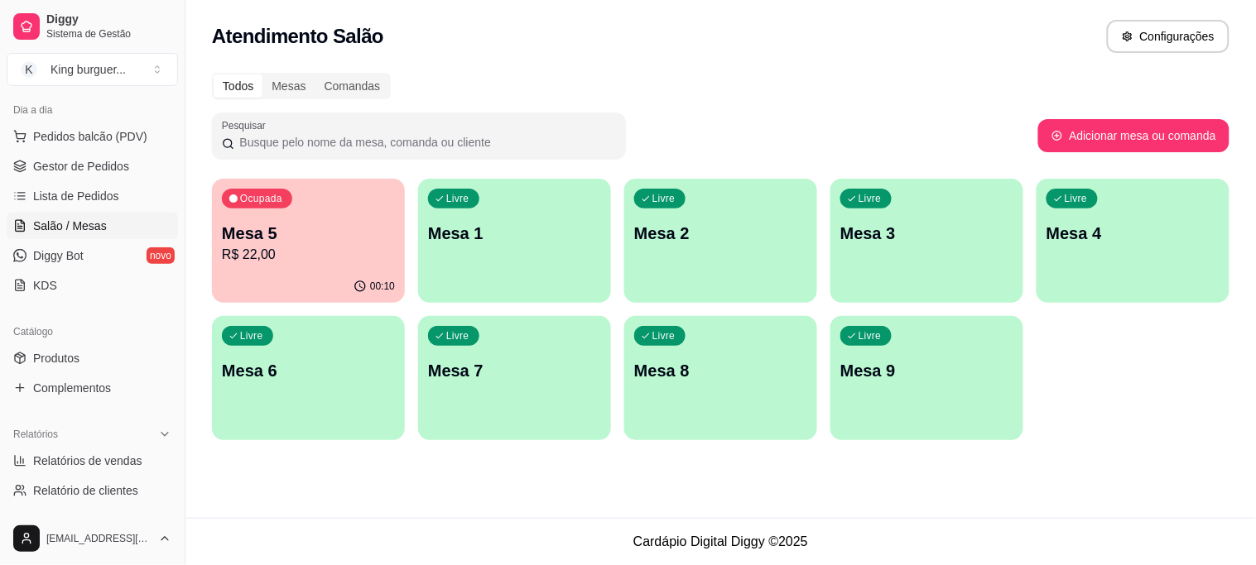
click at [360, 246] on p "R$ 22,00" at bounding box center [308, 255] width 173 height 20
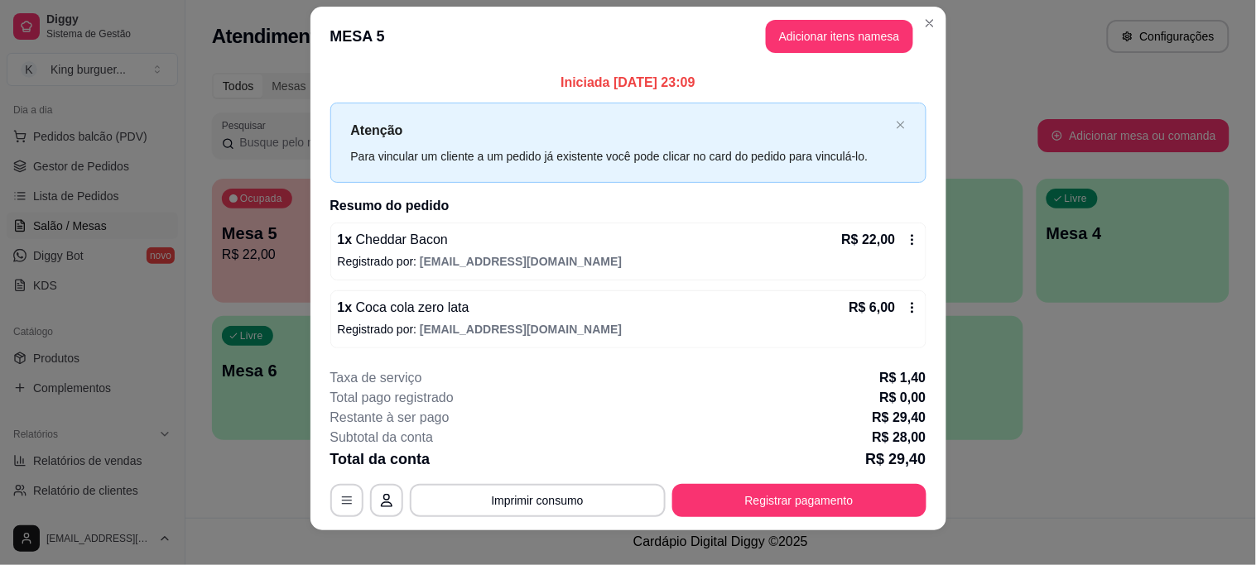
scroll to position [0, 0]
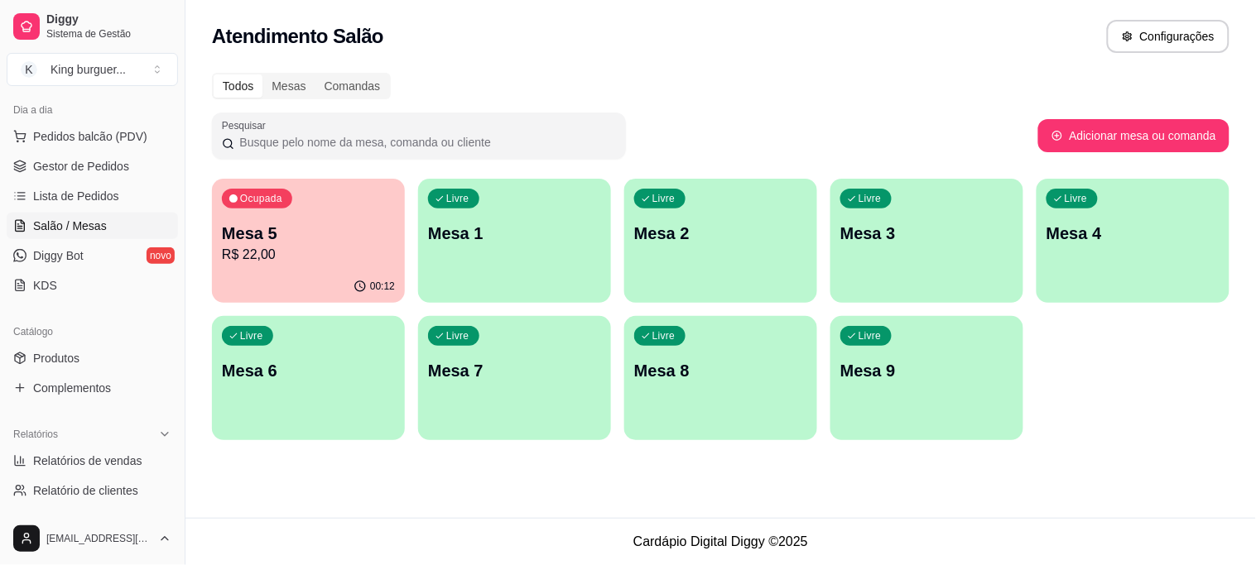
click at [255, 240] on p "Mesa 5" at bounding box center [308, 233] width 173 height 23
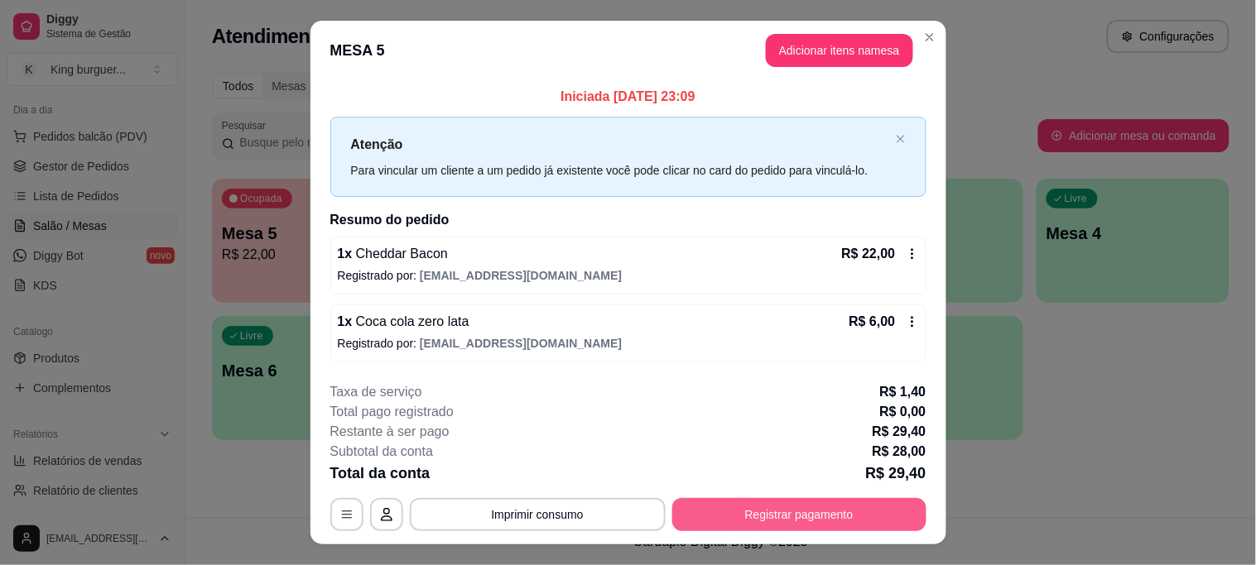
click at [792, 519] on button "Registrar pagamento" at bounding box center [799, 514] width 254 height 33
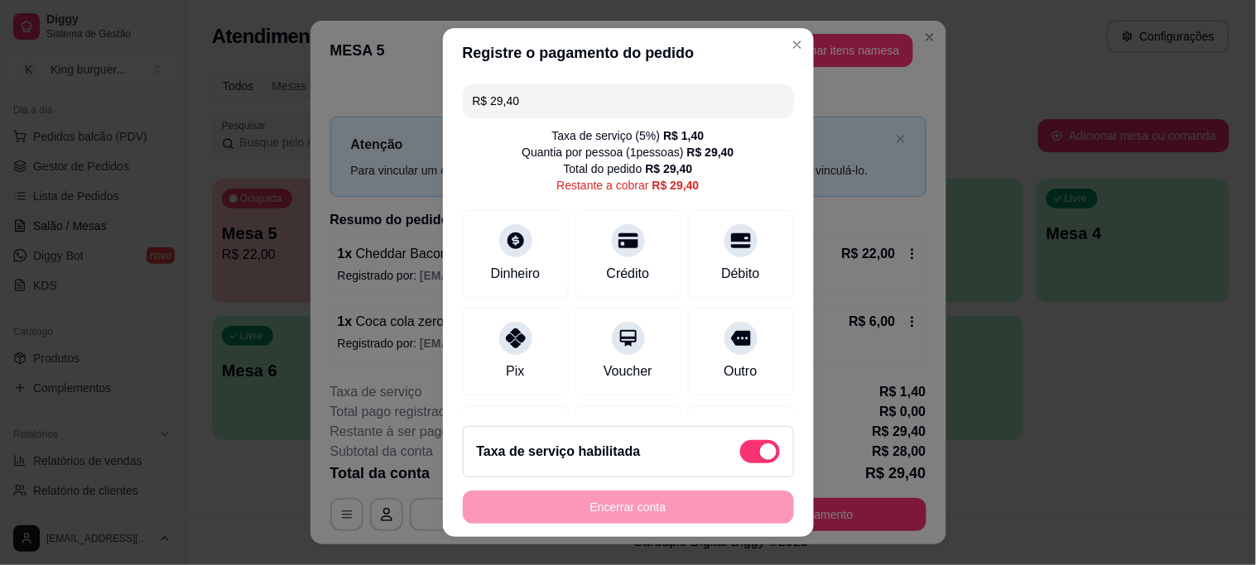
click at [740, 453] on span at bounding box center [760, 451] width 40 height 23
click at [739, 454] on input "checkbox" at bounding box center [744, 459] width 11 height 11
checkbox input "true"
type input "R$ 28,00"
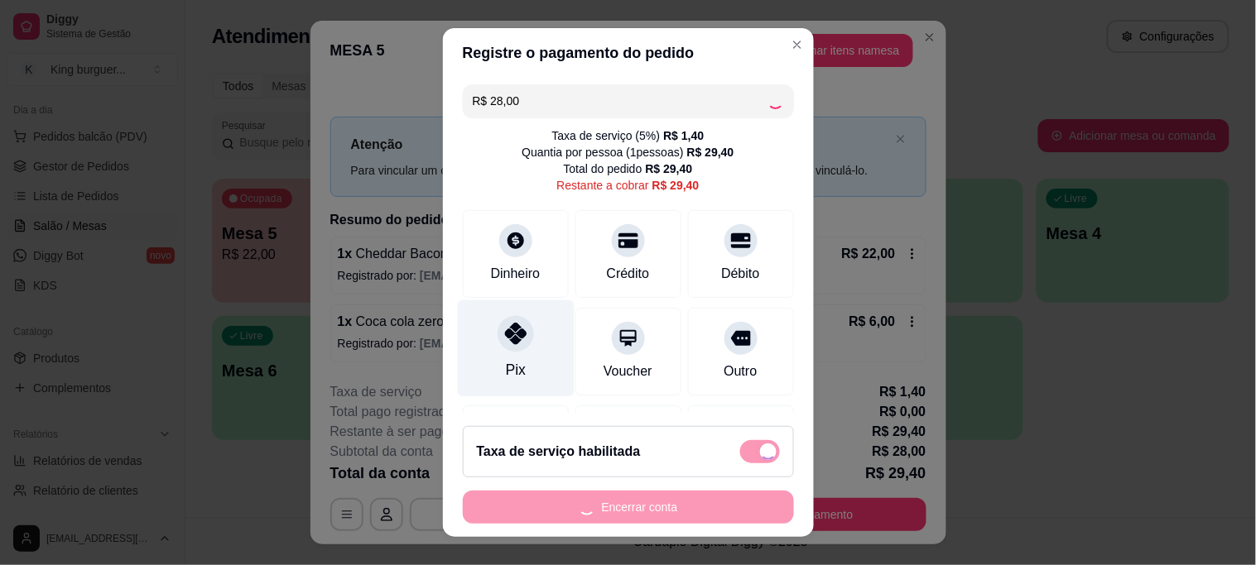
checkbox input "false"
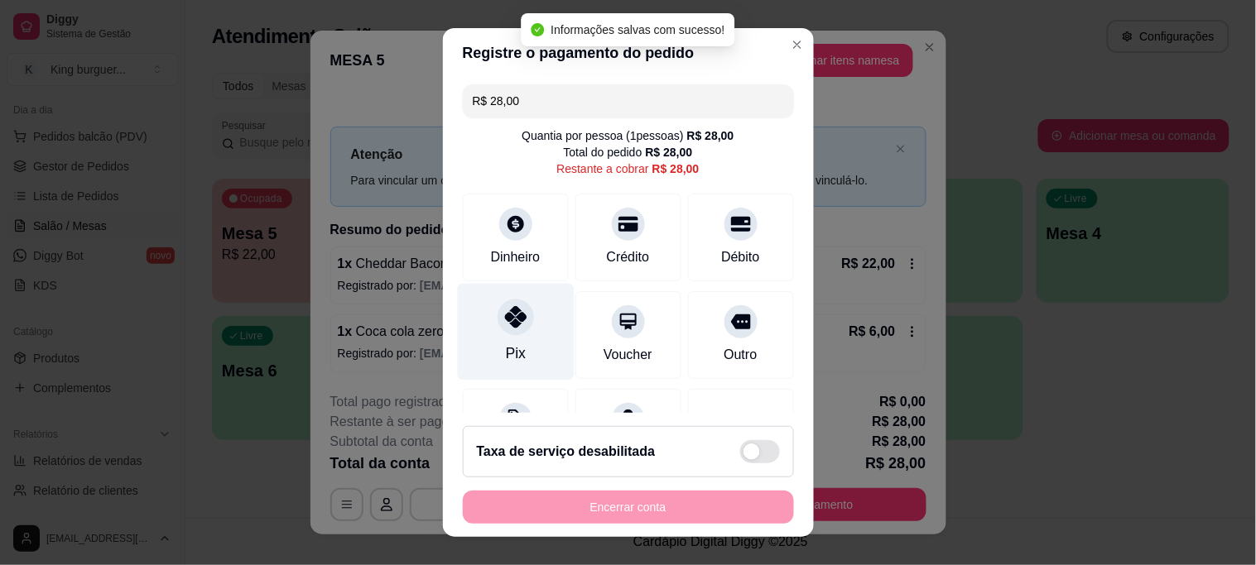
click at [508, 332] on div at bounding box center [515, 318] width 36 height 36
type input "R$ 0,00"
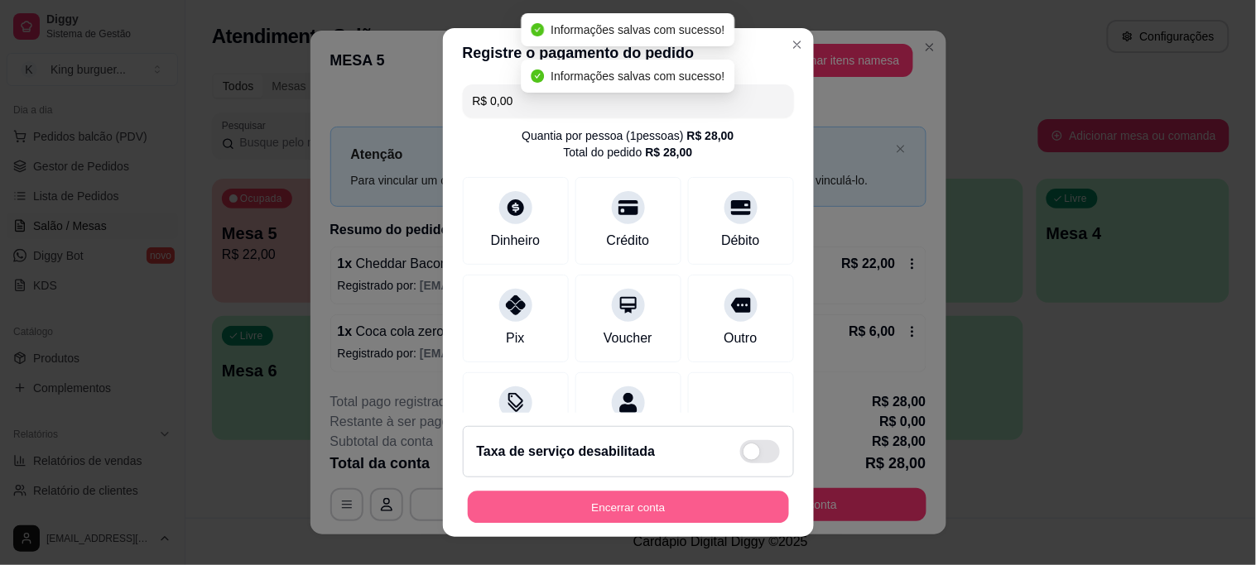
click at [688, 499] on button "Encerrar conta" at bounding box center [628, 507] width 321 height 32
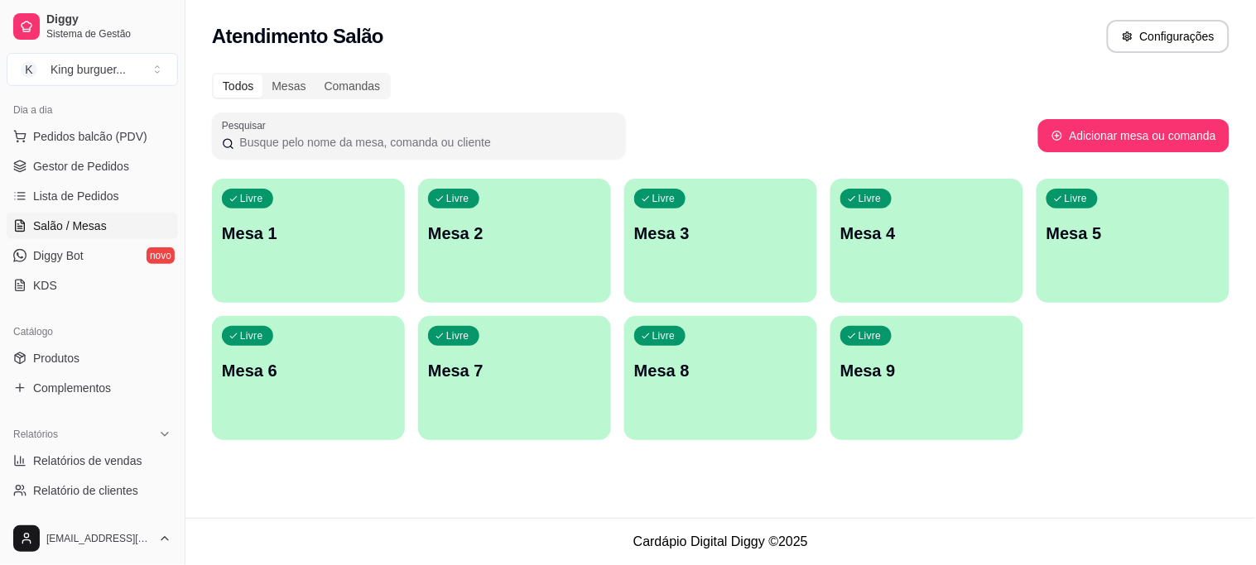
click at [104, 180] on ul "Pedidos balcão (PDV) Gestor de Pedidos Lista de Pedidos Salão / Mesas Diggy Bot…" at bounding box center [92, 210] width 171 height 175
click at [106, 171] on span "Gestor de Pedidos" at bounding box center [81, 166] width 96 height 17
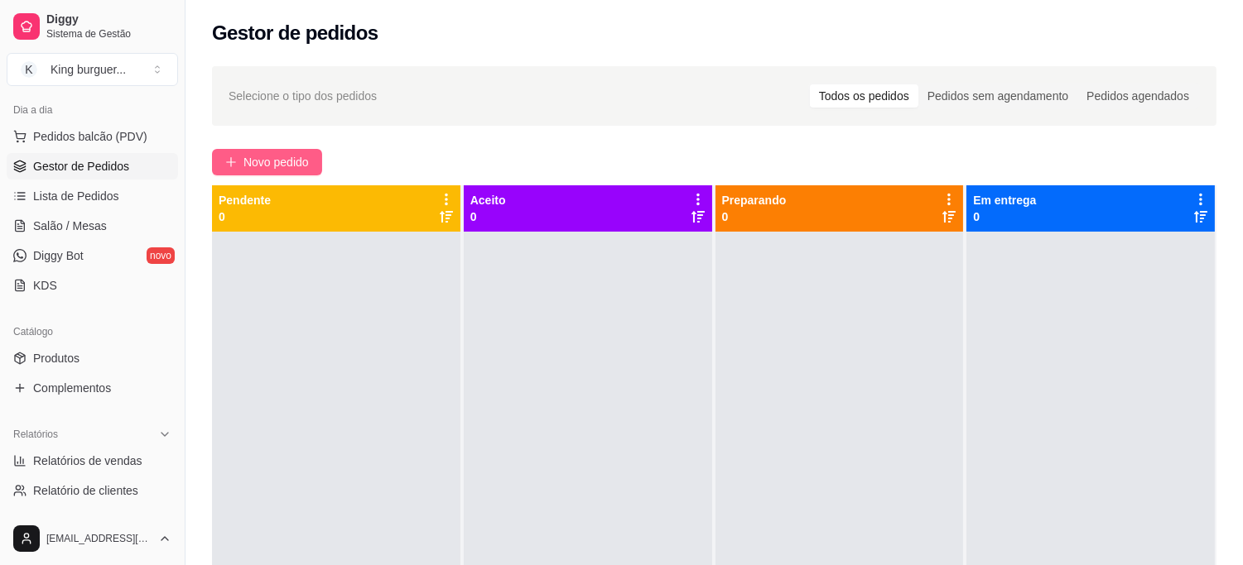
click at [252, 166] on span "Novo pedido" at bounding box center [275, 162] width 65 height 18
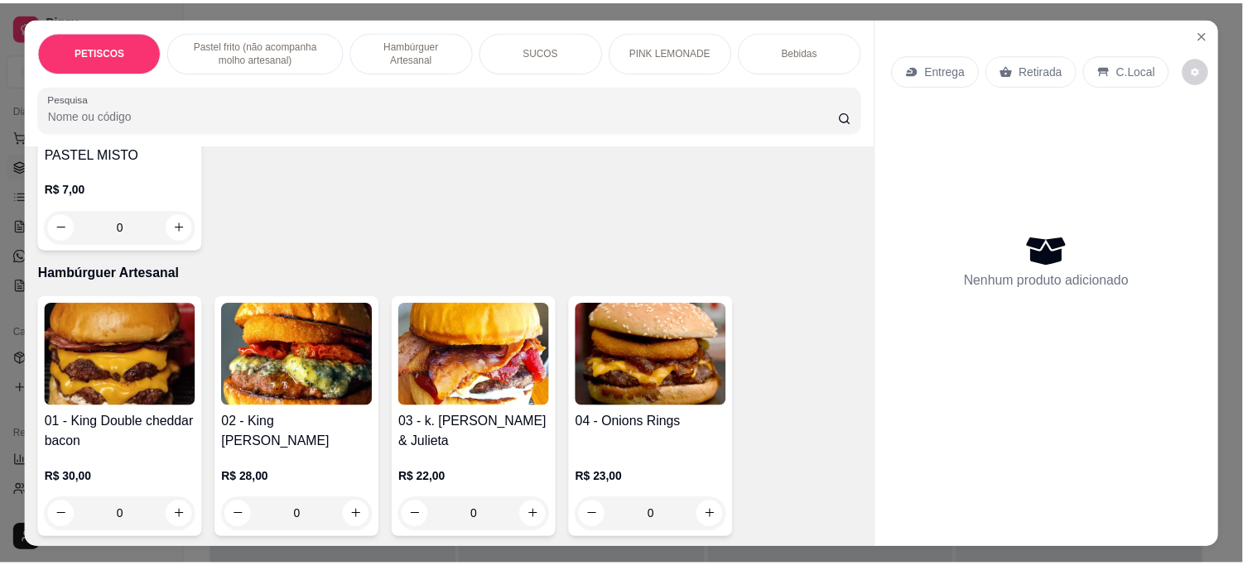
scroll to position [735, 0]
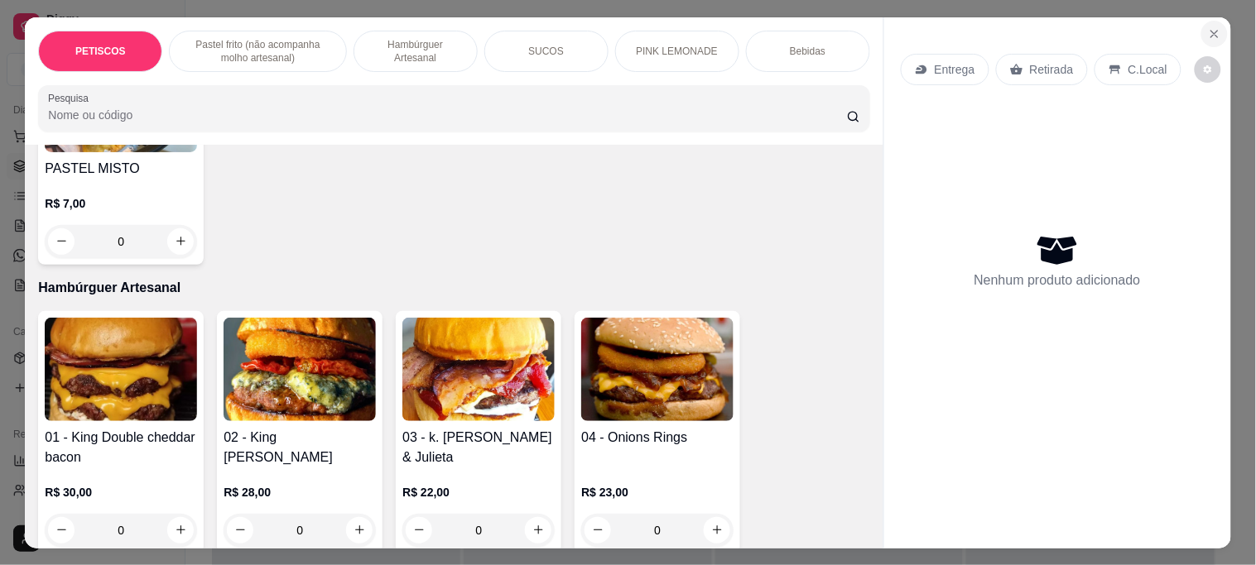
click at [1214, 28] on button "Close" at bounding box center [1214, 34] width 26 height 26
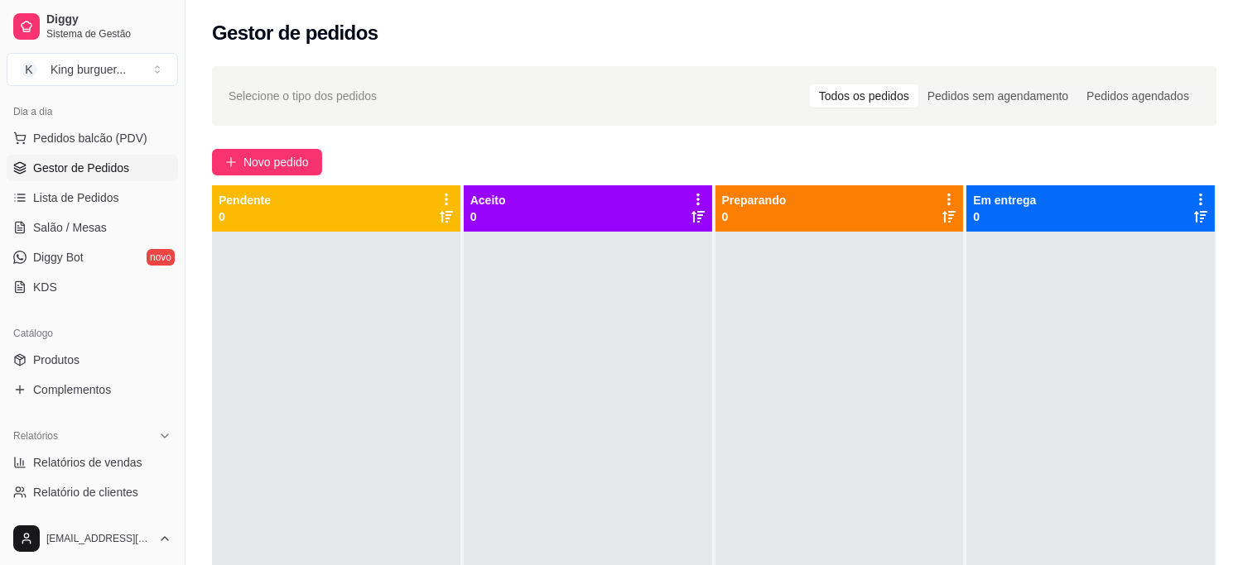
scroll to position [184, 0]
click at [89, 358] on link "Produtos" at bounding box center [92, 358] width 171 height 26
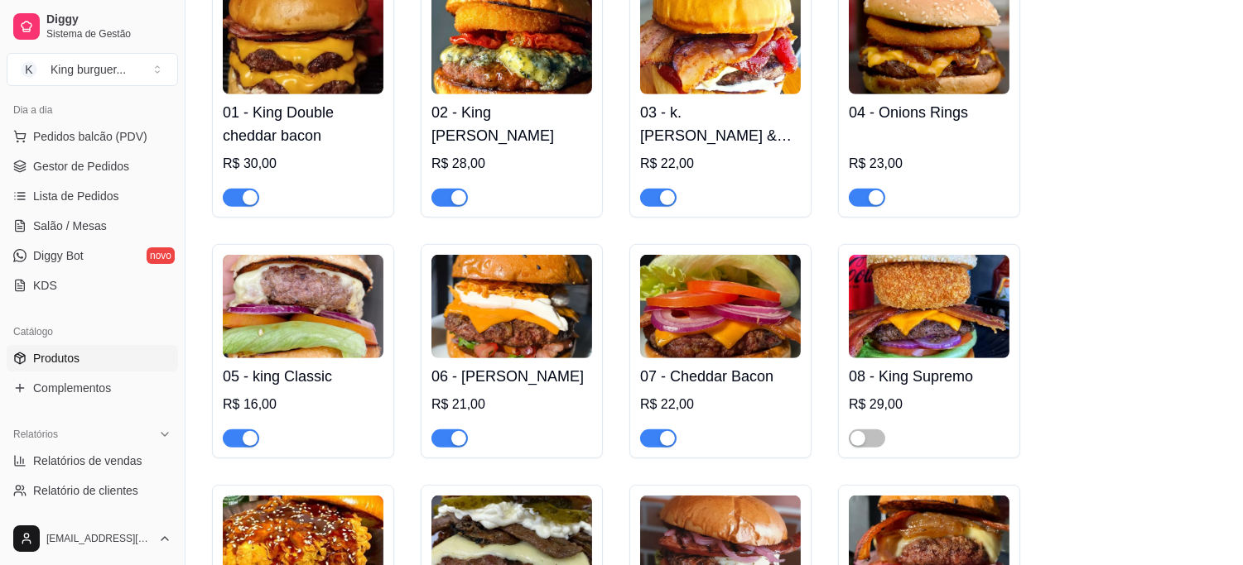
scroll to position [1747, 0]
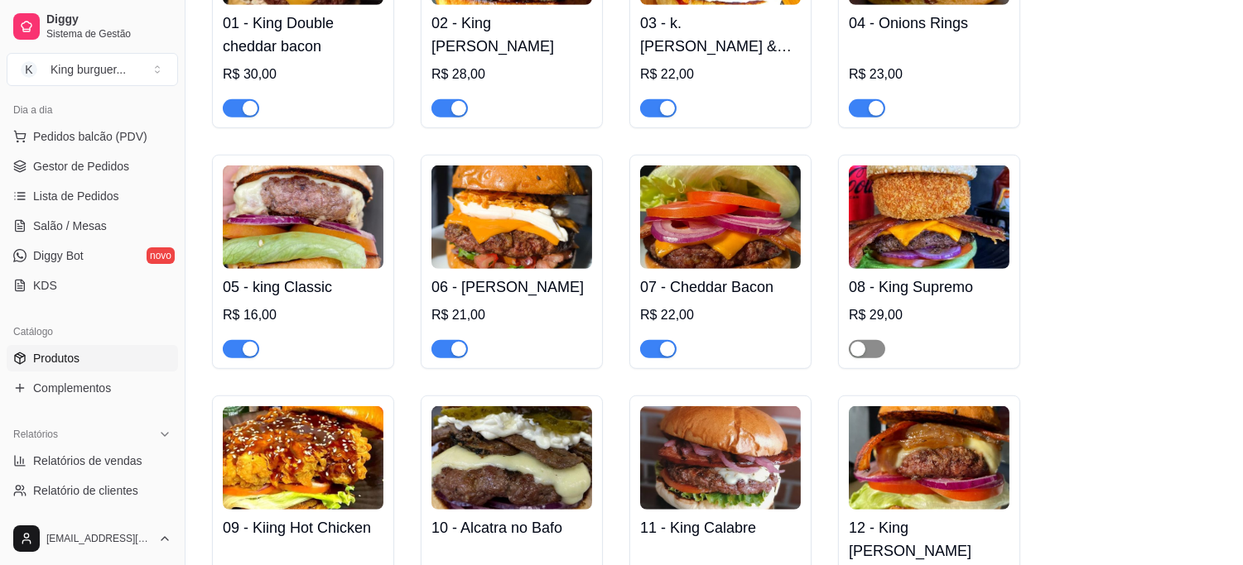
click at [879, 349] on span "button" at bounding box center [866, 349] width 36 height 18
click at [76, 227] on span "Salão / Mesas" at bounding box center [70, 226] width 74 height 17
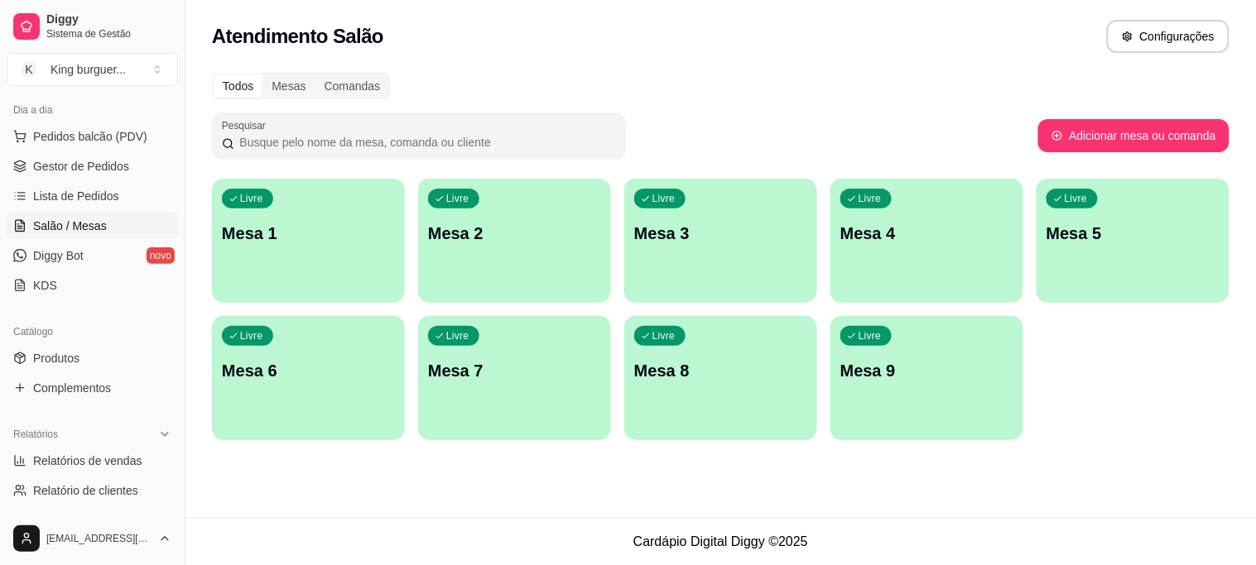
click at [485, 254] on div "Livre Mesa 2" at bounding box center [514, 231] width 193 height 104
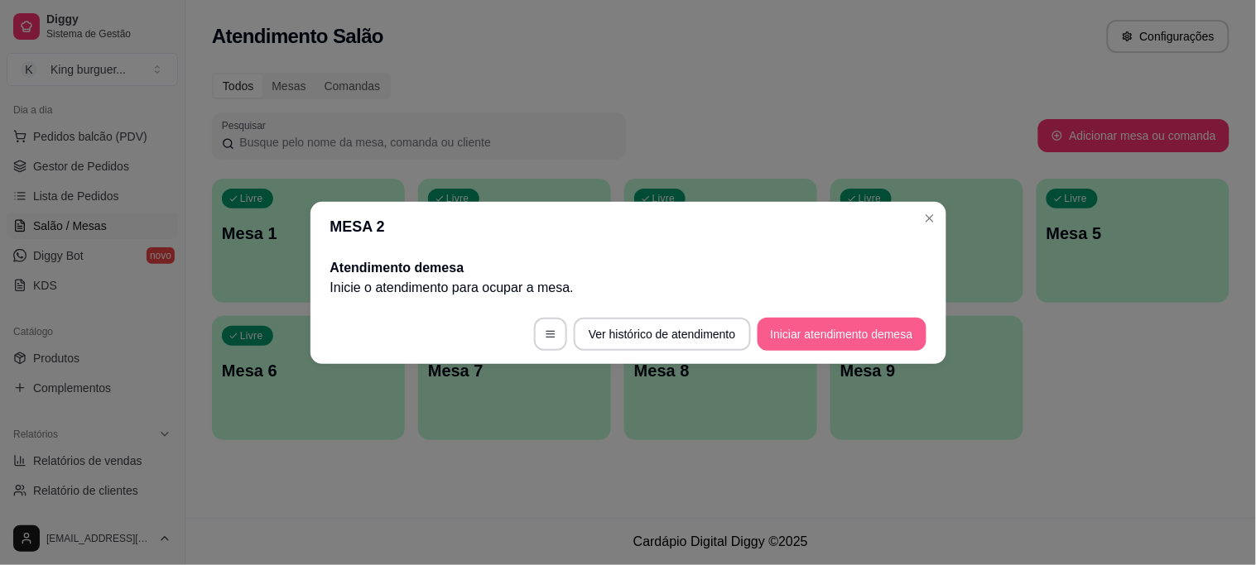
click at [808, 324] on button "Iniciar atendimento de mesa" at bounding box center [841, 334] width 169 height 33
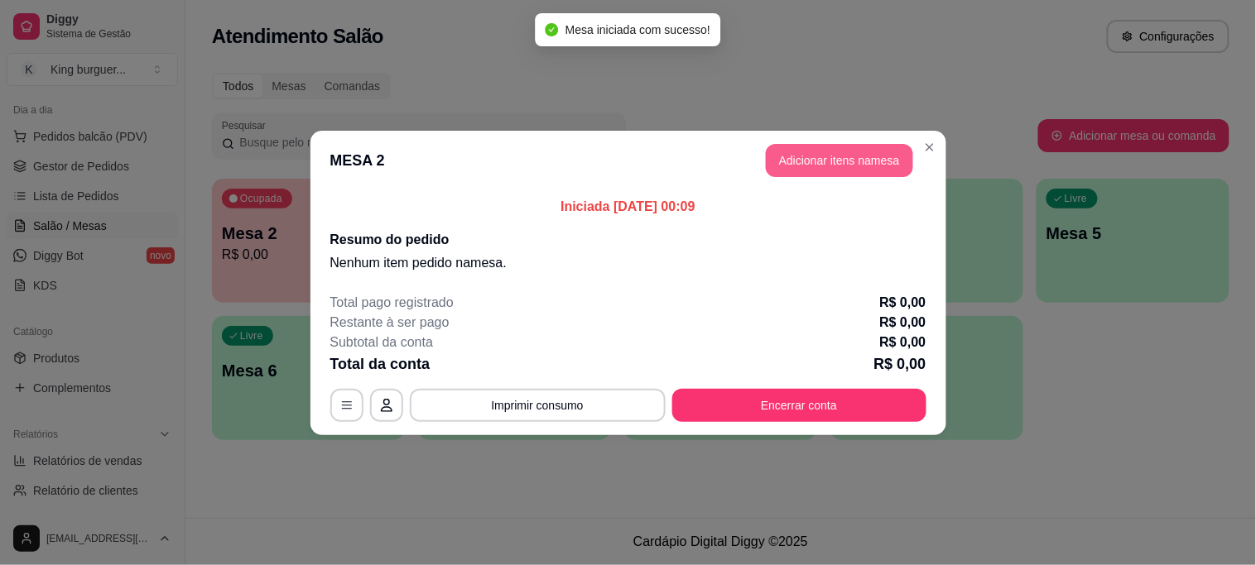
click at [806, 151] on button "Adicionar itens na mesa" at bounding box center [839, 160] width 147 height 33
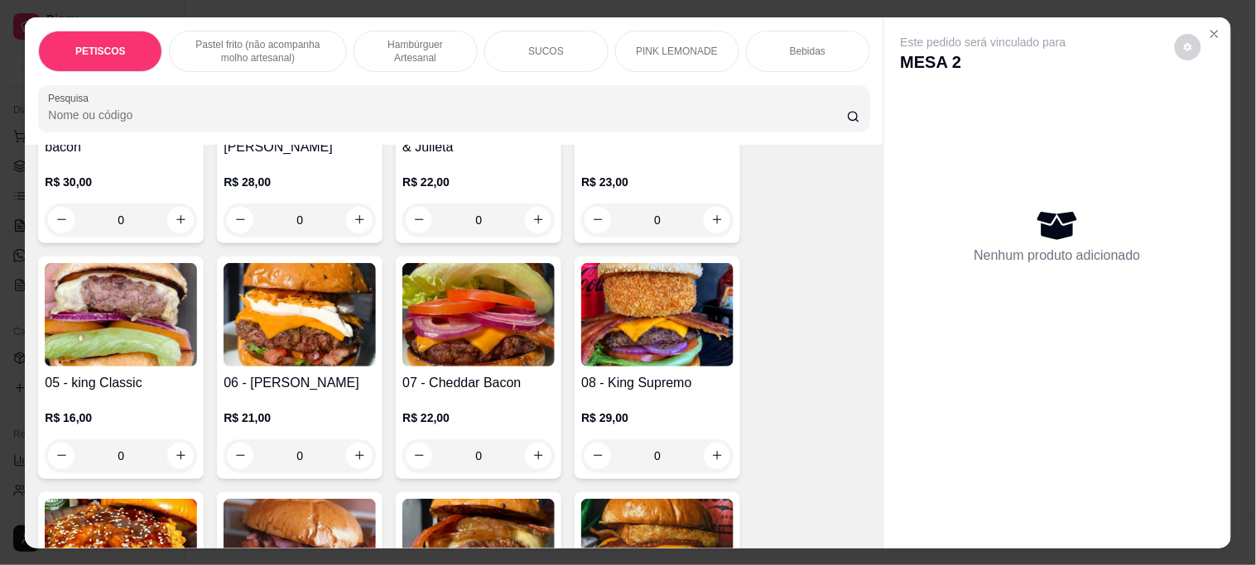
scroll to position [1103, 0]
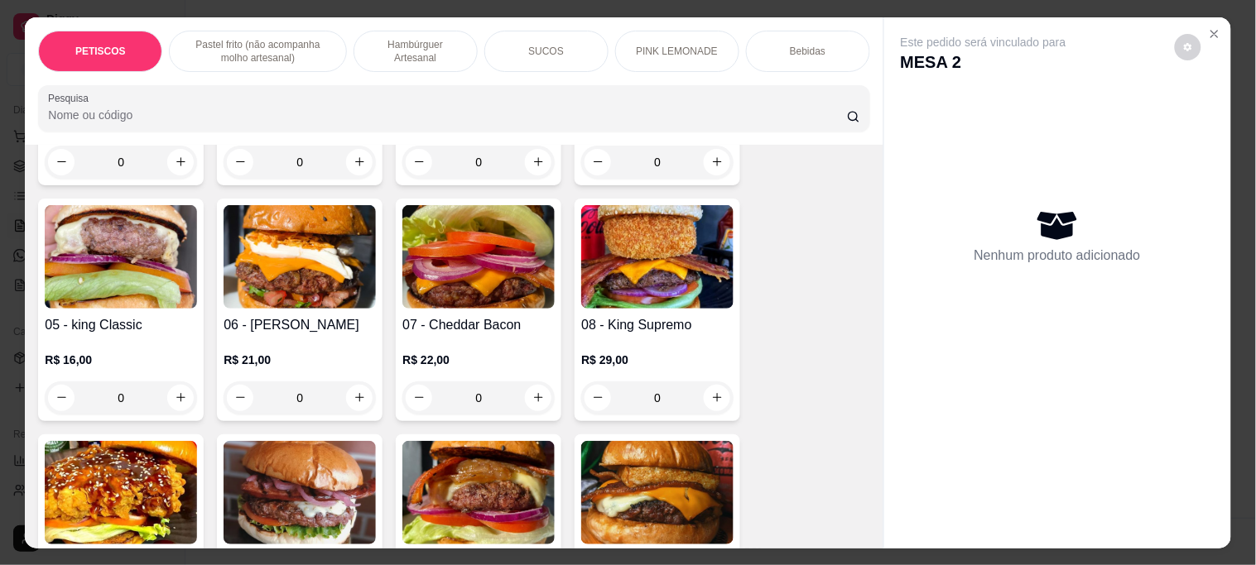
click at [639, 282] on img at bounding box center [657, 256] width 152 height 103
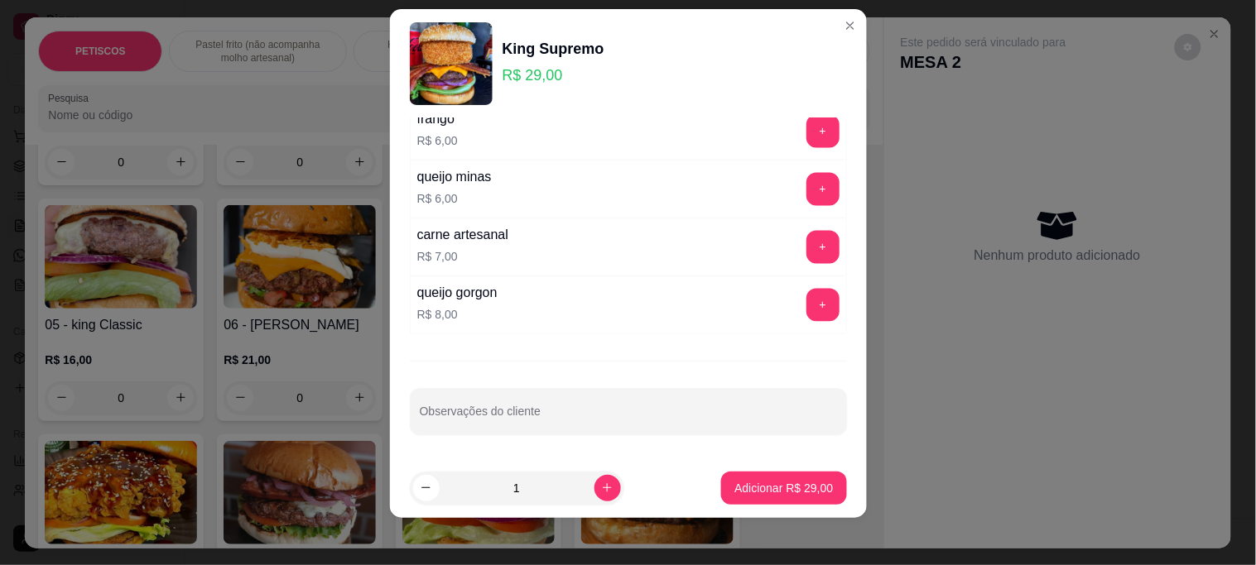
scroll to position [25, 0]
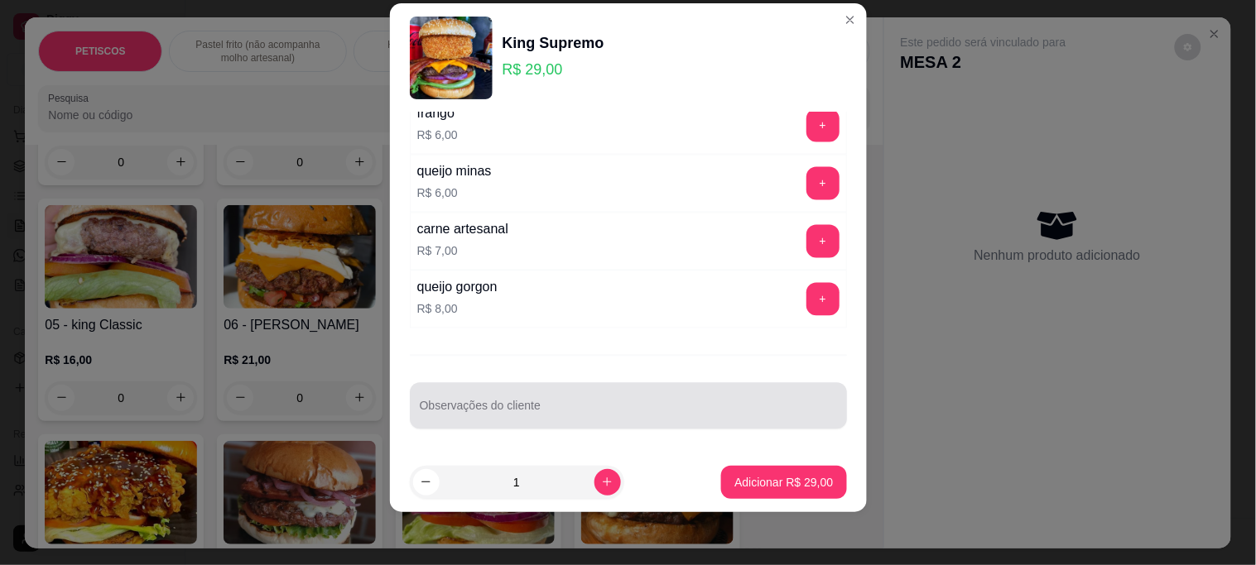
click at [461, 401] on div at bounding box center [628, 406] width 417 height 33
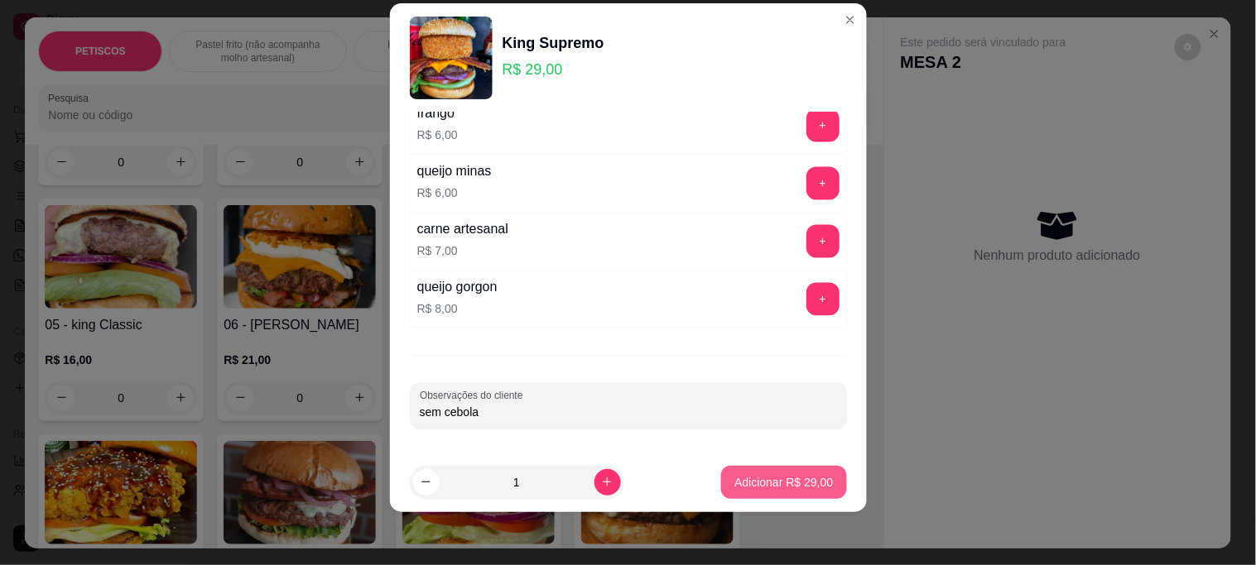
type input "sem cebola"
click at [749, 497] on button "Adicionar R$ 29,00" at bounding box center [784, 482] width 122 height 32
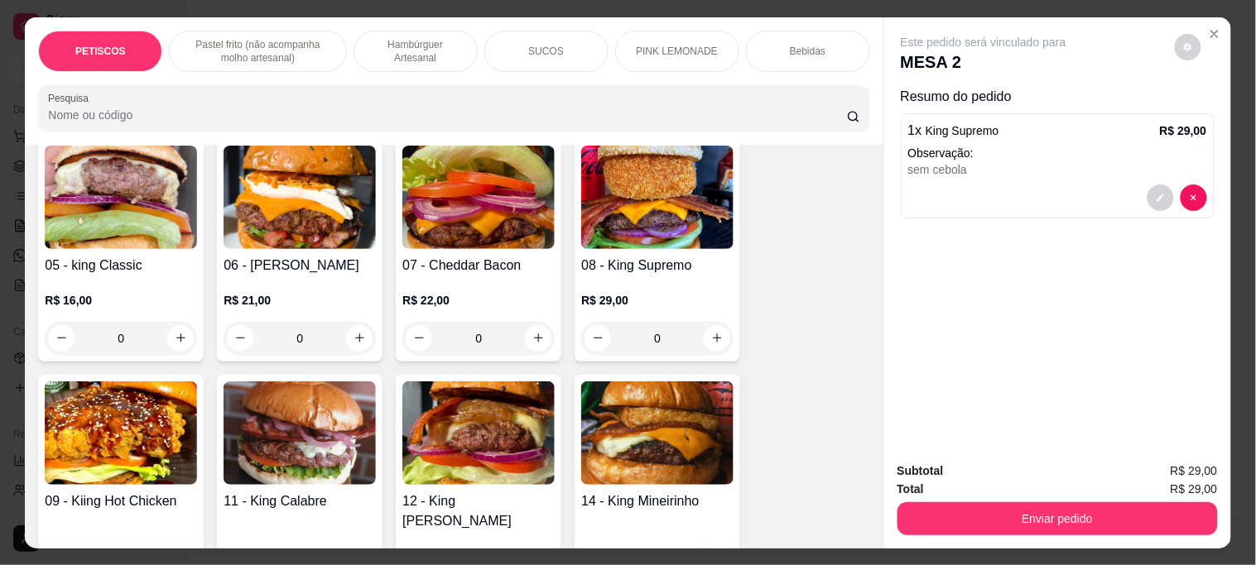
scroll to position [1195, 0]
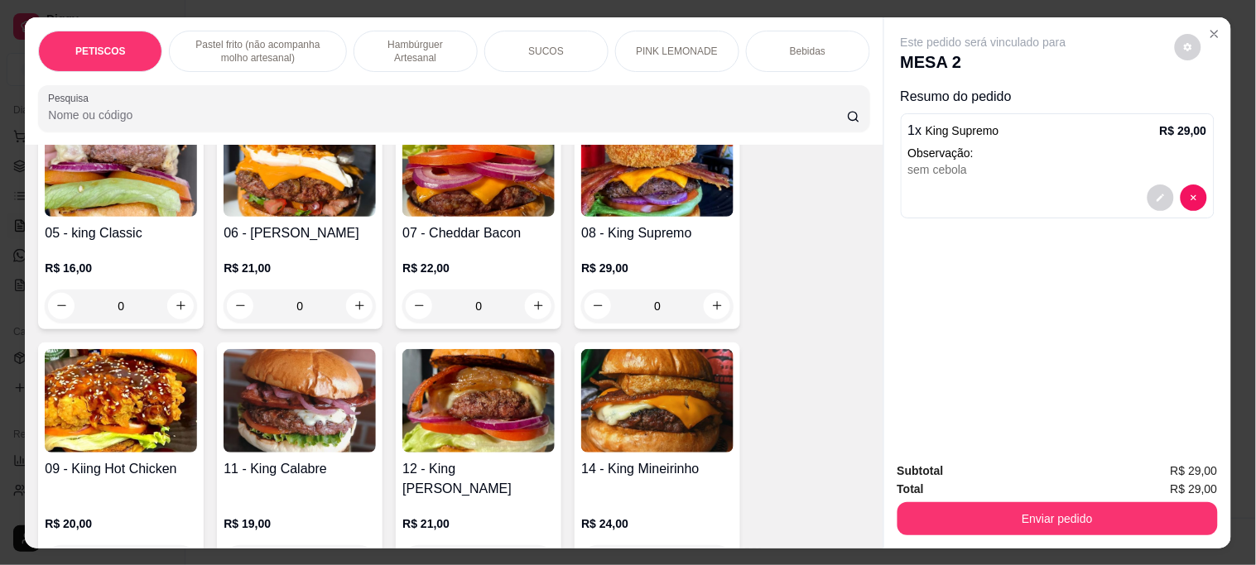
click at [52, 384] on img at bounding box center [121, 400] width 152 height 103
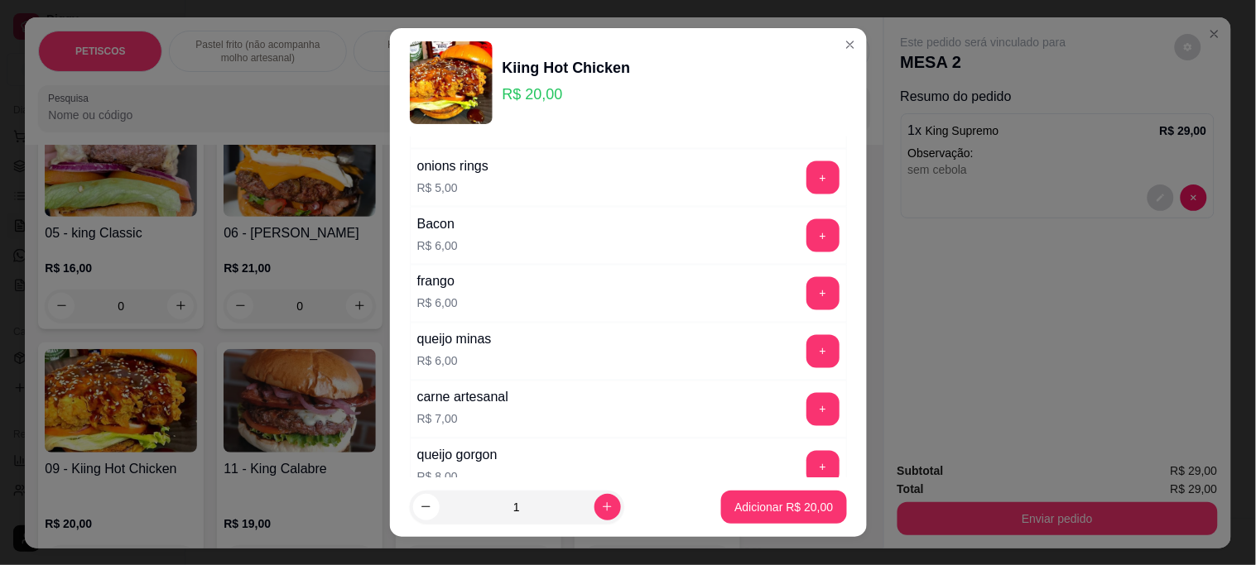
scroll to position [833, 0]
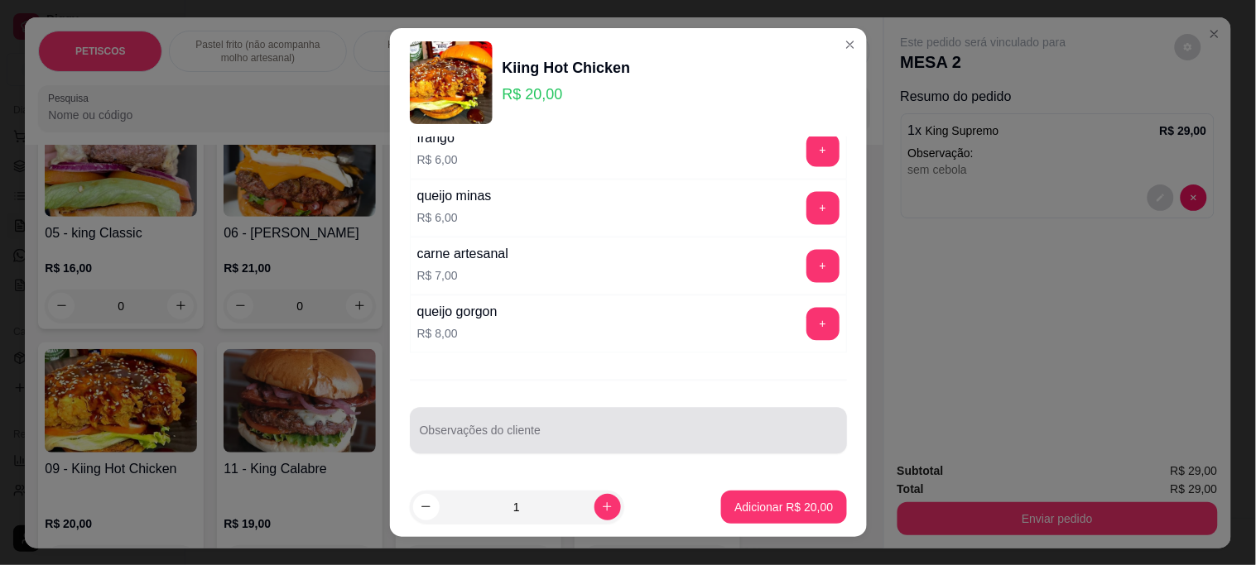
click at [441, 424] on div at bounding box center [628, 431] width 417 height 33
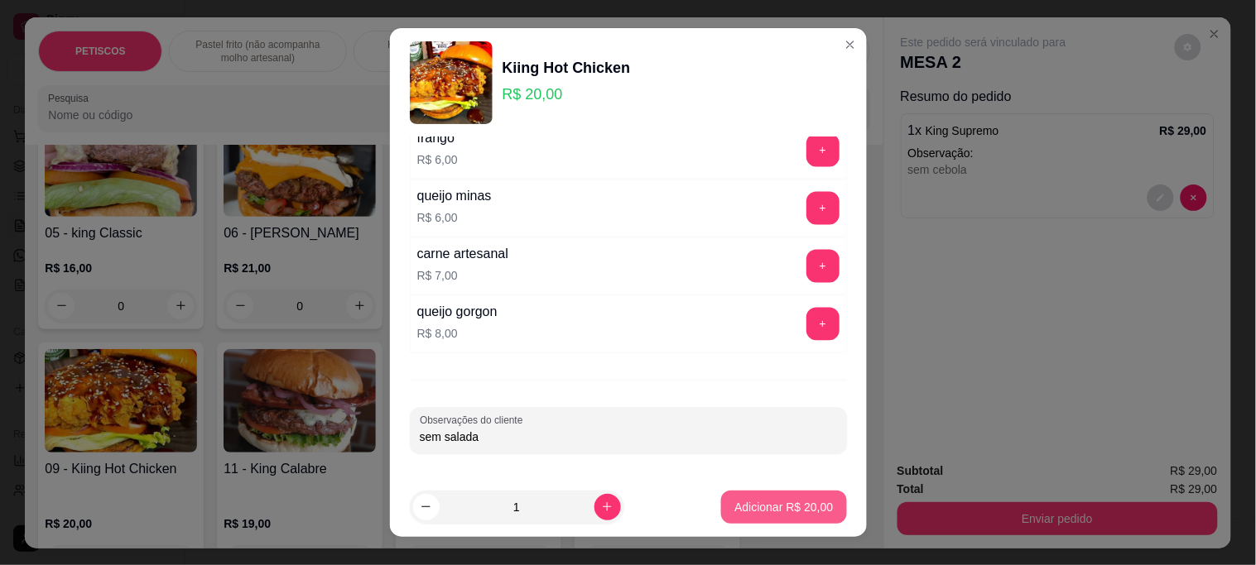
type input "sem salada"
click at [778, 515] on p "Adicionar R$ 20,00" at bounding box center [784, 507] width 96 height 16
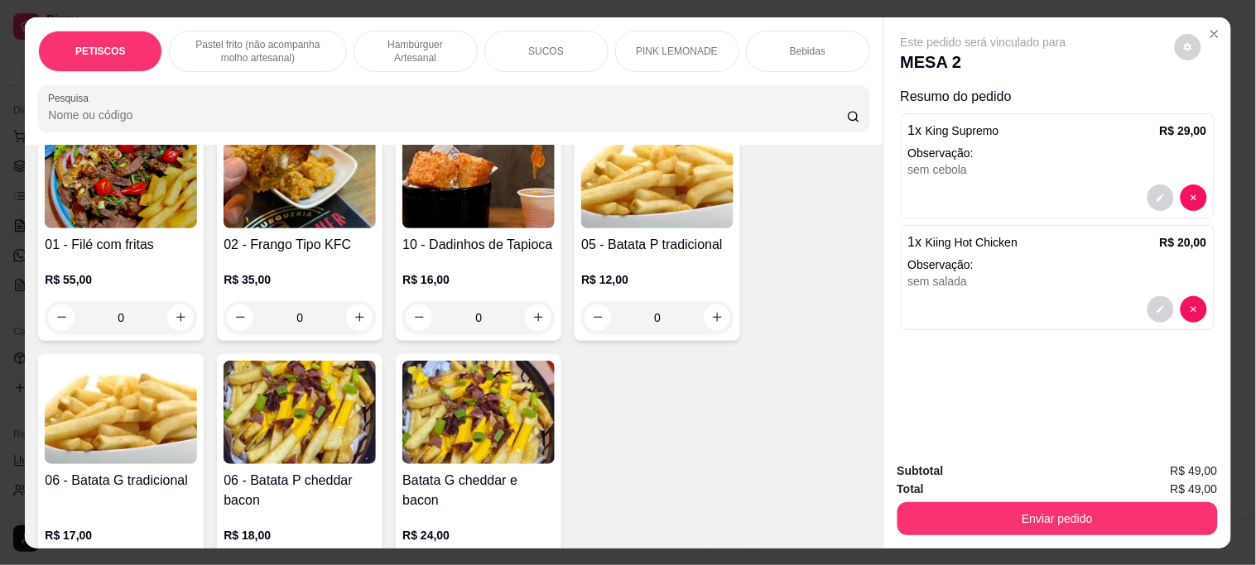
scroll to position [368, 0]
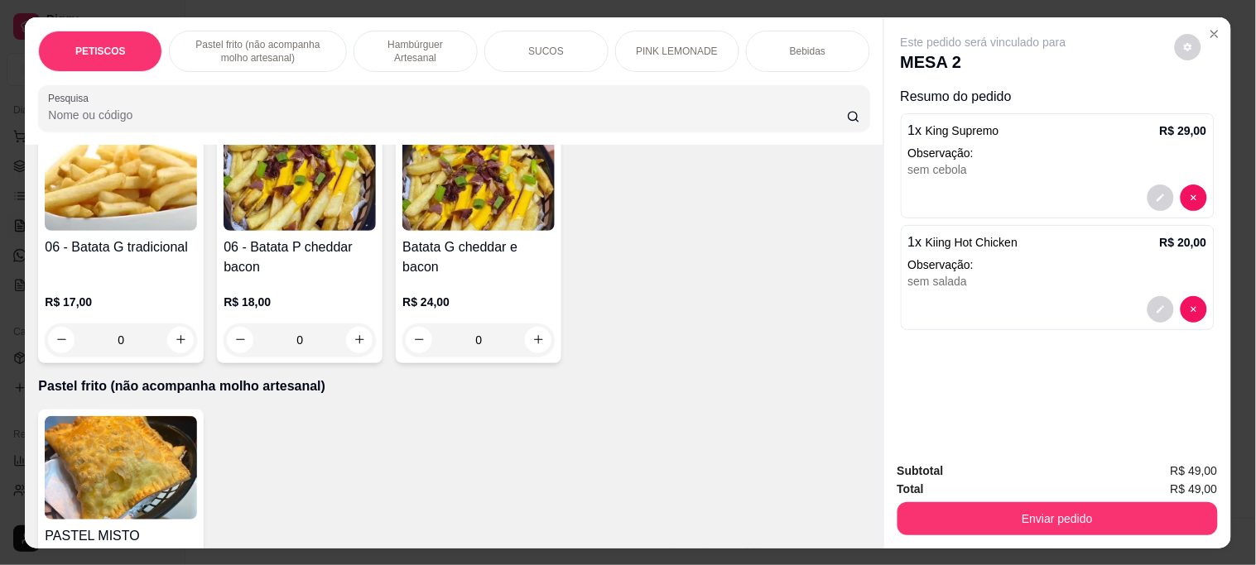
click at [451, 192] on img at bounding box center [478, 178] width 152 height 103
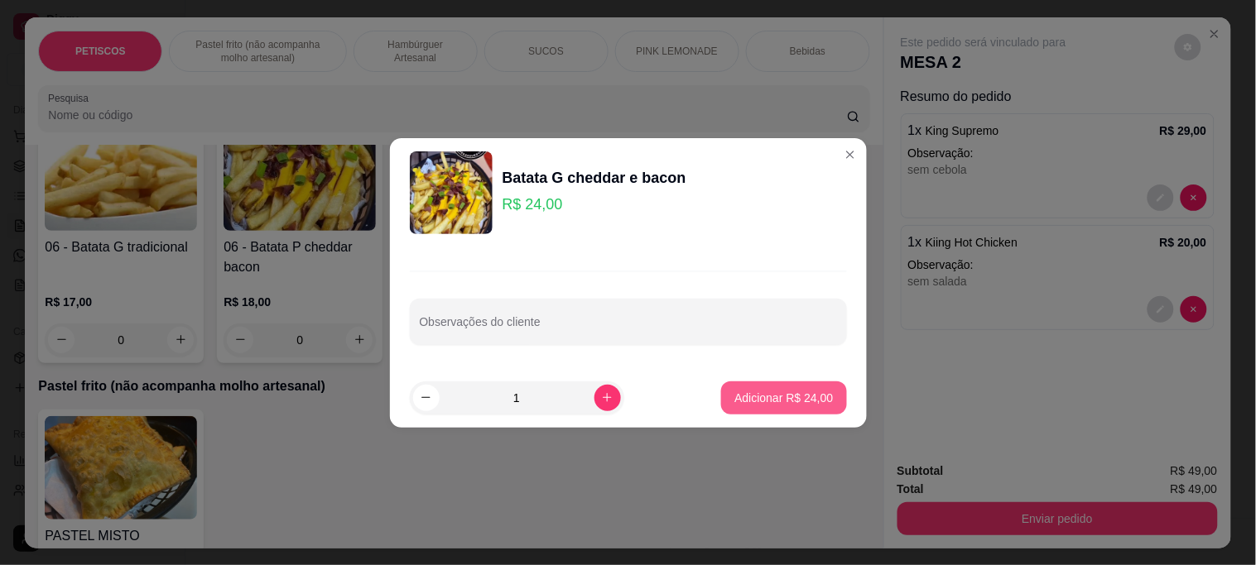
click at [748, 400] on p "Adicionar R$ 24,00" at bounding box center [783, 398] width 99 height 17
type input "1"
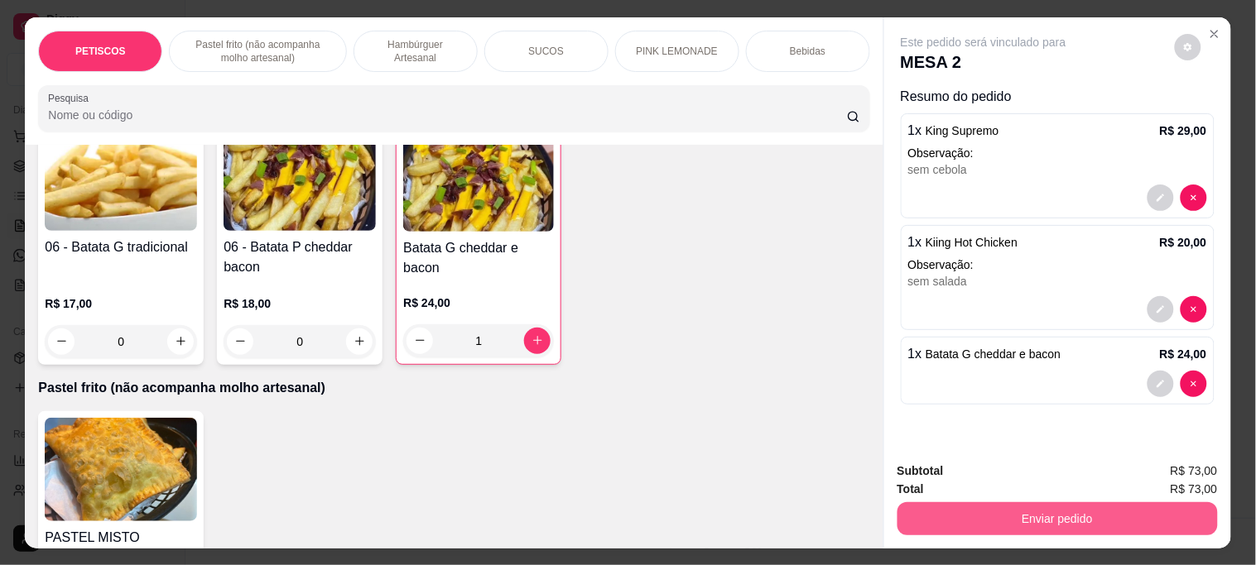
click at [940, 518] on button "Enviar pedido" at bounding box center [1057, 518] width 320 height 33
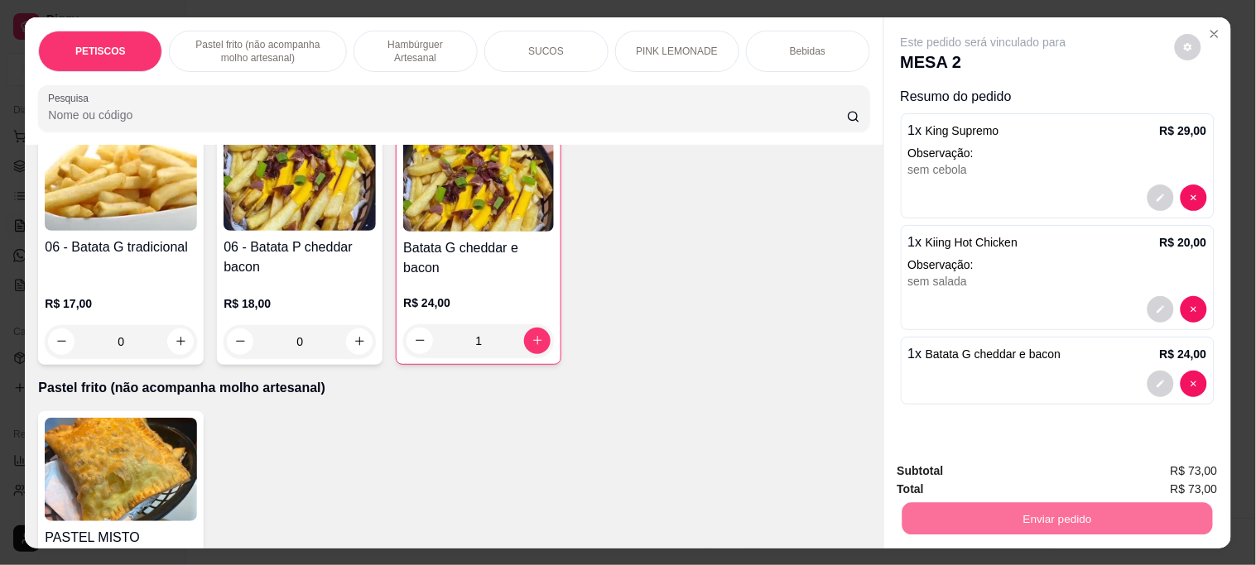
click at [957, 478] on button "Não registrar e enviar pedido" at bounding box center [1002, 470] width 172 height 31
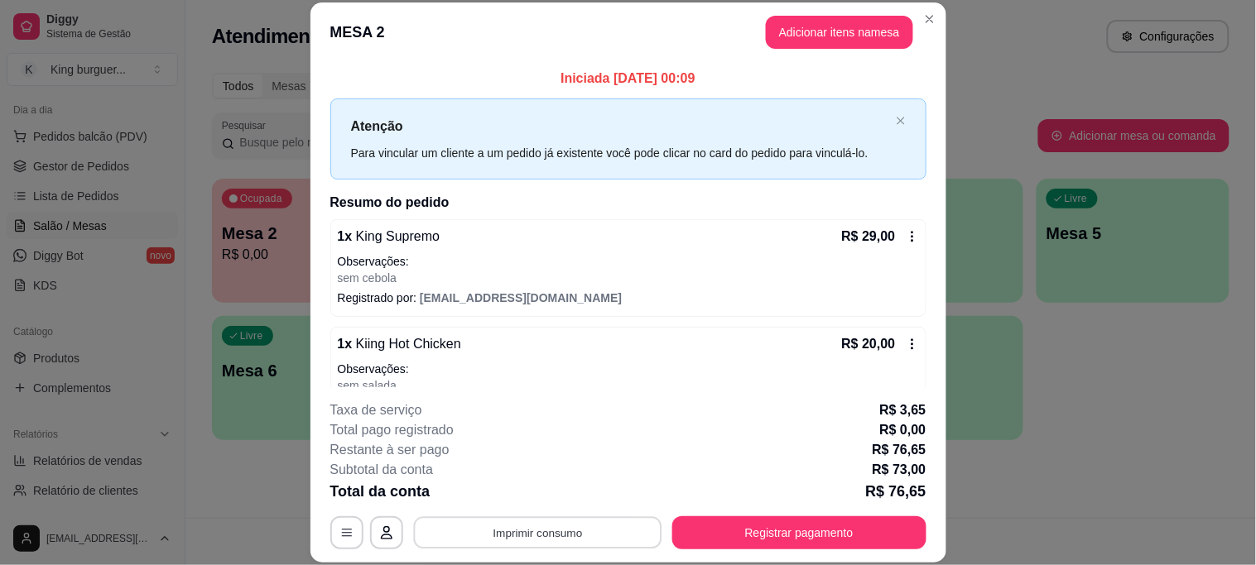
click at [597, 526] on button "Imprimir consumo" at bounding box center [537, 533] width 248 height 32
click at [583, 493] on button "IMPRESSORA" at bounding box center [536, 495] width 116 height 26
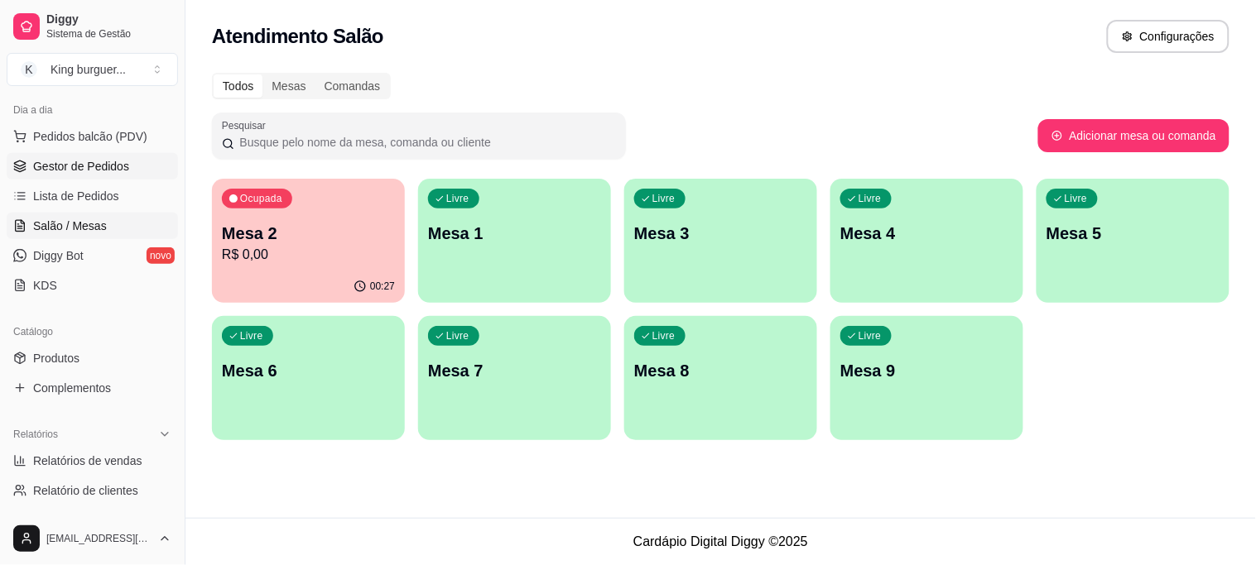
click at [103, 161] on span "Gestor de Pedidos" at bounding box center [81, 166] width 96 height 17
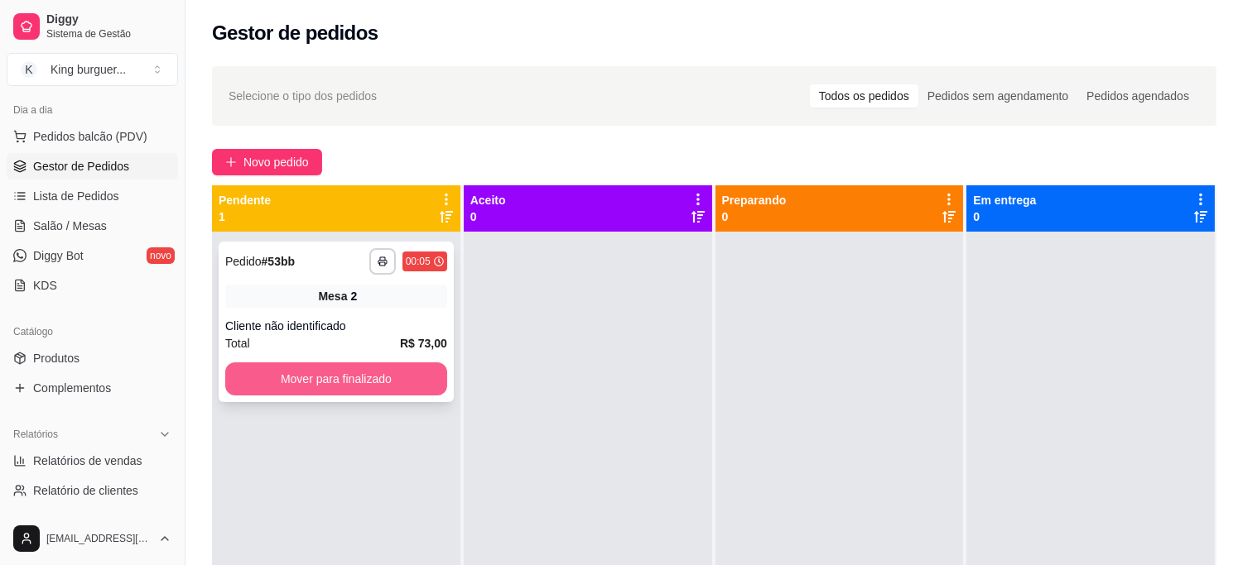
click at [400, 364] on button "Mover para finalizado" at bounding box center [336, 379] width 222 height 33
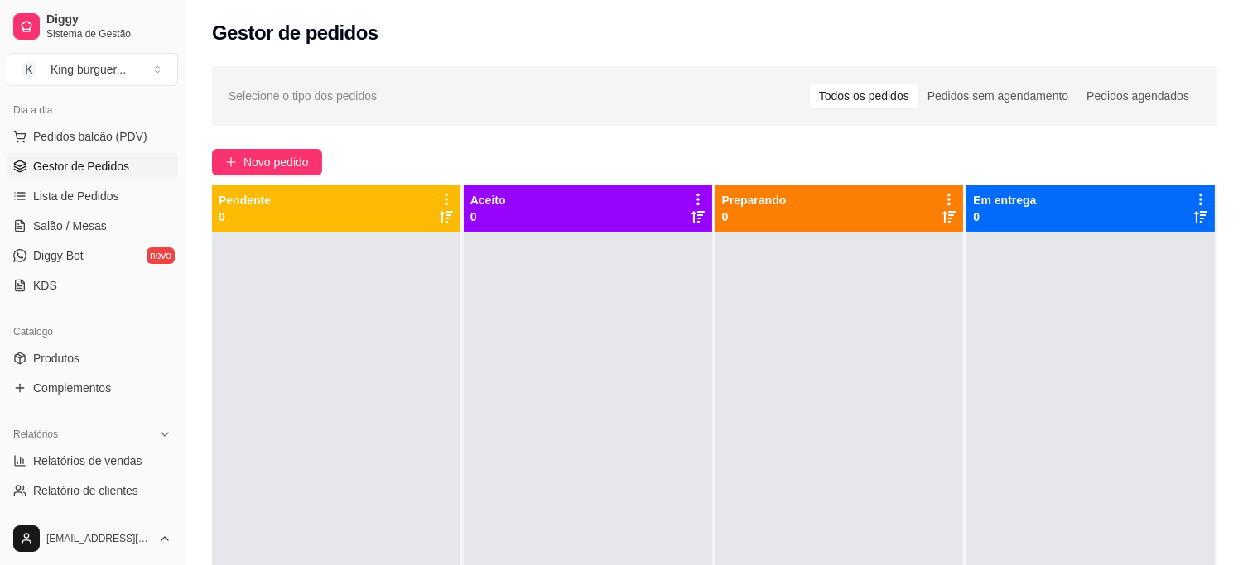
click at [89, 210] on ul "Pedidos balcão (PDV) Gestor de Pedidos Lista de Pedidos Salão / Mesas Diggy Bot…" at bounding box center [92, 210] width 171 height 175
click at [103, 229] on link "Salão / Mesas" at bounding box center [92, 226] width 171 height 26
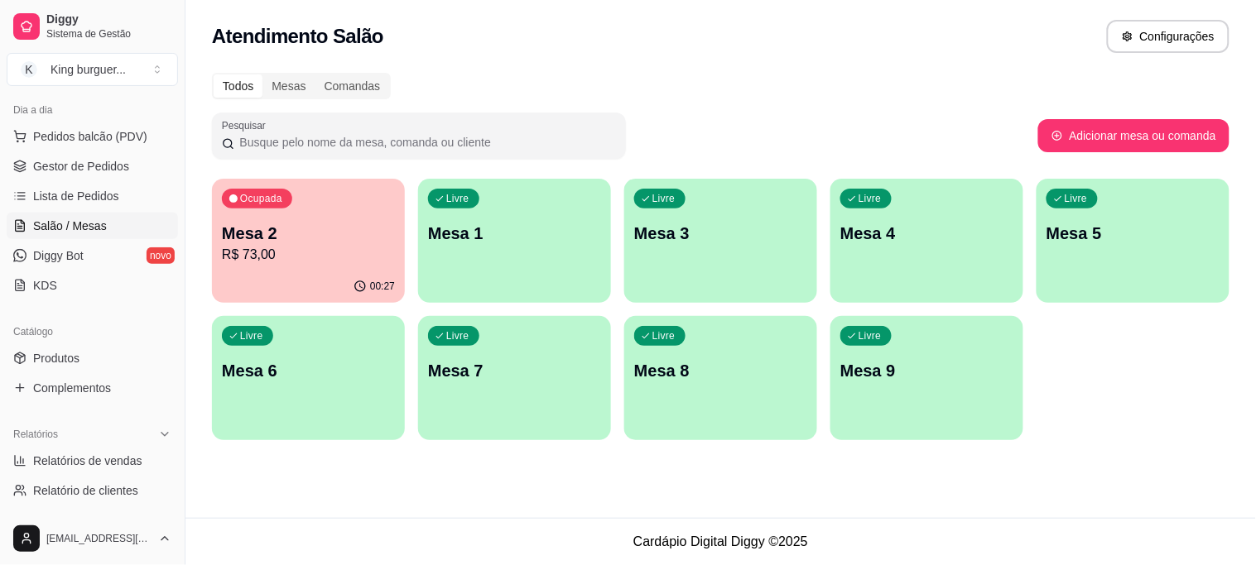
click at [310, 259] on p "R$ 73,00" at bounding box center [308, 255] width 173 height 20
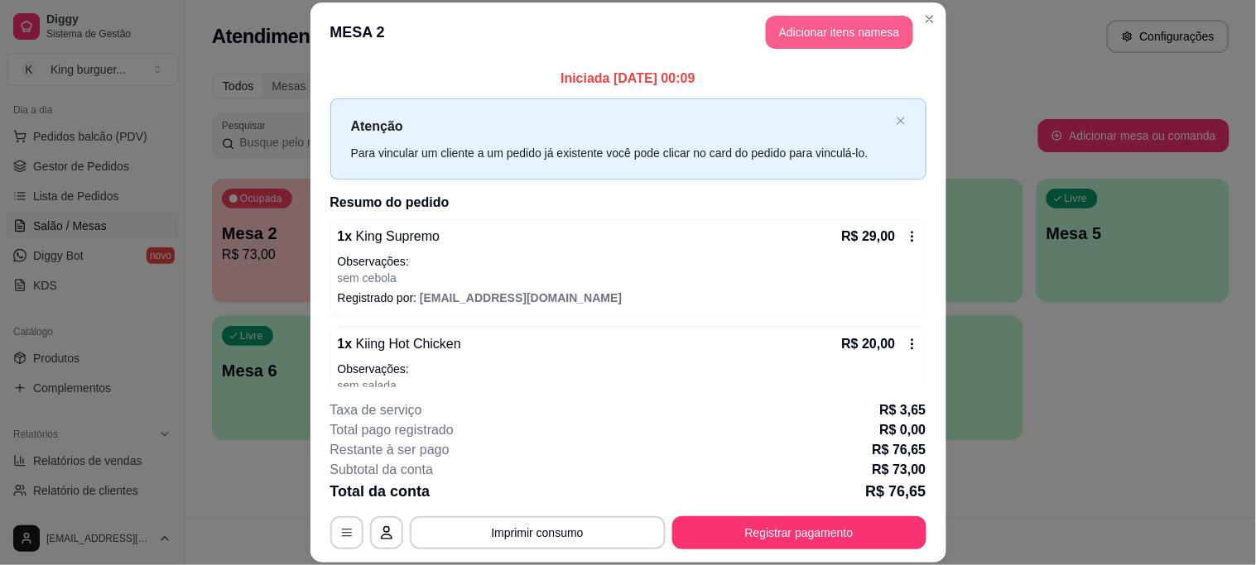
click at [820, 37] on button "Adicionar itens na mesa" at bounding box center [839, 32] width 147 height 33
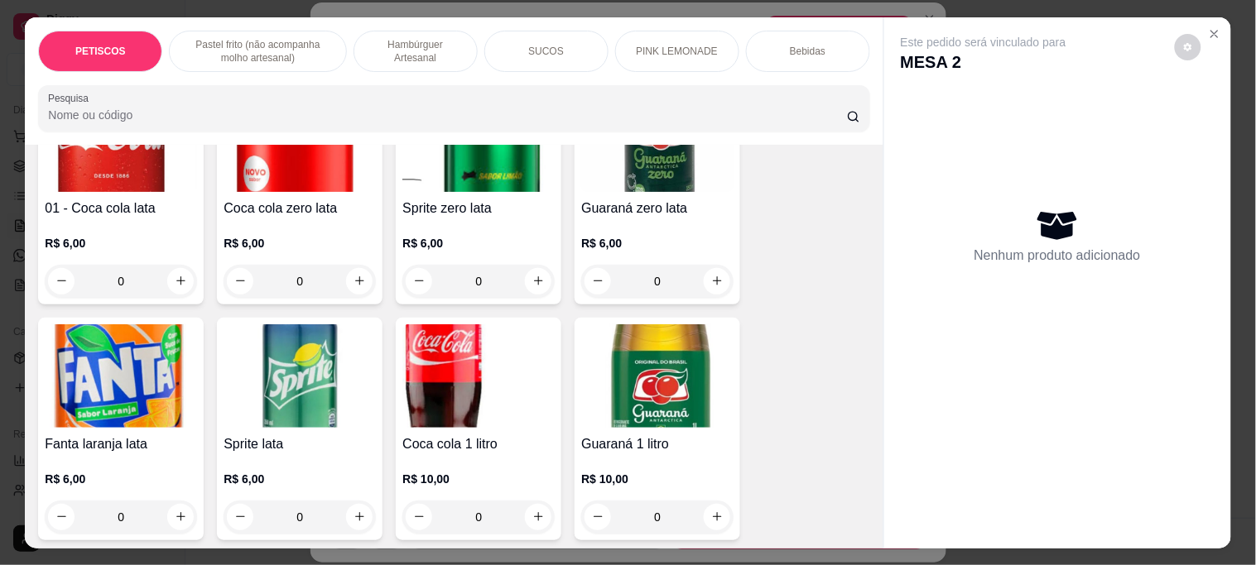
scroll to position [3282, 0]
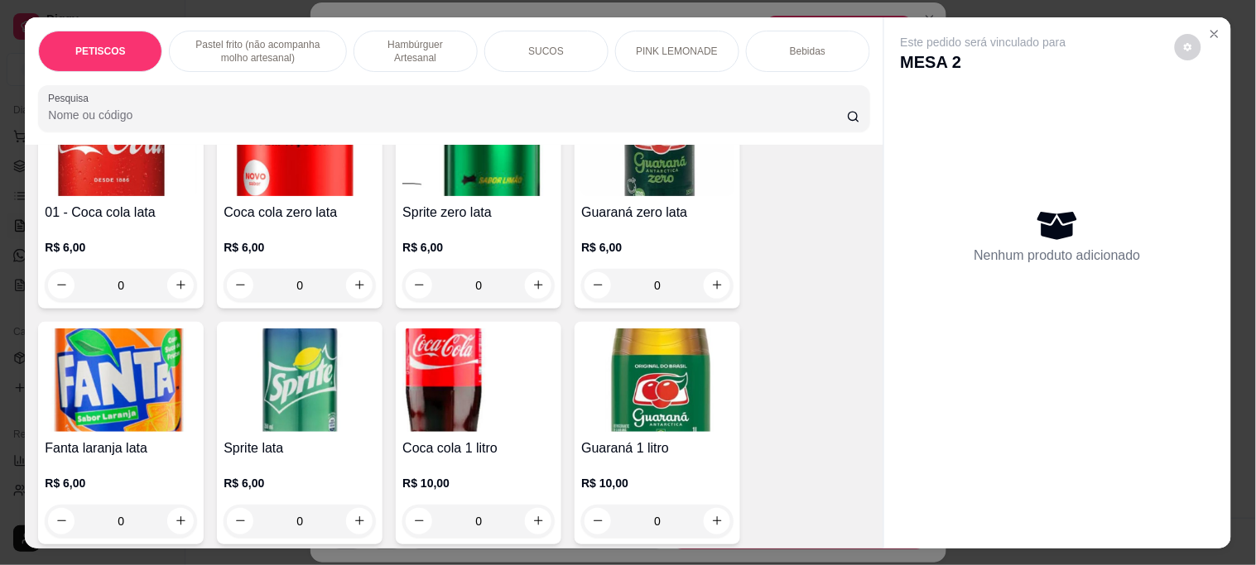
click at [461, 329] on img at bounding box center [478, 380] width 152 height 103
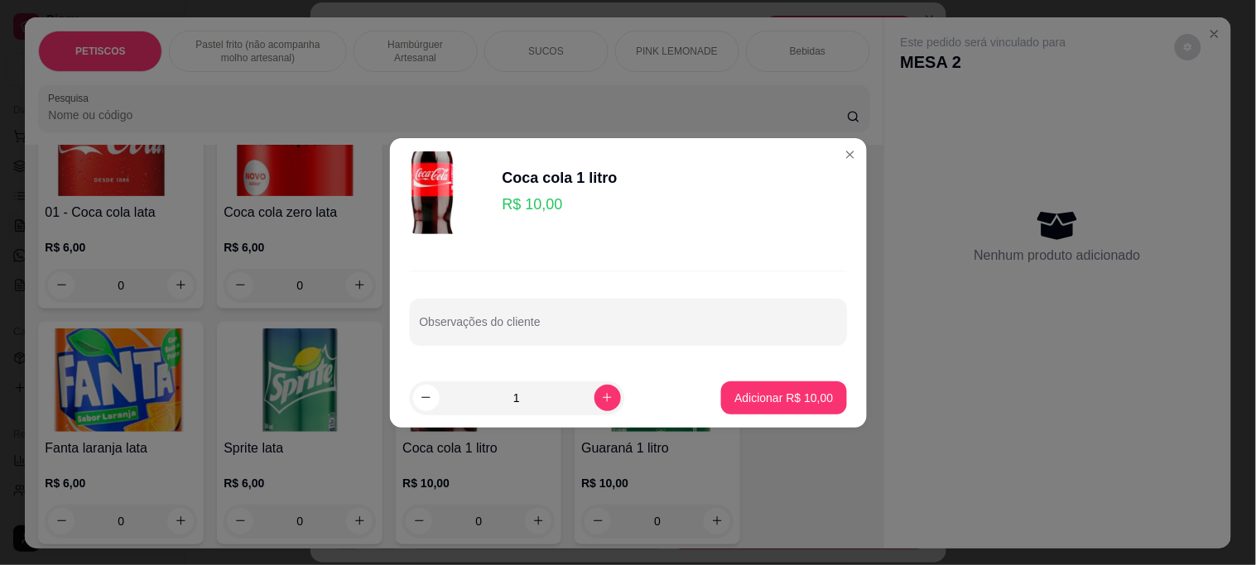
click at [721, 394] on div "Adicionar R$ 10,00" at bounding box center [783, 398] width 125 height 33
click at [797, 410] on button "Adicionar R$ 10,00" at bounding box center [783, 398] width 125 height 33
type input "1"
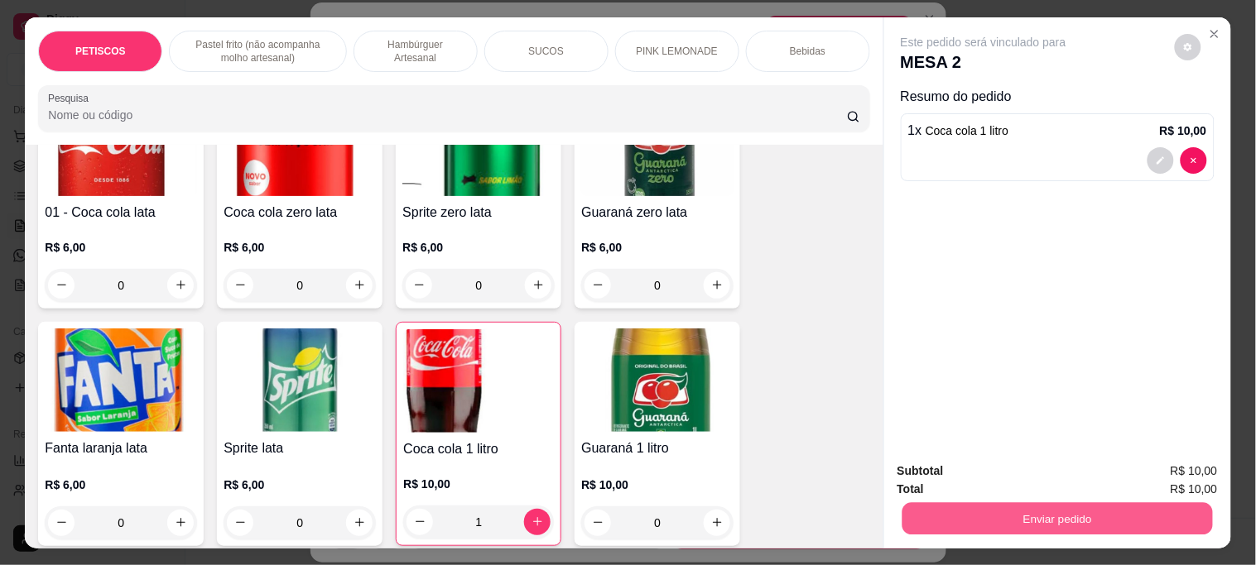
click at [934, 503] on button "Enviar pedido" at bounding box center [1056, 518] width 310 height 32
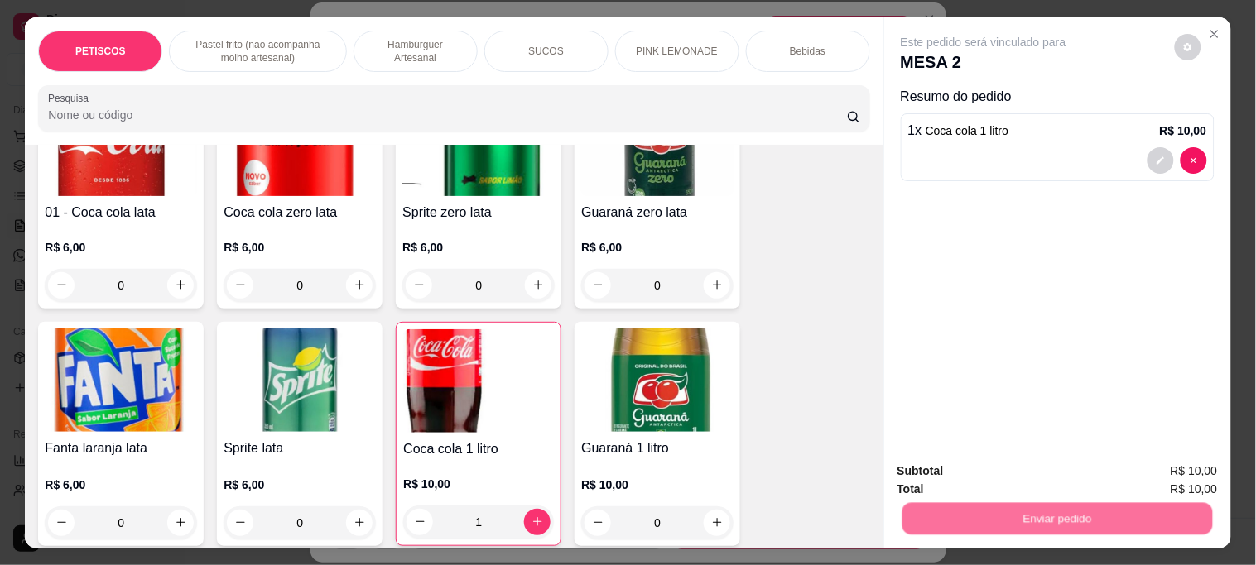
click at [944, 480] on button "Não registrar e enviar pedido" at bounding box center [1002, 470] width 167 height 31
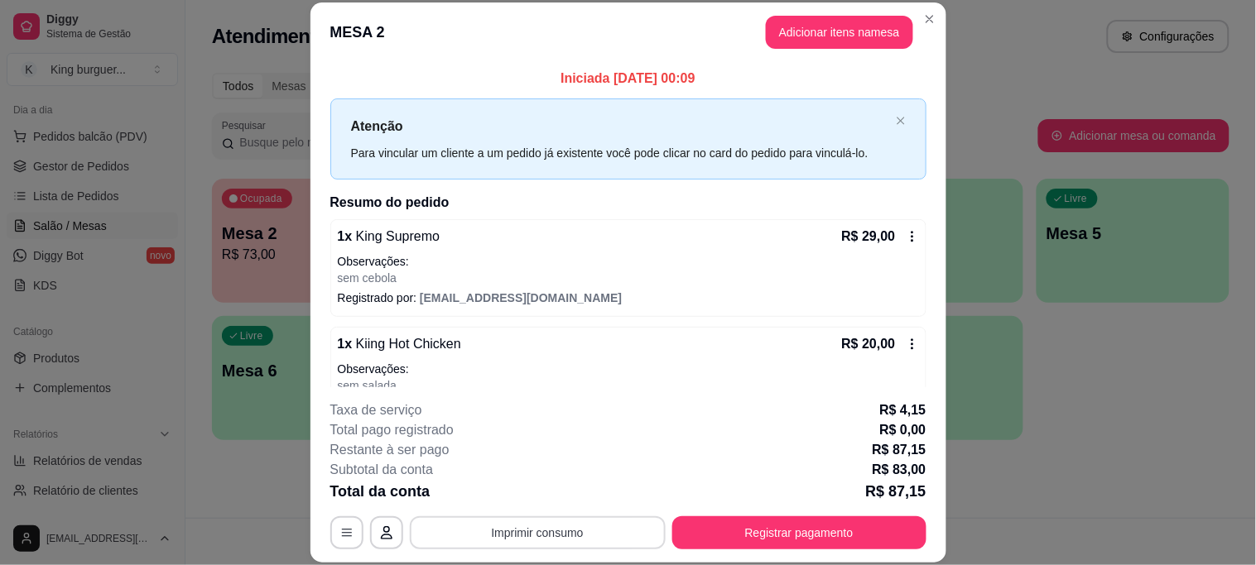
click at [543, 523] on button "Imprimir consumo" at bounding box center [538, 533] width 256 height 33
click at [538, 493] on button "IMPRESSORA" at bounding box center [536, 495] width 120 height 26
click at [767, 536] on button "Registrar pagamento" at bounding box center [799, 533] width 254 height 33
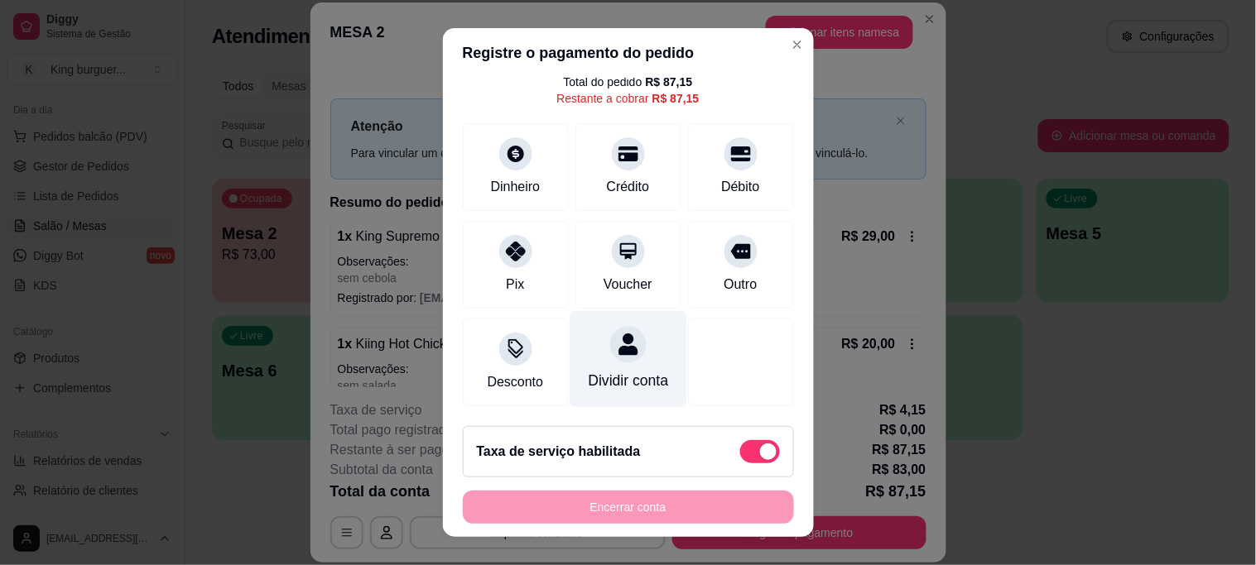
scroll to position [108, 0]
click at [740, 443] on span at bounding box center [760, 451] width 40 height 23
click at [739, 454] on input "checkbox" at bounding box center [744, 459] width 11 height 11
checkbox input "true"
type input "R$ 83,00"
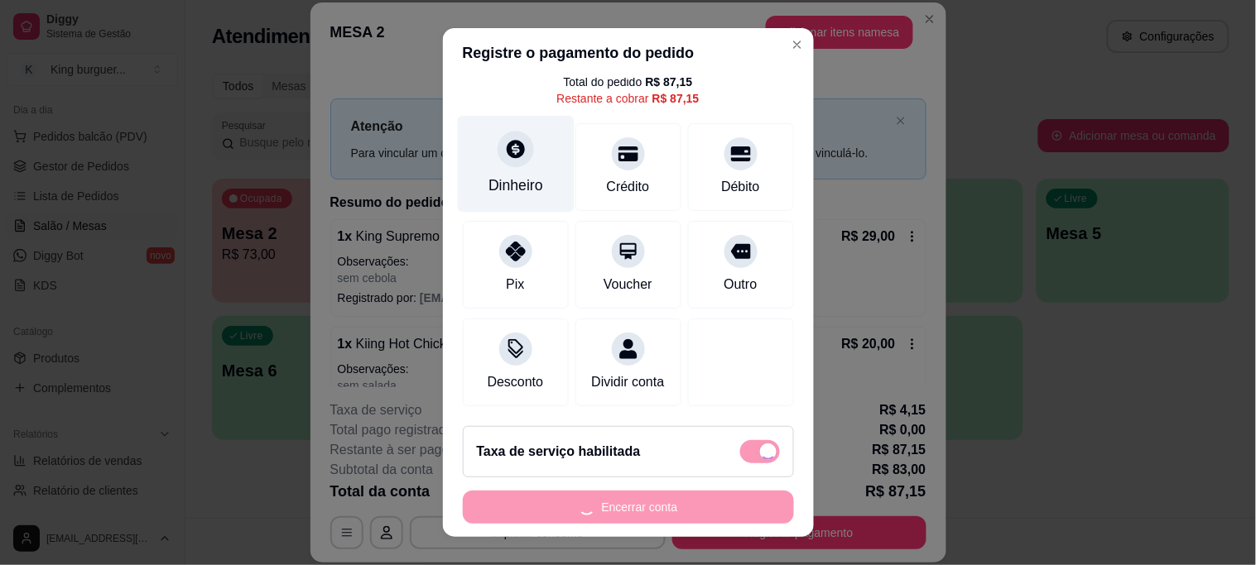
checkbox input "false"
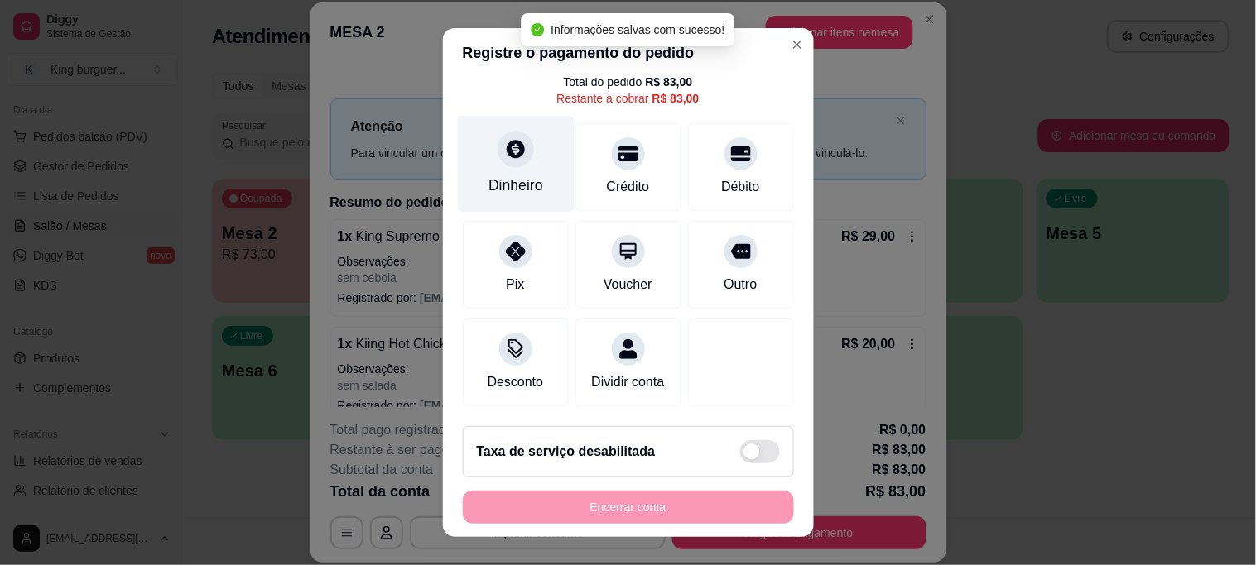
scroll to position [91, 0]
click at [507, 141] on icon at bounding box center [516, 150] width 18 height 18
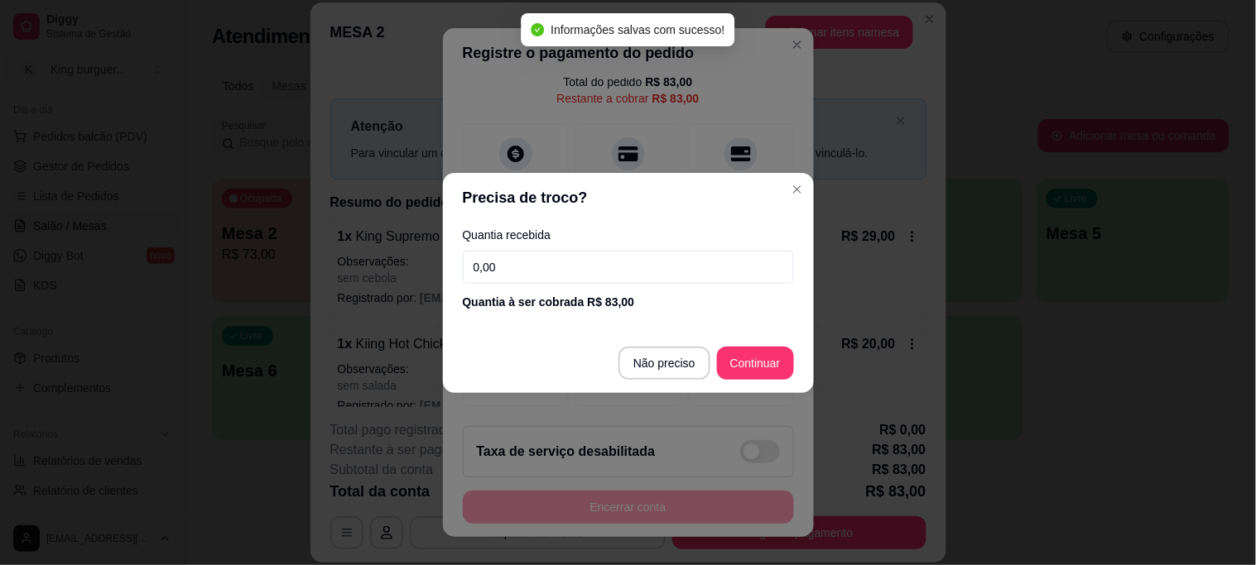
drag, startPoint x: 441, startPoint y: 265, endPoint x: 360, endPoint y: 246, distance: 83.3
click at [365, 254] on div "Precisa de troco? Quantia recebida 0,00 Quantia à ser cobrada R$ 83,00 Não prec…" at bounding box center [628, 282] width 1256 height 565
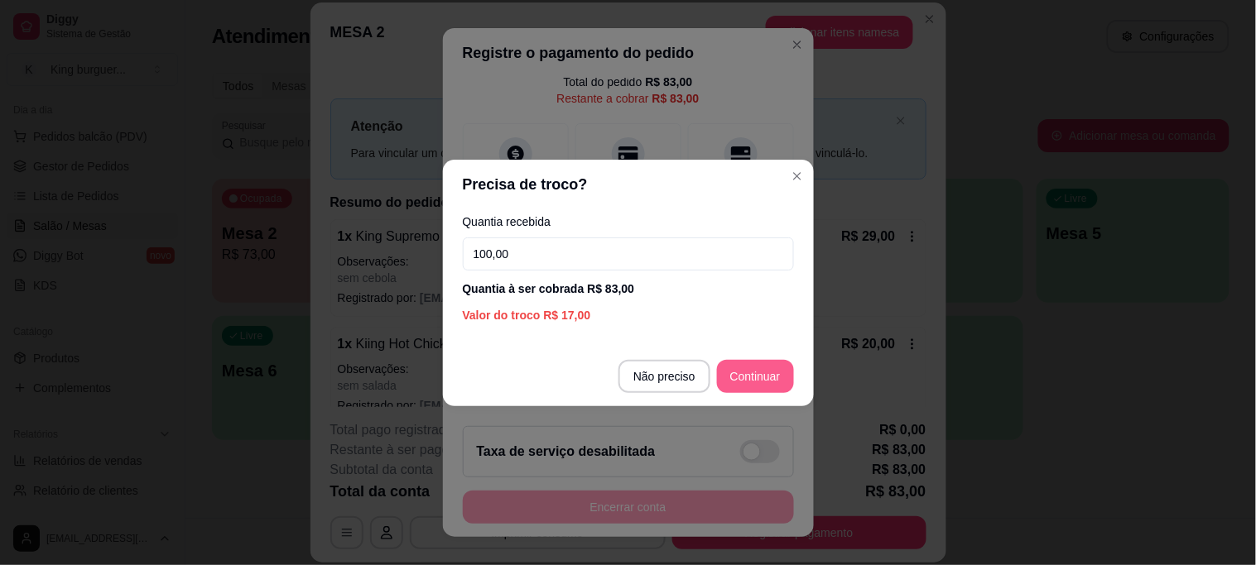
type input "100,00"
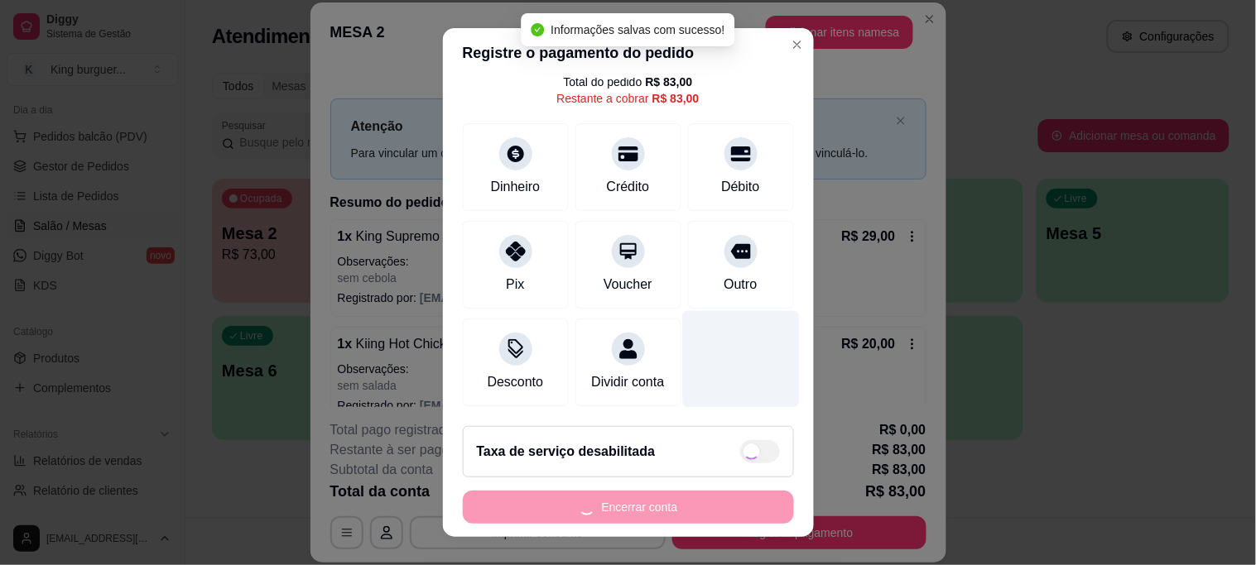
type input "R$ 0,00"
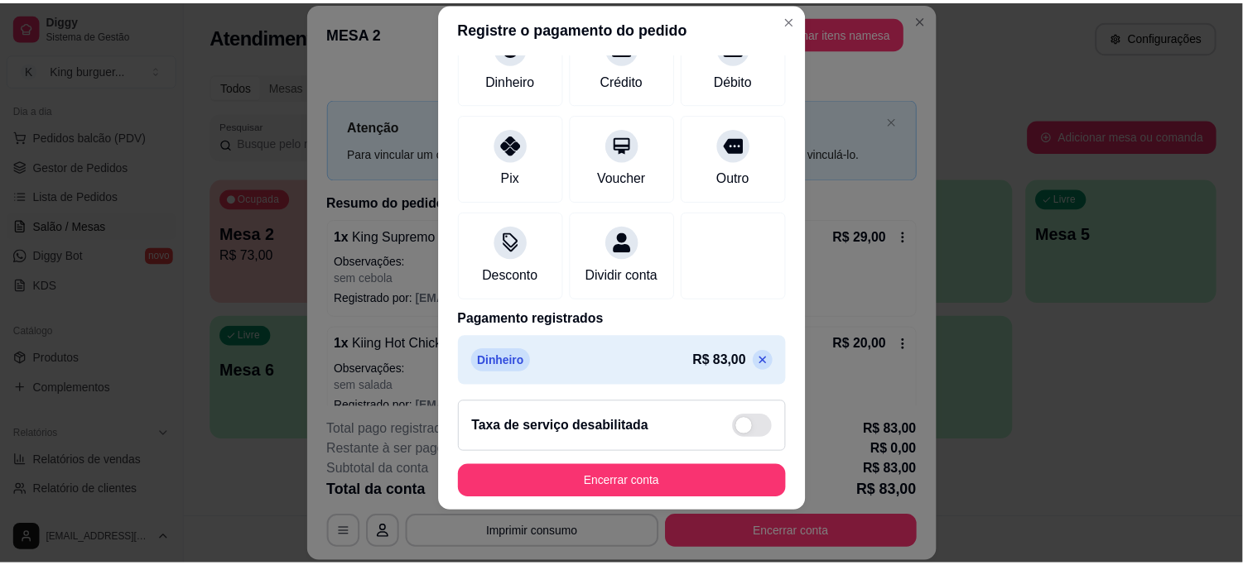
scroll to position [160, 0]
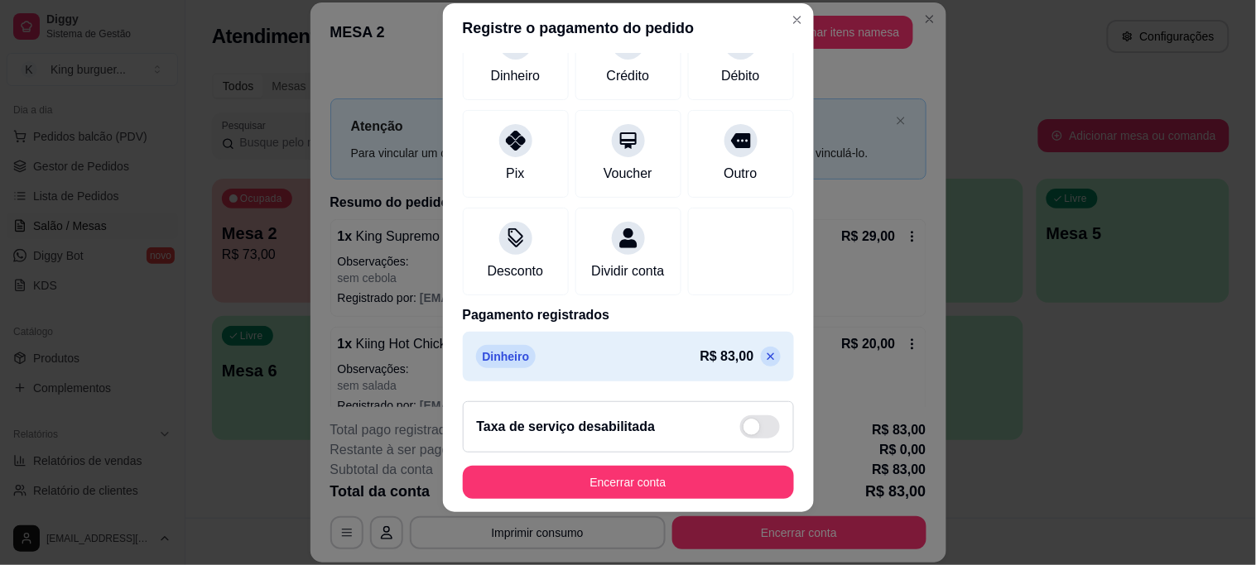
click at [617, 483] on button "Encerrar conta" at bounding box center [628, 482] width 331 height 33
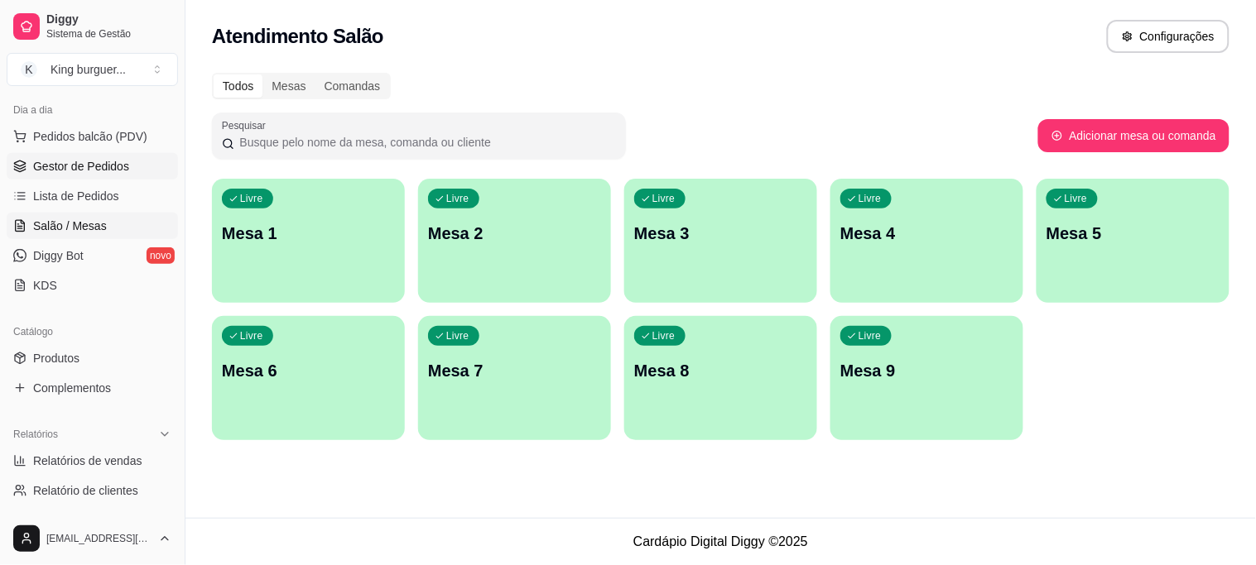
click at [94, 167] on span "Gestor de Pedidos" at bounding box center [81, 166] width 96 height 17
